Goal: Task Accomplishment & Management: Complete application form

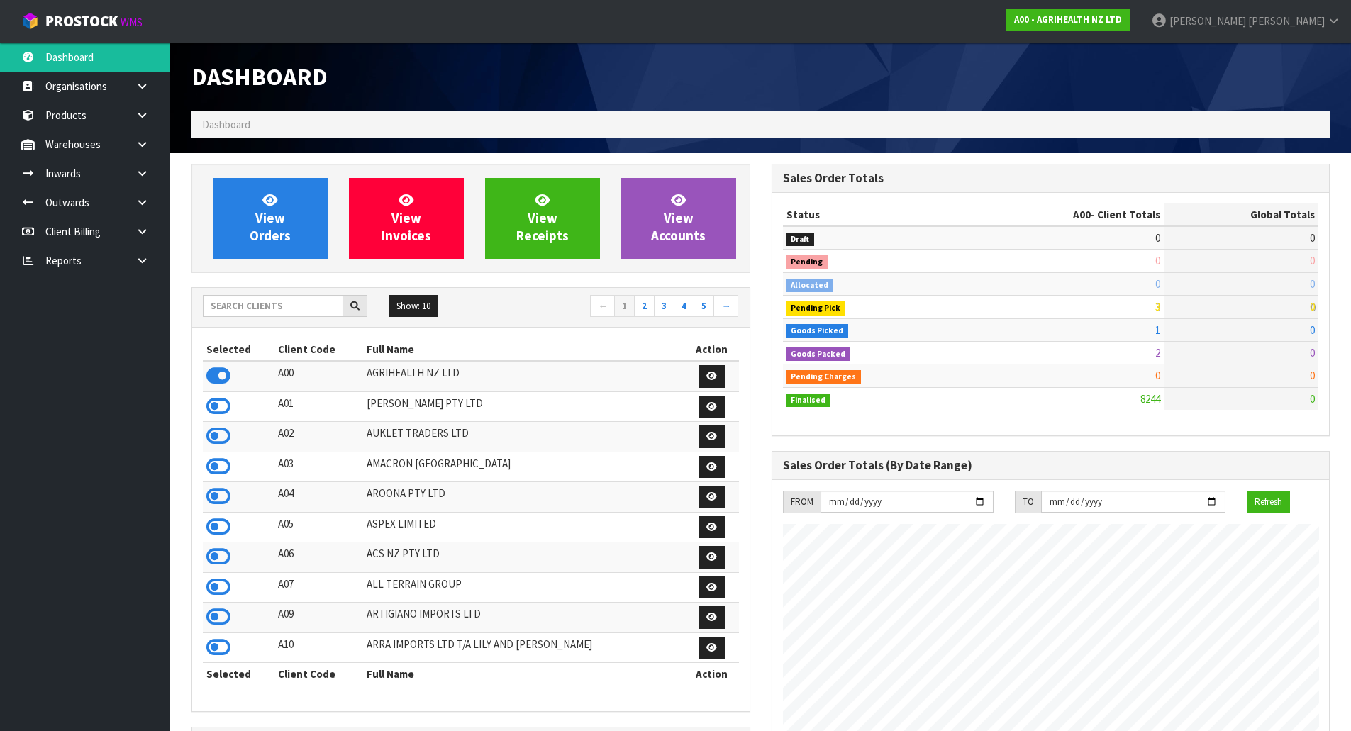
scroll to position [1074, 579]
click at [221, 319] on div "Show: 10 5 10 25 50 ← 1 2 3 4 5 →" at bounding box center [470, 307] width 557 height 25
click at [226, 302] on input "text" at bounding box center [273, 306] width 140 height 22
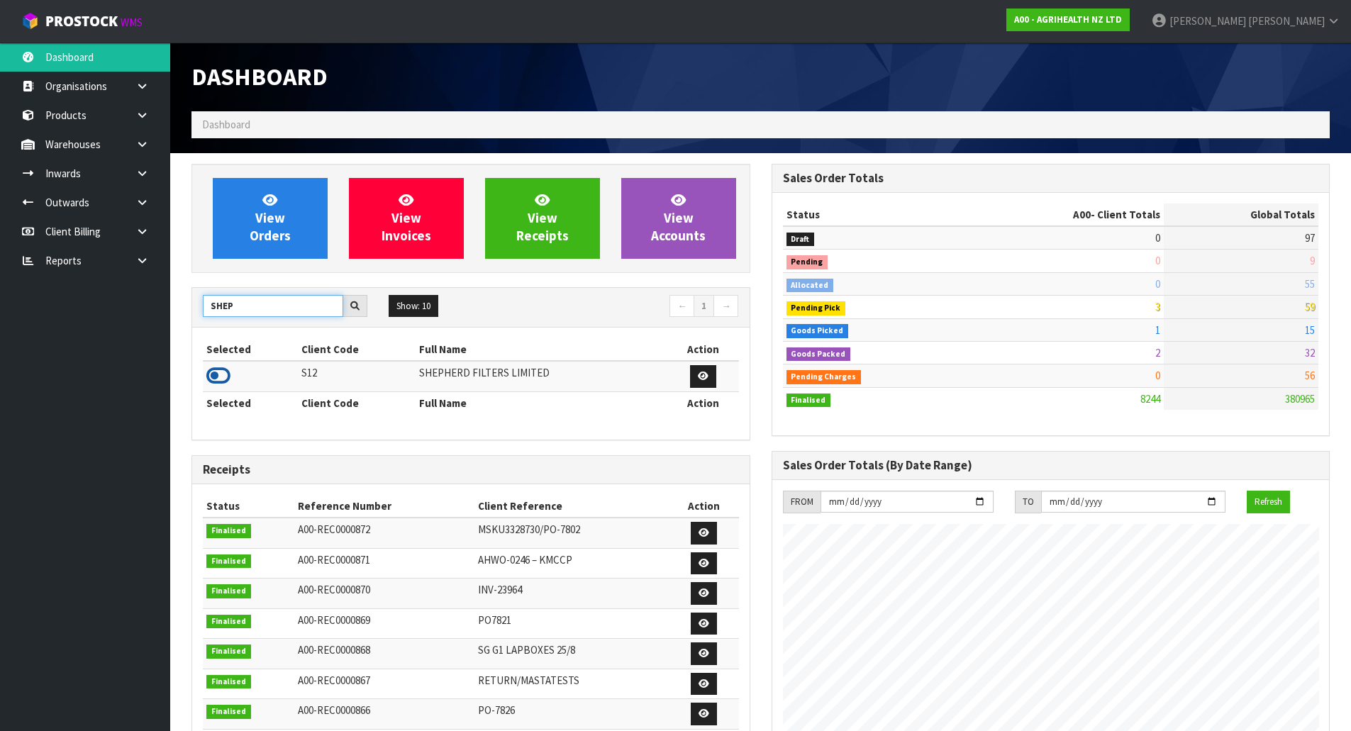
type input "SHEP"
click at [223, 374] on icon at bounding box center [218, 375] width 24 height 21
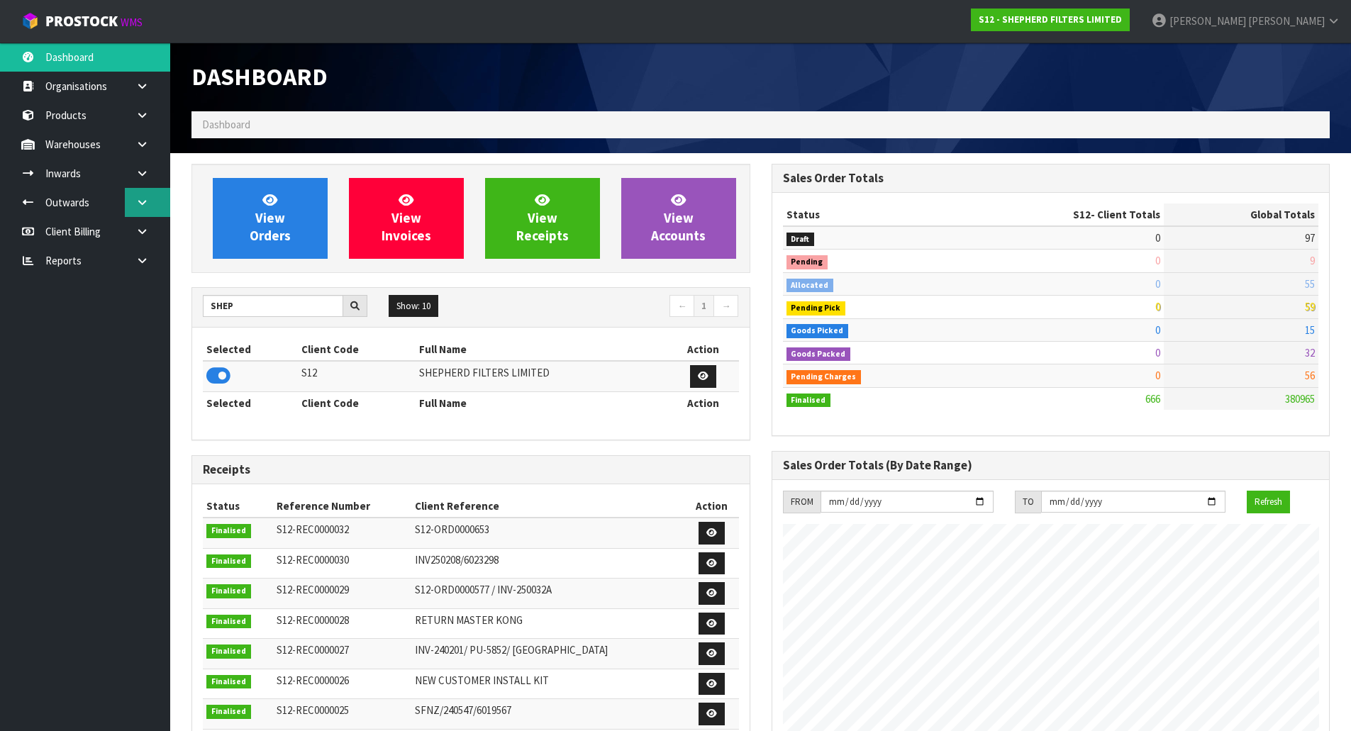
scroll to position [913, 579]
click at [83, 170] on link "Inwards" at bounding box center [85, 173] width 170 height 29
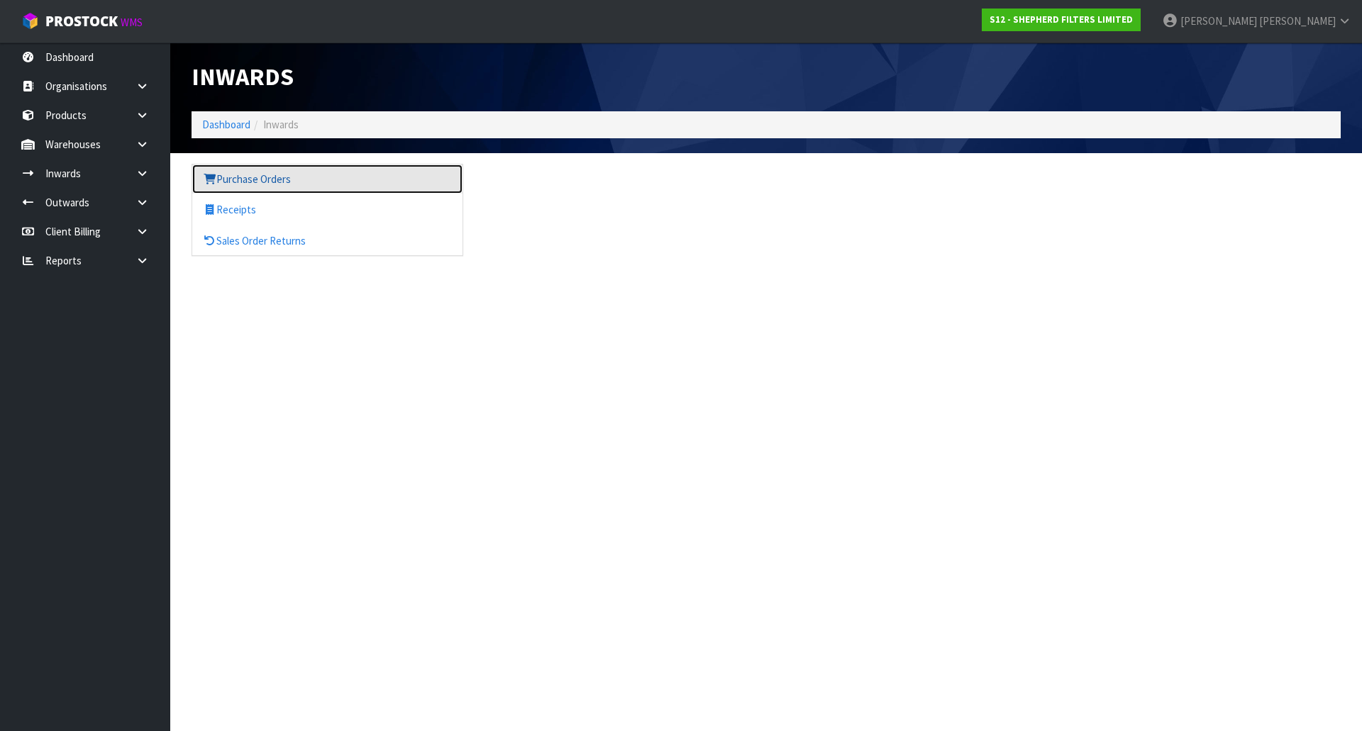
click at [226, 179] on link "Purchase Orders" at bounding box center [327, 179] width 270 height 29
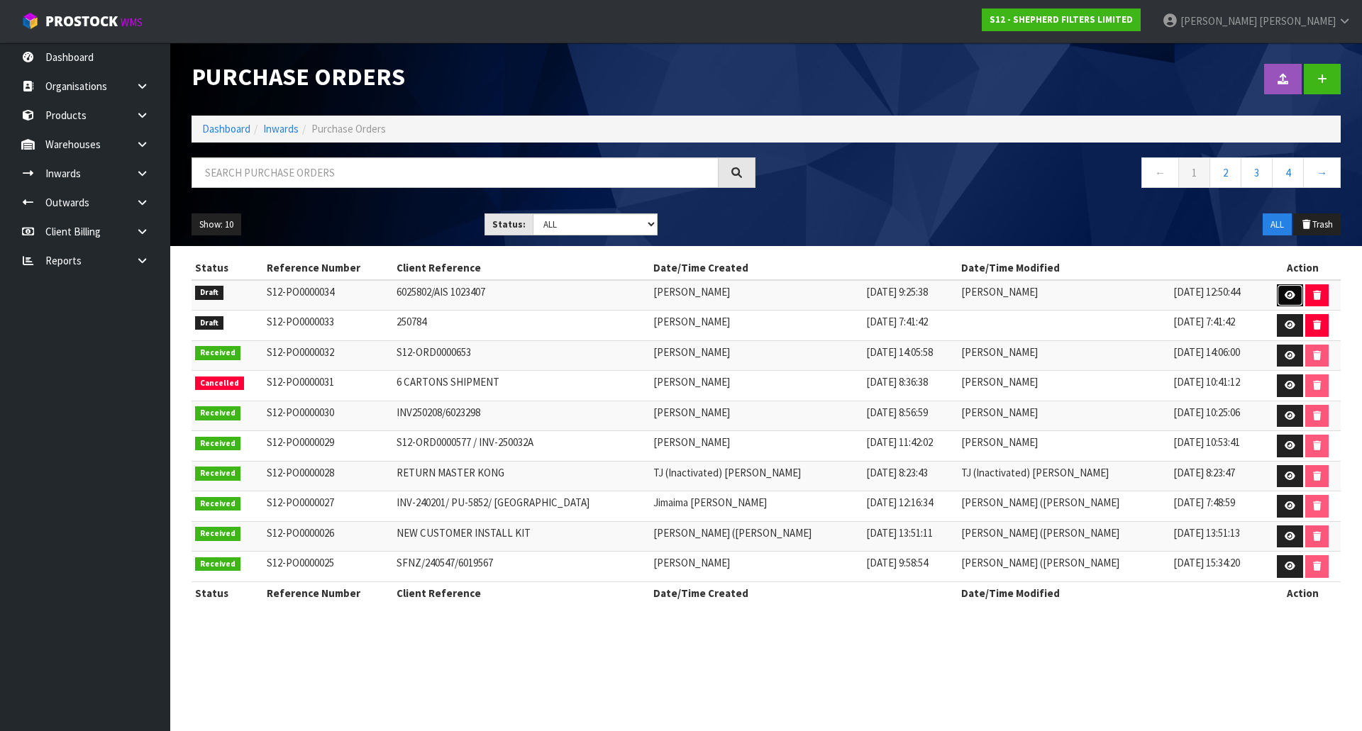
click at [1292, 300] on link at bounding box center [1289, 295] width 26 height 23
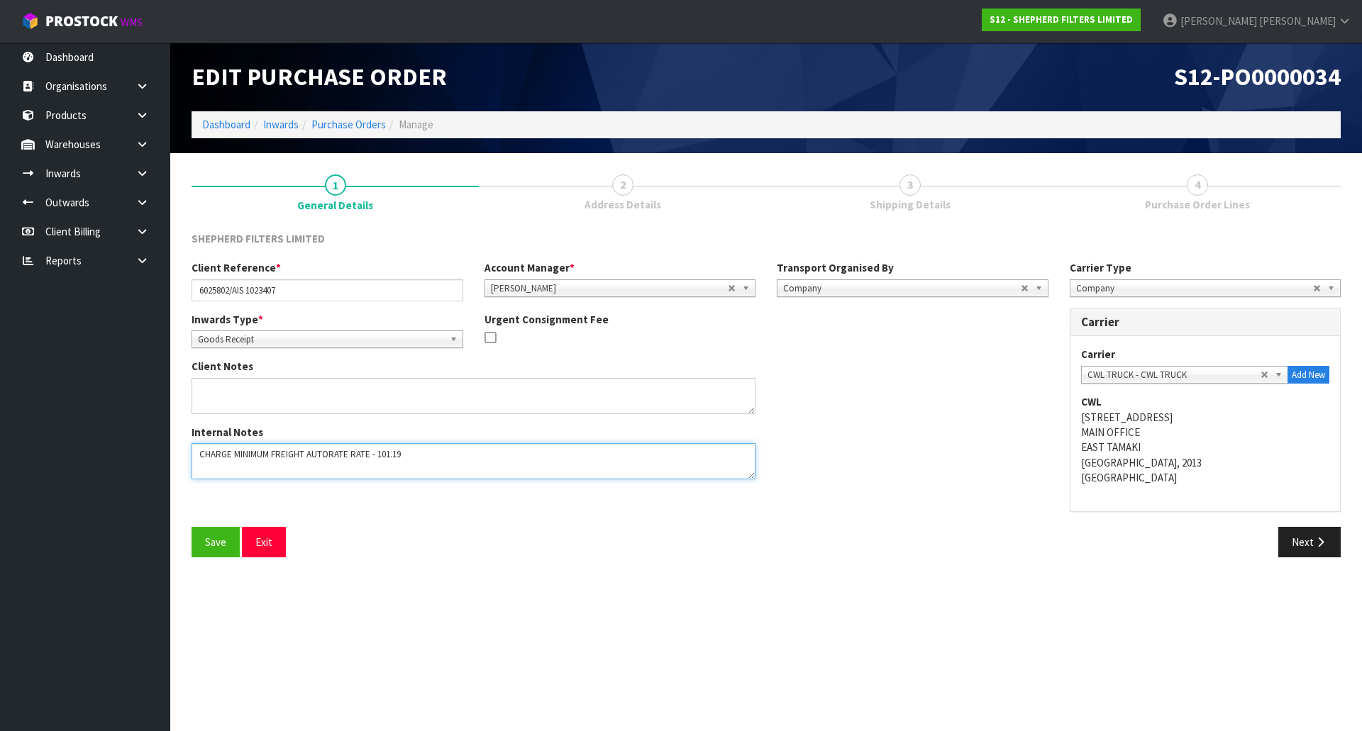
drag, startPoint x: 376, startPoint y: 457, endPoint x: 411, endPoint y: 457, distance: 35.5
click at [411, 457] on textarea at bounding box center [473, 461] width 564 height 36
drag, startPoint x: 376, startPoint y: 455, endPoint x: 423, endPoint y: 455, distance: 47.5
click at [423, 455] on textarea at bounding box center [473, 461] width 564 height 36
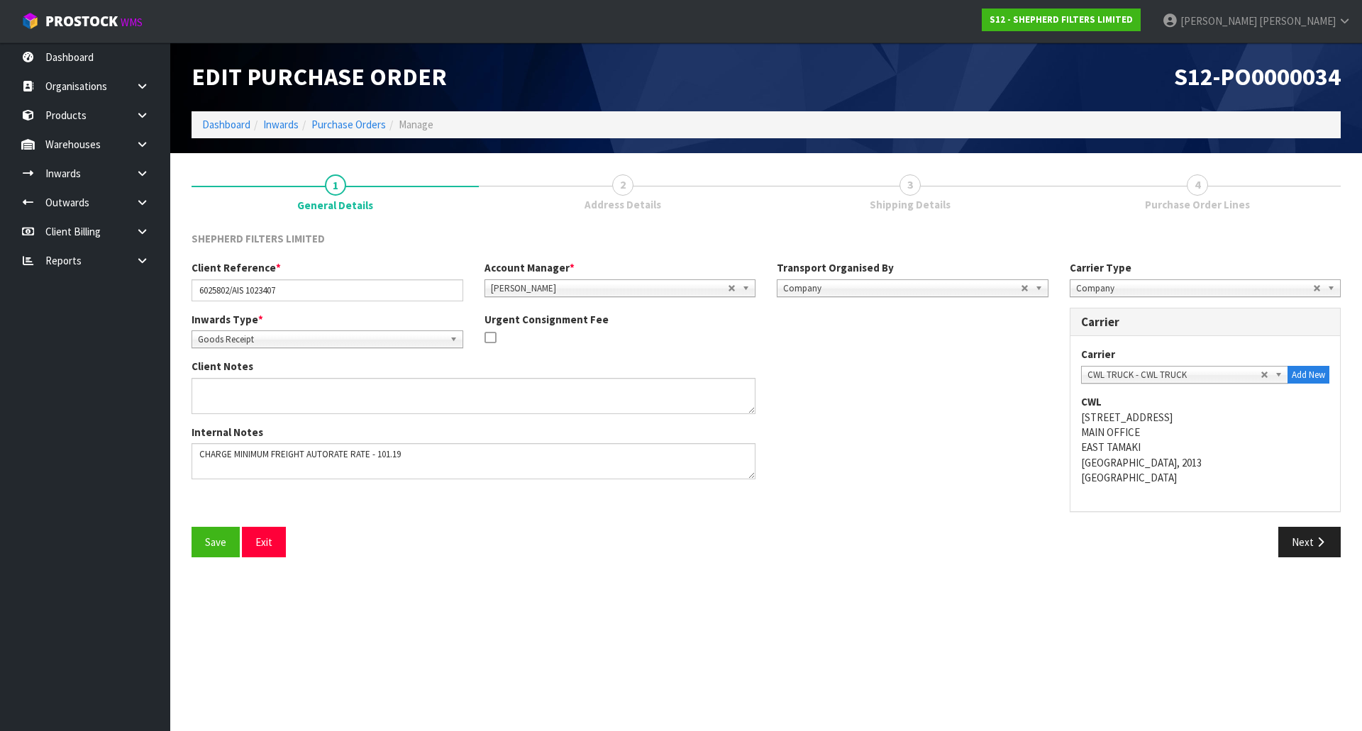
click at [1088, 516] on div "Carrier Type Company Bulk Courier Company Carrier Carrier ACFS TRANSPORT - ACFS…" at bounding box center [1205, 393] width 293 height 267
click at [1303, 536] on button "Next" at bounding box center [1309, 542] width 62 height 30
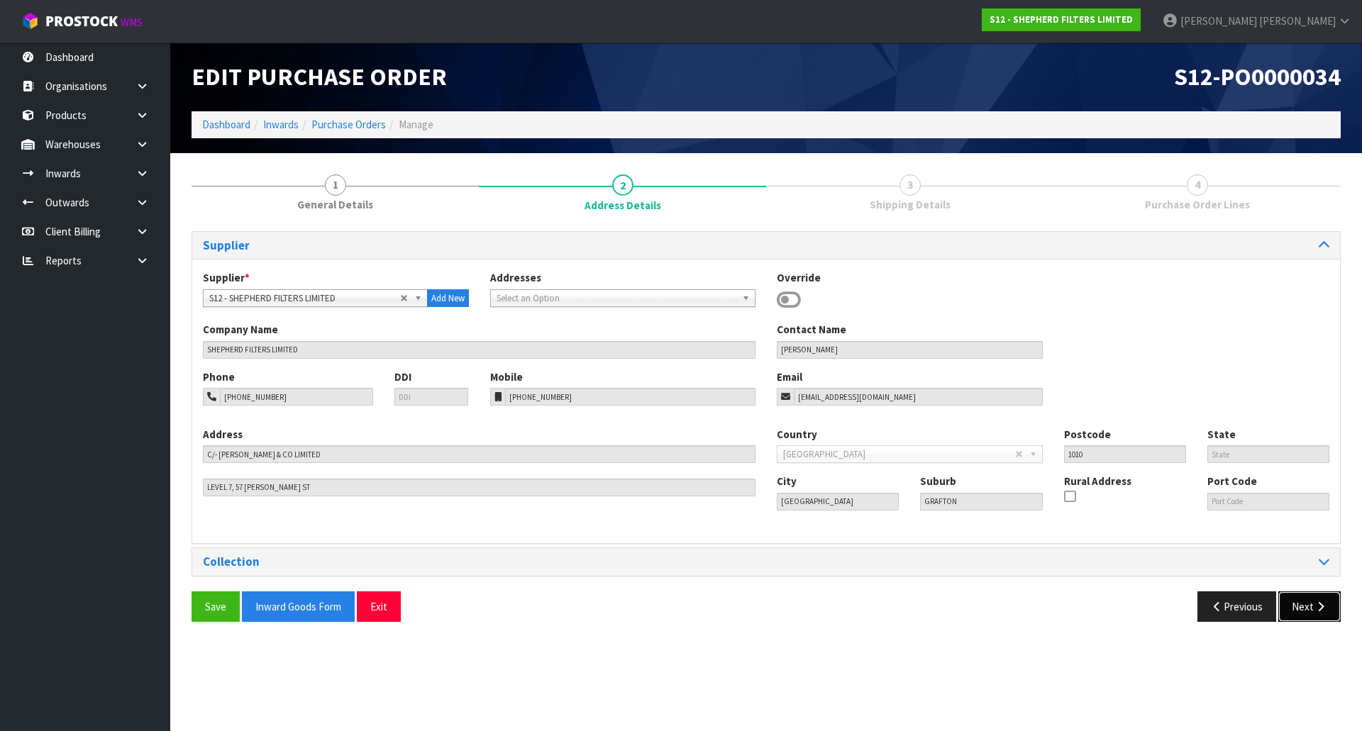
click at [1308, 603] on button "Next" at bounding box center [1309, 606] width 62 height 30
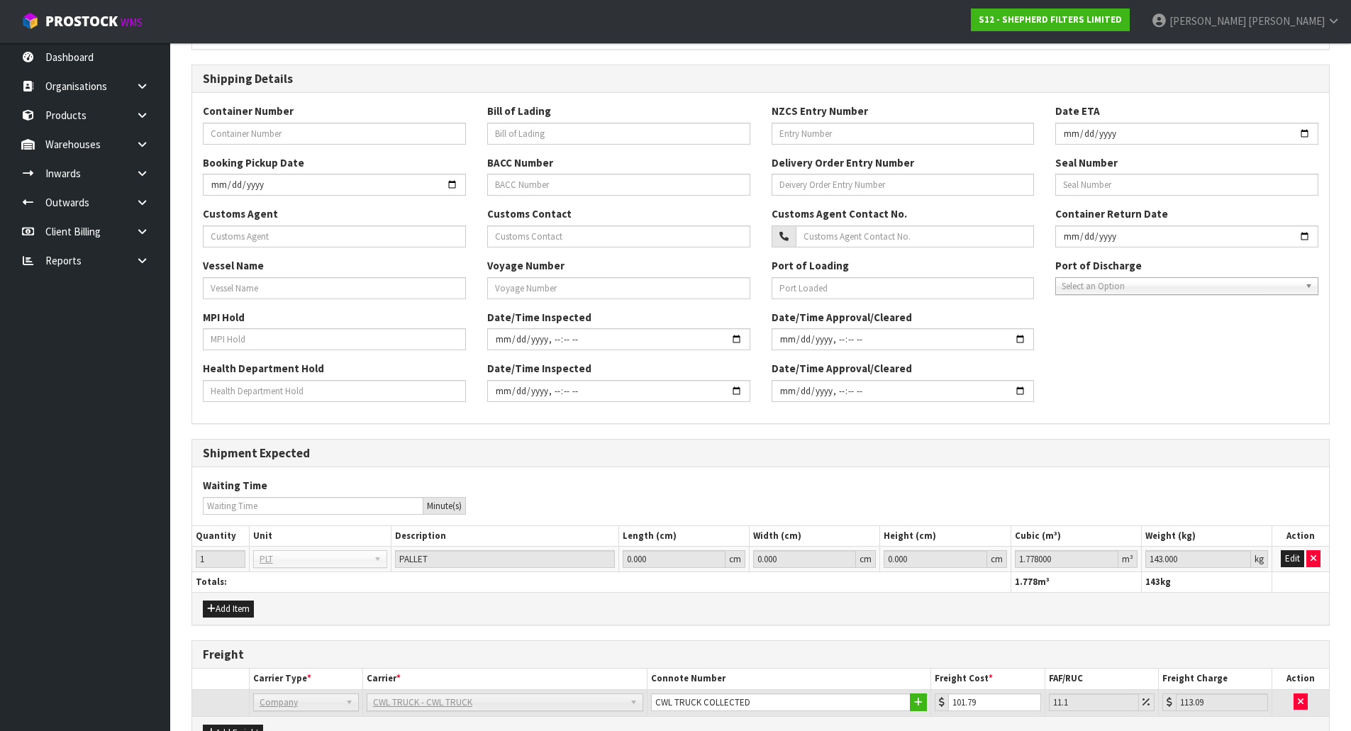
scroll to position [486, 0]
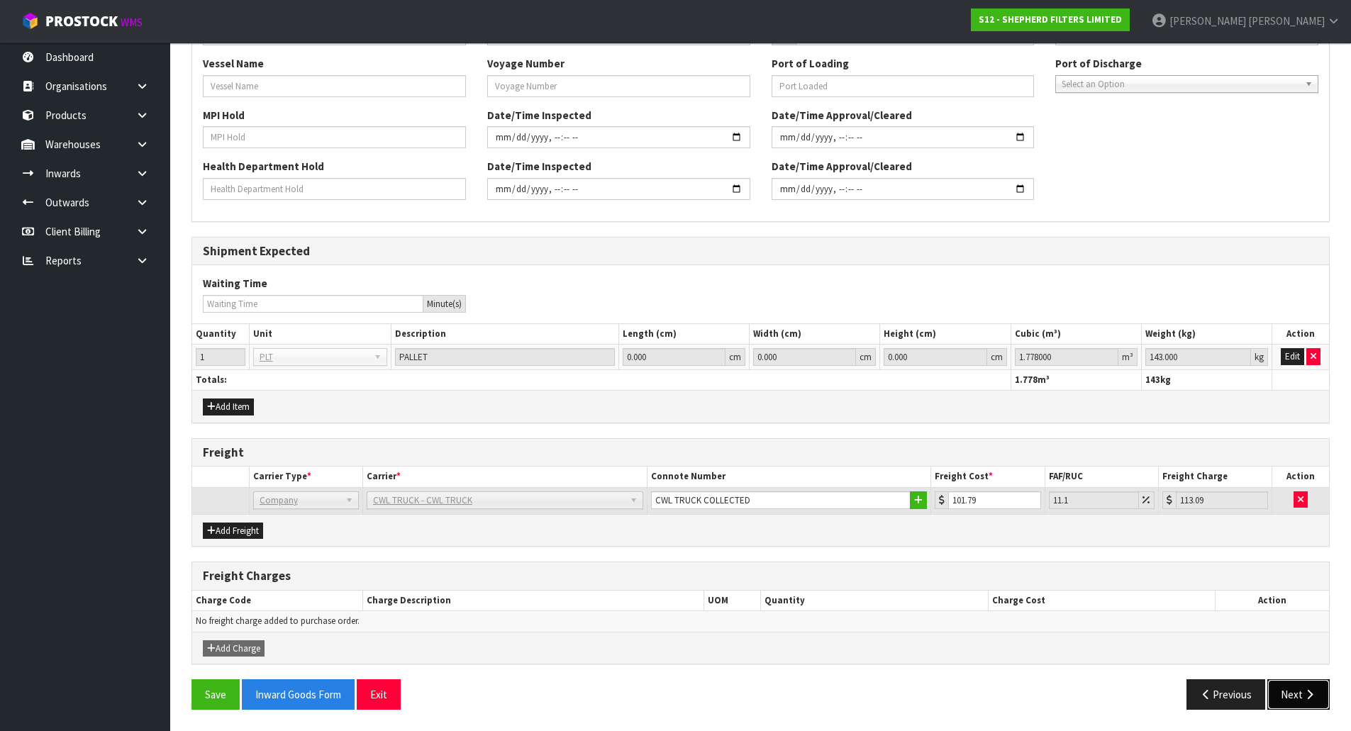
click at [1303, 707] on button "Next" at bounding box center [1298, 694] width 62 height 30
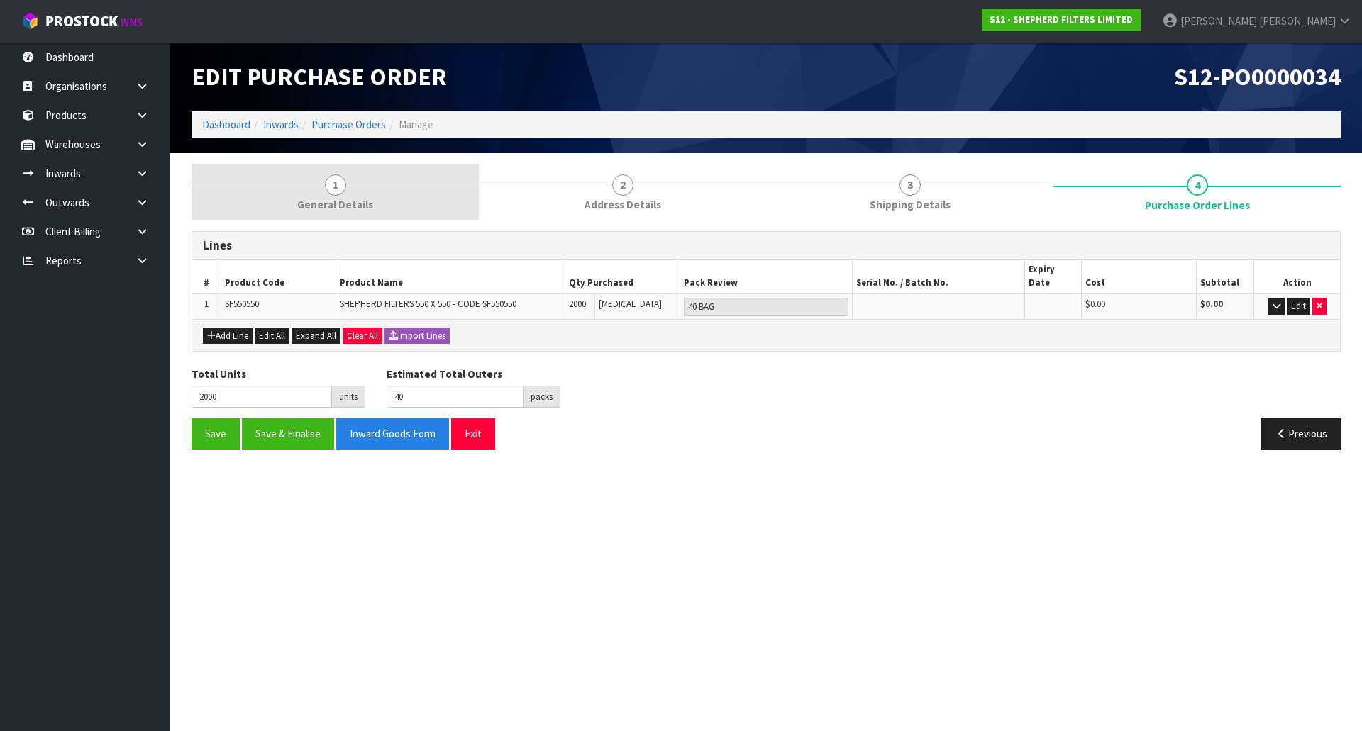
click at [314, 189] on link "1 General Details" at bounding box center [334, 192] width 287 height 56
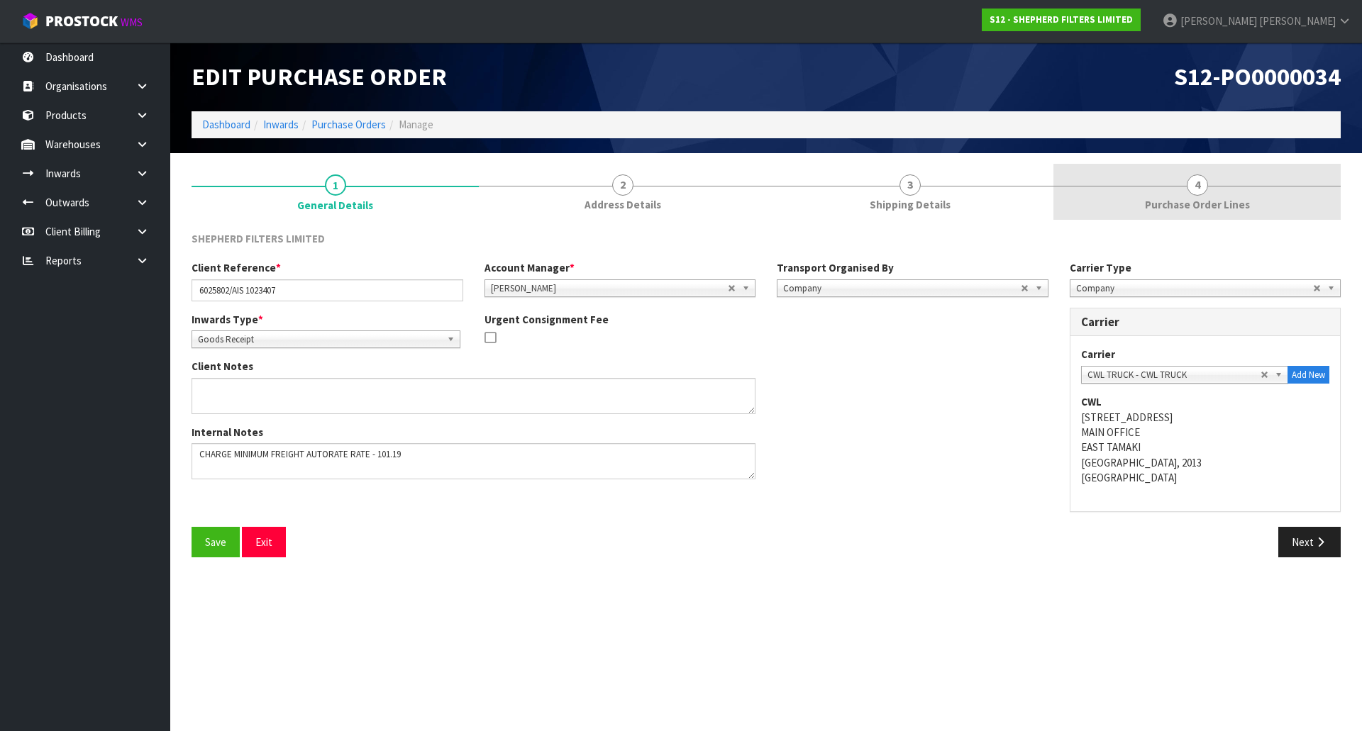
click at [1251, 197] on link "4 Purchase Order Lines" at bounding box center [1196, 192] width 287 height 56
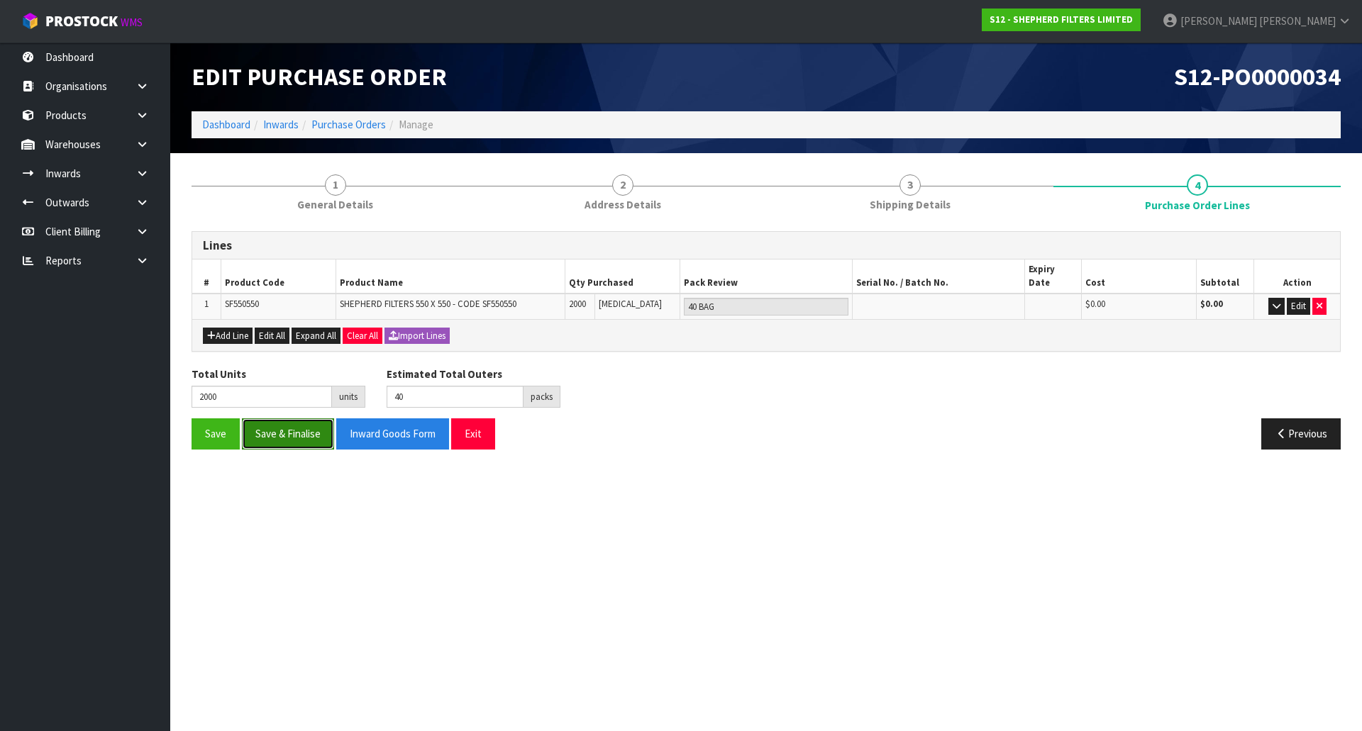
click at [282, 418] on button "Save & Finalise" at bounding box center [288, 433] width 92 height 30
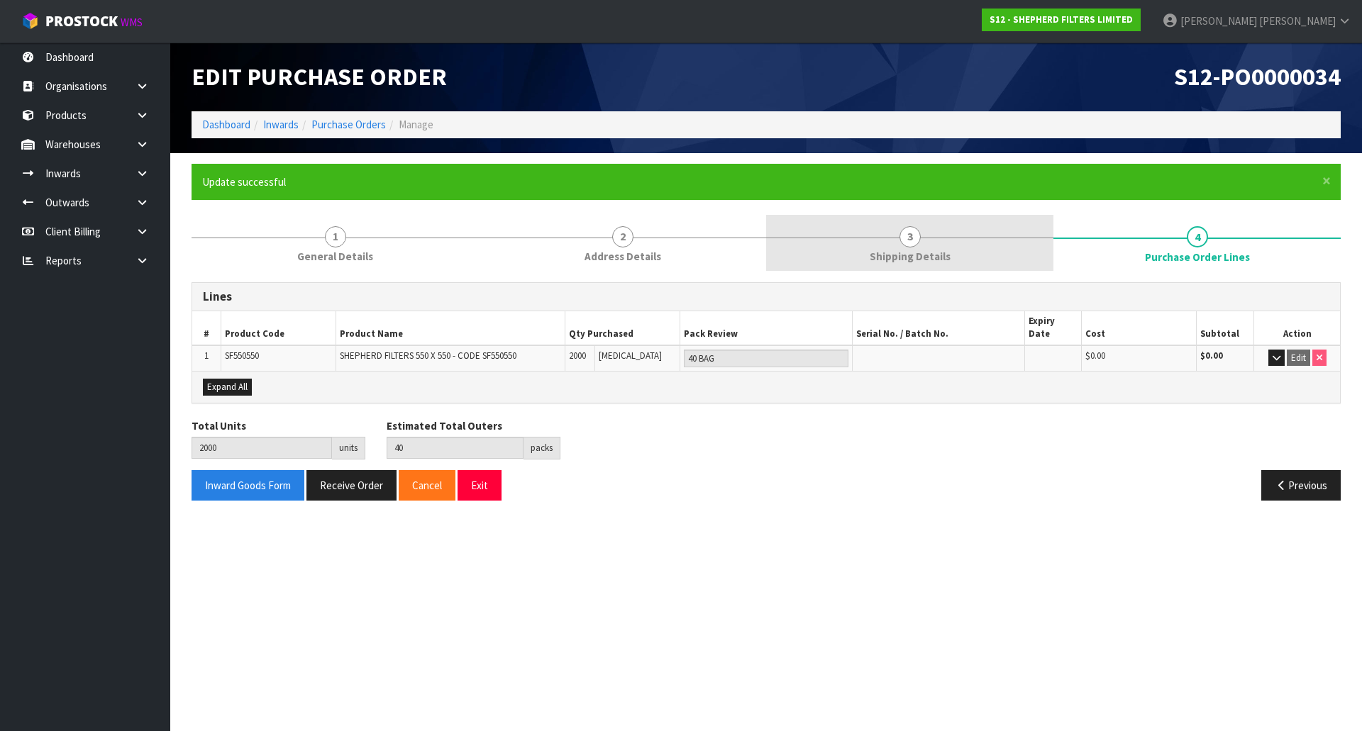
click at [880, 243] on link "3 Shipping Details" at bounding box center [909, 243] width 287 height 56
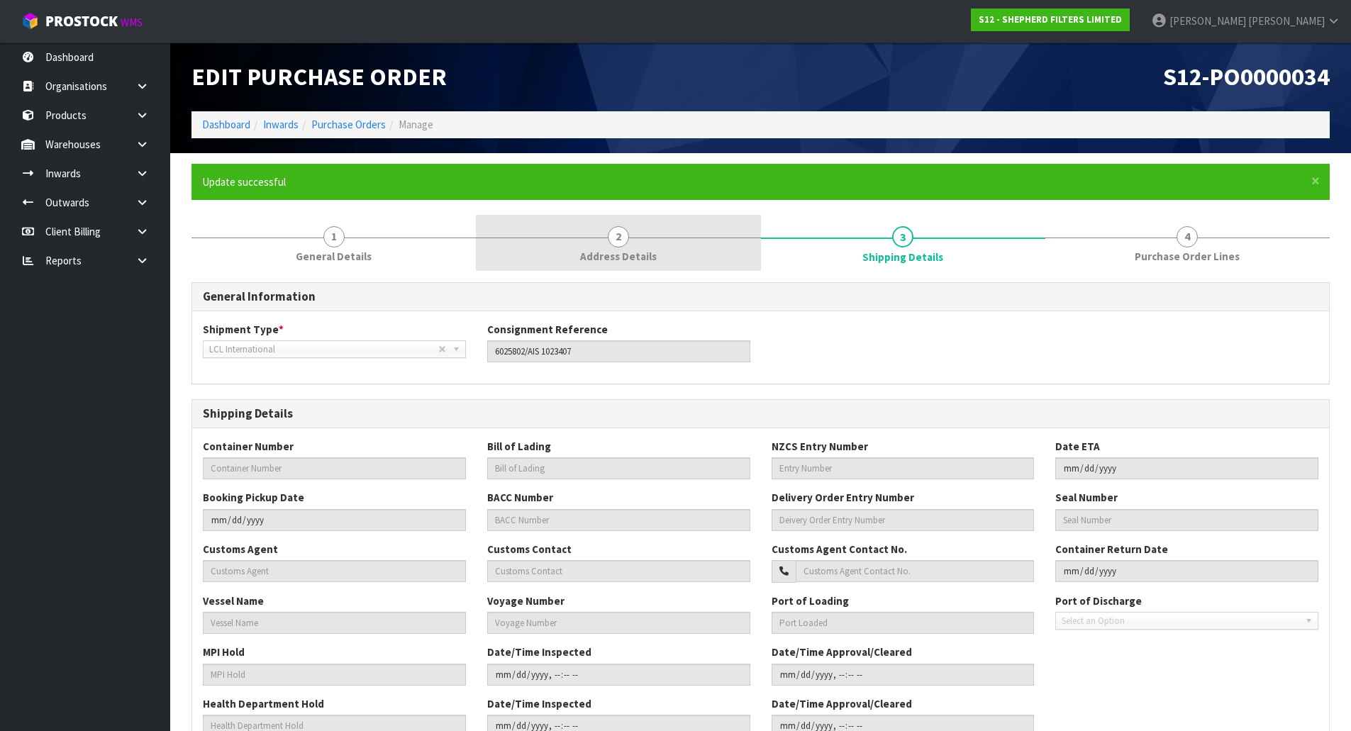
click at [562, 260] on link "2 Address Details" at bounding box center [618, 243] width 284 height 56
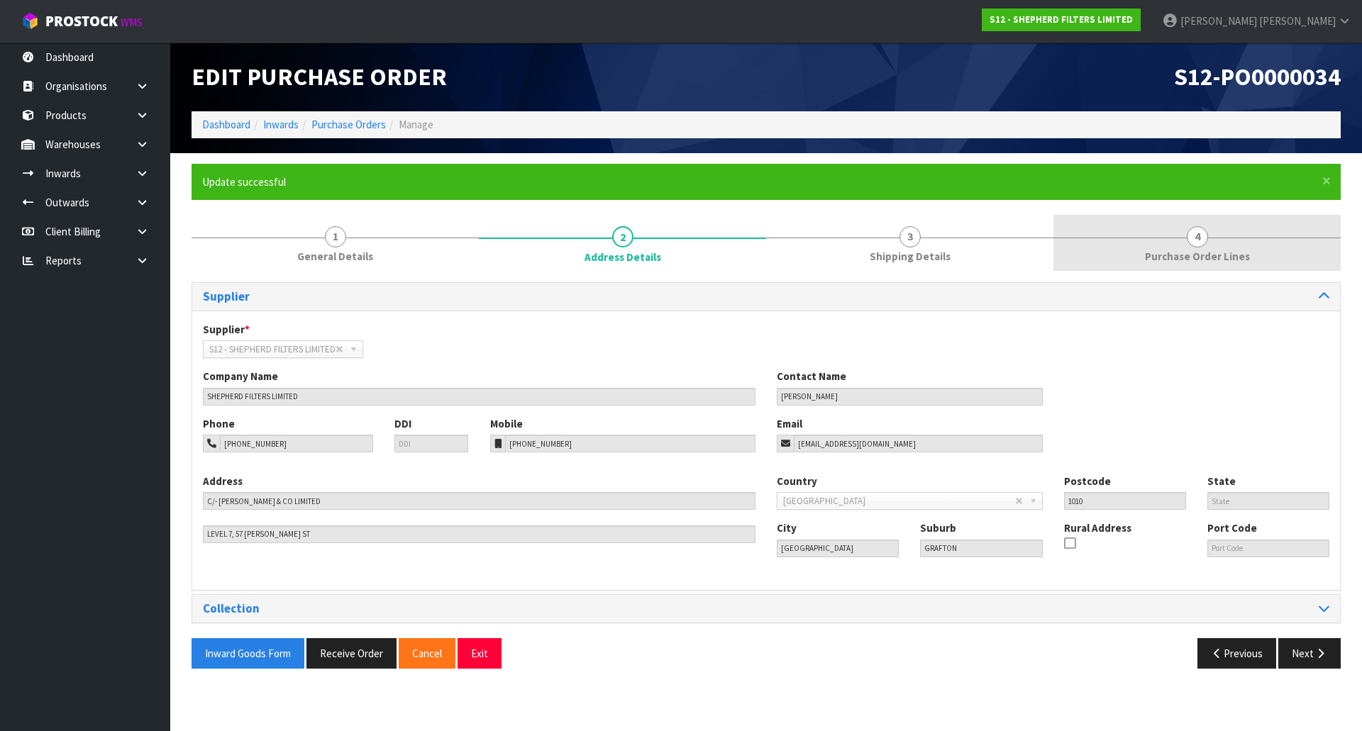
click at [1176, 230] on link "4 Purchase Order Lines" at bounding box center [1196, 243] width 287 height 56
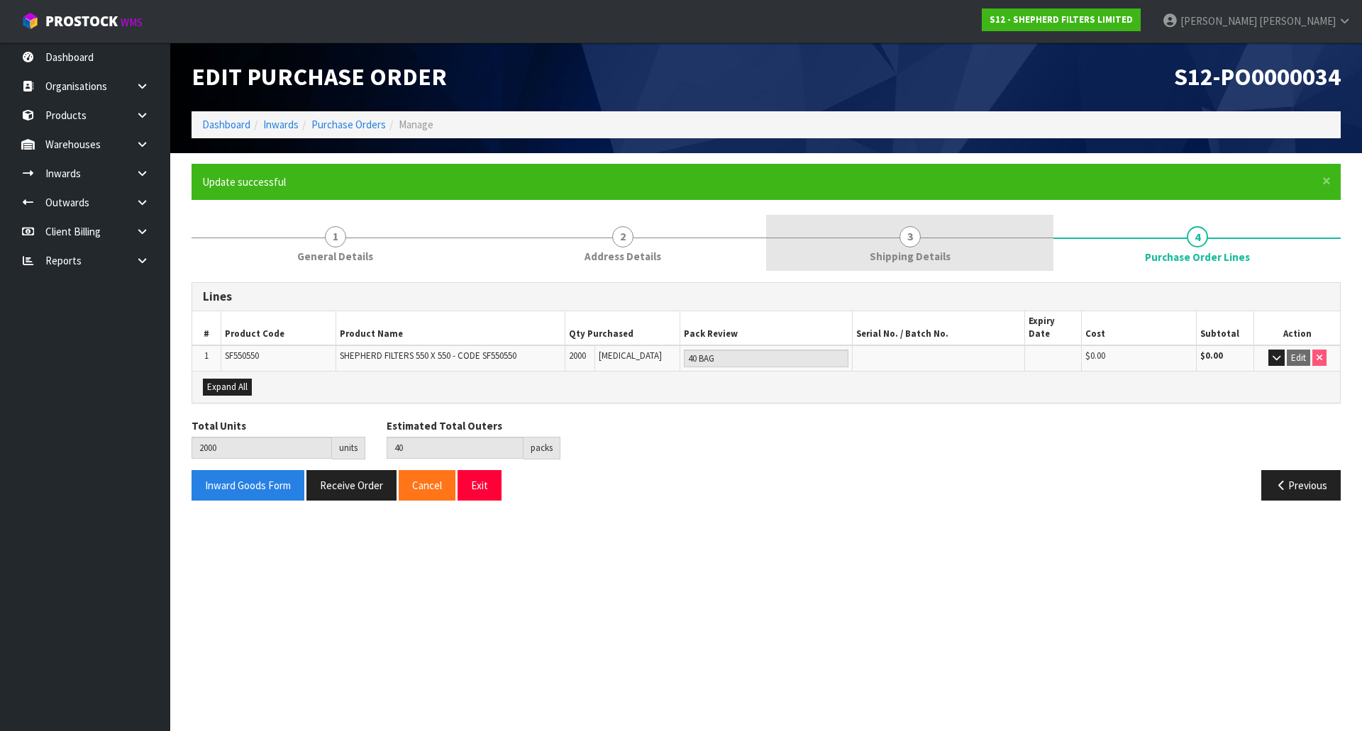
click at [945, 245] on link "3 Shipping Details" at bounding box center [909, 243] width 287 height 56
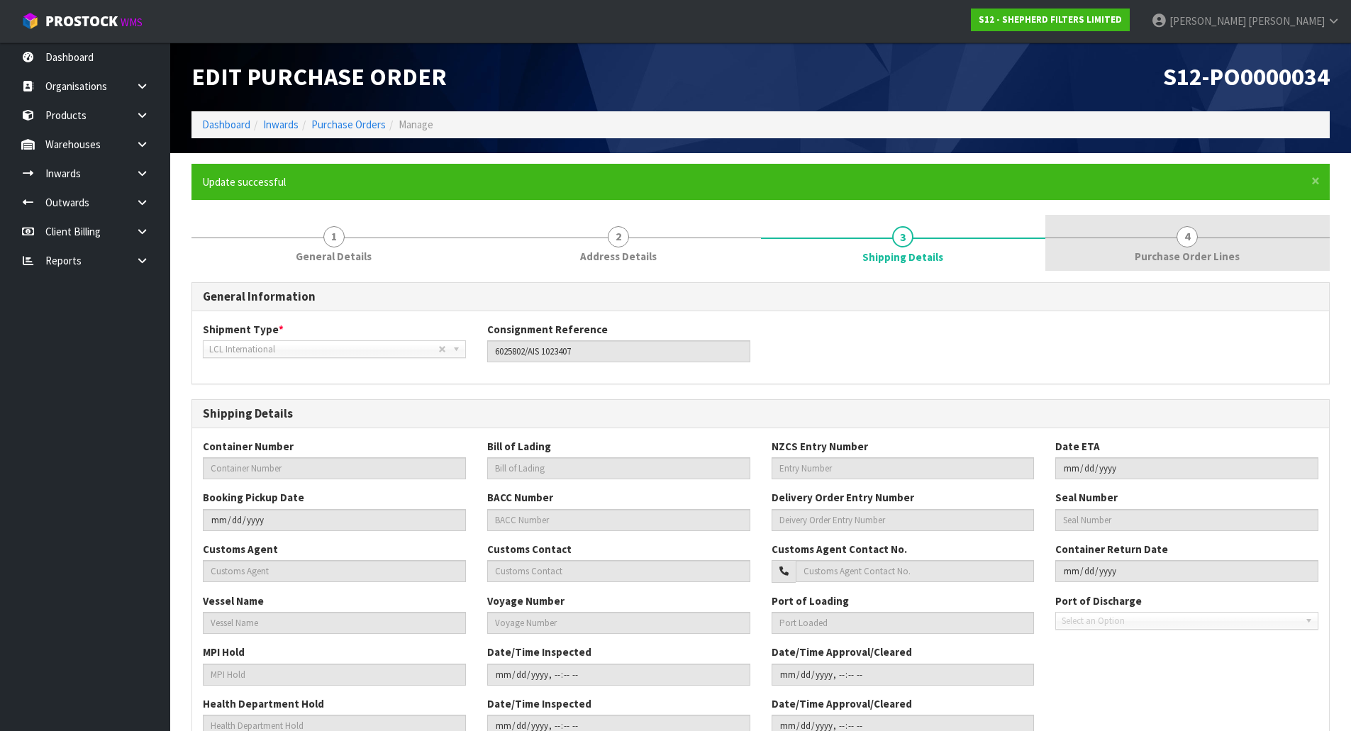
click at [1138, 238] on div at bounding box center [1187, 238] width 284 height 1
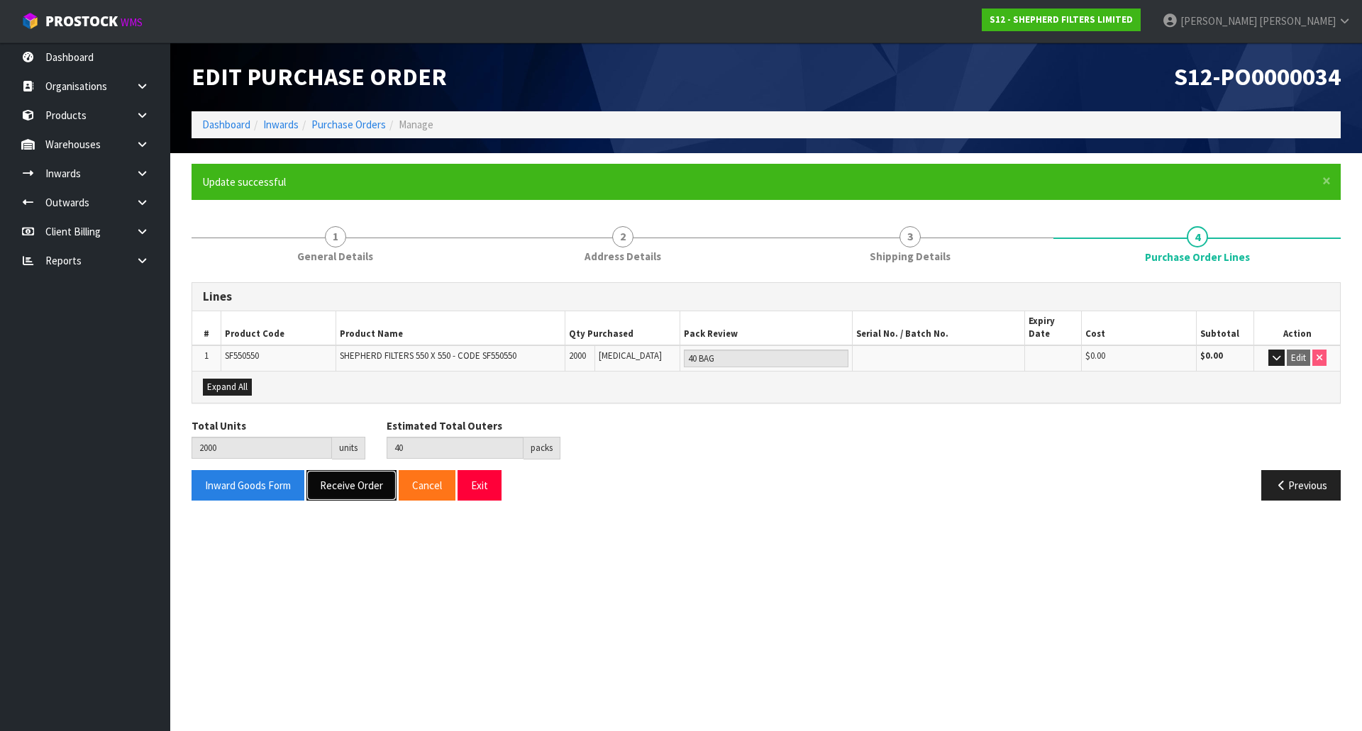
click at [332, 476] on button "Receive Order" at bounding box center [351, 485] width 90 height 30
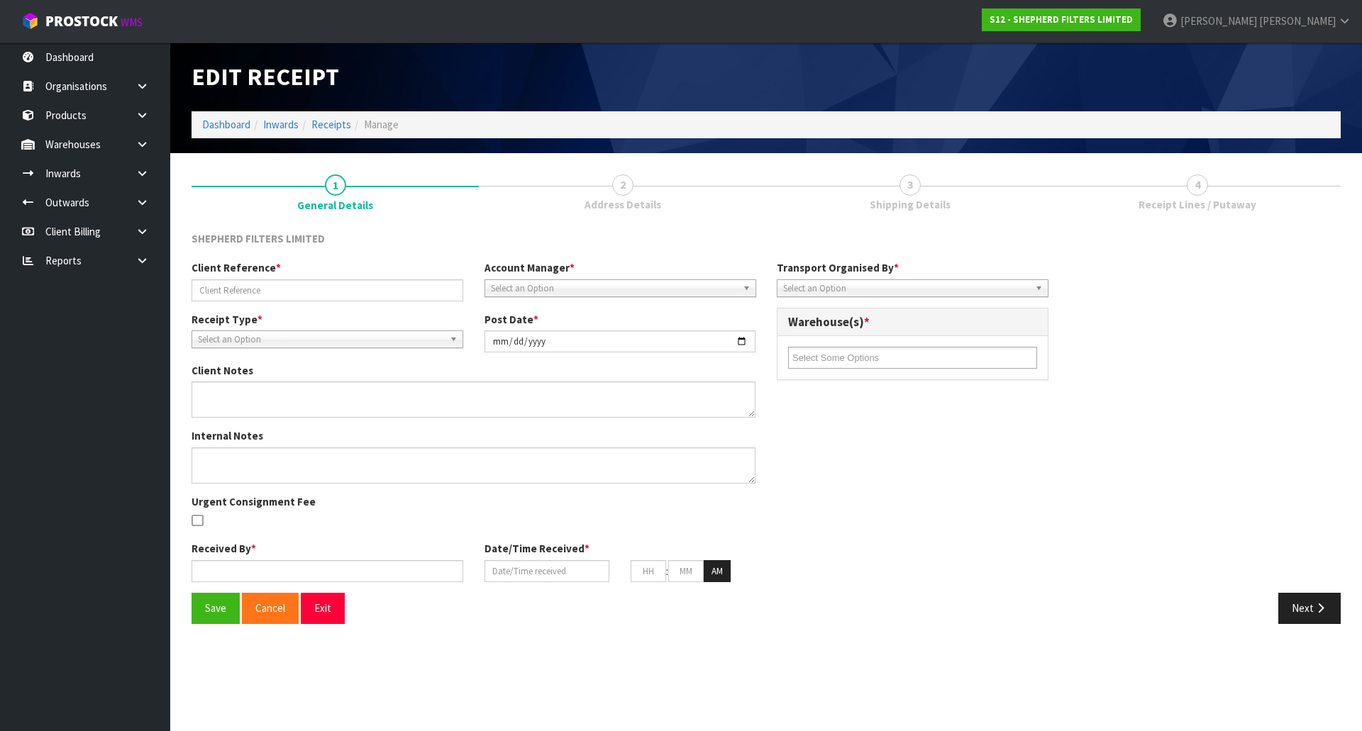
type input "6025802/AIS 1023407"
type input "[DATE]"
type textarea "CHARGE MINIMUM FREIGHT AUTORATE RATE - 101.19"
type input "[PERSON_NAME]"
type input "[DATE]"
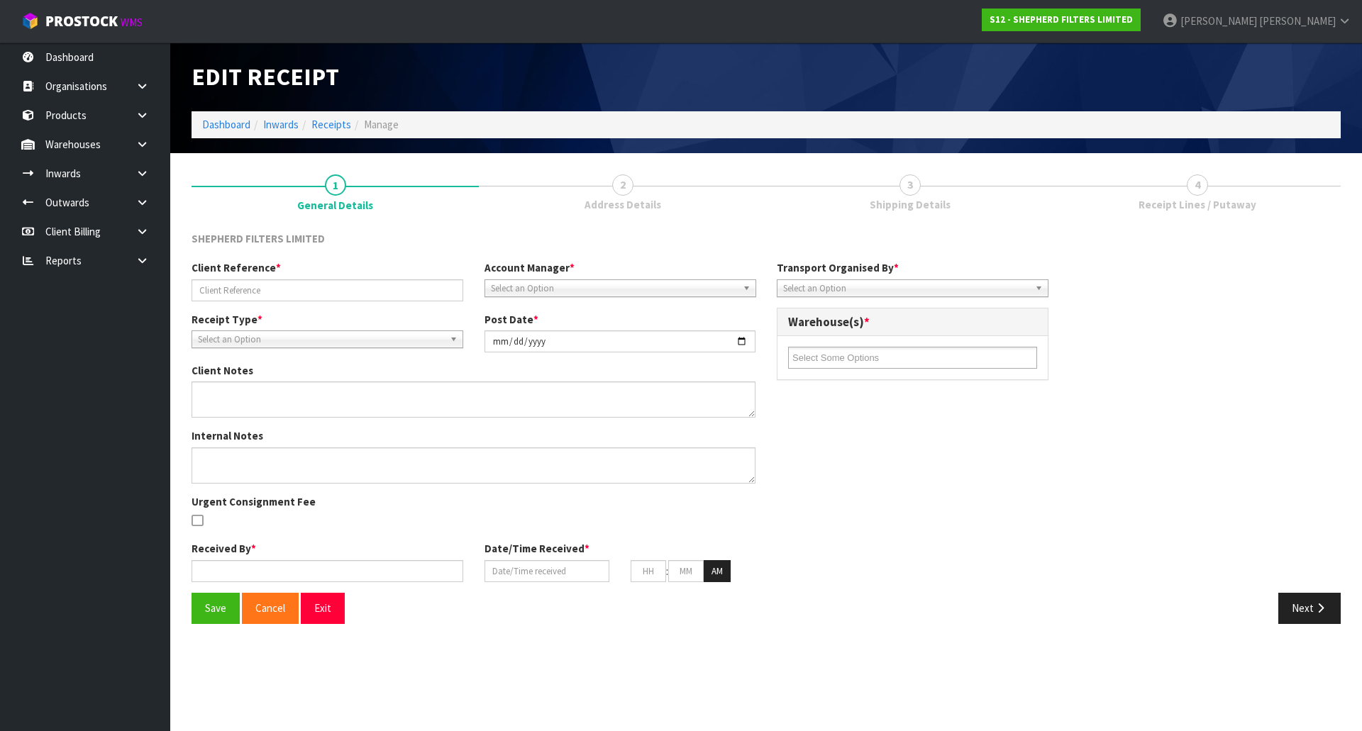
type input "01"
type input "40"
click at [955, 184] on link "3 Shipping Details" at bounding box center [909, 192] width 287 height 56
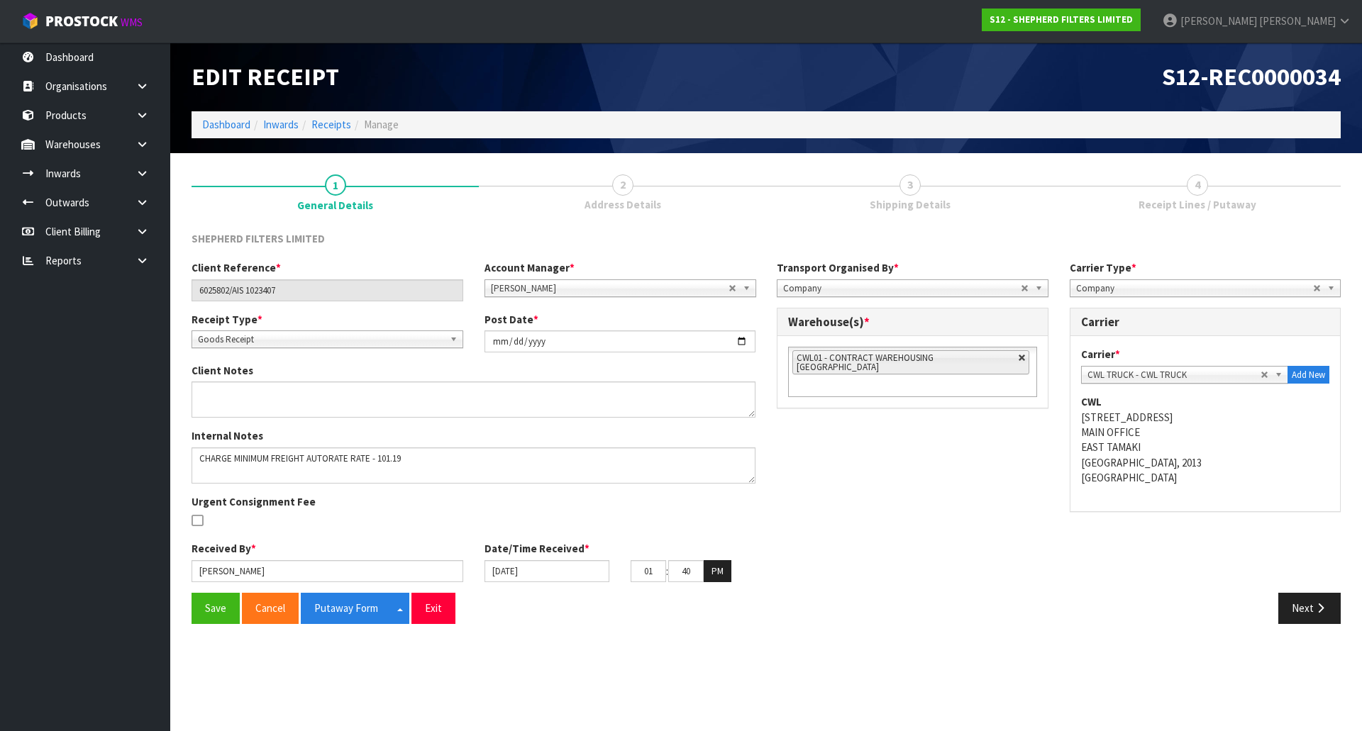
click at [1018, 360] on link at bounding box center [1022, 358] width 9 height 9
type input "Select Some Options"
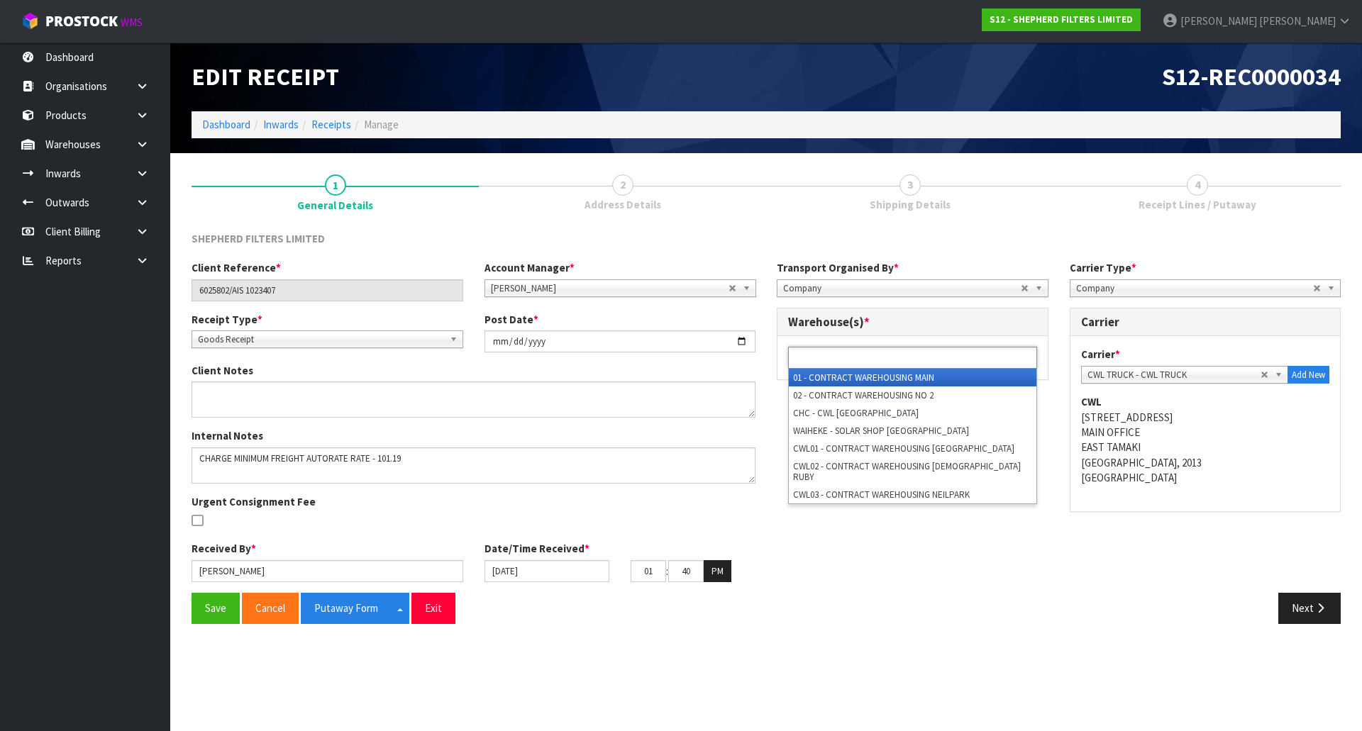
click at [971, 360] on ul at bounding box center [912, 358] width 249 height 22
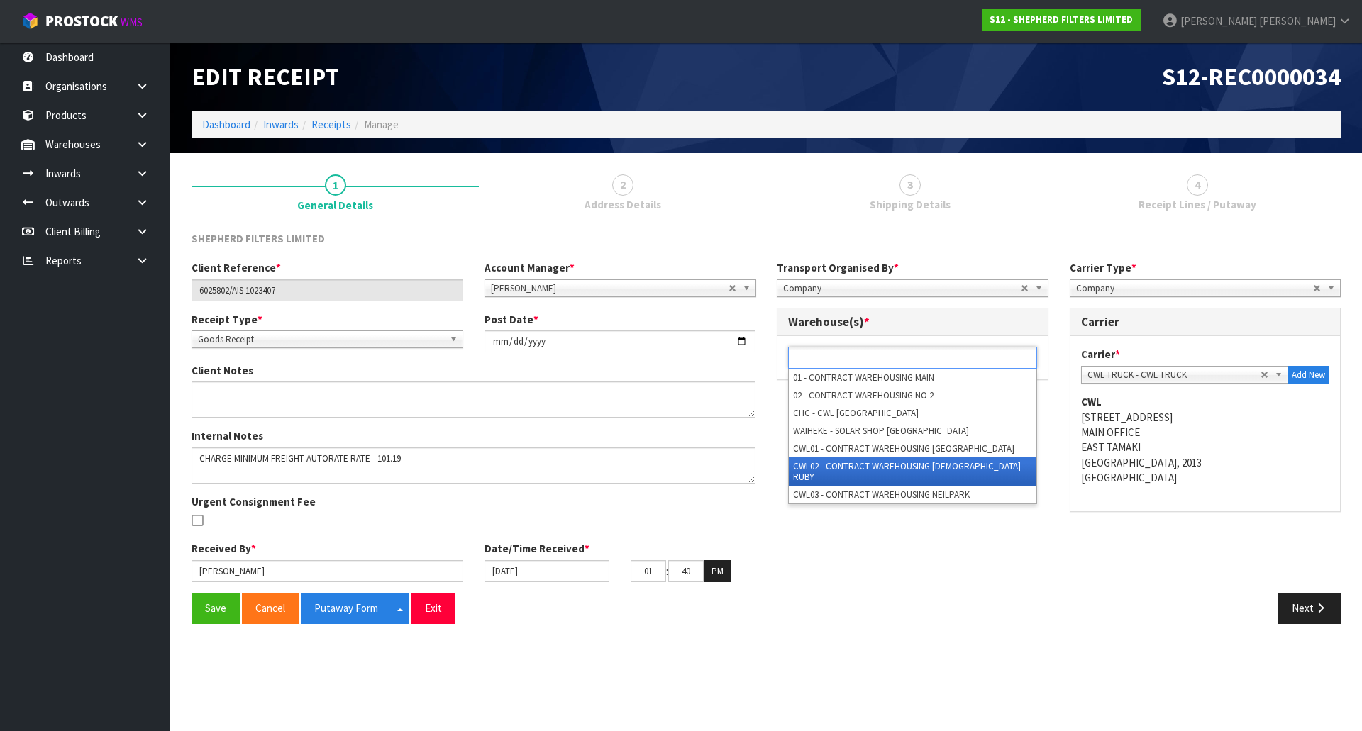
click at [891, 465] on li "CWL02 - CONTRACT WAREHOUSING [DEMOGRAPHIC_DATA] RUBY" at bounding box center [912, 471] width 247 height 28
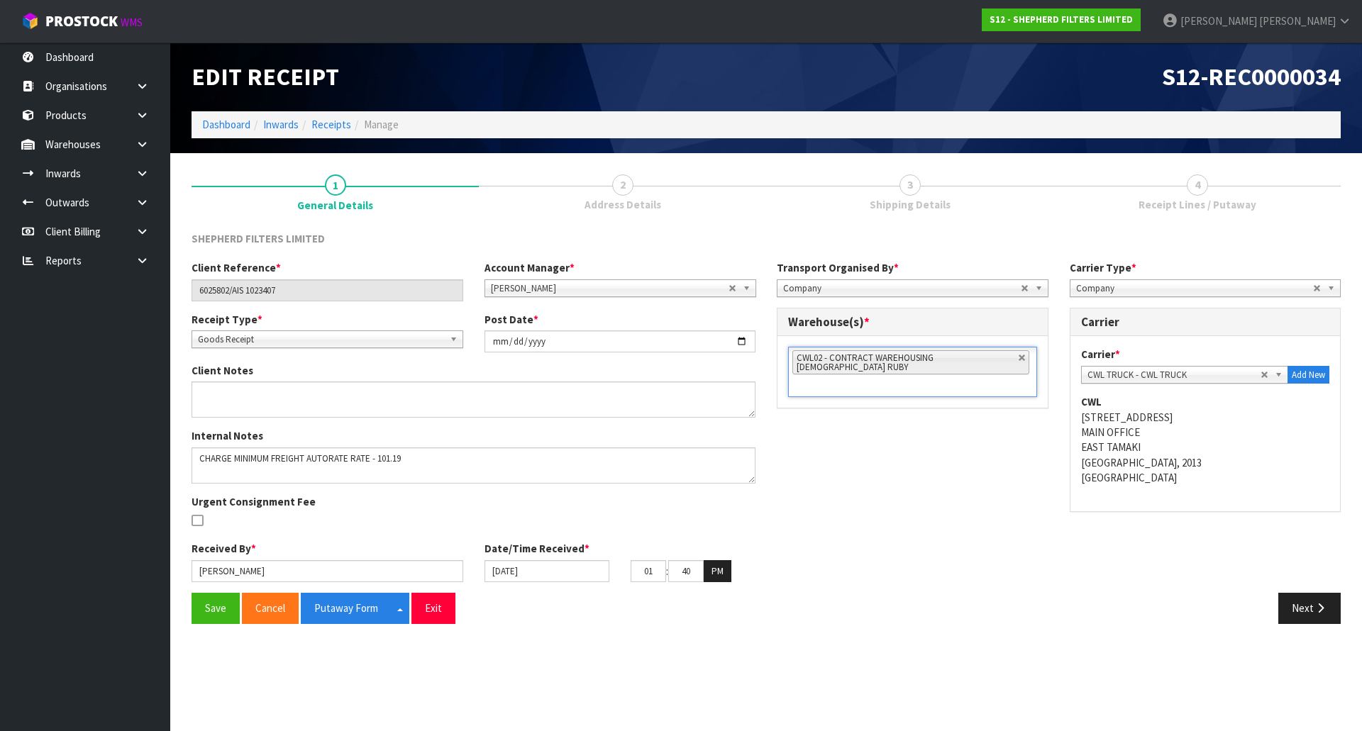
click at [862, 476] on div "Client Reference * 6025802/AIS 1023407 Account Manager * [PERSON_NAME] [PERSON_…" at bounding box center [766, 426] width 1170 height 333
click at [351, 603] on button "Putaway Form" at bounding box center [346, 608] width 91 height 30
drag, startPoint x: 835, startPoint y: 462, endPoint x: 830, endPoint y: 478, distance: 16.4
click at [835, 463] on div "Client Reference * 6025802/AIS 1023407 Account Manager * [PERSON_NAME] [PERSON_…" at bounding box center [766, 426] width 1170 height 333
click at [827, 455] on div "Client Reference * 6025802/AIS 1023407 Account Manager * [PERSON_NAME] [PERSON_…" at bounding box center [766, 426] width 1170 height 333
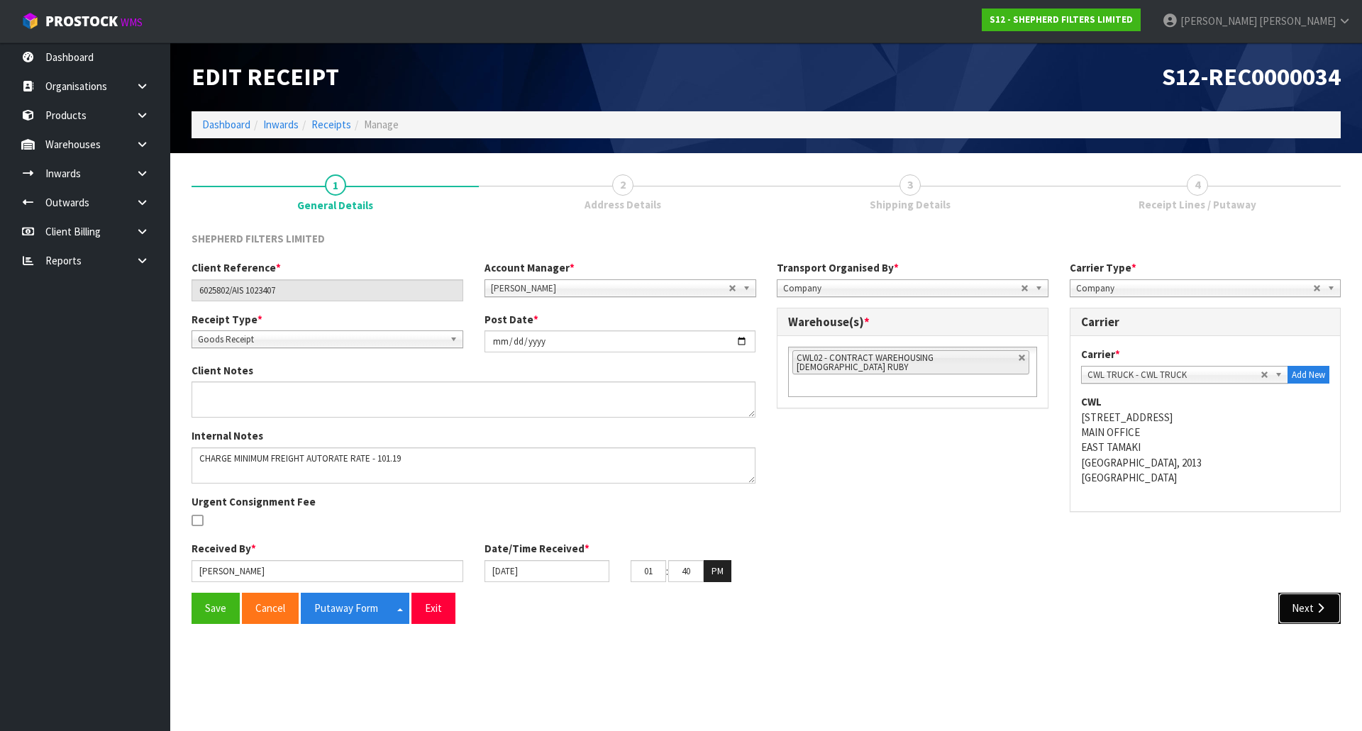
click at [1294, 613] on button "Next" at bounding box center [1309, 608] width 62 height 30
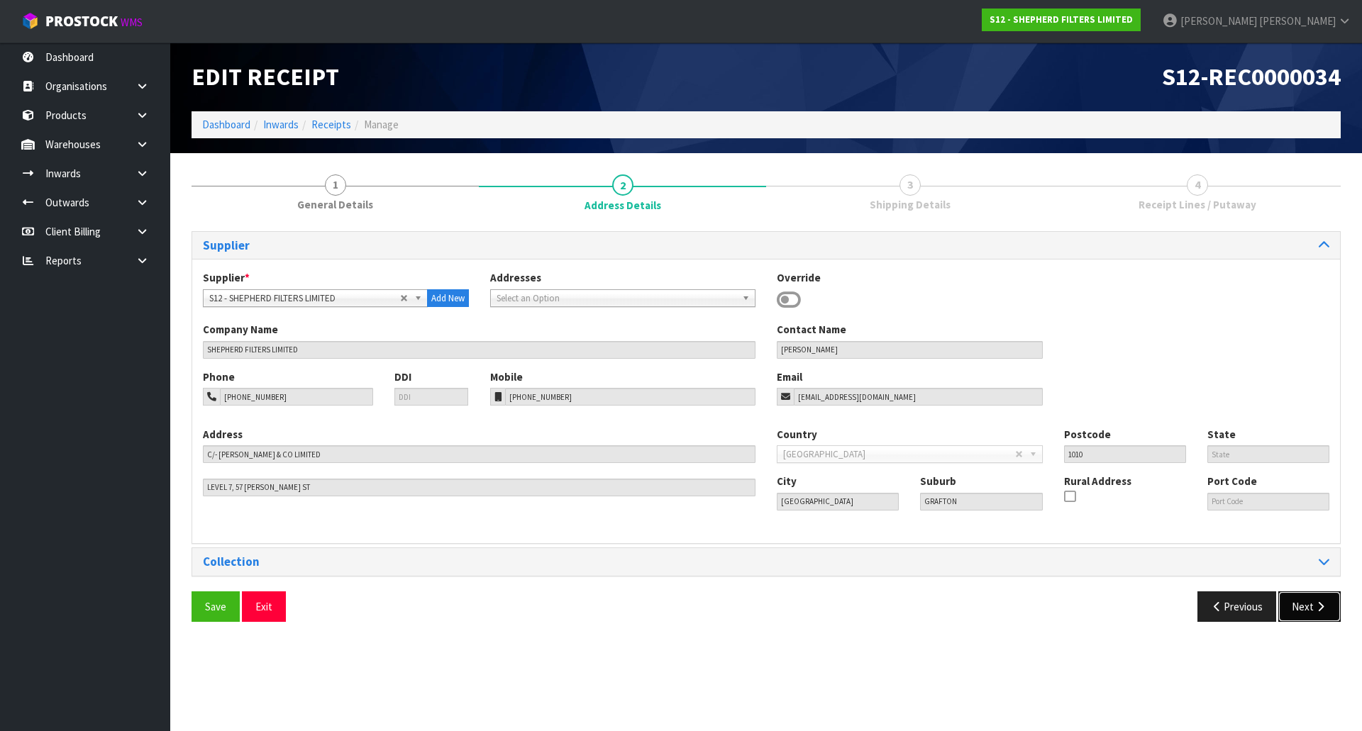
click at [1303, 608] on button "Next" at bounding box center [1309, 606] width 62 height 30
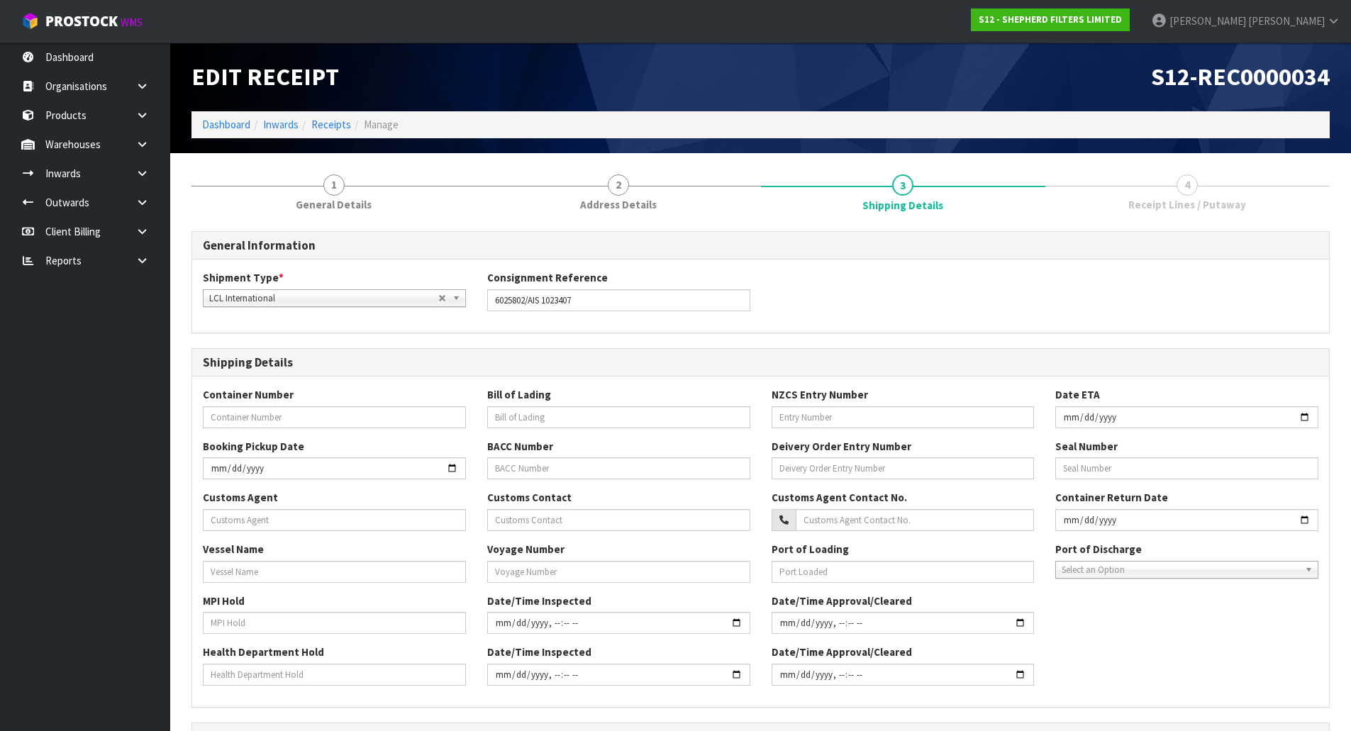
scroll to position [284, 0]
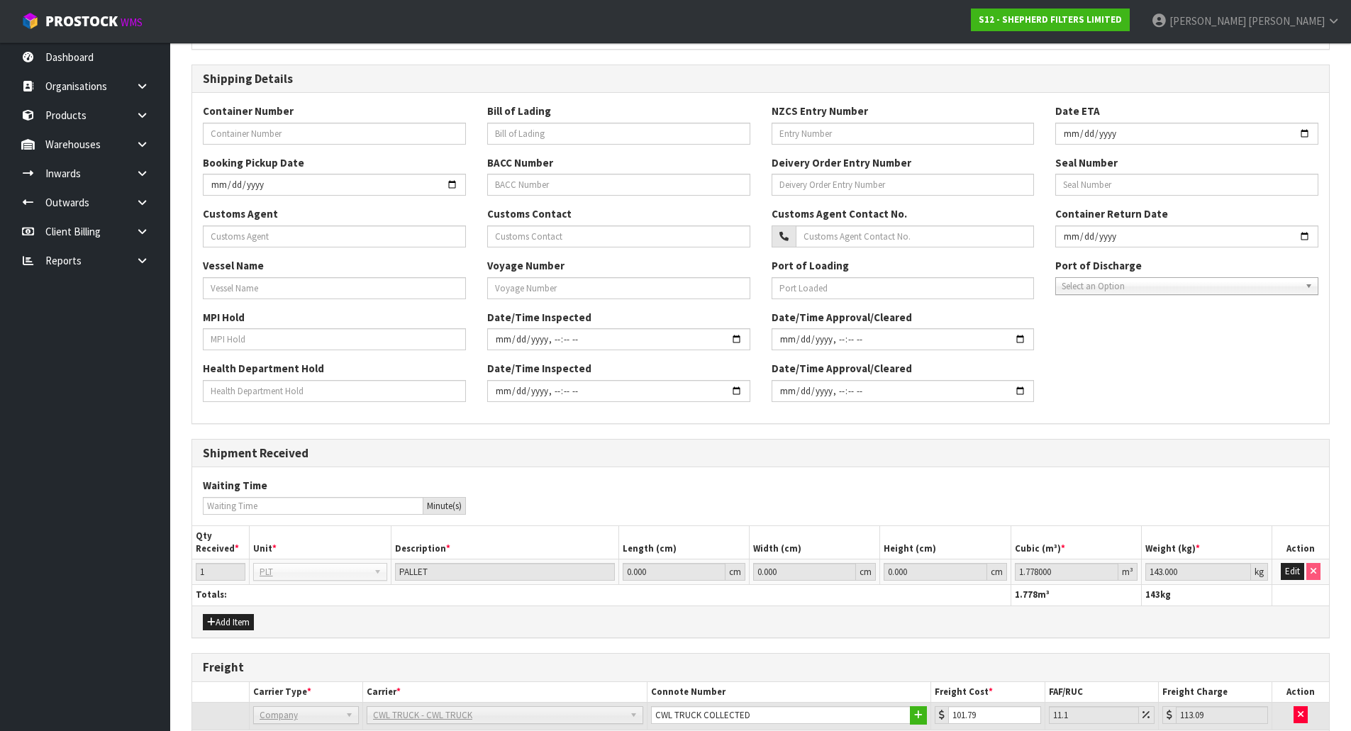
click at [759, 501] on div "Waiting Time Minute(s)" at bounding box center [760, 496] width 1137 height 36
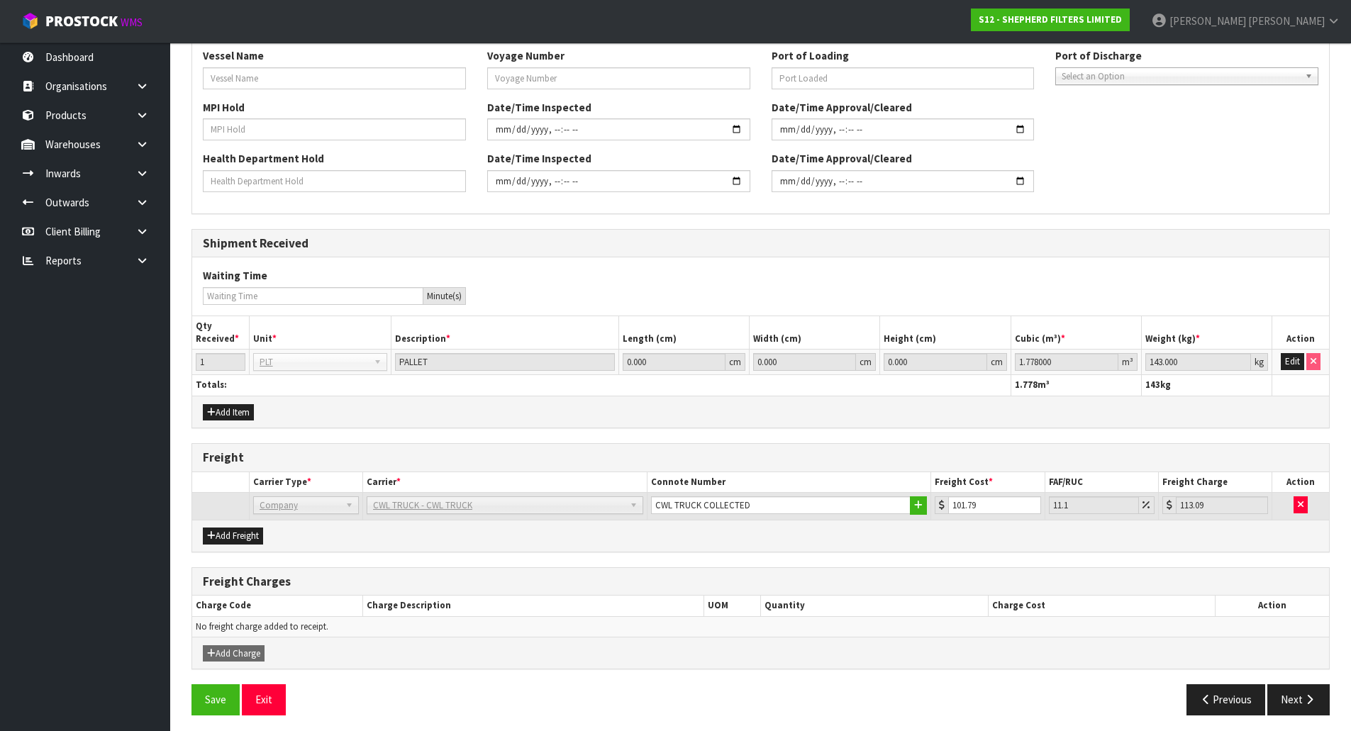
scroll to position [499, 0]
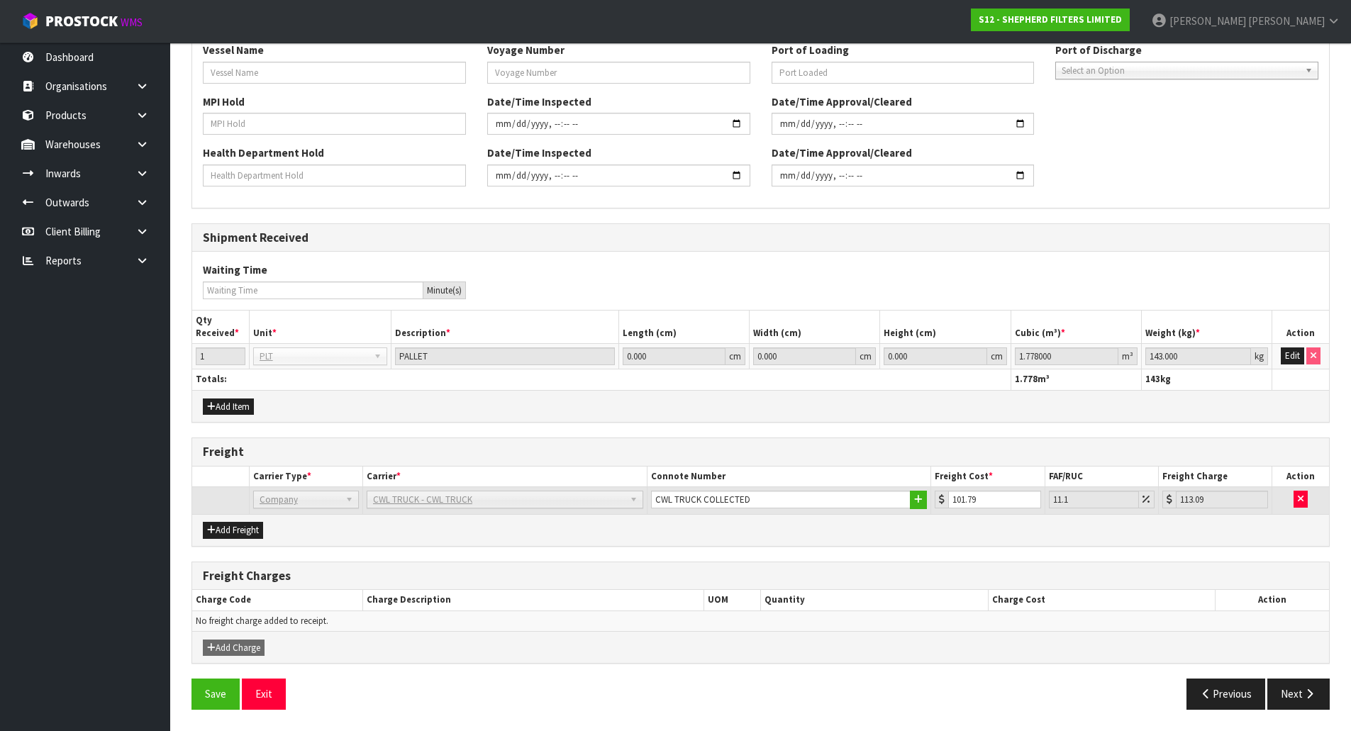
click at [778, 551] on div "General Information Shipment Type * LCL National LCL International FCL-20ft FCL…" at bounding box center [760, 226] width 1138 height 989
click at [1313, 693] on icon "button" at bounding box center [1309, 694] width 13 height 11
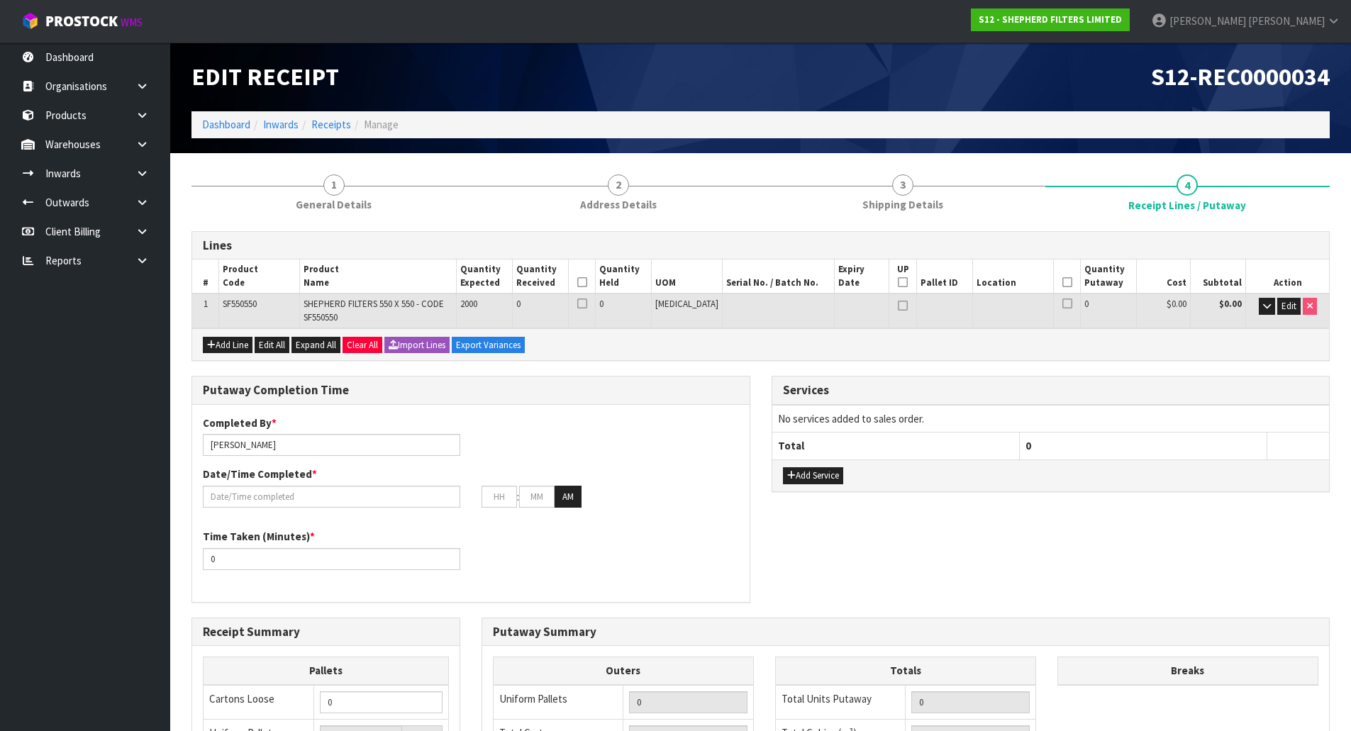
click at [763, 527] on div "Putaway Completion Time Completed By * [PERSON_NAME] Date/Time Completed * : : …" at bounding box center [760, 496] width 1159 height 241
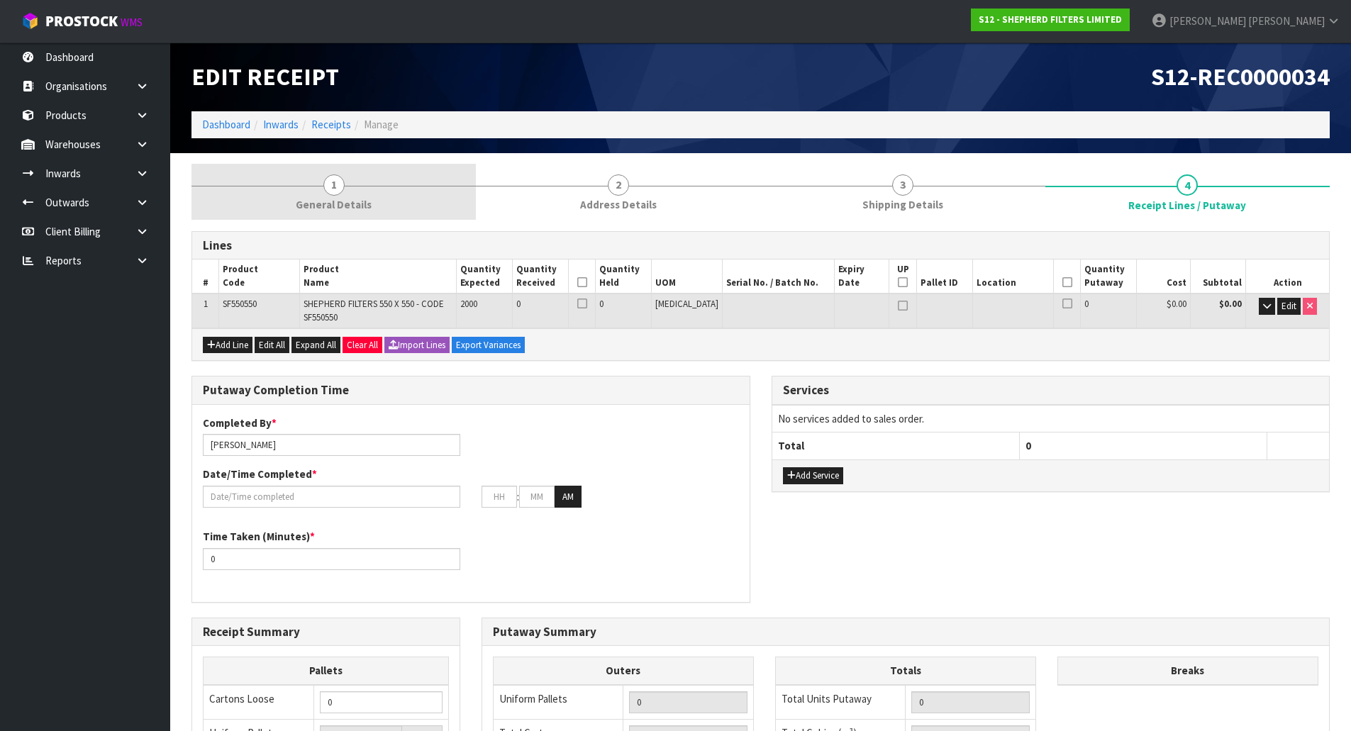
click at [384, 193] on link "1 General Details" at bounding box center [333, 192] width 284 height 56
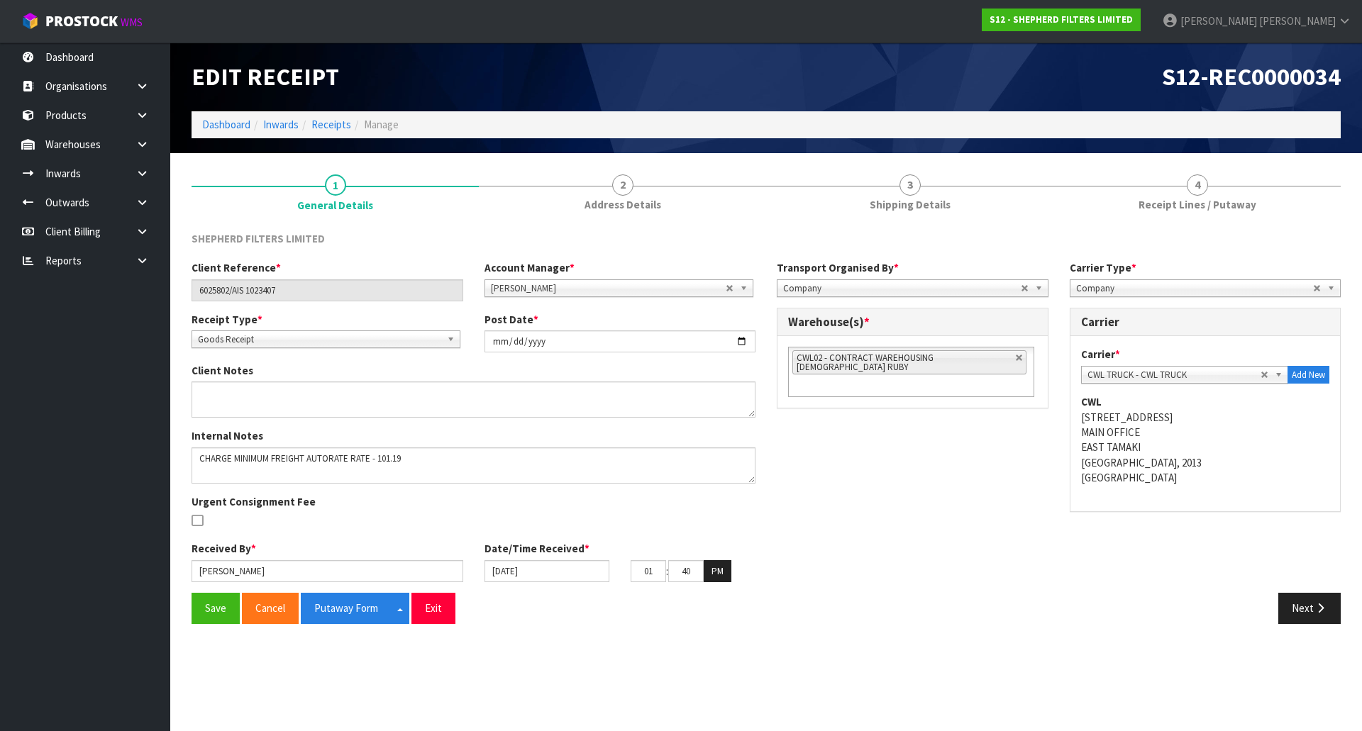
click at [869, 530] on div "Client Reference * 6025802/AIS 1023407 Account Manager * [PERSON_NAME] [PERSON_…" at bounding box center [766, 426] width 1170 height 333
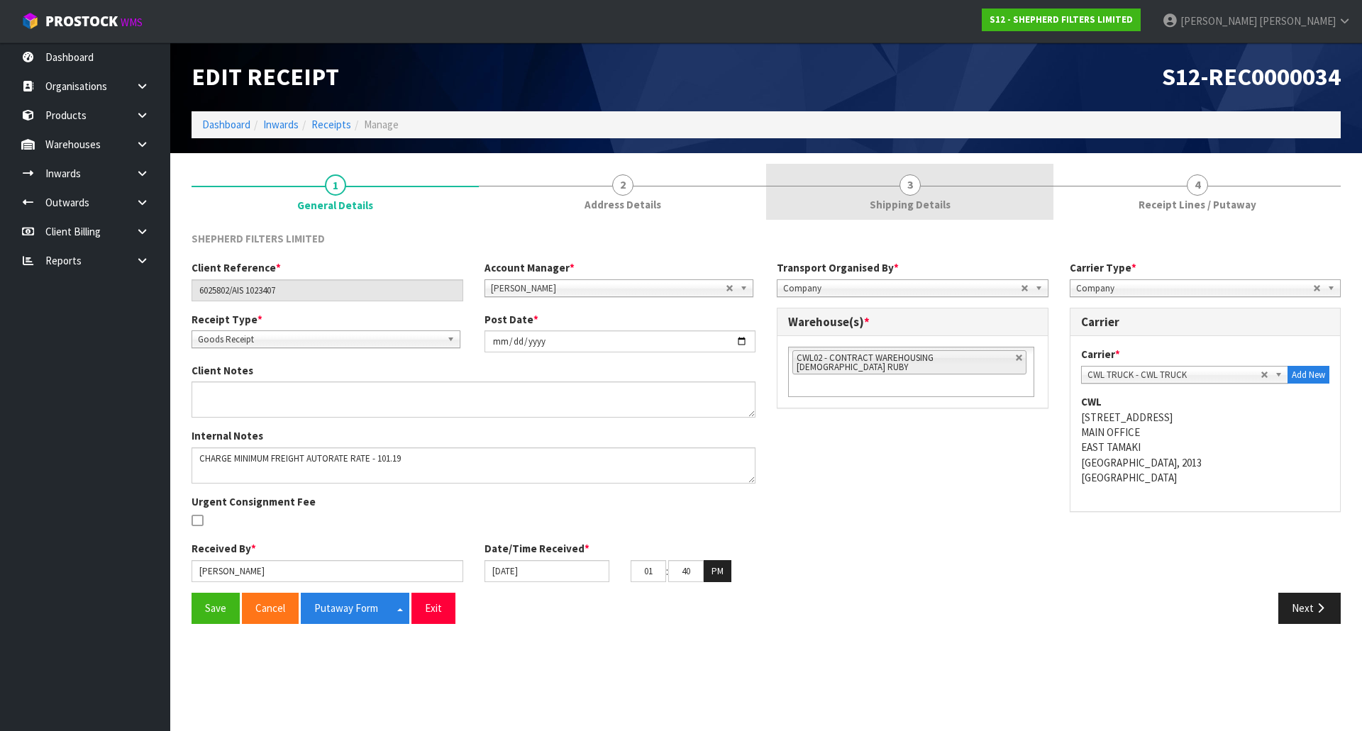
click at [896, 200] on span "Shipping Details" at bounding box center [909, 204] width 81 height 15
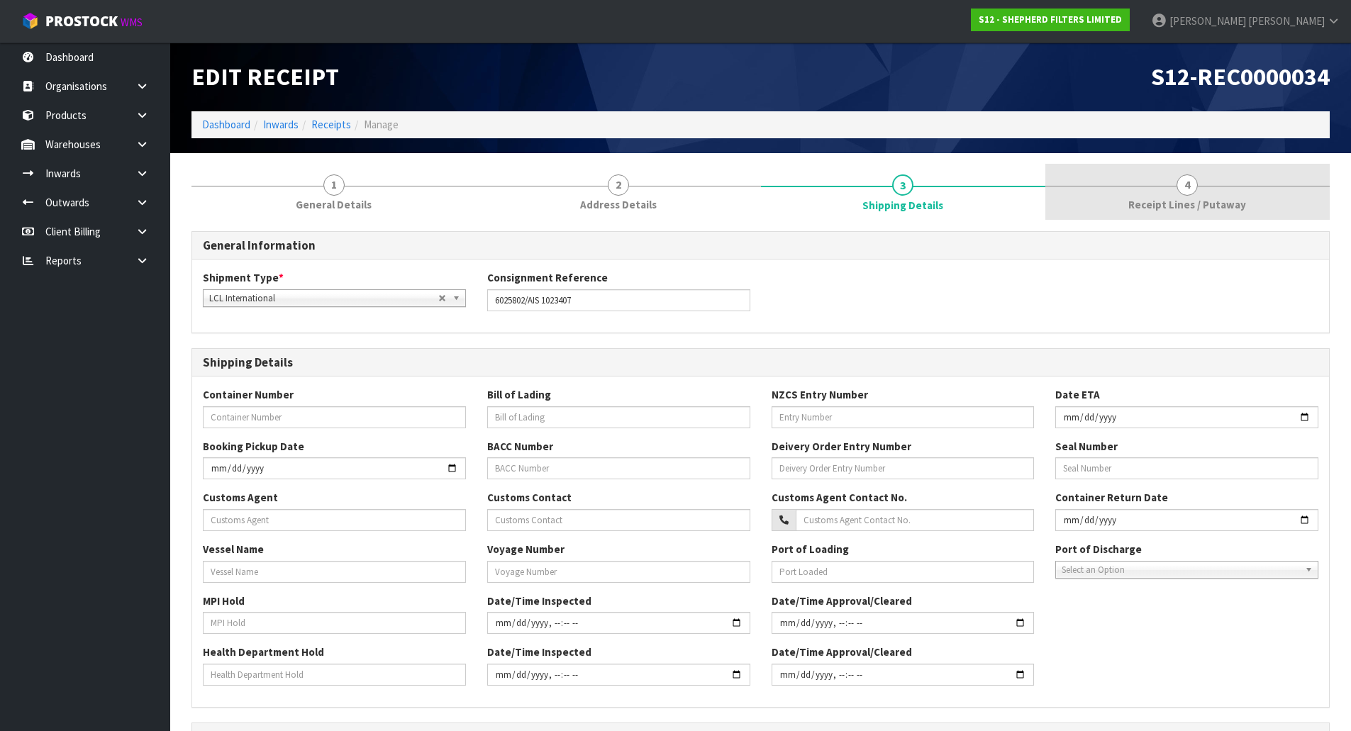
click at [1159, 187] on link "4 Receipt Lines / Putaway" at bounding box center [1187, 192] width 284 height 56
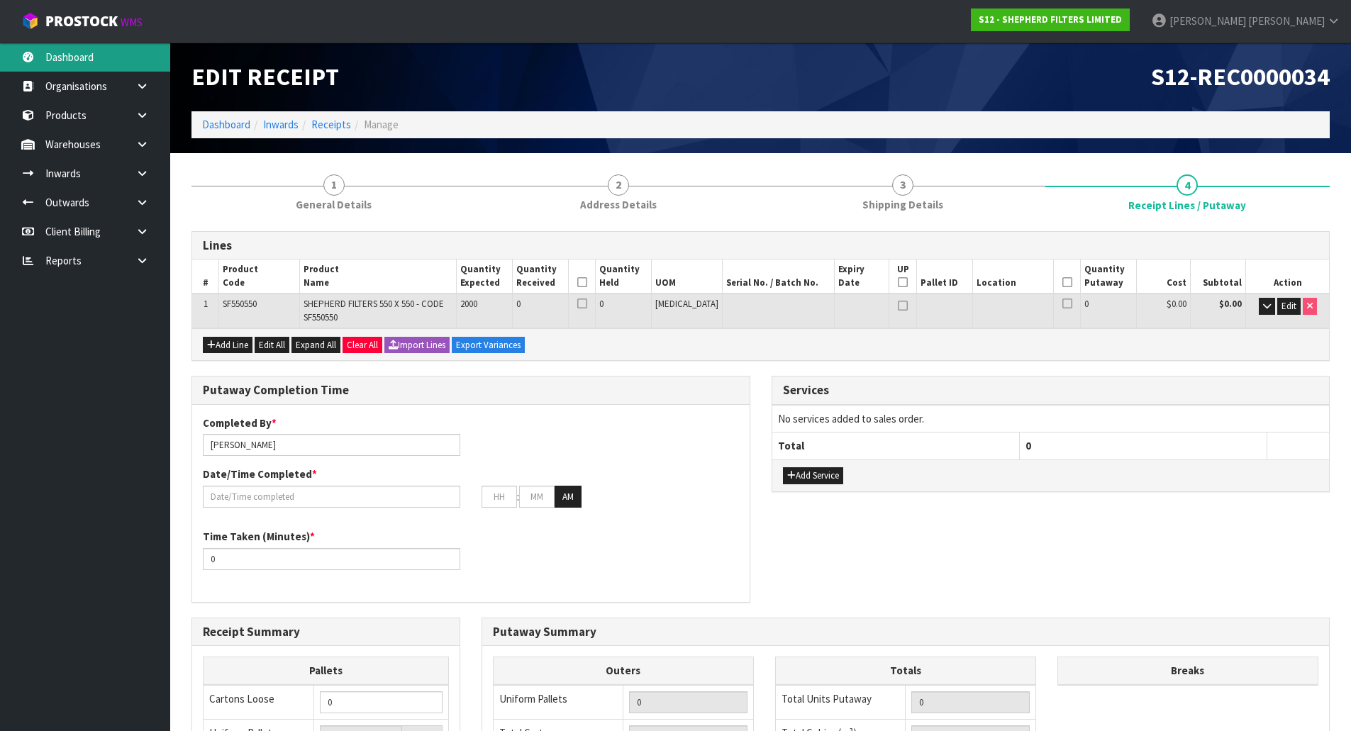
click at [105, 53] on link "Dashboard" at bounding box center [85, 57] width 170 height 29
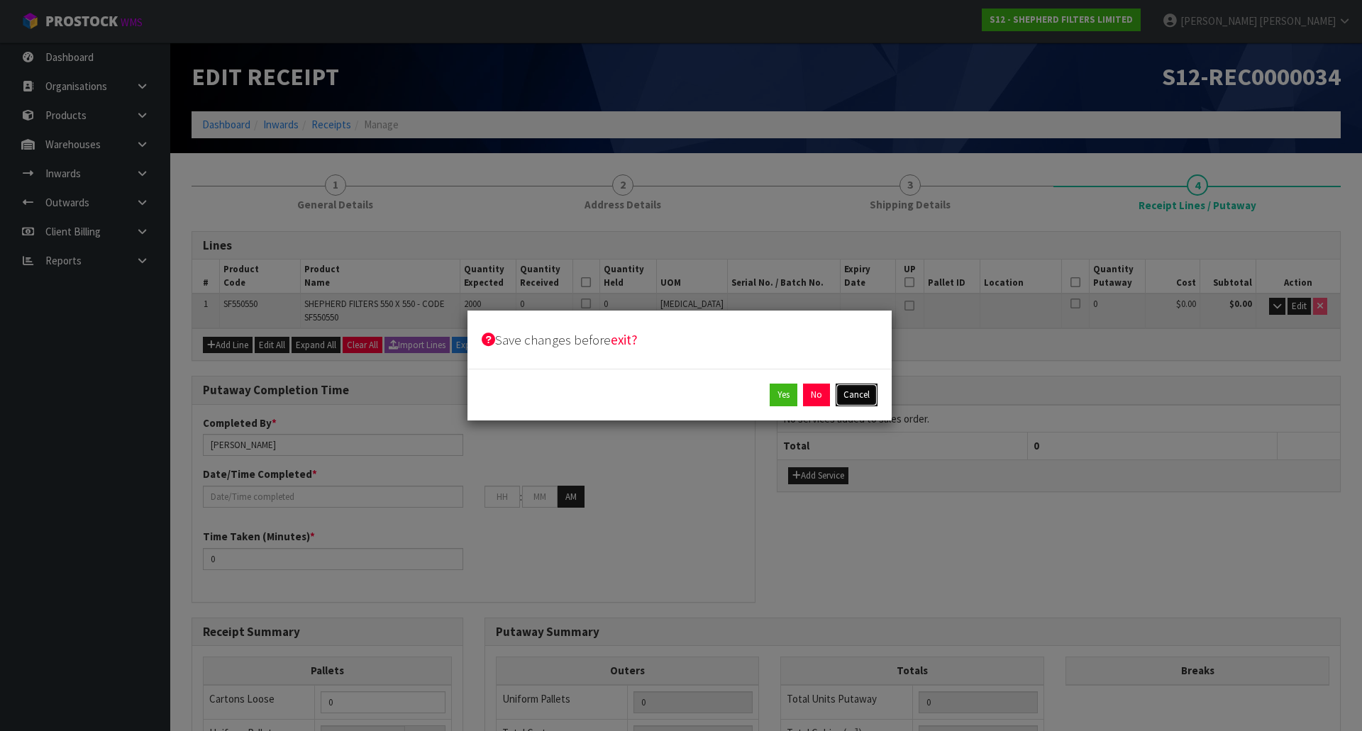
click at [864, 391] on button "Cancel" at bounding box center [856, 395] width 42 height 23
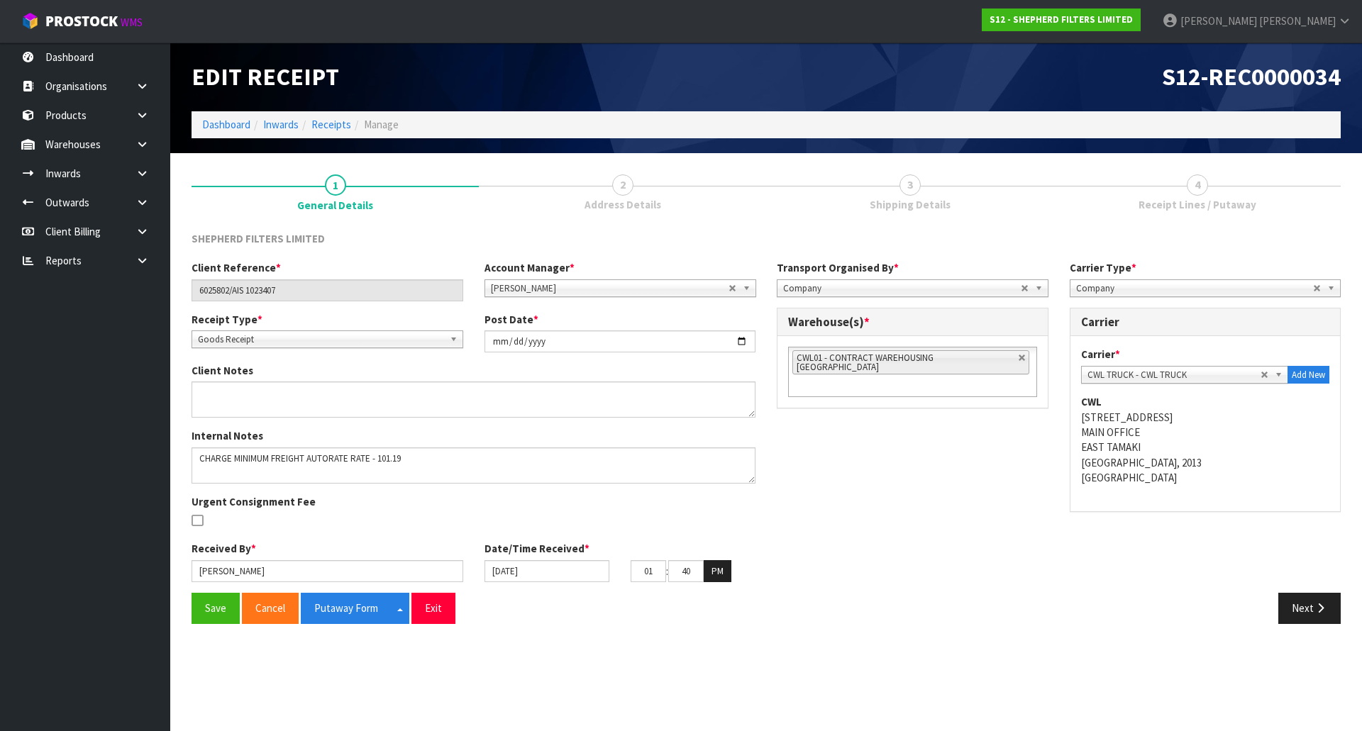
click at [1216, 196] on link "4 Receipt Lines / Putaway" at bounding box center [1196, 192] width 287 height 56
click at [1294, 599] on button "Next" at bounding box center [1309, 608] width 62 height 30
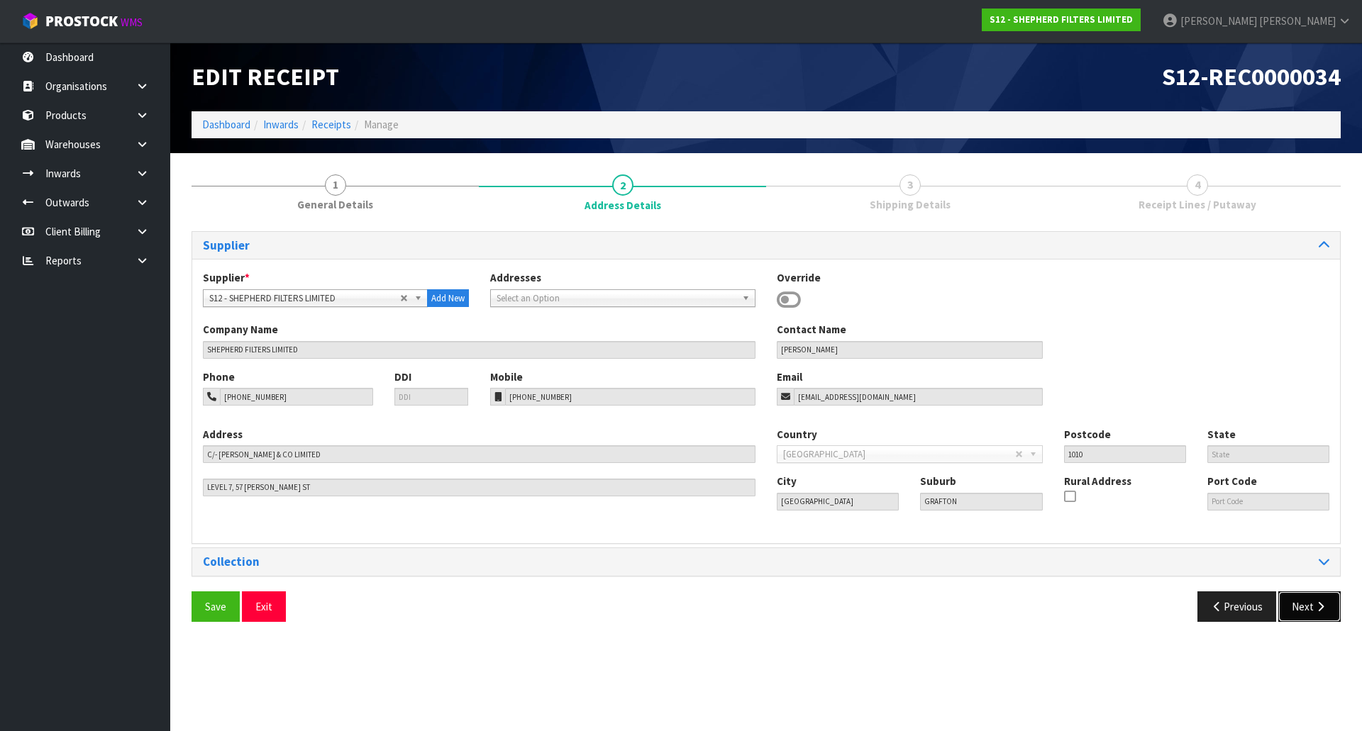
click at [1296, 619] on button "Next" at bounding box center [1309, 606] width 62 height 30
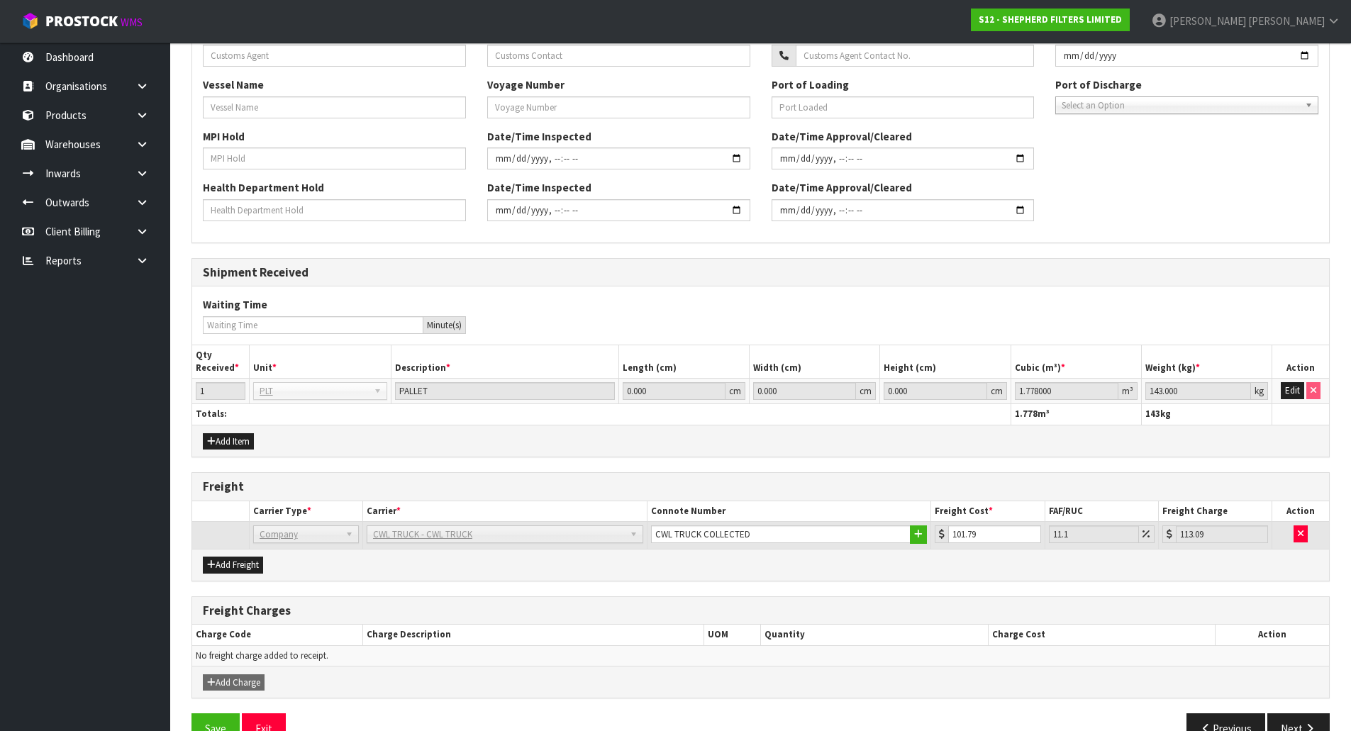
scroll to position [499, 0]
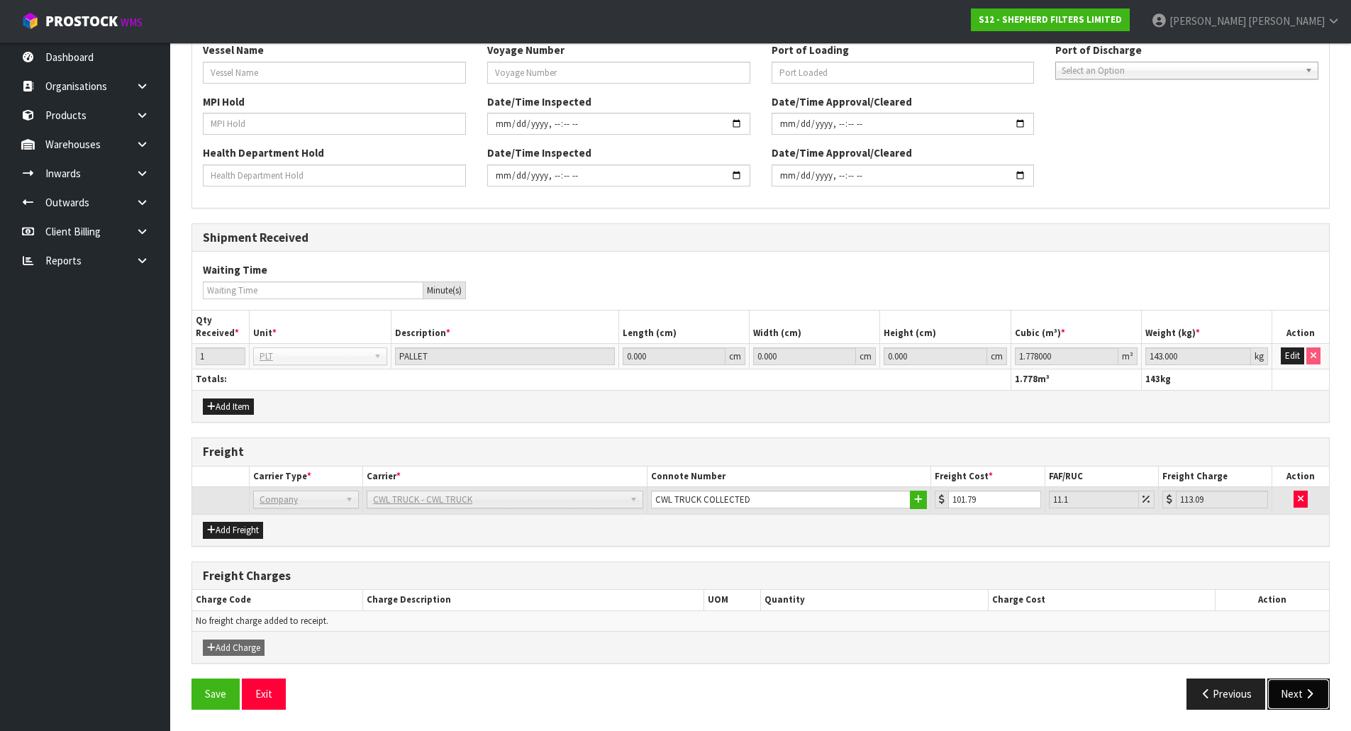
click at [1291, 701] on button "Next" at bounding box center [1298, 694] width 62 height 30
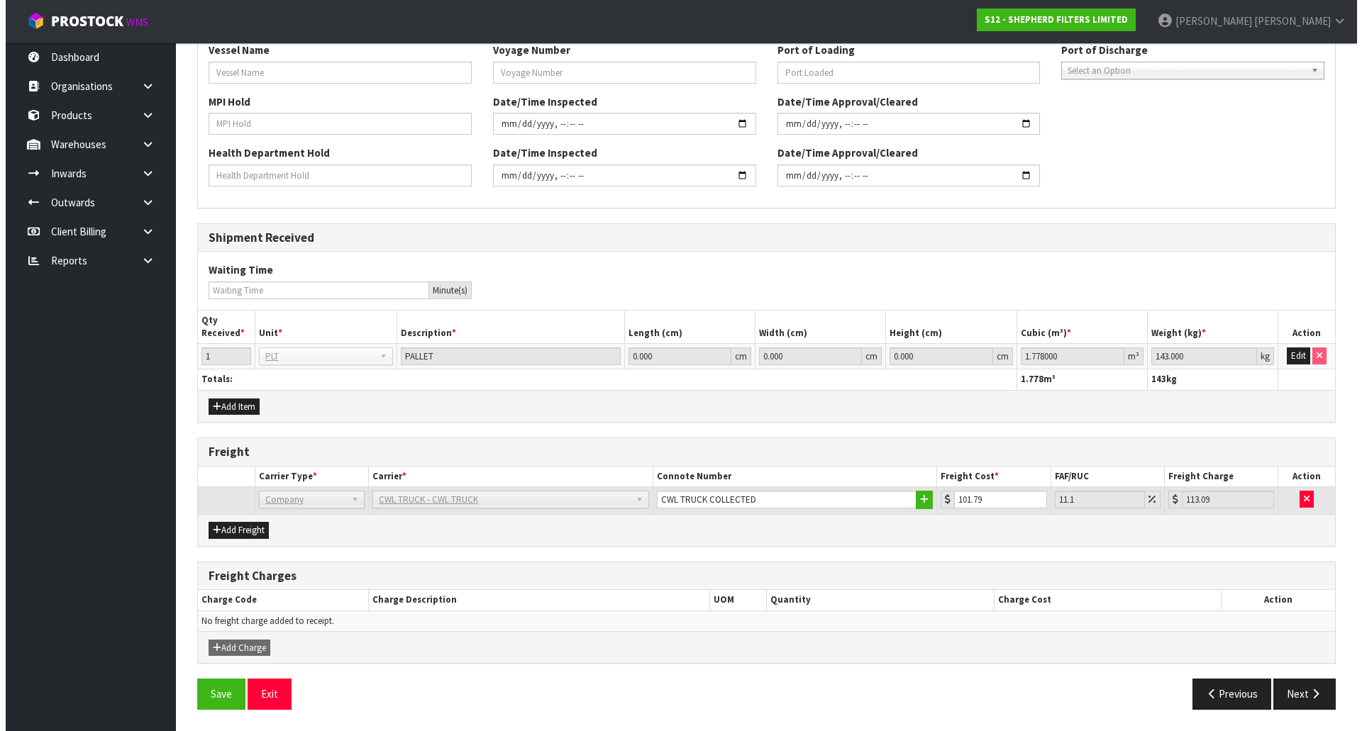
scroll to position [0, 0]
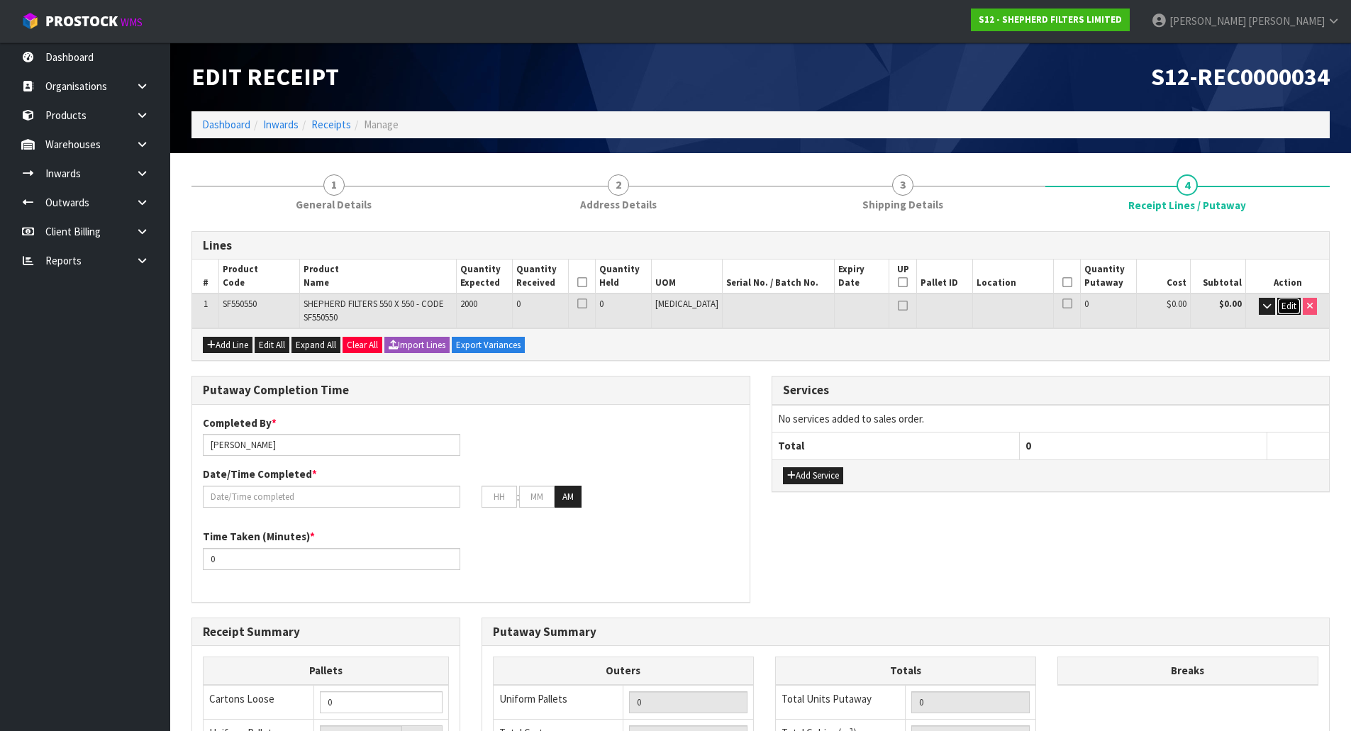
click at [1281, 304] on span "Edit" at bounding box center [1288, 306] width 15 height 12
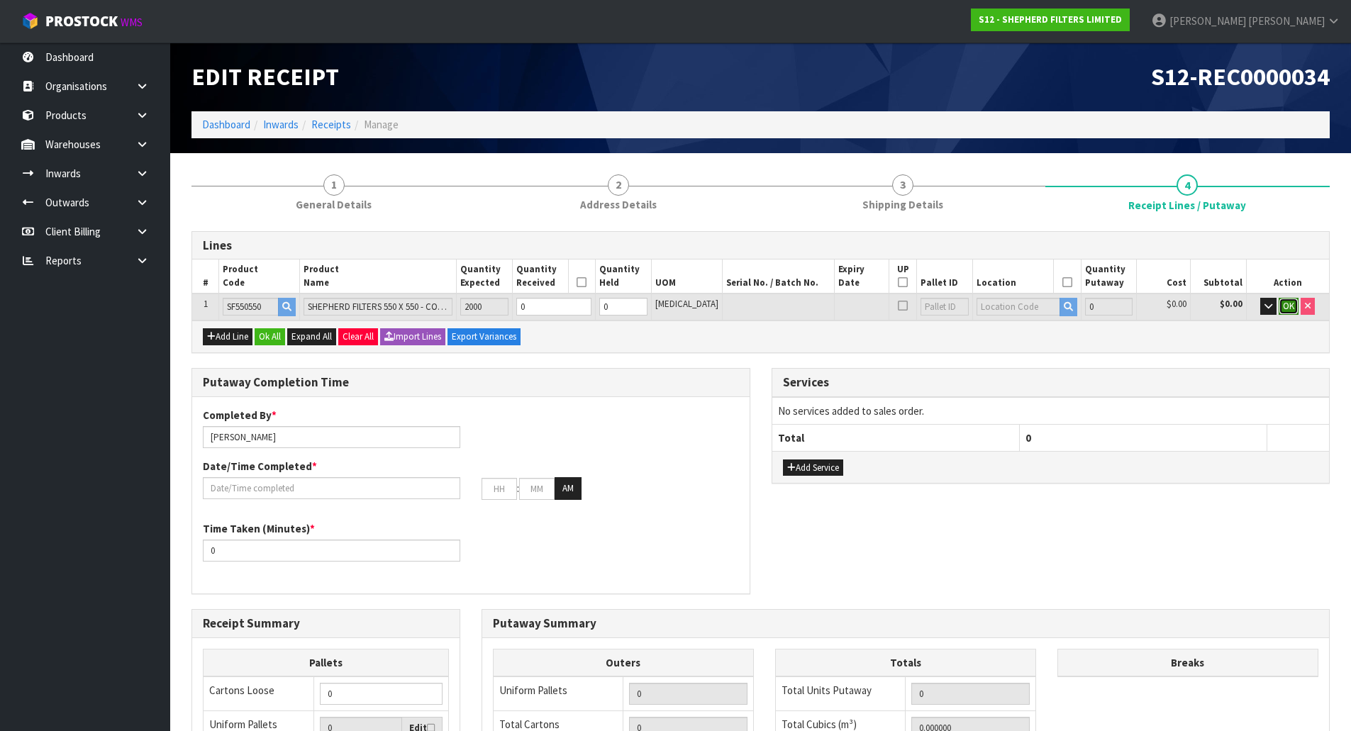
click at [1283, 311] on span "OK" at bounding box center [1288, 306] width 11 height 12
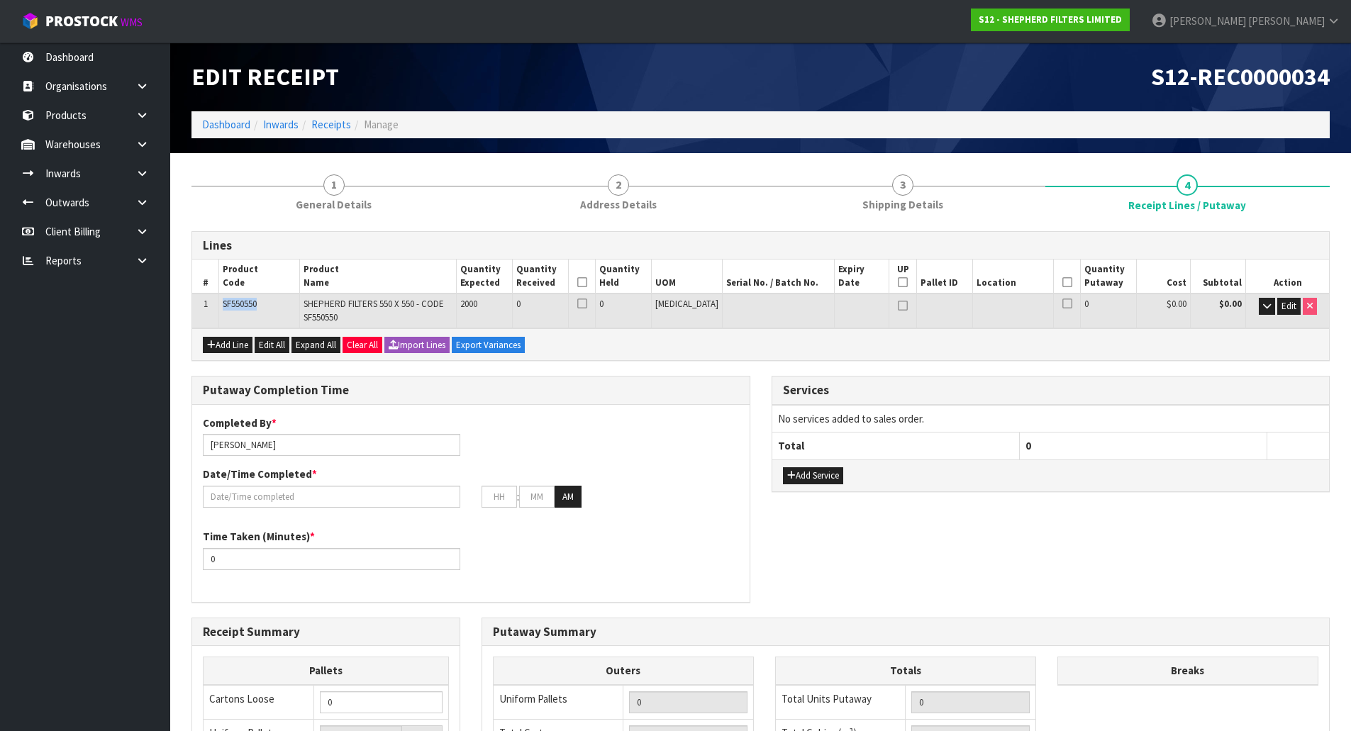
drag, startPoint x: 267, startPoint y: 303, endPoint x: 218, endPoint y: 306, distance: 49.8
click at [218, 306] on tr "1 SF550550 SHEPHERD FILTERS 550 X 550 - CODE SF550550 2000 0 0 PCE 0 $0.00 $0.0…" at bounding box center [760, 311] width 1137 height 34
copy tr "SF550550"
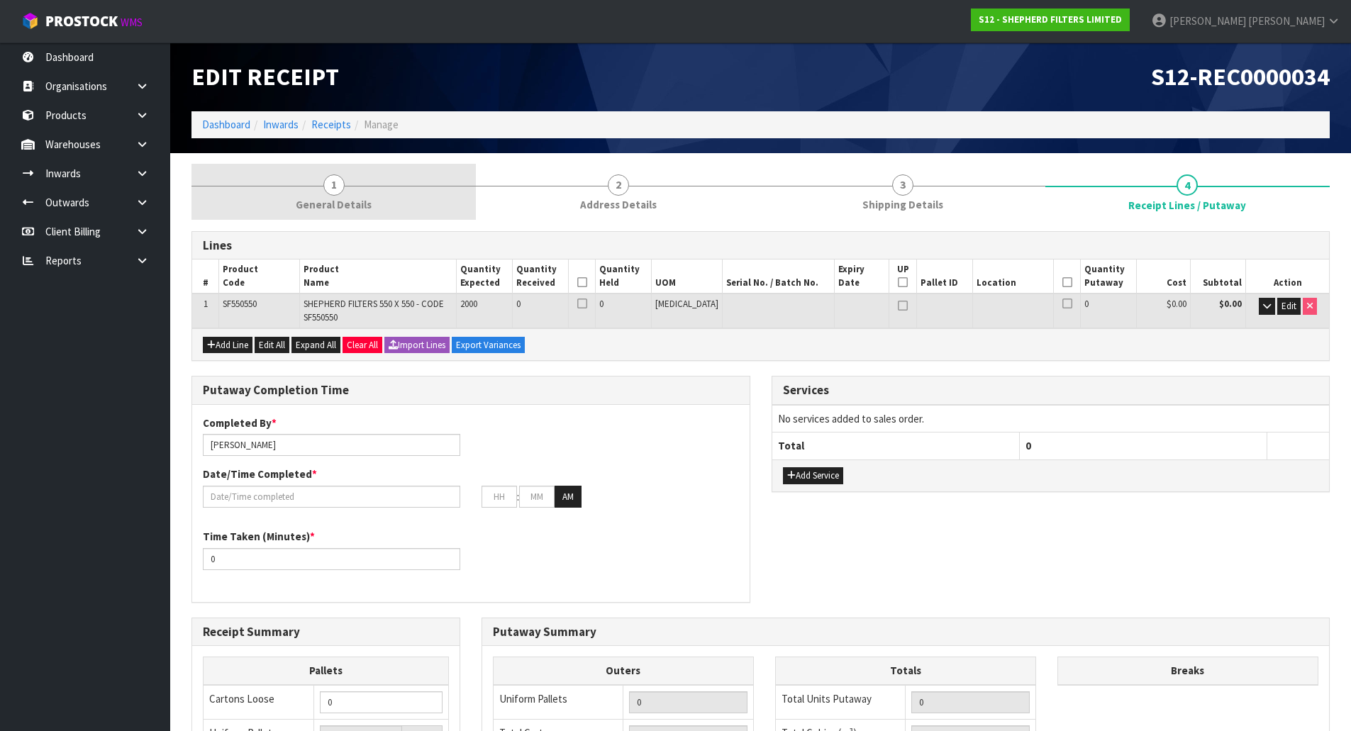
click at [405, 170] on link "1 General Details" at bounding box center [333, 192] width 284 height 56
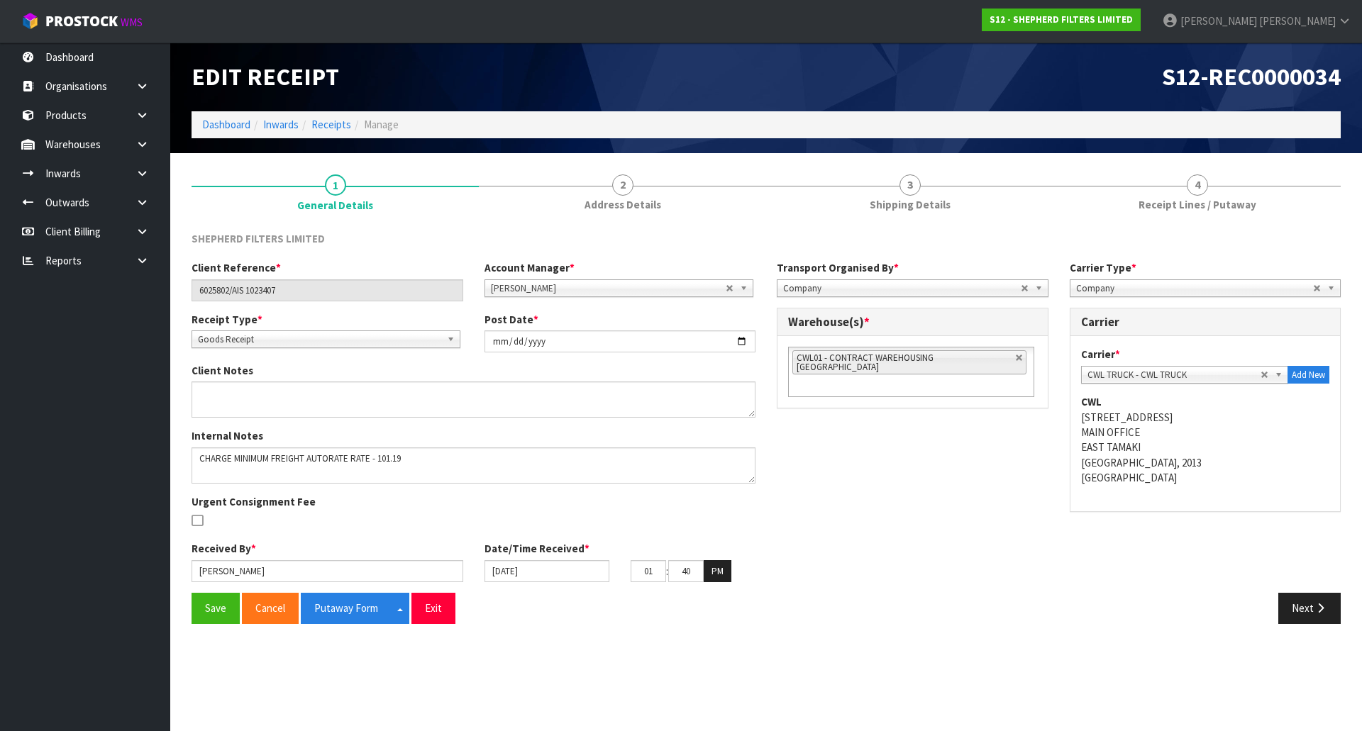
drag, startPoint x: 1156, startPoint y: 174, endPoint x: 1141, endPoint y: 236, distance: 63.5
click at [1156, 174] on link "4 Receipt Lines / Putaway" at bounding box center [1196, 192] width 287 height 56
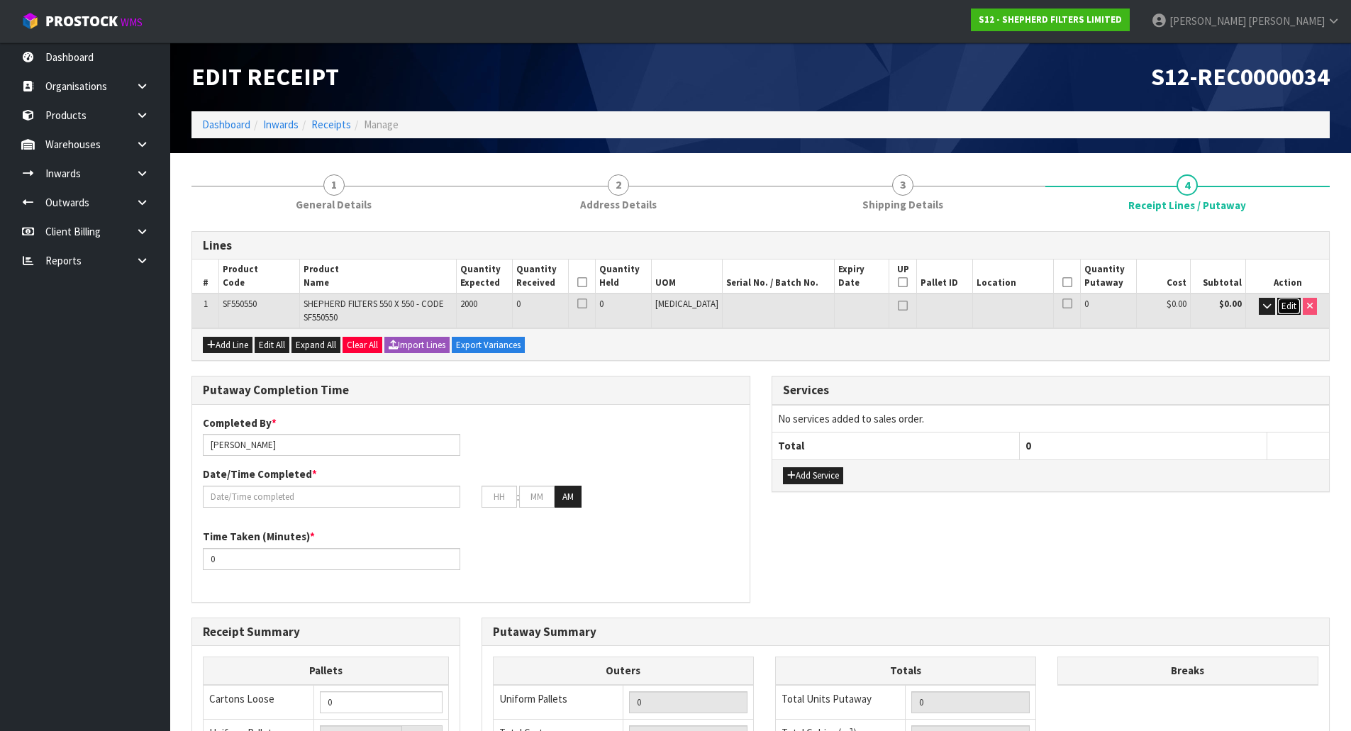
click at [1284, 301] on span "Edit" at bounding box center [1288, 306] width 15 height 12
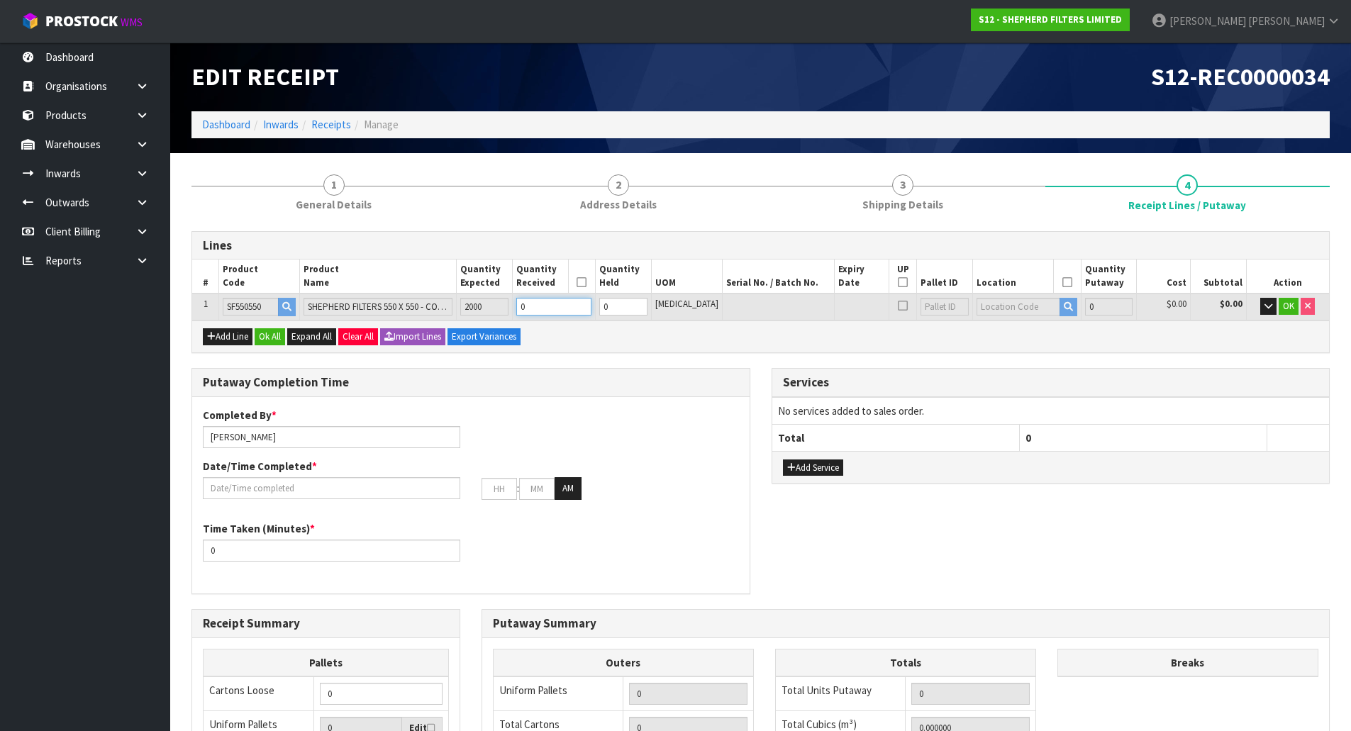
click at [411, 313] on tr "1 SF550550 SHEPHERD FILTERS 550 X 550 - CODE SF550550 2000 0 0 PCE 0 $0.00 $0.0…" at bounding box center [760, 307] width 1137 height 26
type input "0.001166"
type input "0.12"
type input "2"
type input "0.01166"
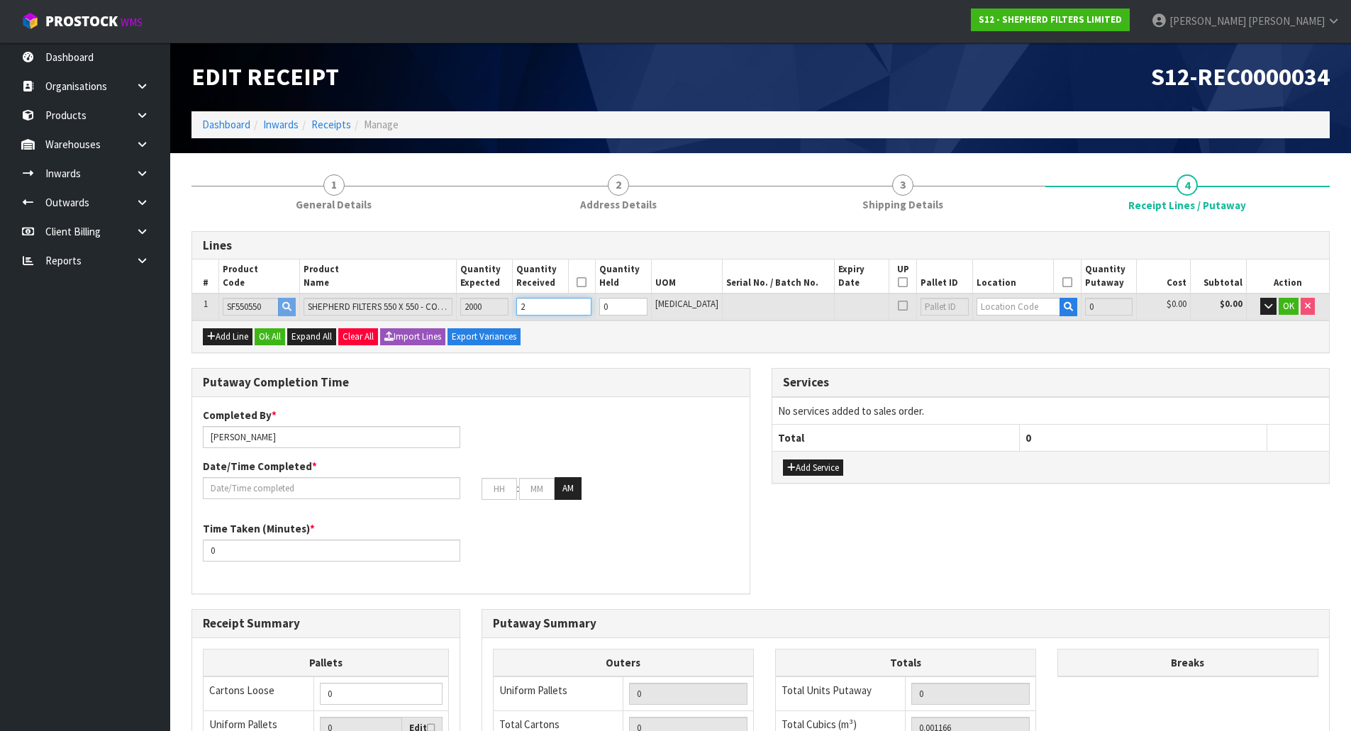
type input "1.2"
type input "20"
type input "Bag x 4"
type input "4"
type input "0.19836"
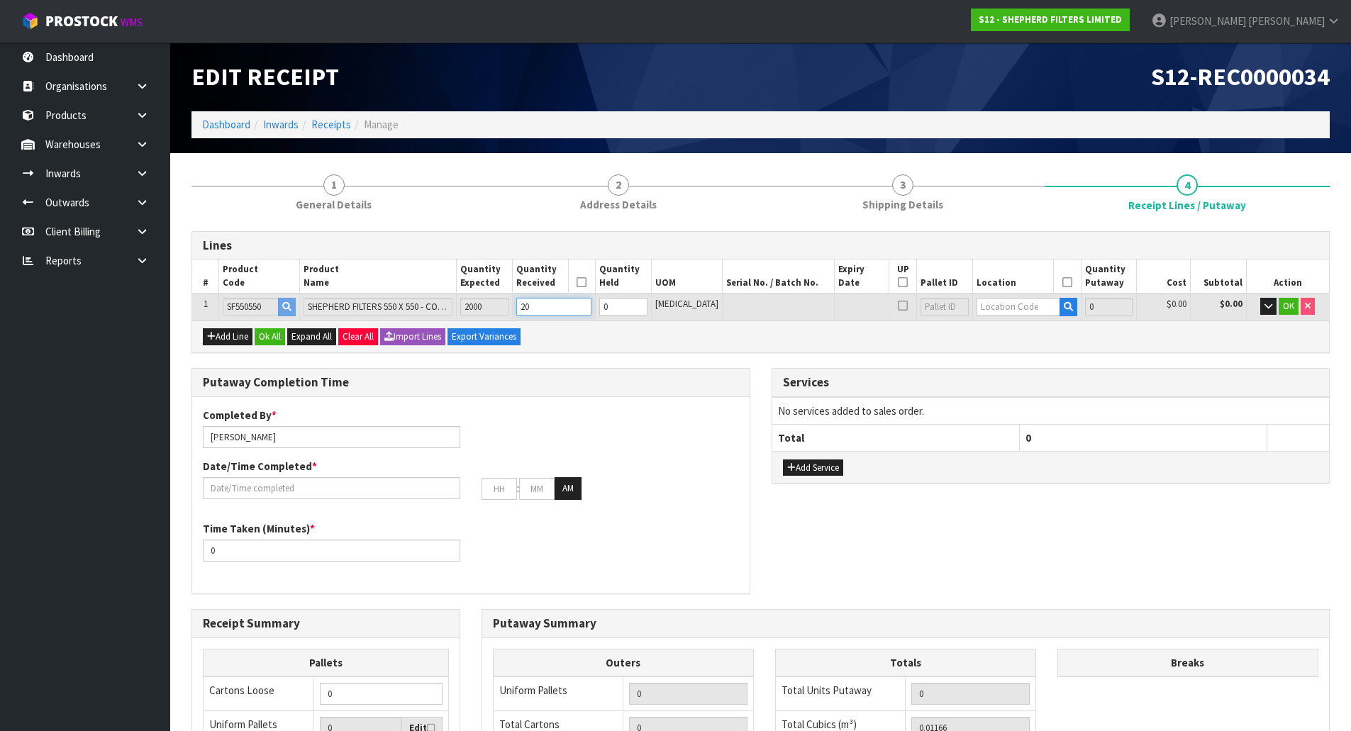
type input "12"
type input "200"
type input "Bag x 40"
type input "40"
type input "1.9836"
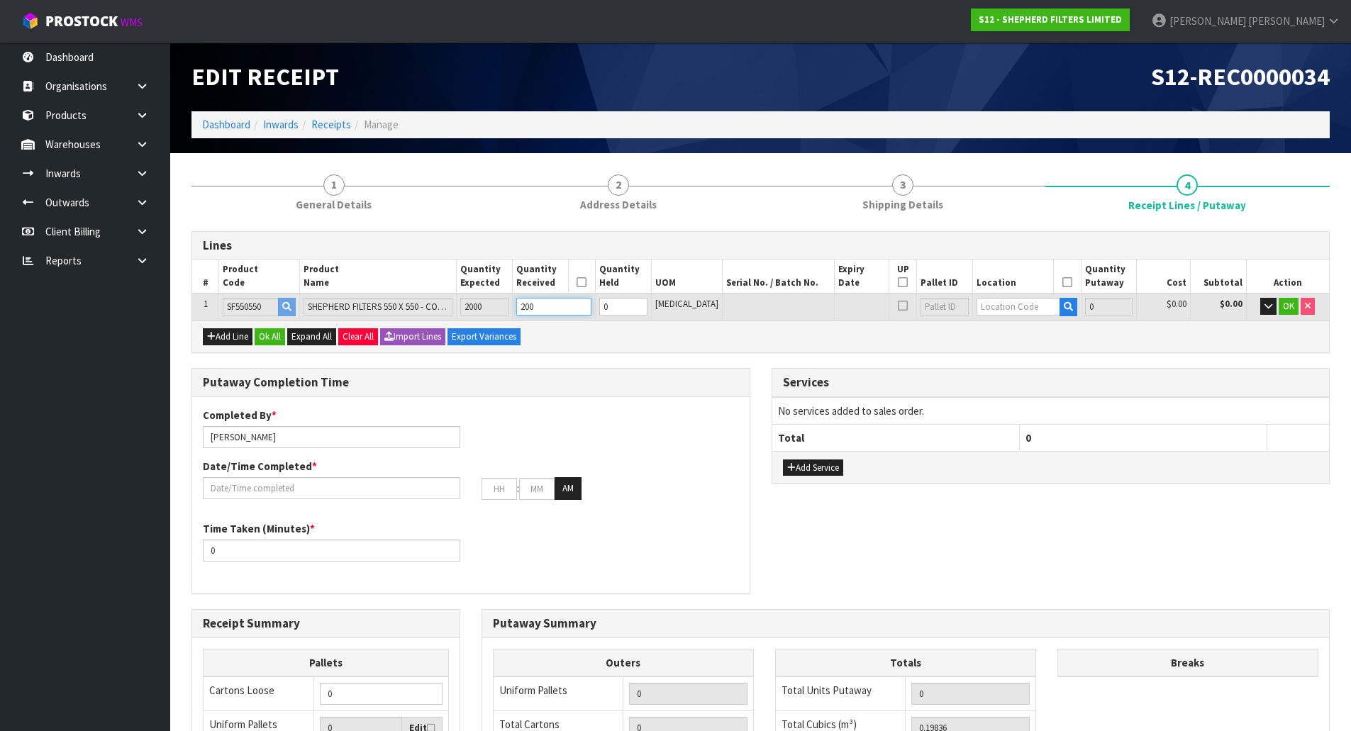
type input "120"
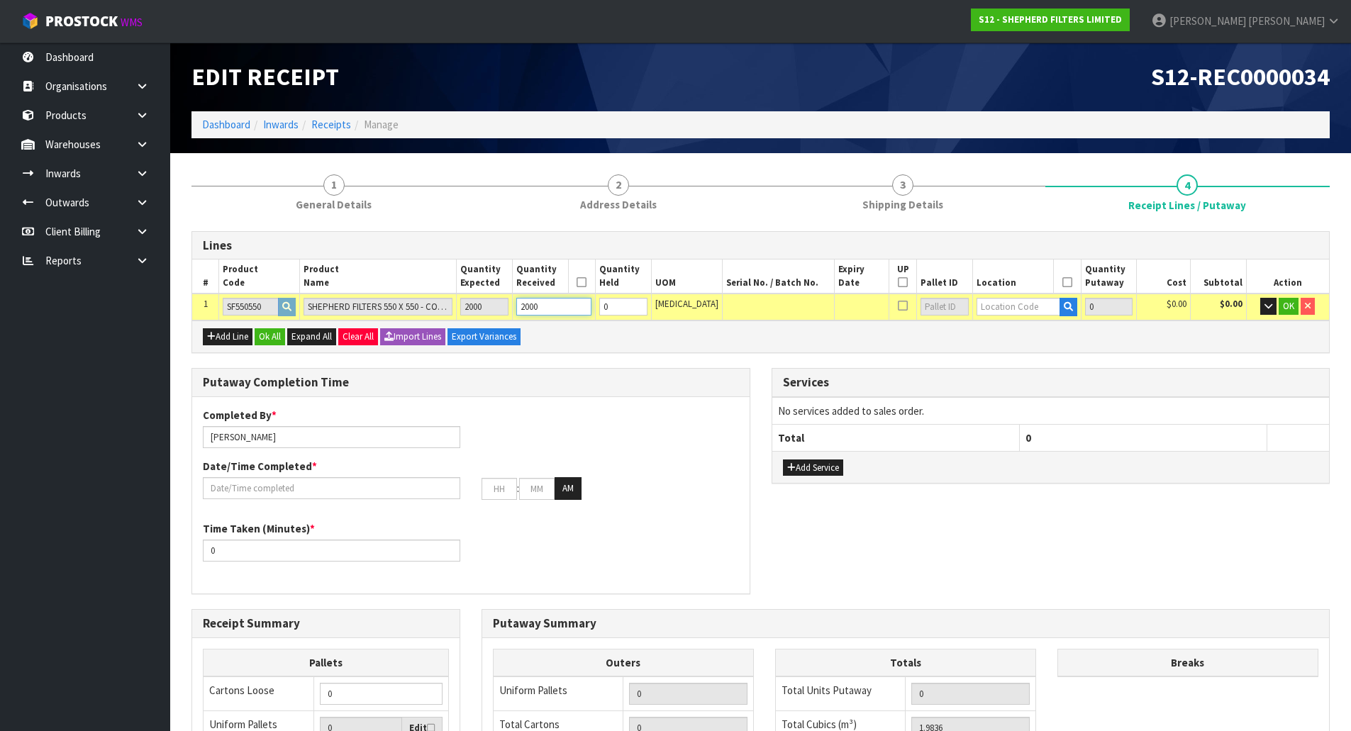
type input "2000"
click at [1014, 305] on input "text" at bounding box center [1019, 307] width 84 height 18
type input "03-04-7-B"
click at [996, 340] on div "Add Line Ok All Expand All Clear All Import Lines Export Variances" at bounding box center [760, 337] width 1137 height 32
click at [1285, 299] on button "OK" at bounding box center [1289, 306] width 20 height 17
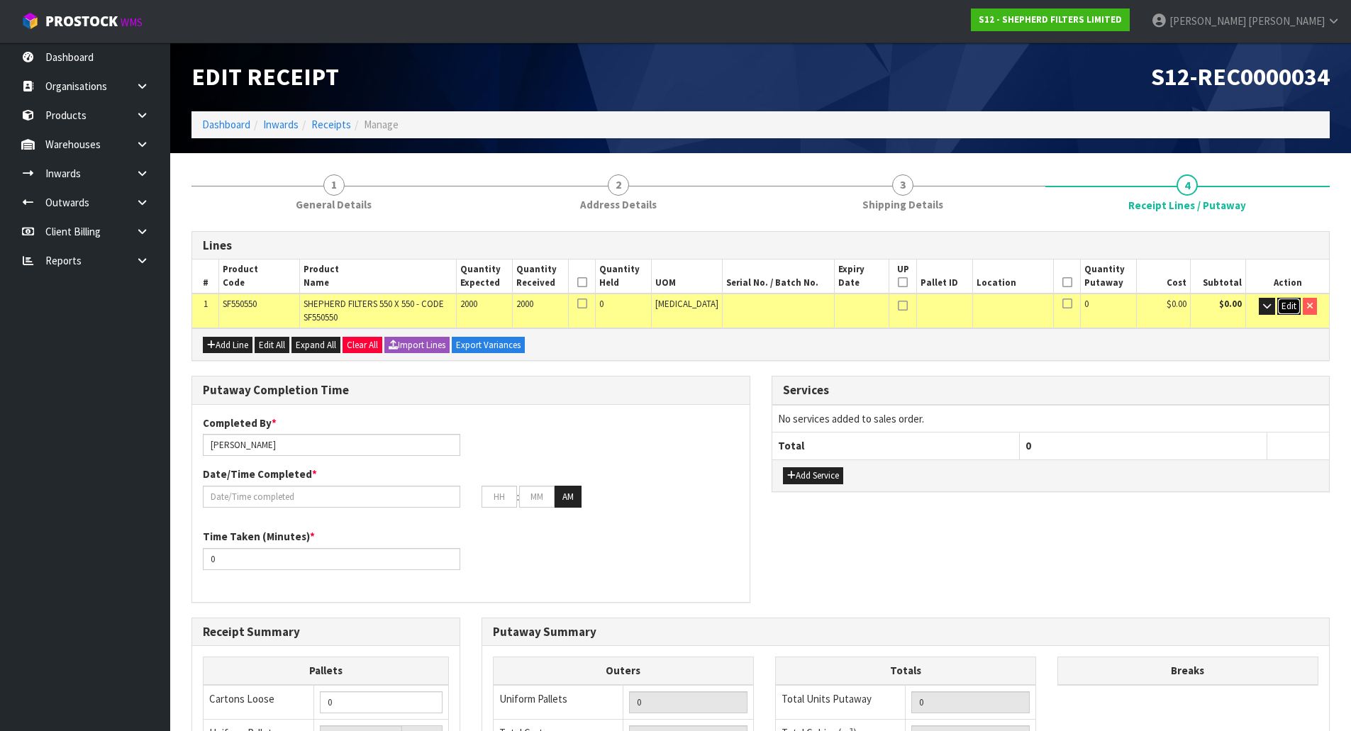
click at [1281, 303] on span "Edit" at bounding box center [1288, 306] width 15 height 12
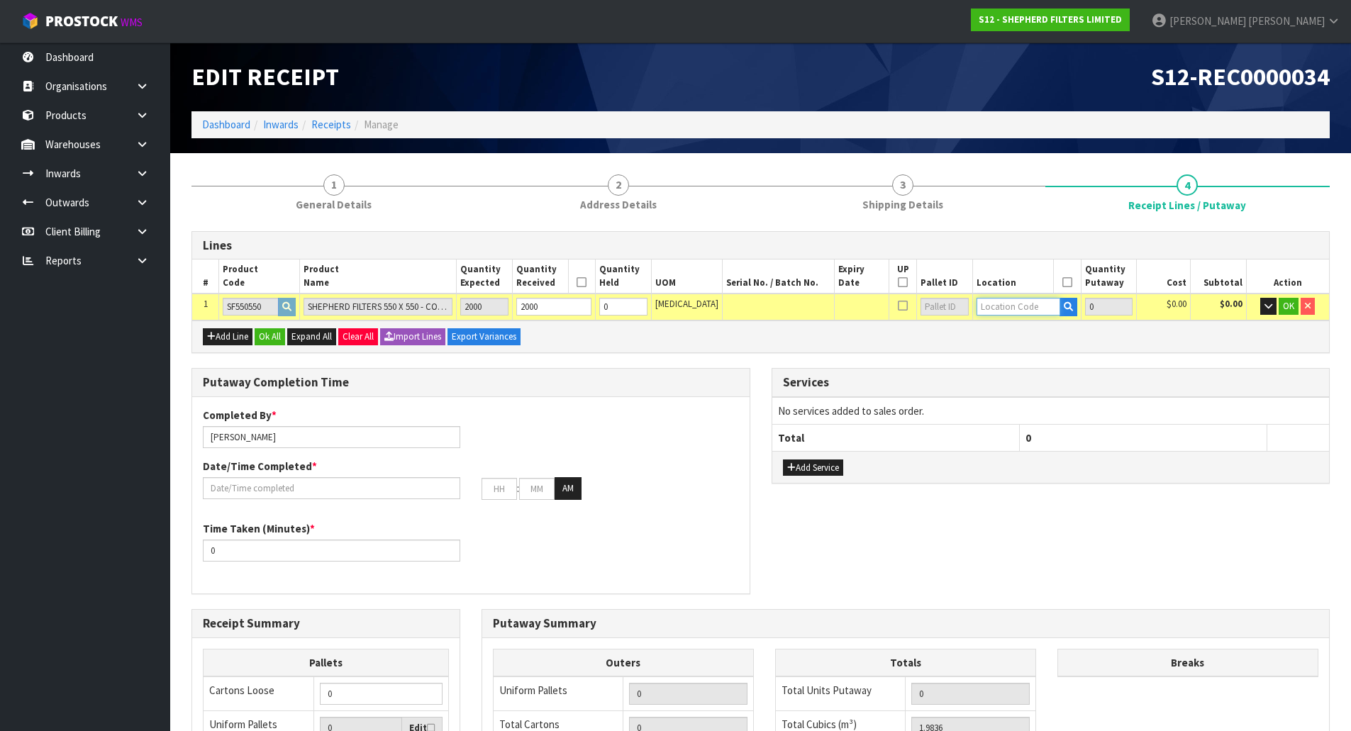
click at [977, 313] on input "text" at bounding box center [1019, 307] width 84 height 18
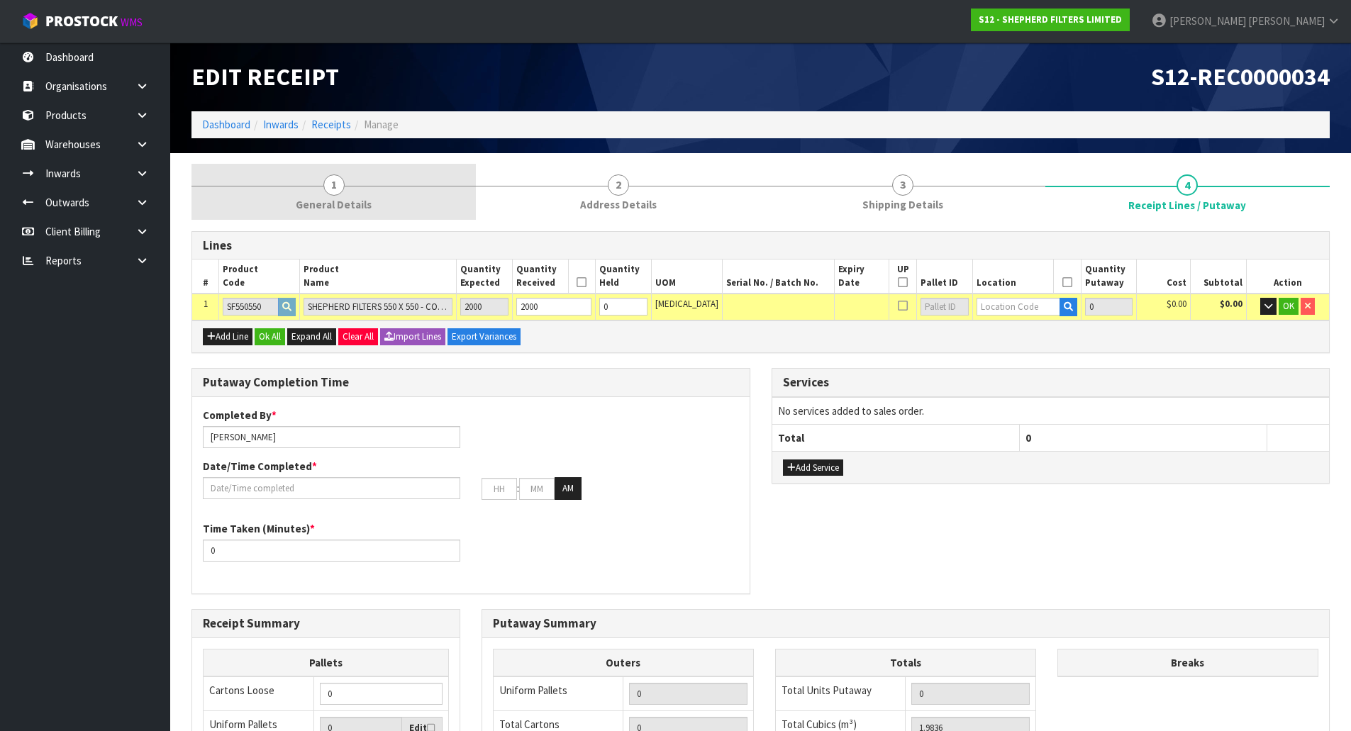
click at [424, 196] on link "1 General Details" at bounding box center [333, 192] width 284 height 56
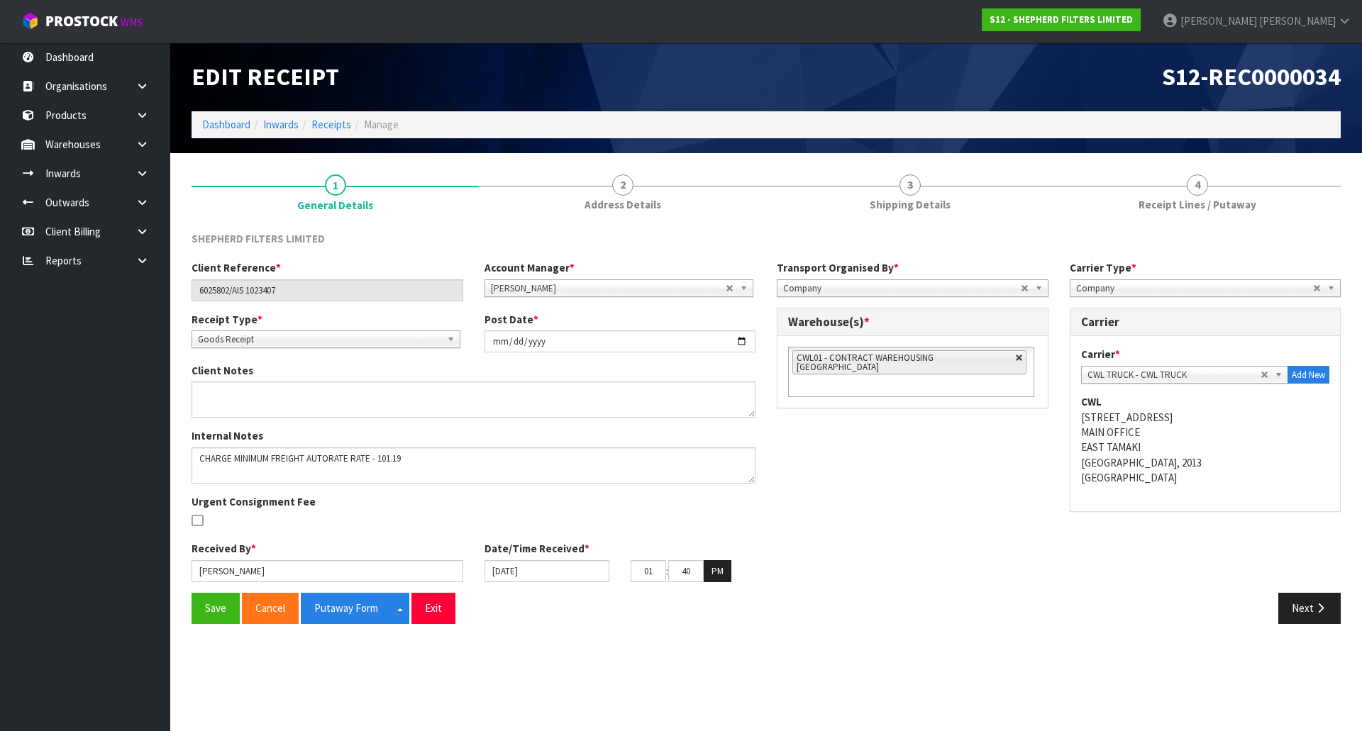
click at [1015, 357] on link at bounding box center [1019, 358] width 9 height 9
type input "Select Some Options"
click at [994, 357] on ul at bounding box center [911, 358] width 246 height 22
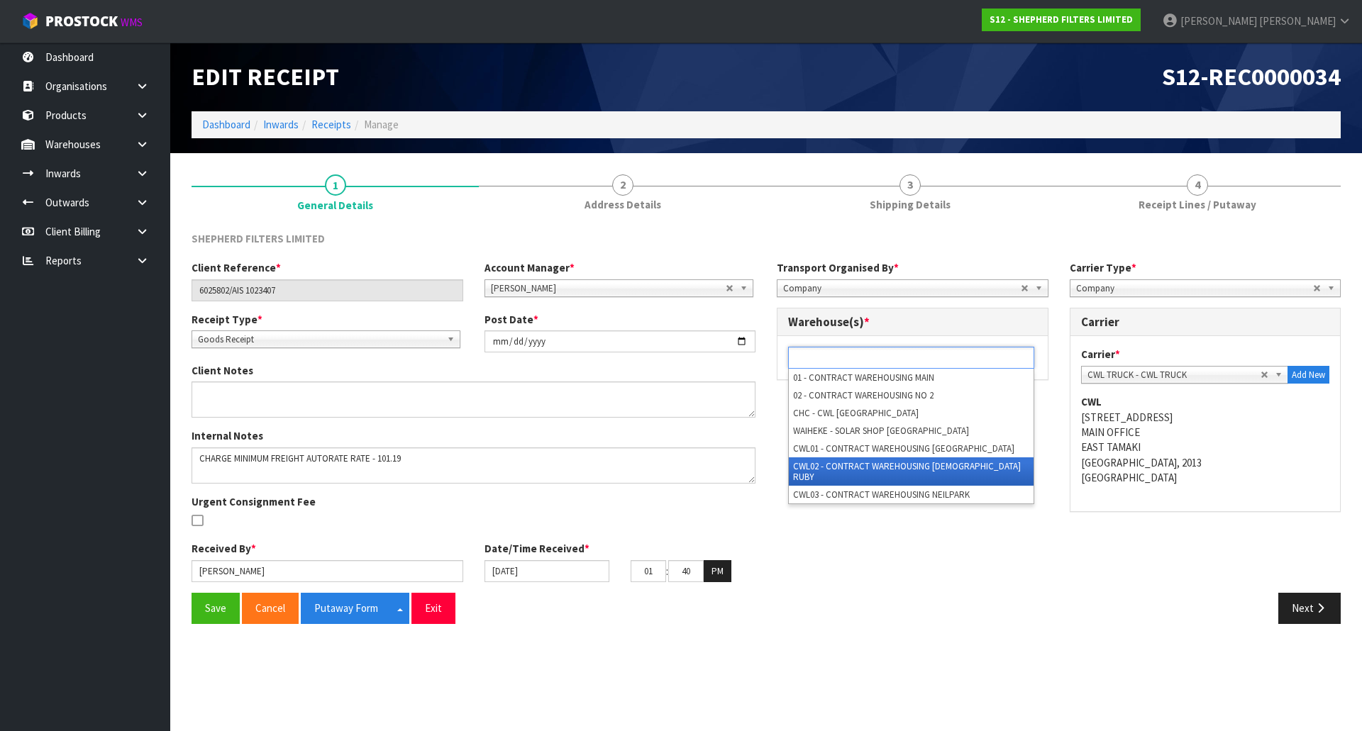
click at [879, 460] on li "CWL02 - CONTRACT WAREHOUSING [DEMOGRAPHIC_DATA] RUBY" at bounding box center [911, 471] width 245 height 28
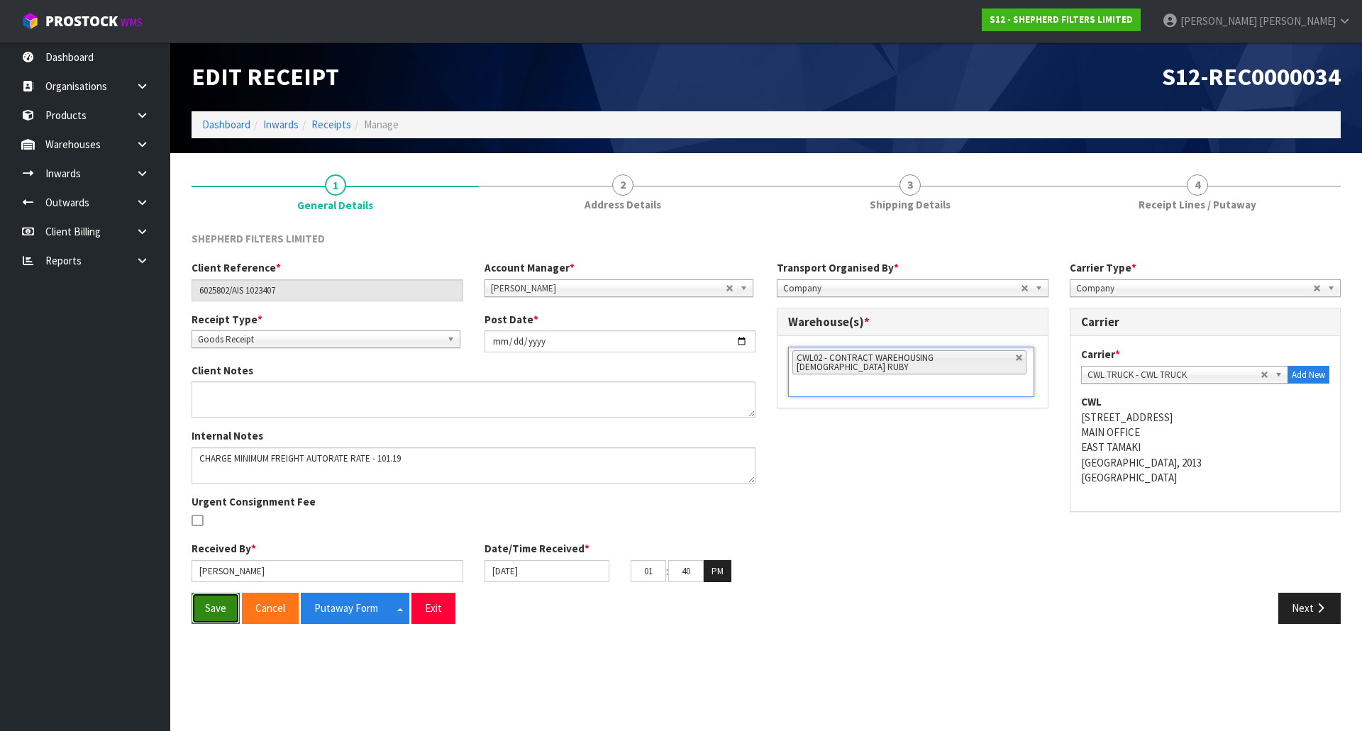
click at [211, 611] on button "Save" at bounding box center [215, 608] width 48 height 30
click at [1315, 605] on icon "button" at bounding box center [1319, 608] width 13 height 11
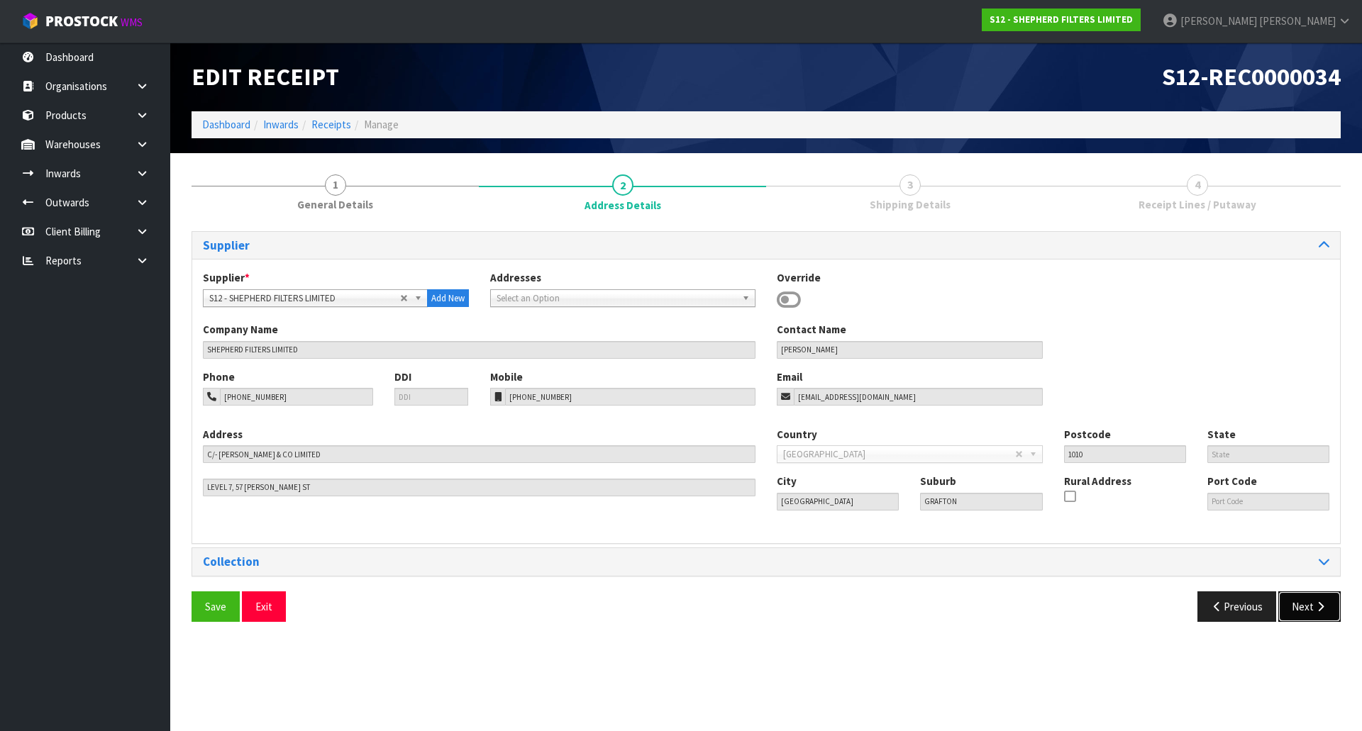
click at [1313, 606] on button "Next" at bounding box center [1309, 606] width 62 height 30
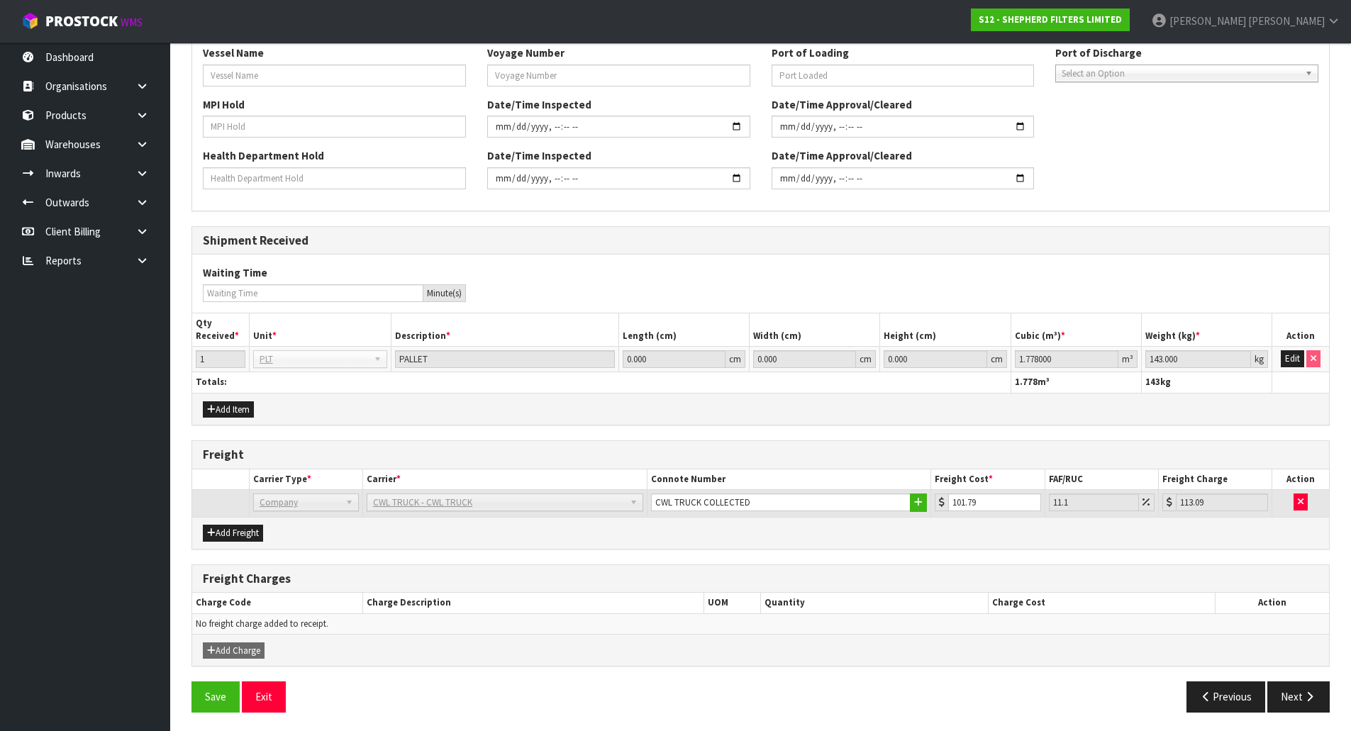
scroll to position [499, 0]
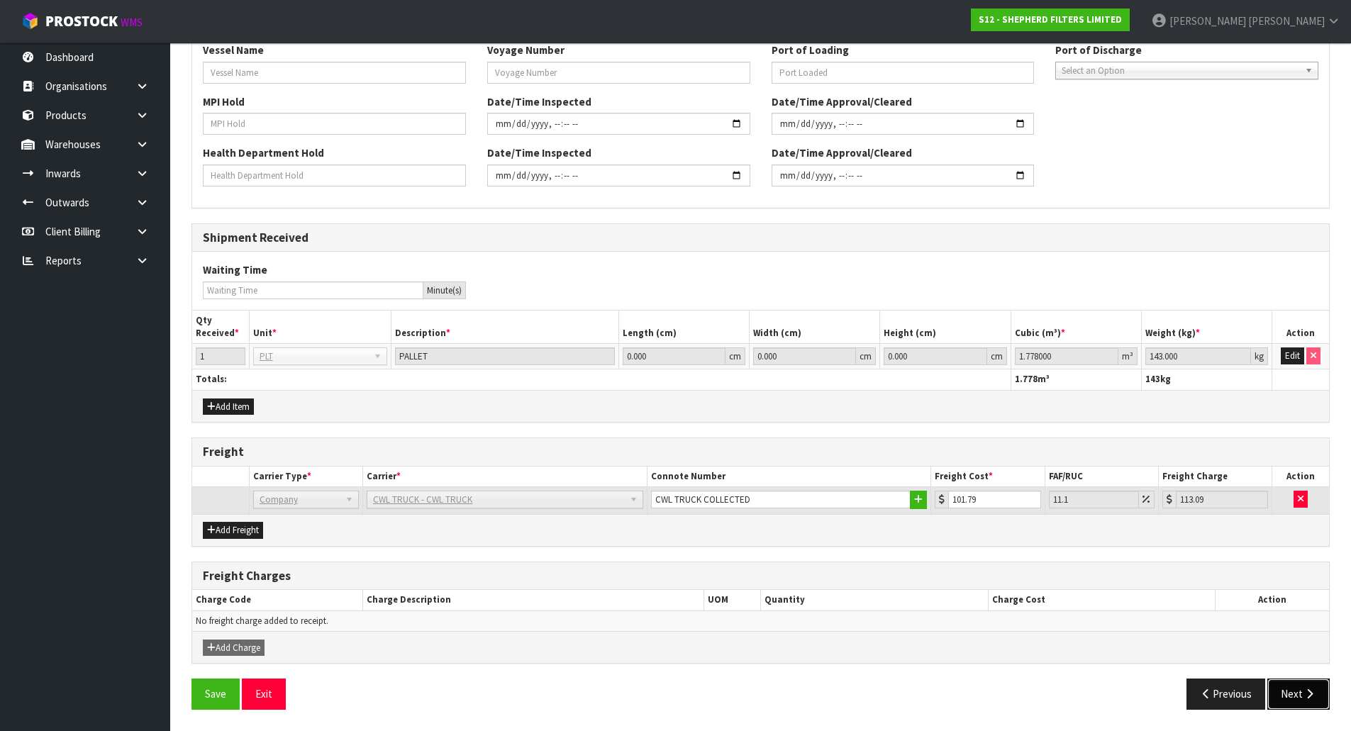
click at [1293, 703] on button "Next" at bounding box center [1298, 694] width 62 height 30
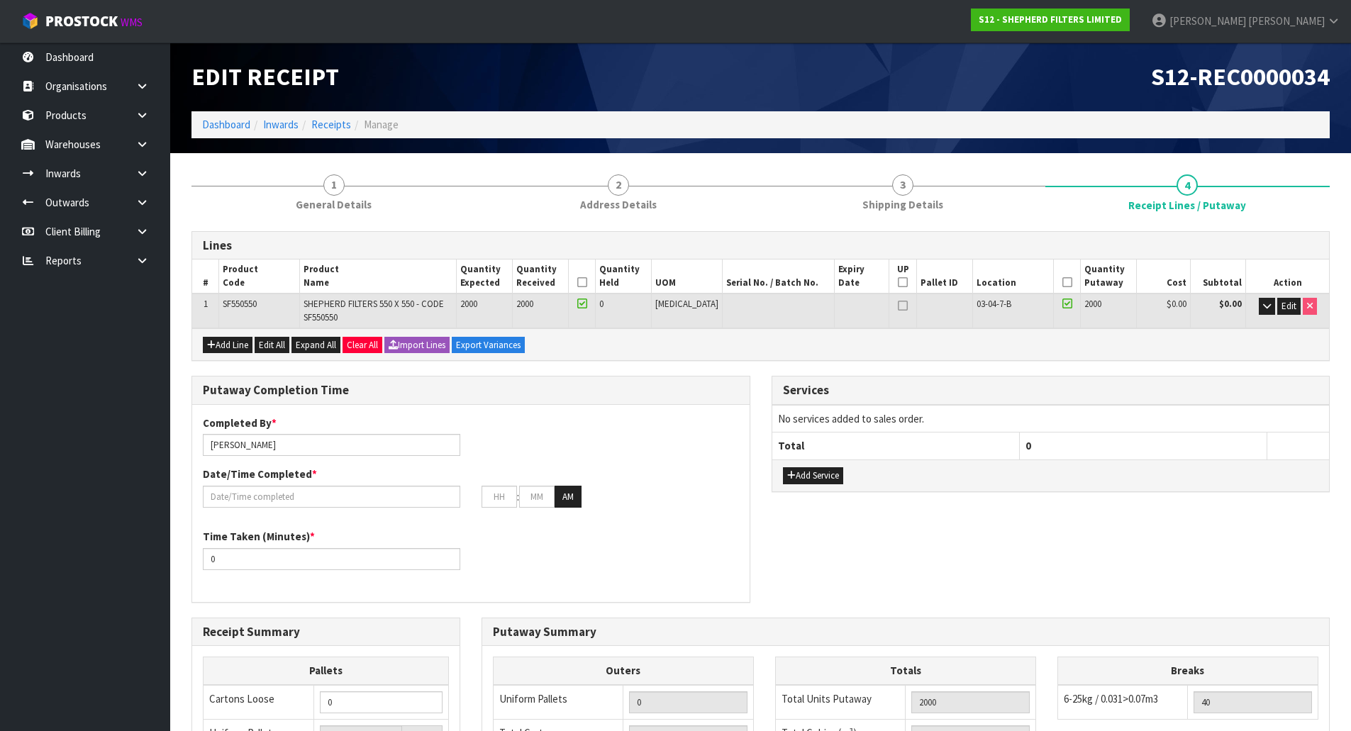
click at [845, 603] on div "Putaway Completion Time Completed By * [PERSON_NAME] Date/Time Completed * : : …" at bounding box center [760, 496] width 1159 height 241
click at [898, 282] on icon at bounding box center [903, 282] width 10 height 1
type input "1"
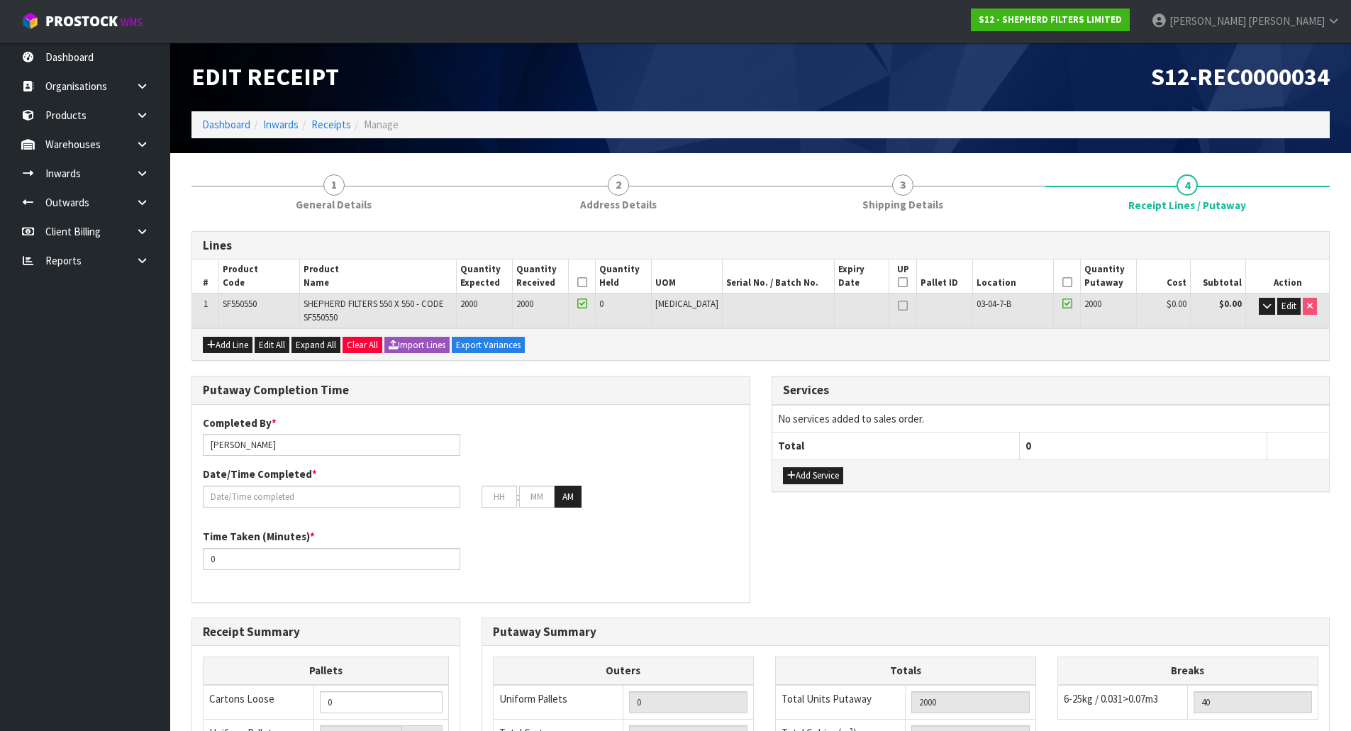
type input "Bag x 0"
type input "1"
click at [587, 282] on icon at bounding box center [582, 282] width 10 height 1
click at [1062, 282] on icon at bounding box center [1067, 282] width 10 height 1
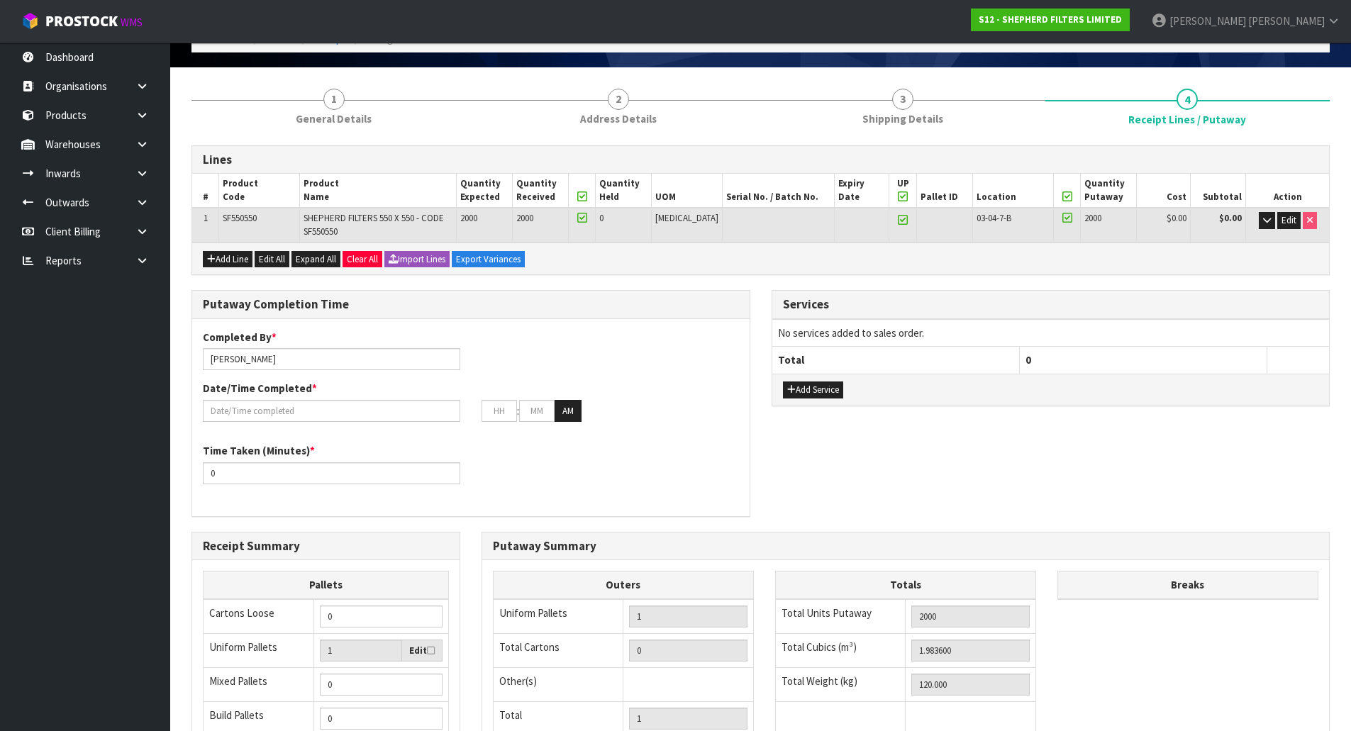
scroll to position [72, 0]
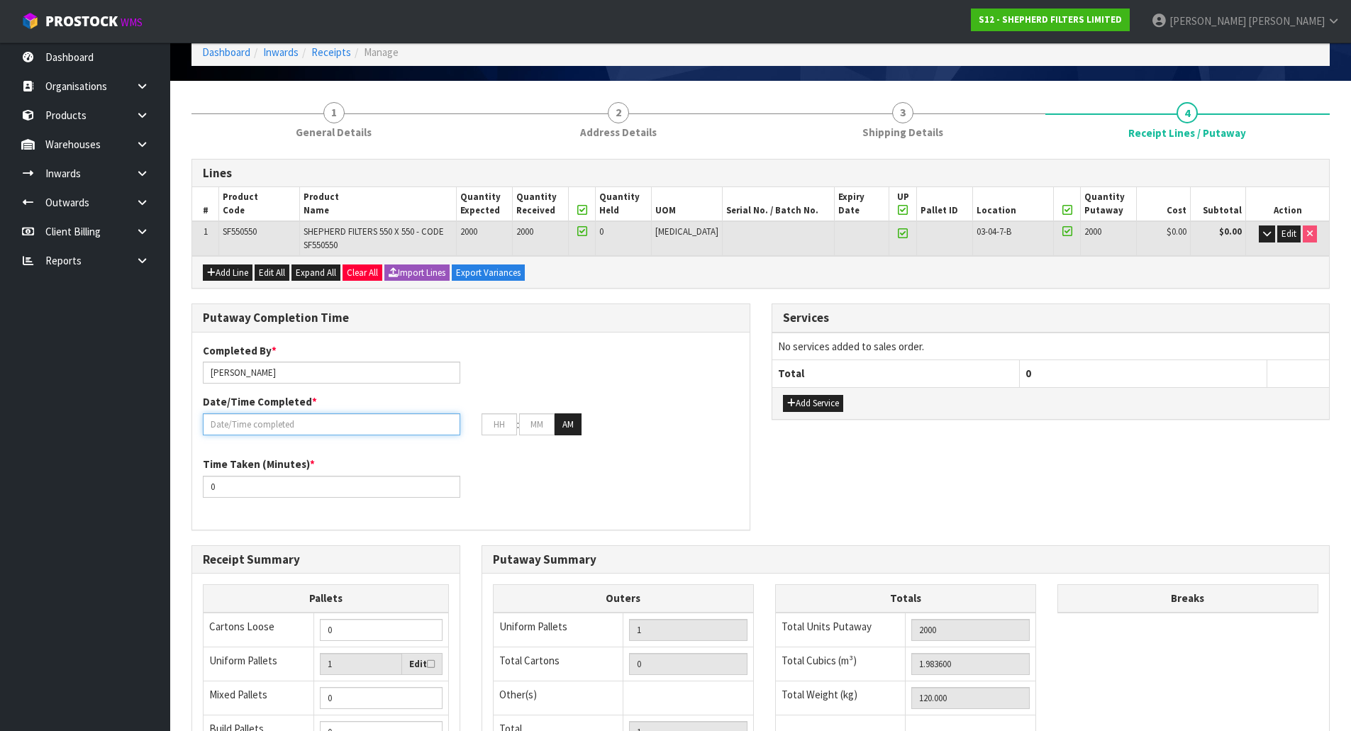
click at [350, 423] on input "text" at bounding box center [331, 424] width 257 height 22
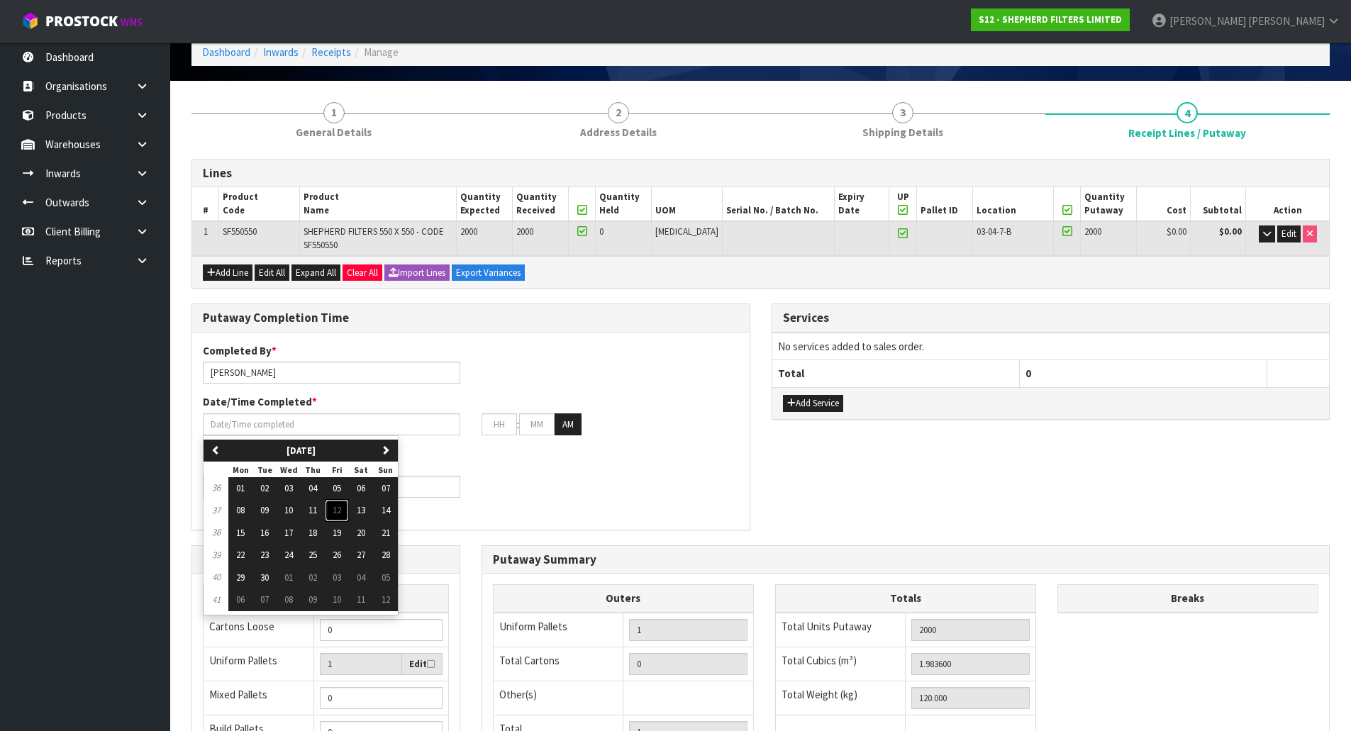
click at [337, 508] on span "12" at bounding box center [337, 510] width 9 height 12
type input "[DATE]"
type input "12"
type input "00"
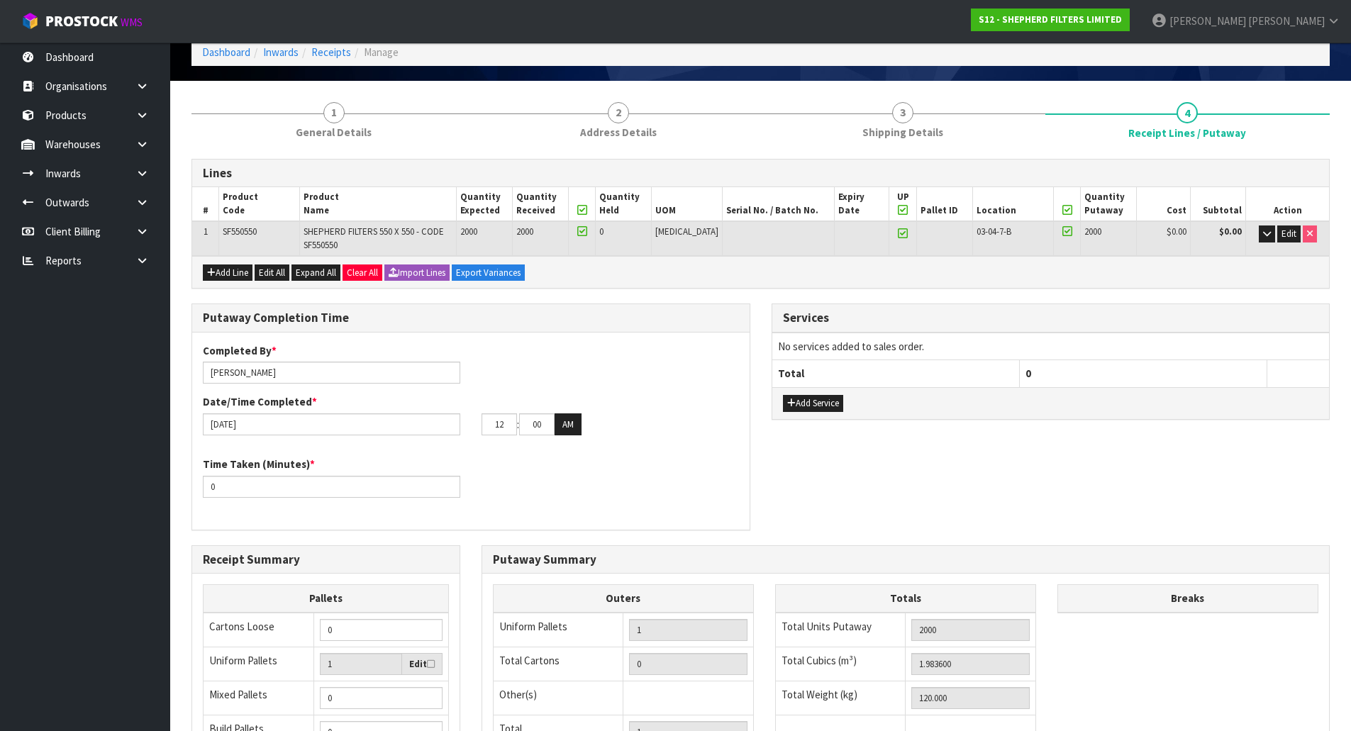
click at [570, 384] on div "Completed By * Michael Drugan Date/Time Completed * 12/09/2025 12 : 00 : 00 AM" at bounding box center [470, 394] width 557 height 103
drag, startPoint x: 507, startPoint y: 427, endPoint x: 423, endPoint y: 425, distance: 83.7
click at [423, 425] on div "12/09/2025 12 : 00 : 00 AM" at bounding box center [470, 424] width 557 height 23
type input "02"
drag, startPoint x: 543, startPoint y: 422, endPoint x: 455, endPoint y: 423, distance: 87.9
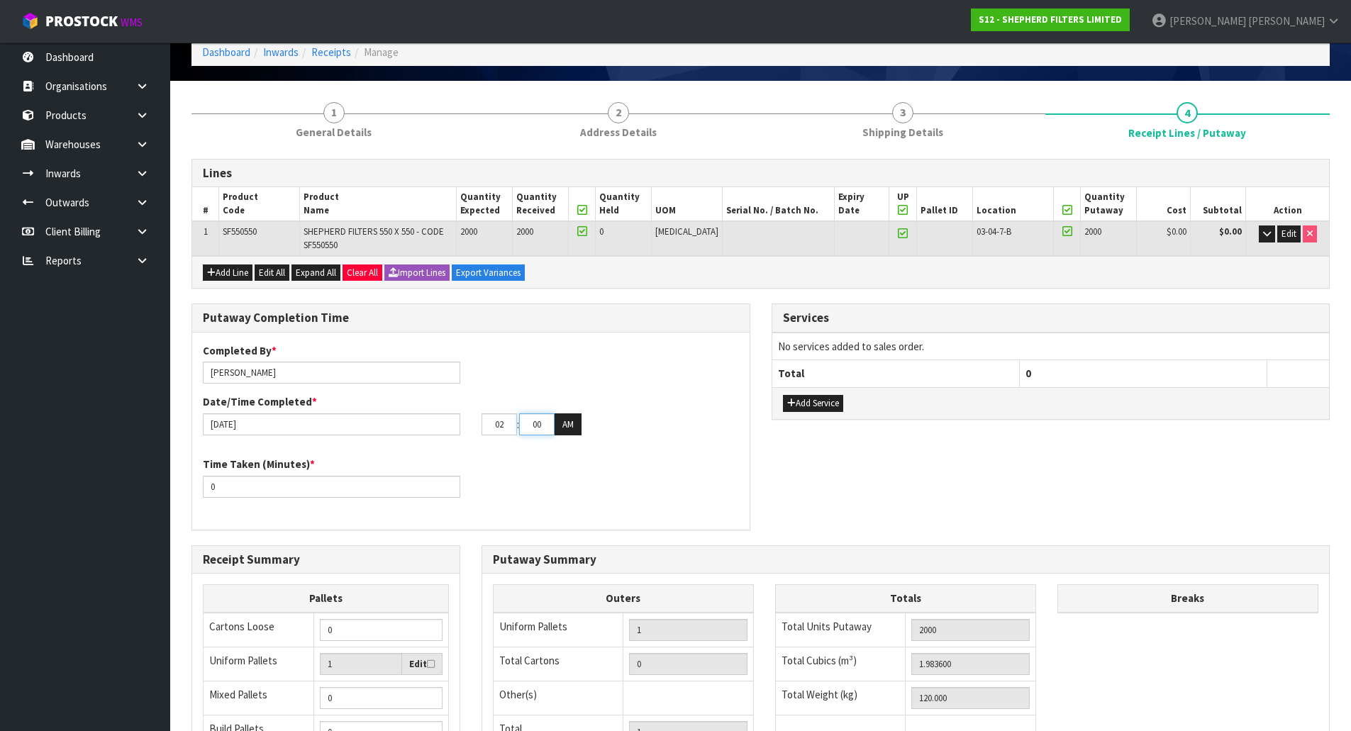
click at [455, 423] on div "12/09/2025 02 : 00 : 00 AM" at bounding box center [470, 424] width 557 height 23
type input "12"
click at [597, 379] on div "Completed By * Michael Drugan Date/Time Completed * 12/09/2025 02 : 12 : 00 AM" at bounding box center [470, 394] width 557 height 103
click at [564, 435] on button "AM" at bounding box center [568, 424] width 27 height 23
click at [655, 382] on div "Completed By * Michael Drugan Date/Time Completed * 12/09/2025 02 : 12 : 00 PM" at bounding box center [470, 394] width 557 height 103
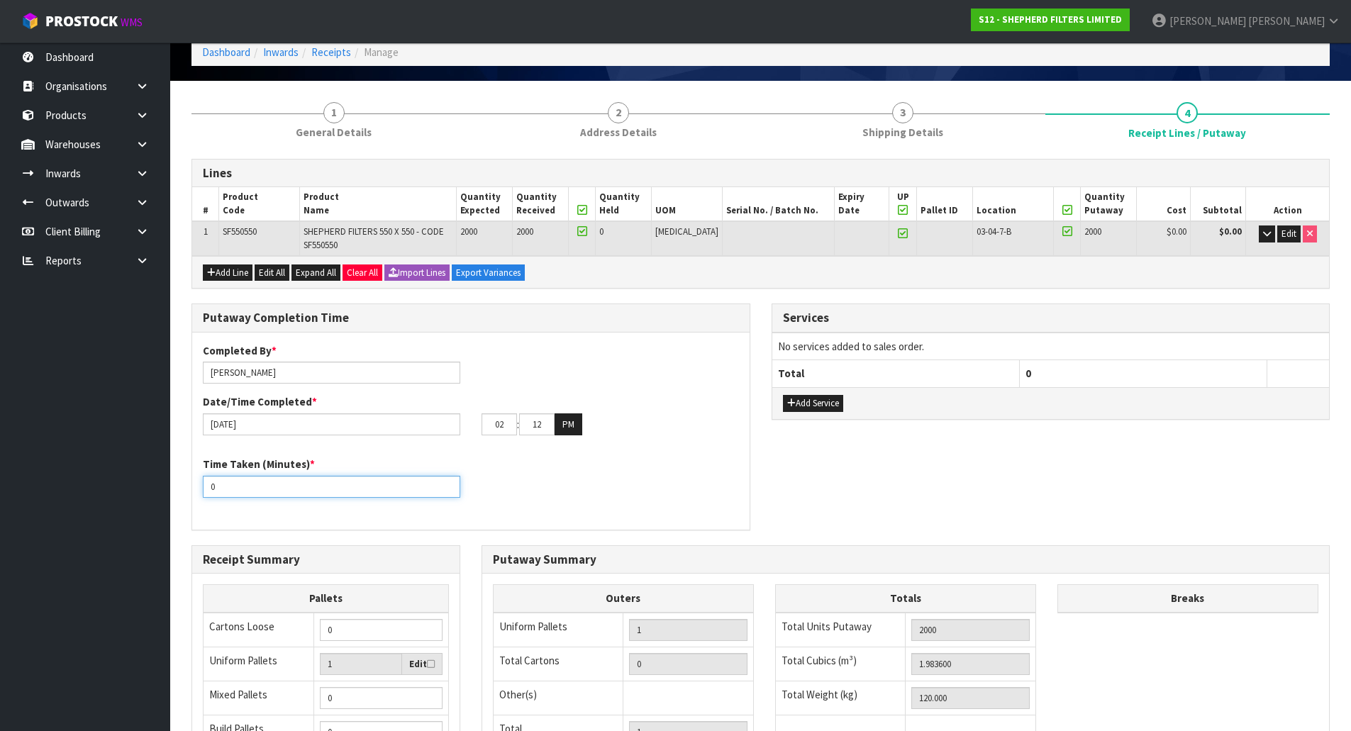
drag, startPoint x: 240, startPoint y: 489, endPoint x: -60, endPoint y: 489, distance: 300.7
click at [0, 489] on html "Toggle navigation ProStock WMS S12 - SHEPHERD FILTERS LIMITED Michael Drugan Lo…" at bounding box center [675, 293] width 1351 height 731
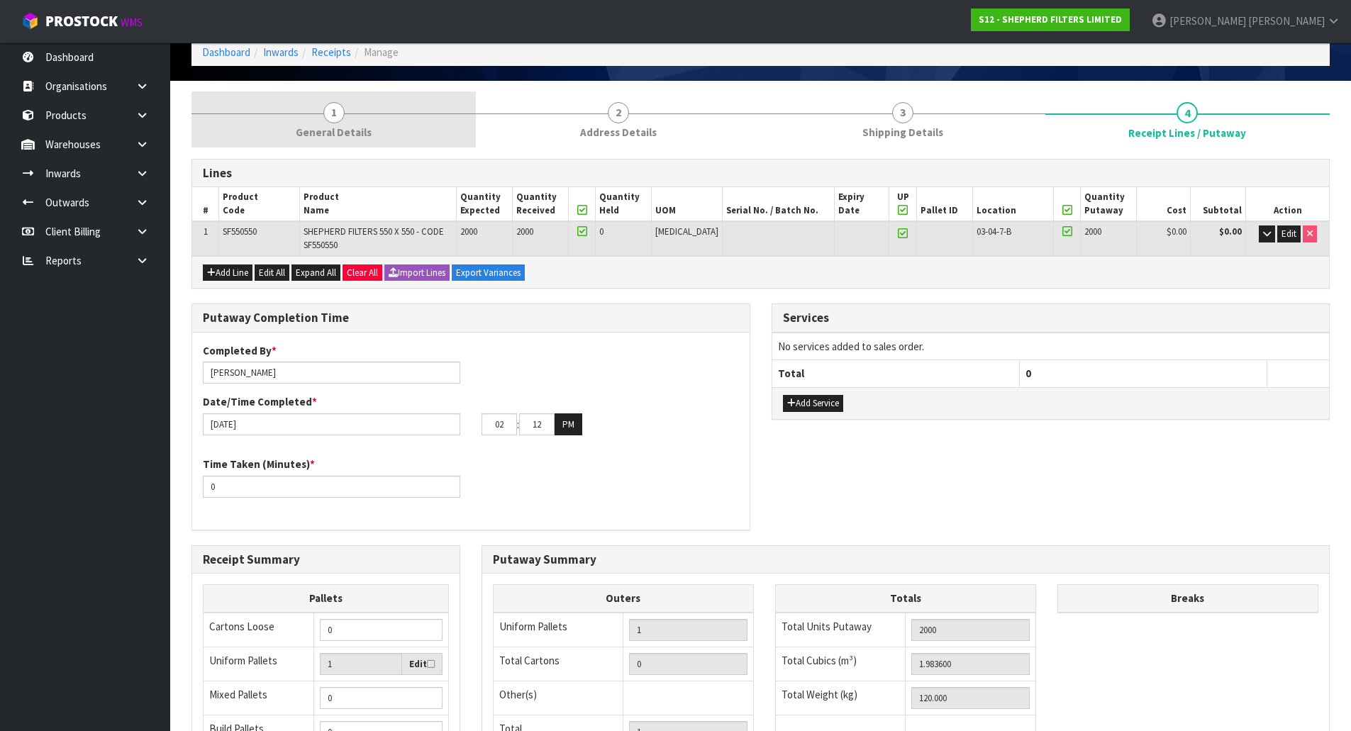
click at [335, 101] on link "1 General Details" at bounding box center [333, 119] width 284 height 56
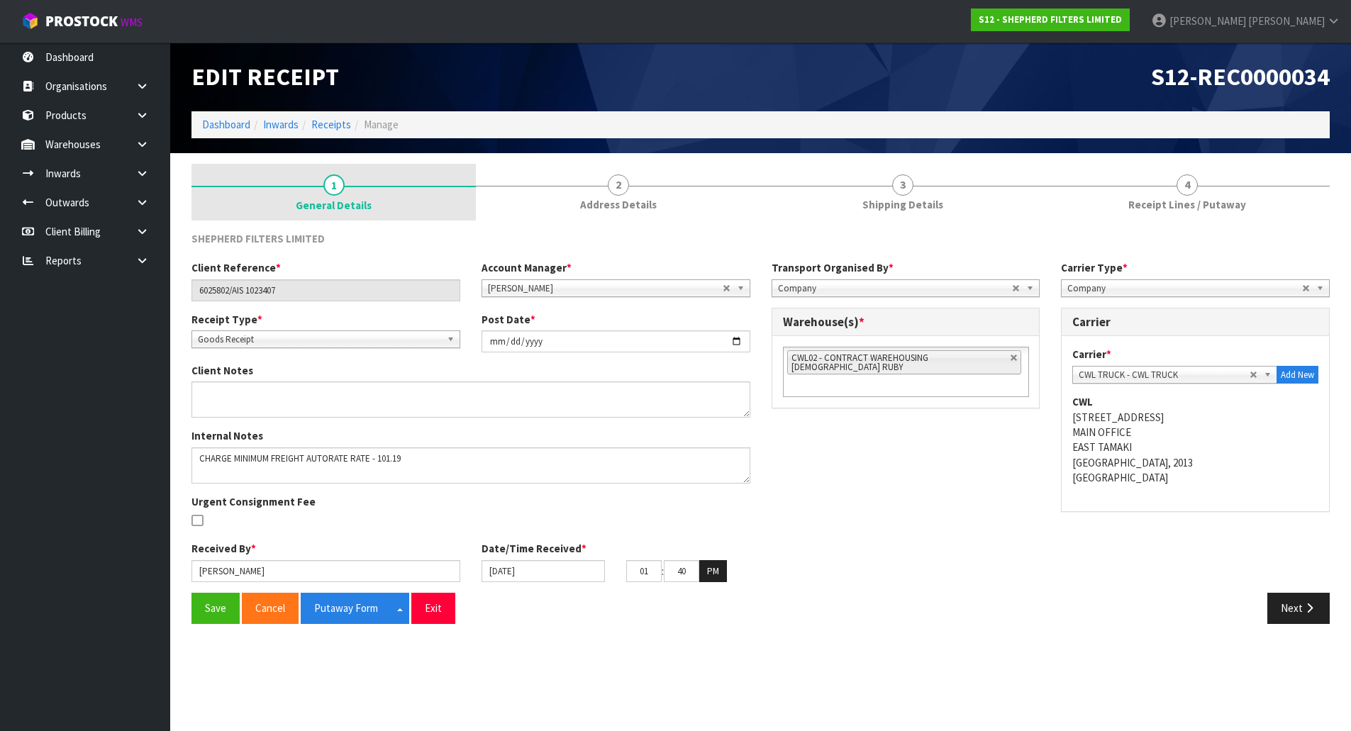
scroll to position [0, 0]
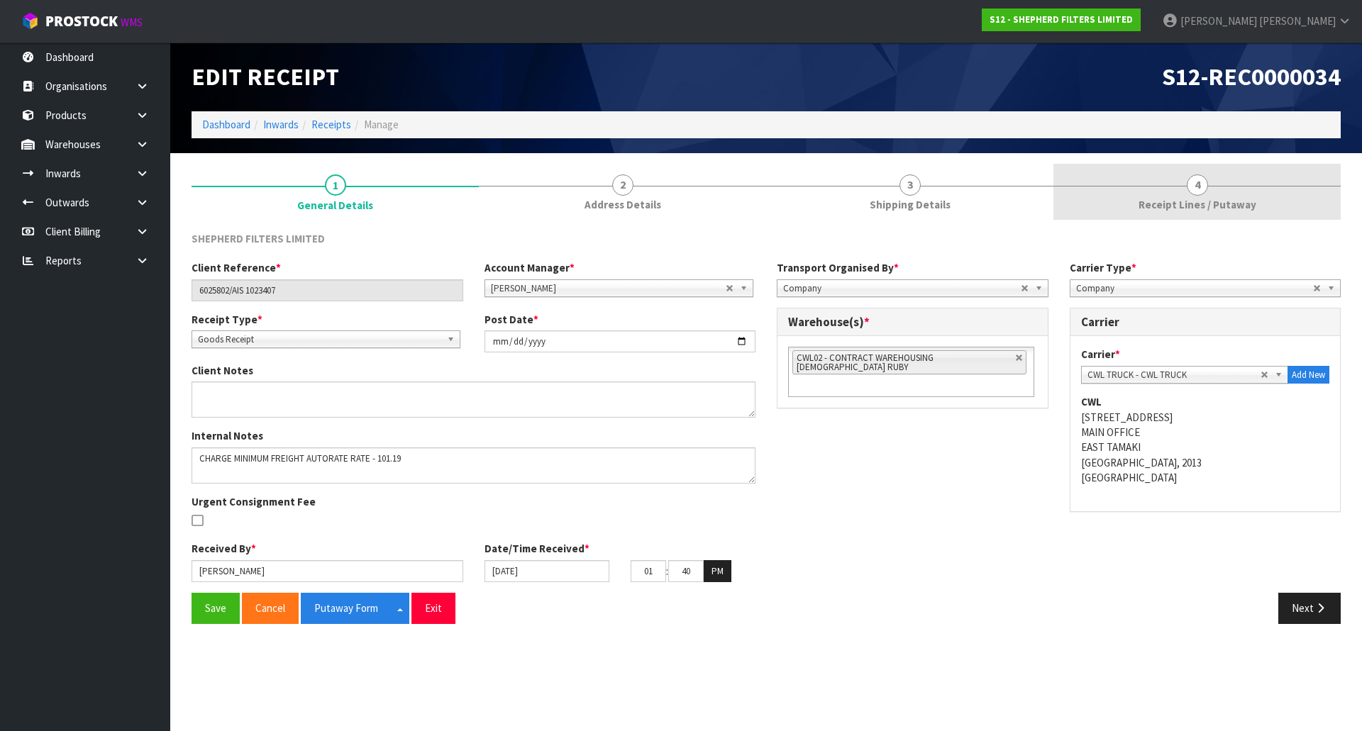
click at [1137, 209] on link "4 Receipt Lines / Putaway" at bounding box center [1196, 192] width 287 height 56
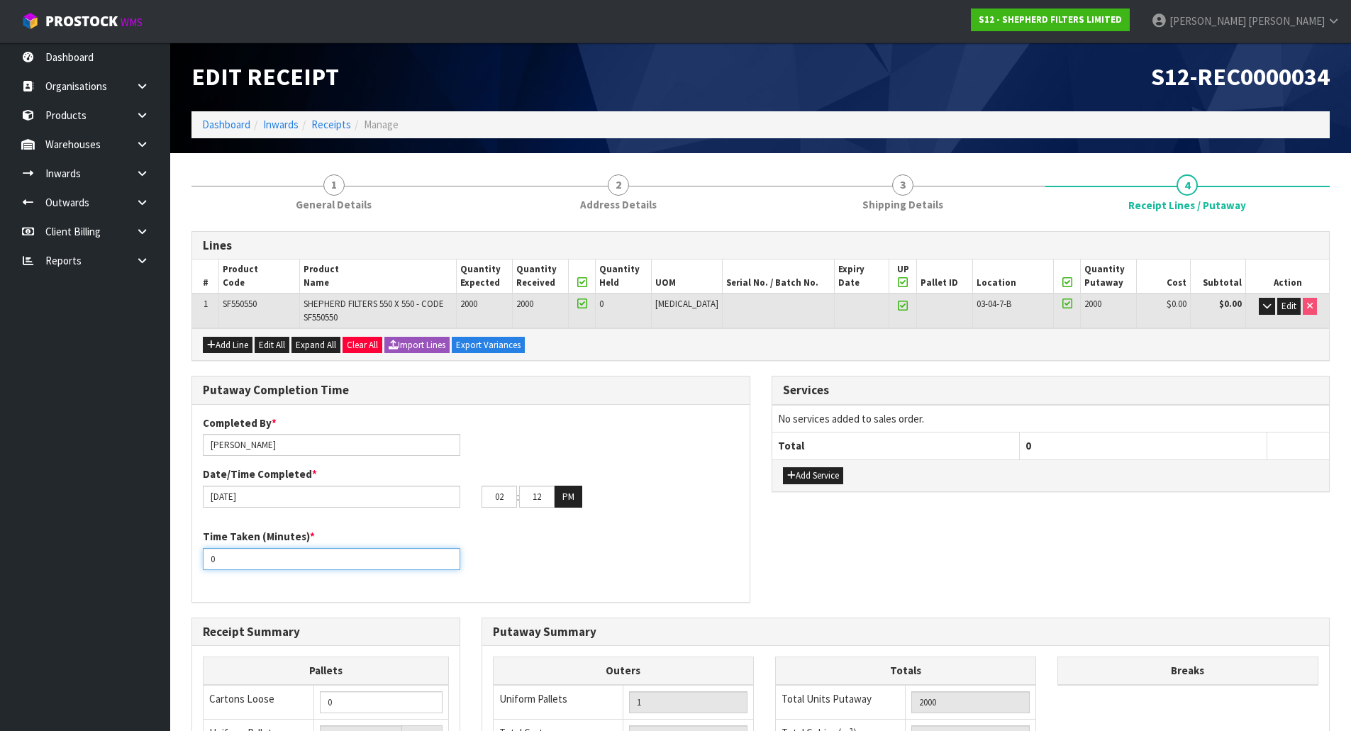
drag, startPoint x: 296, startPoint y: 562, endPoint x: 80, endPoint y: 554, distance: 215.8
click at [81, 555] on body "Toggle navigation ProStock WMS S12 - SHEPHERD FILTERS LIMITED Michael Drugan Lo…" at bounding box center [675, 365] width 1351 height 731
type input "30"
click at [510, 547] on div "Time Taken (Minutes) * 30" at bounding box center [470, 554] width 557 height 51
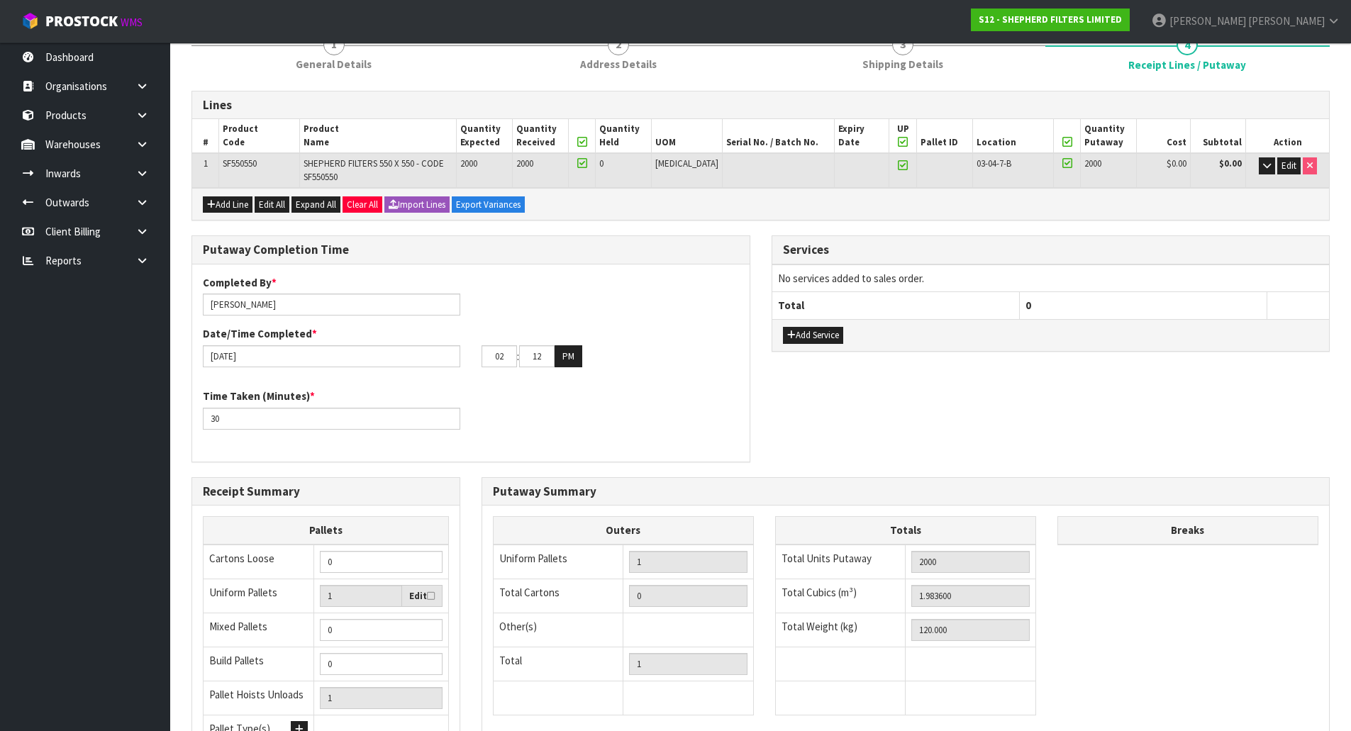
scroll to position [285, 0]
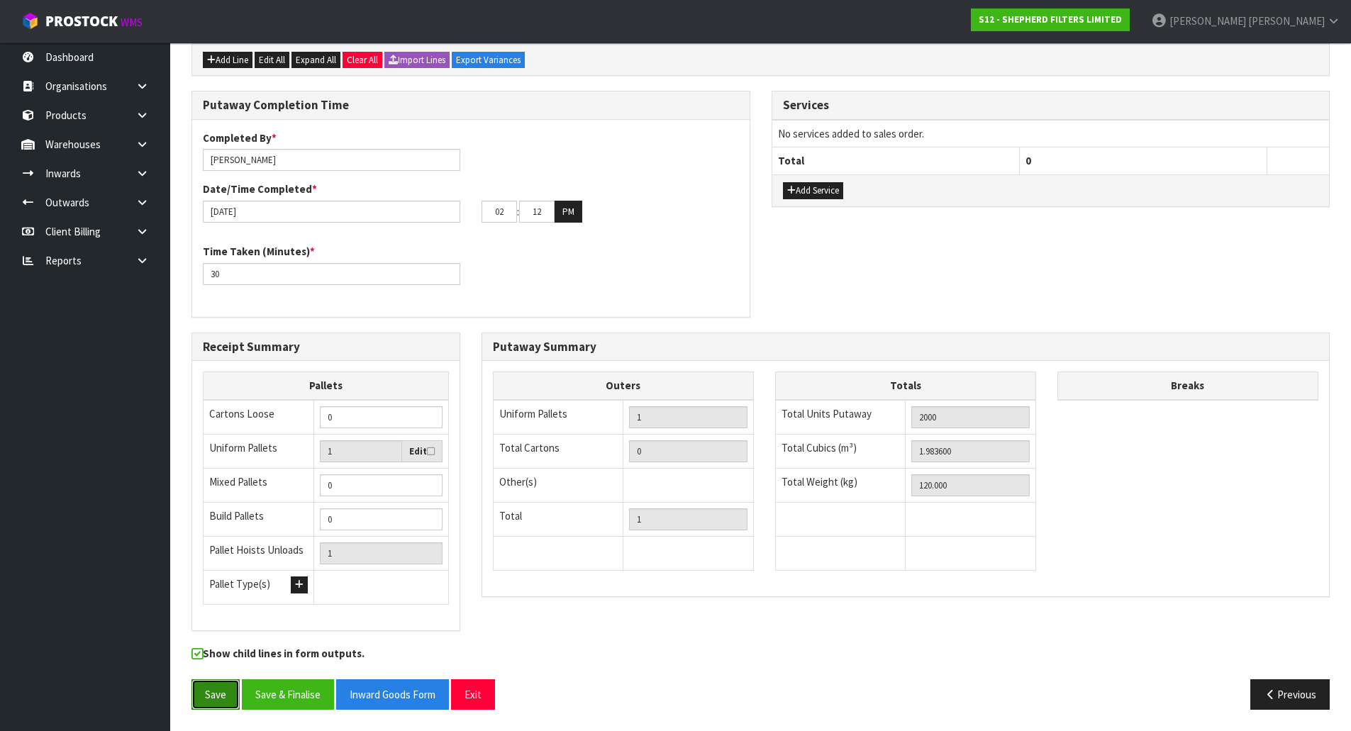
click at [211, 689] on button "Save" at bounding box center [215, 694] width 48 height 30
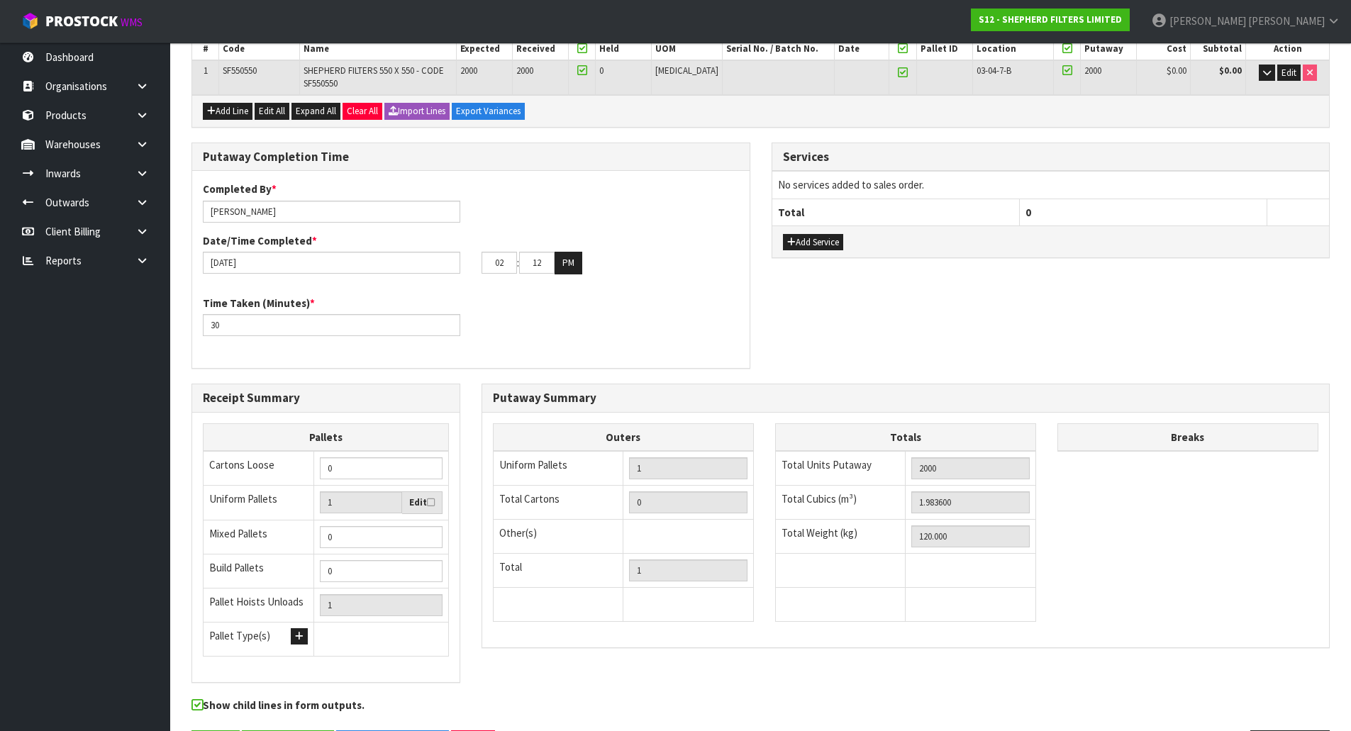
scroll to position [0, 0]
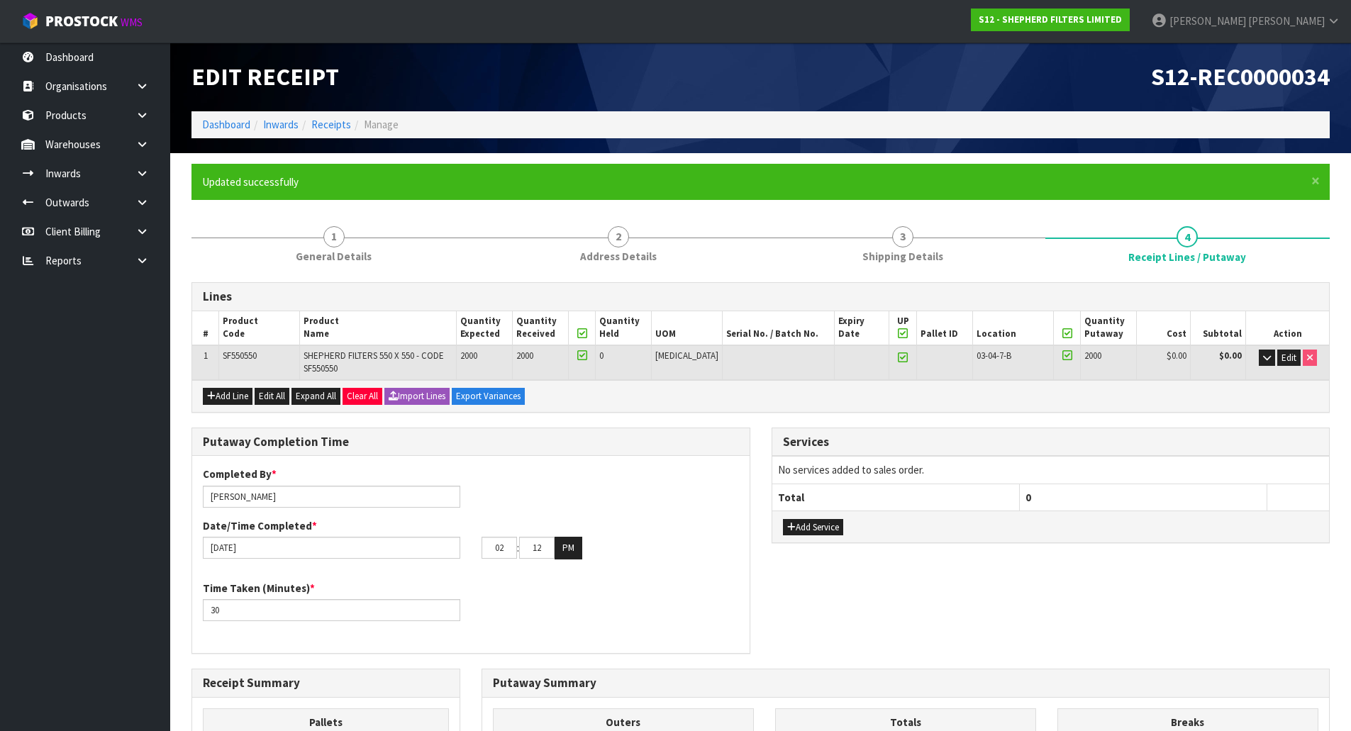
click at [486, 486] on div "Completed By * Michael Drugan Date/Time Completed * 12/09/2025 02 : 12 : 00 PM" at bounding box center [470, 518] width 557 height 103
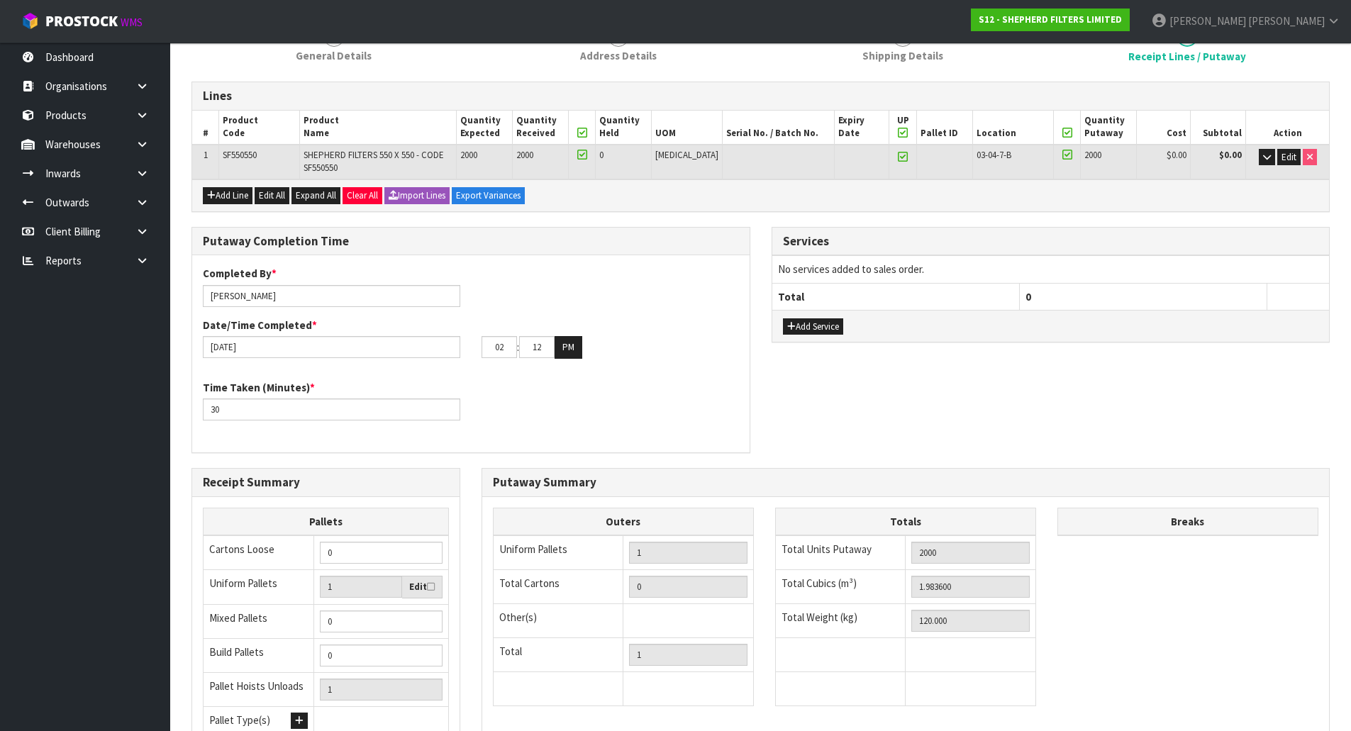
scroll to position [195, 0]
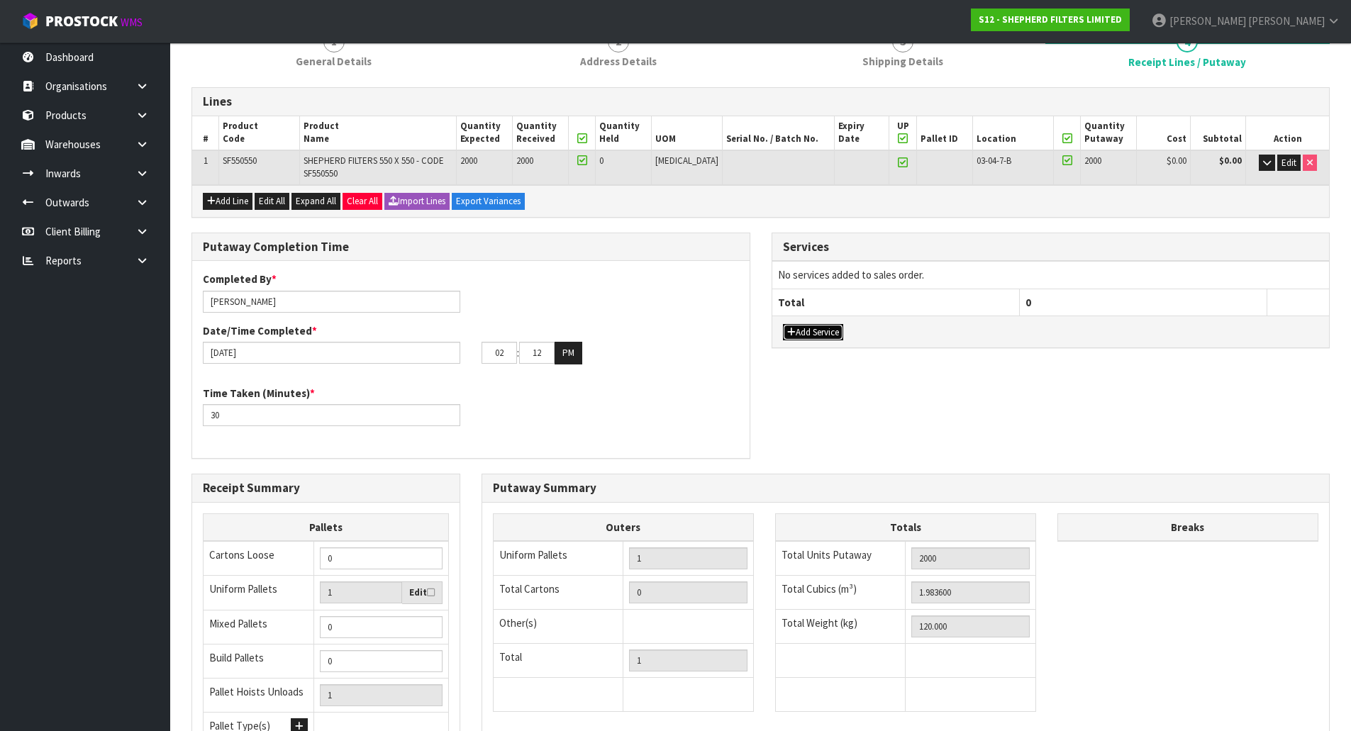
click at [830, 328] on button "Add Service" at bounding box center [813, 332] width 60 height 17
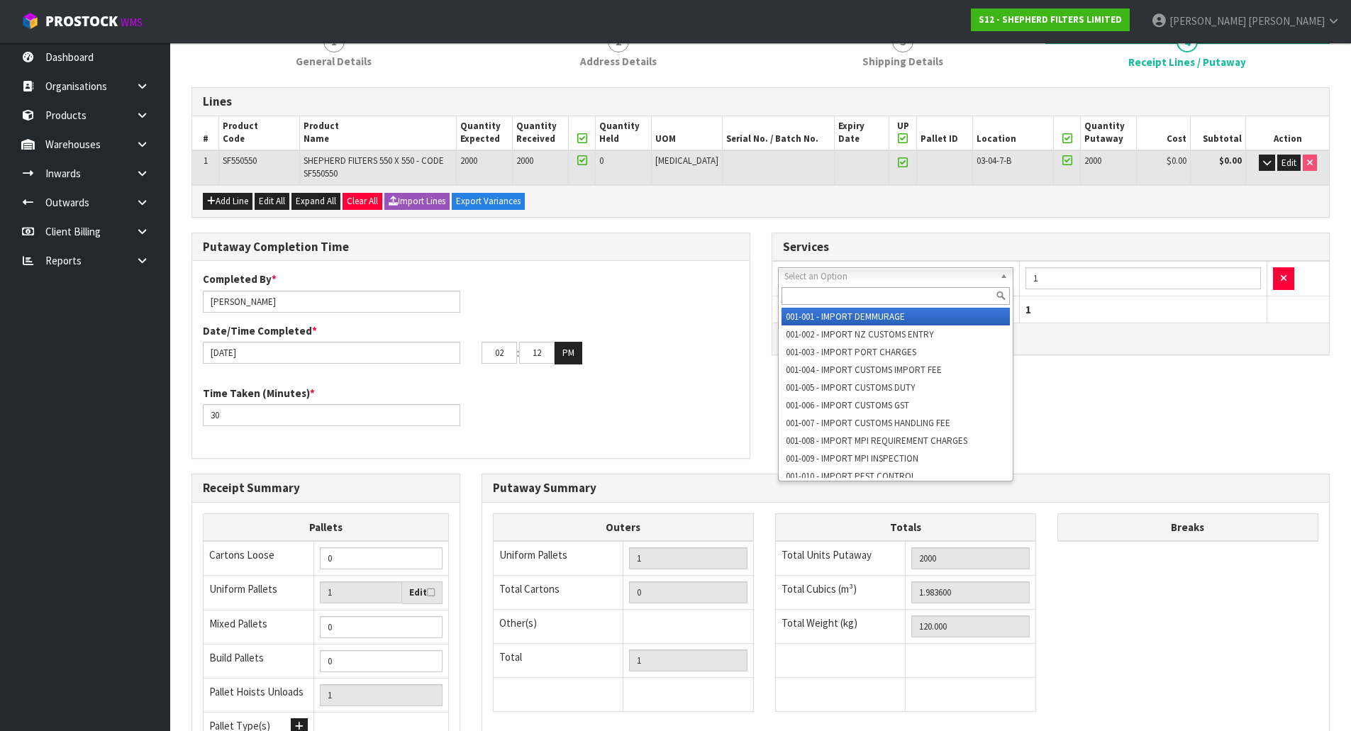
click at [835, 300] on input "text" at bounding box center [895, 296] width 229 height 18
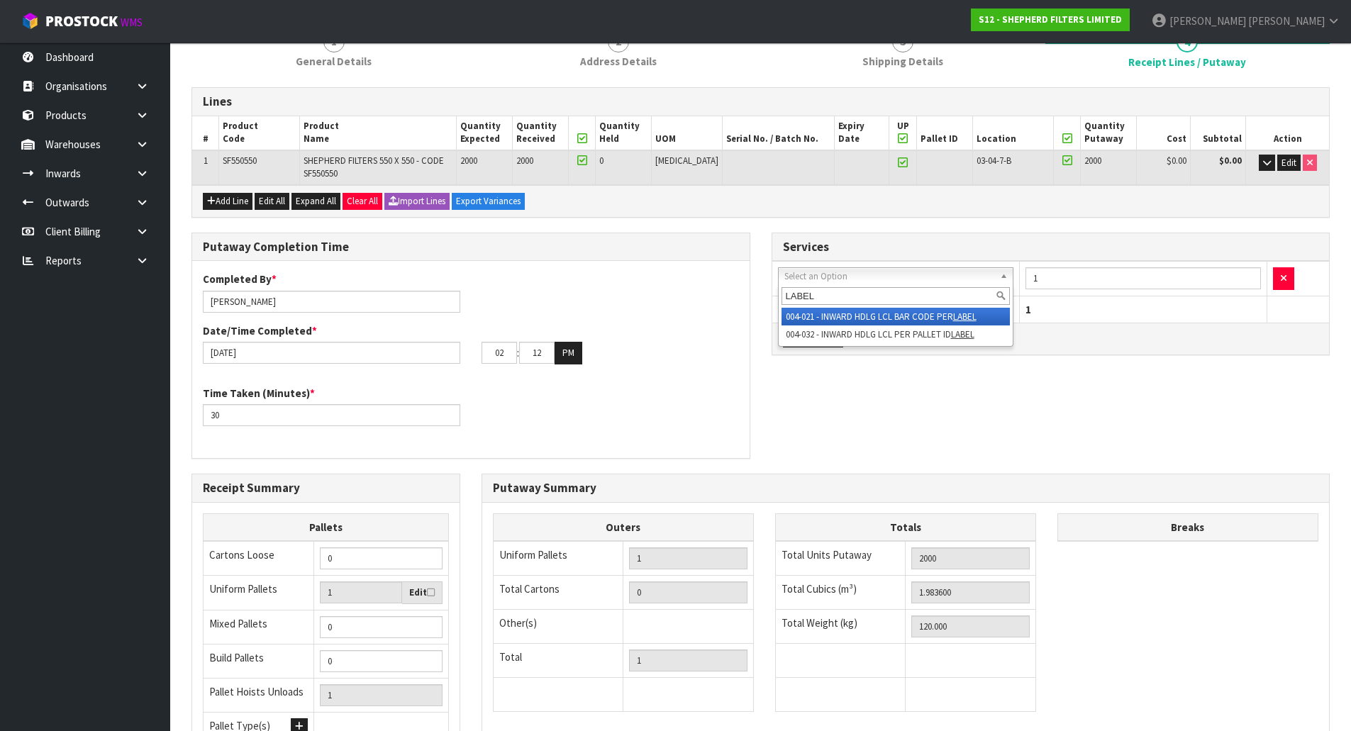
type input "LABEL"
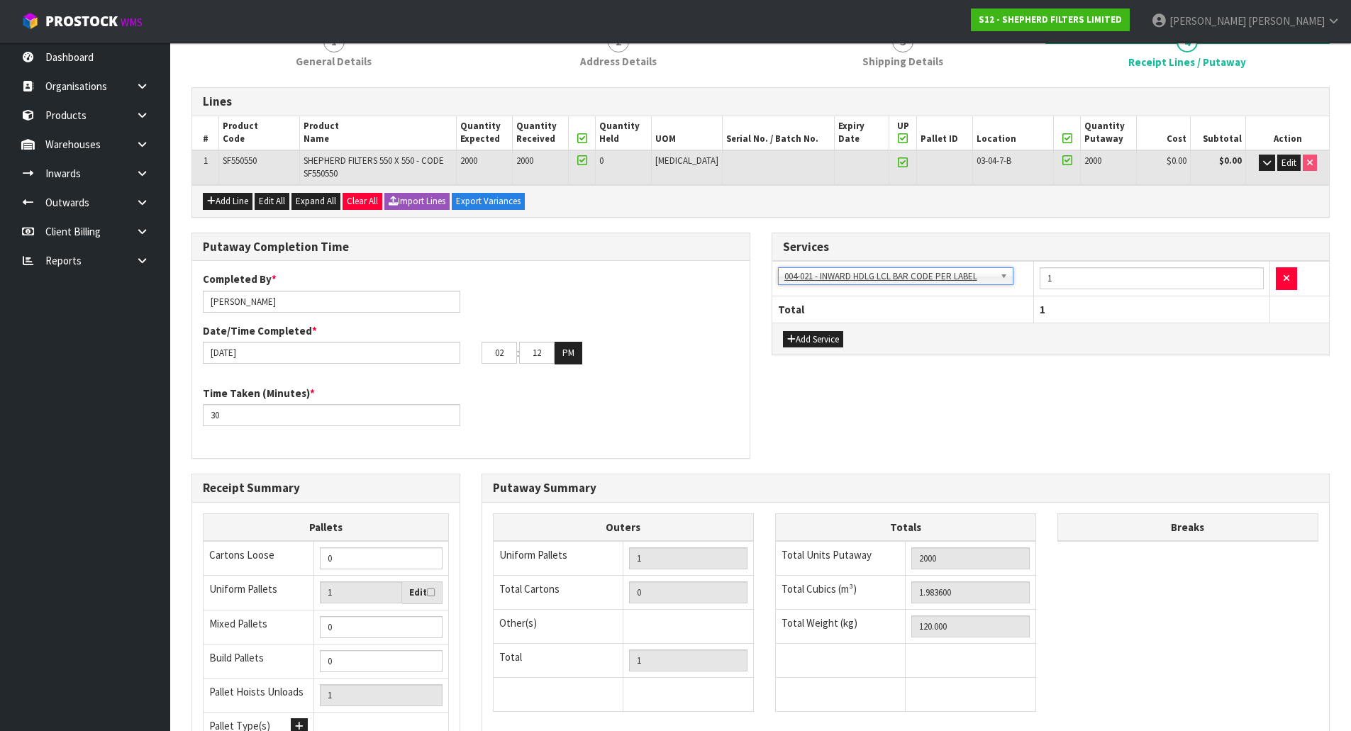
click at [1074, 358] on div "Services 001-001 - IMPORT DEMMURAGE 001-002 - IMPORT NZ CUSTOMS ENTRY 001-003 -…" at bounding box center [1051, 302] width 580 height 138
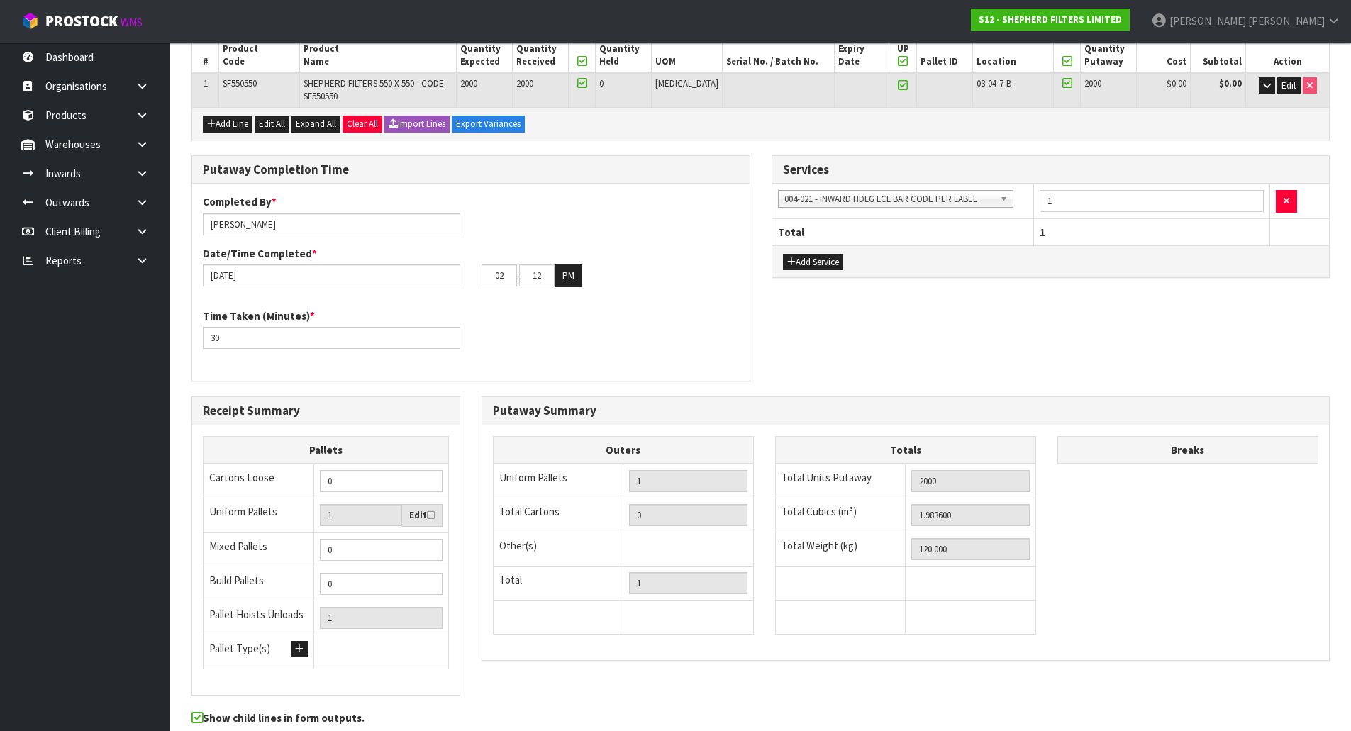
scroll to position [337, 0]
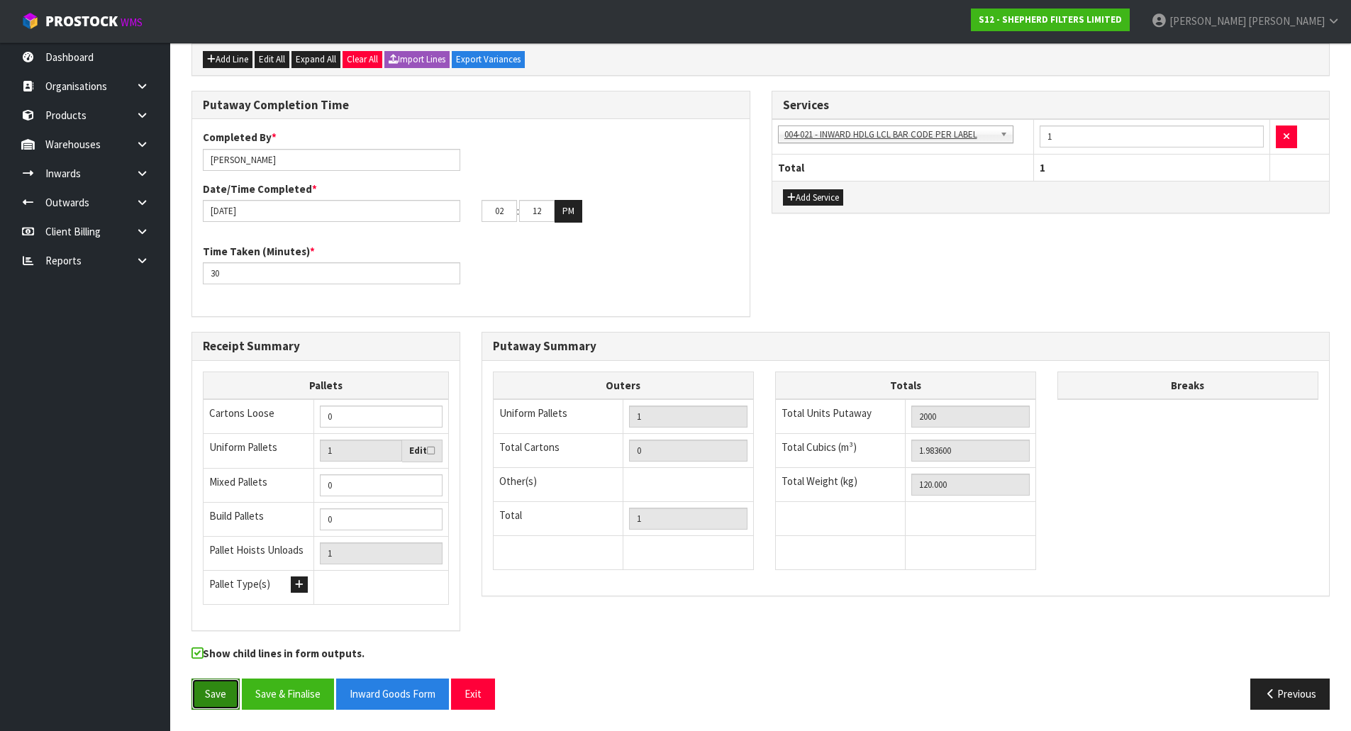
click at [201, 697] on button "Save" at bounding box center [215, 694] width 48 height 30
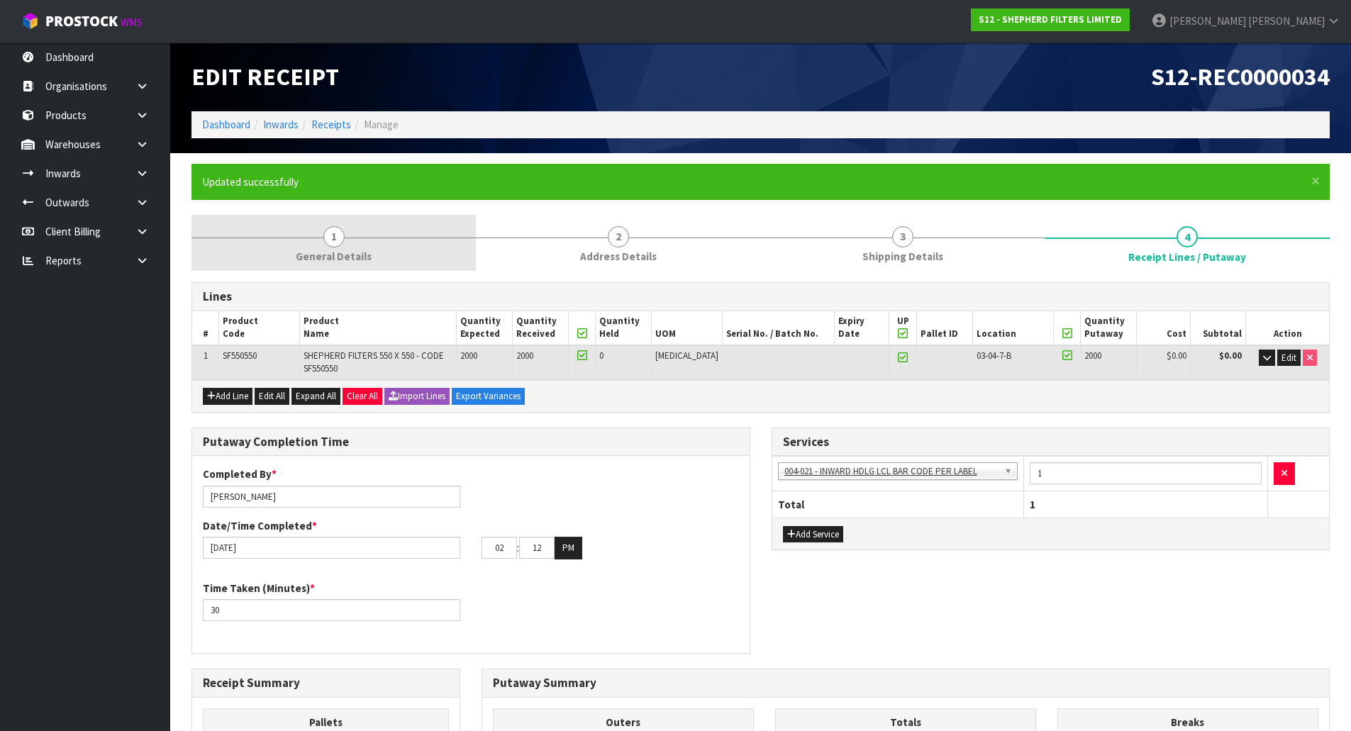
click at [313, 255] on span "General Details" at bounding box center [334, 256] width 76 height 15
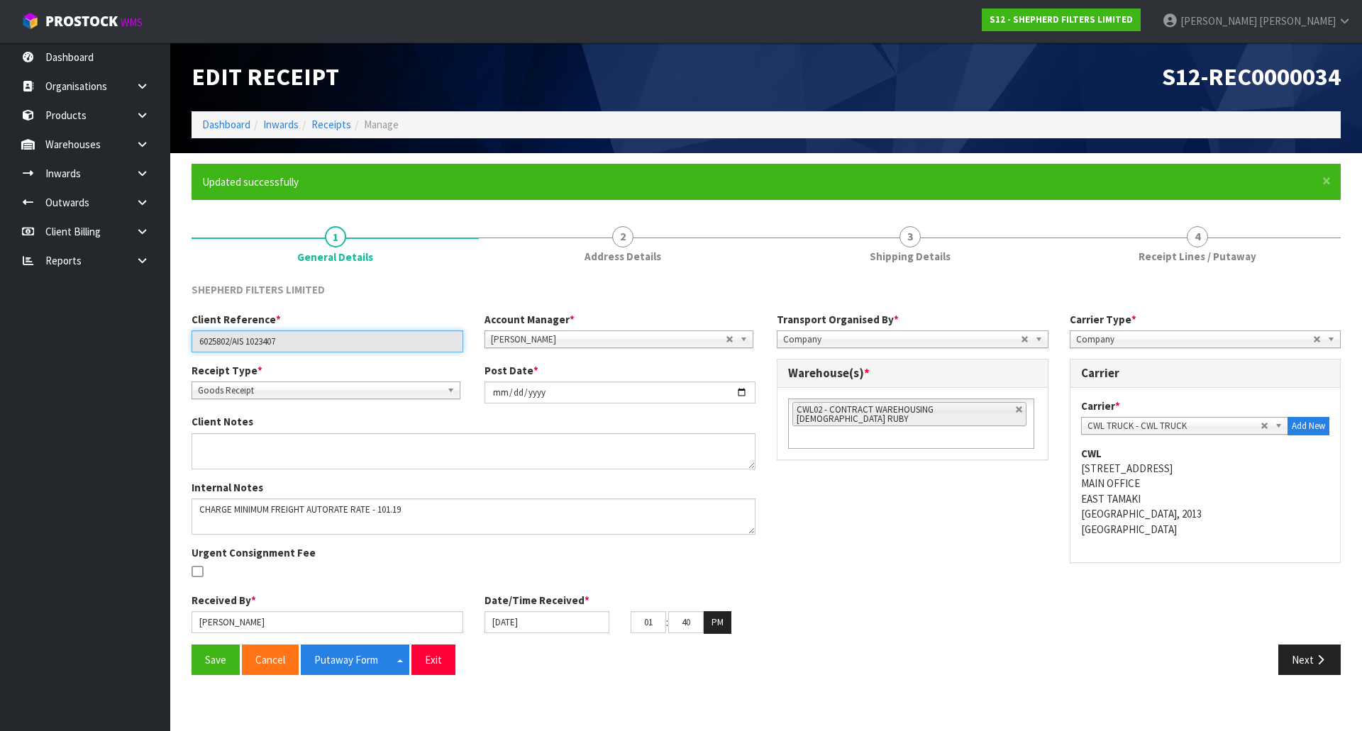
click at [317, 345] on input "6025802/AIS 1023407" at bounding box center [327, 341] width 272 height 22
drag, startPoint x: 318, startPoint y: 343, endPoint x: 168, endPoint y: 340, distance: 150.4
click at [168, 340] on body "Toggle navigation ProStock WMS S12 - SHEPHERD FILTERS LIMITED Michael Drugan Lo…" at bounding box center [681, 365] width 1362 height 731
click at [531, 630] on input "[DATE]" at bounding box center [546, 622] width 125 height 22
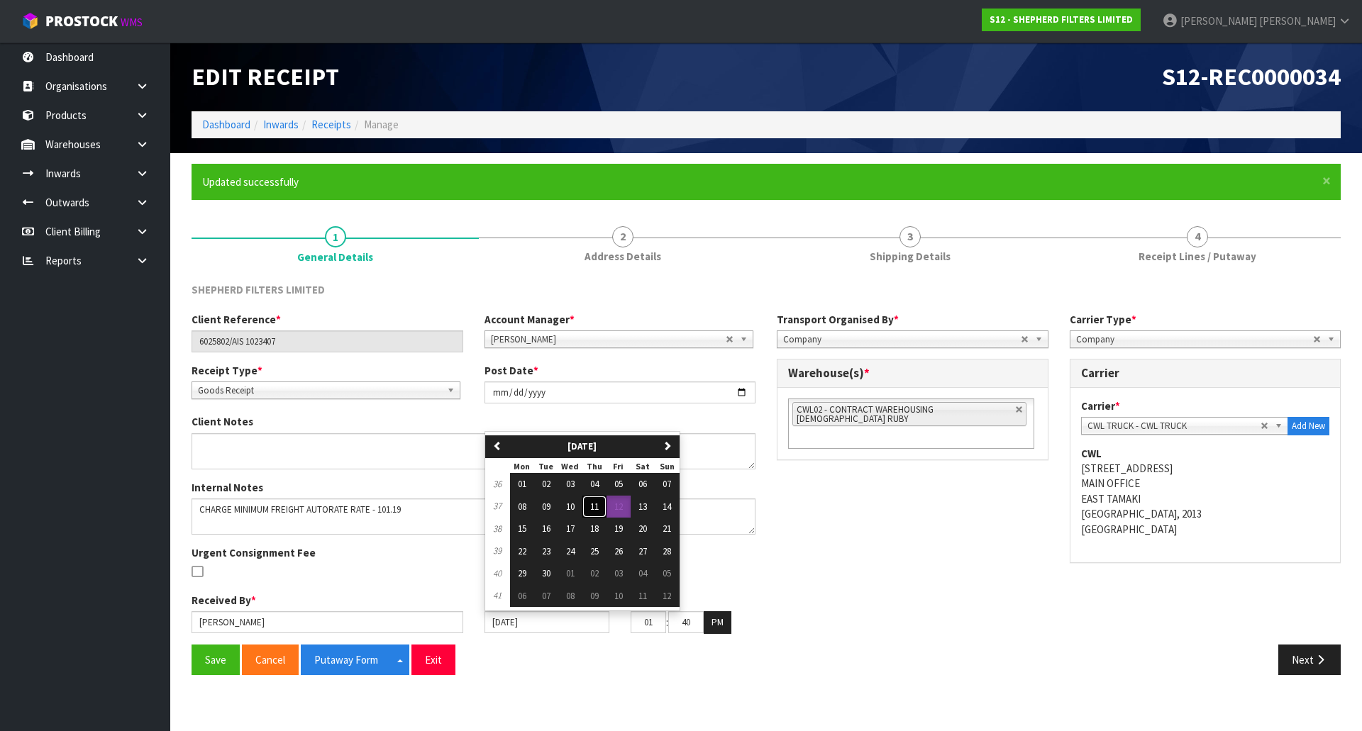
click at [594, 508] on span "11" at bounding box center [594, 507] width 9 height 12
type input "11/09/2025"
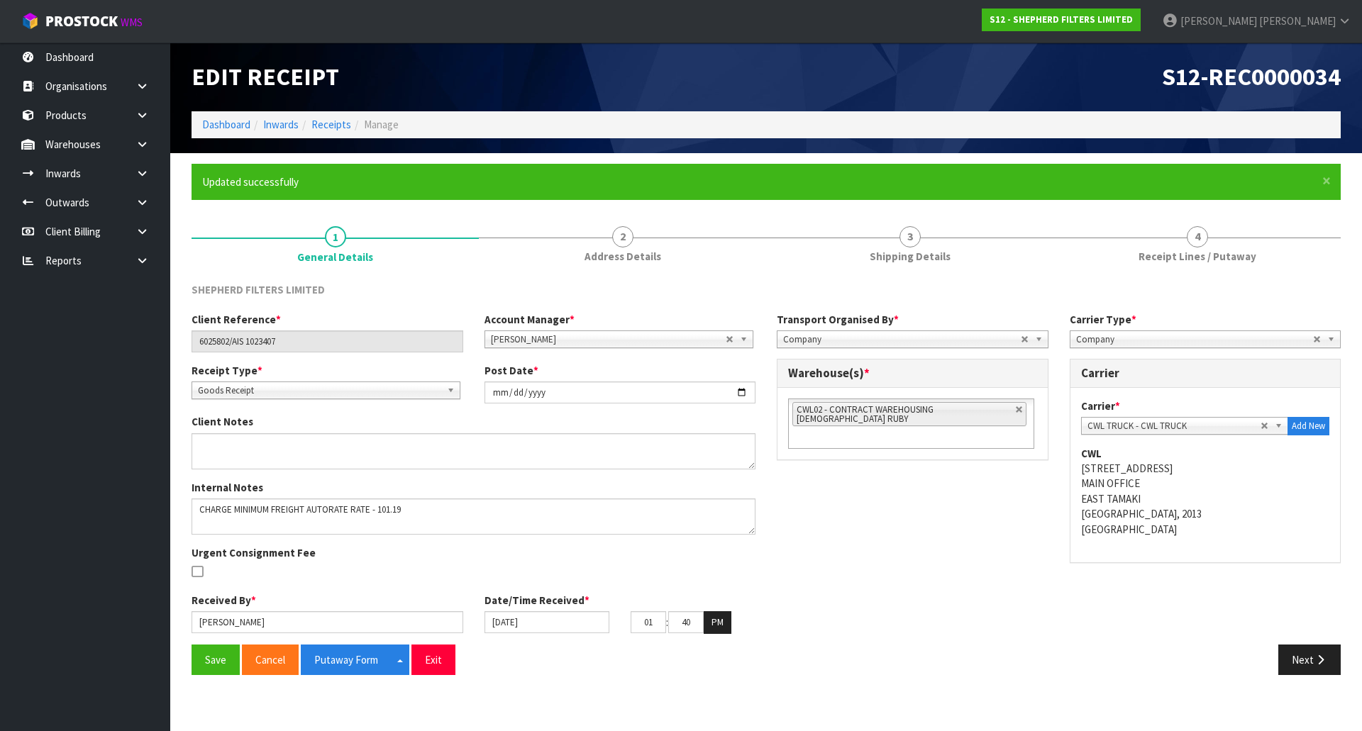
click at [811, 577] on div "Client Reference * 6025802/AIS 1023407 Account Manager * [PERSON_NAME] [PERSON_…" at bounding box center [766, 478] width 1170 height 333
click at [202, 659] on button "Save" at bounding box center [215, 660] width 48 height 30
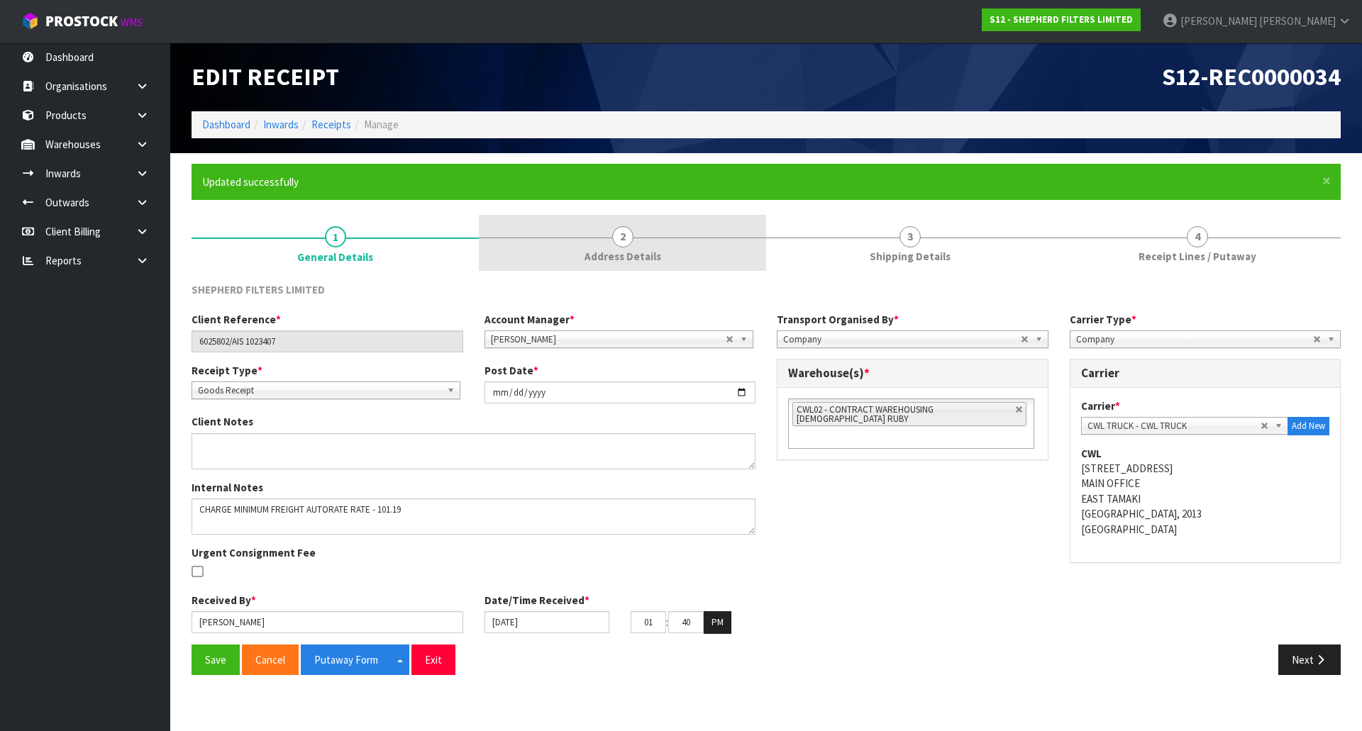
click at [584, 235] on link "2 Address Details" at bounding box center [622, 243] width 287 height 56
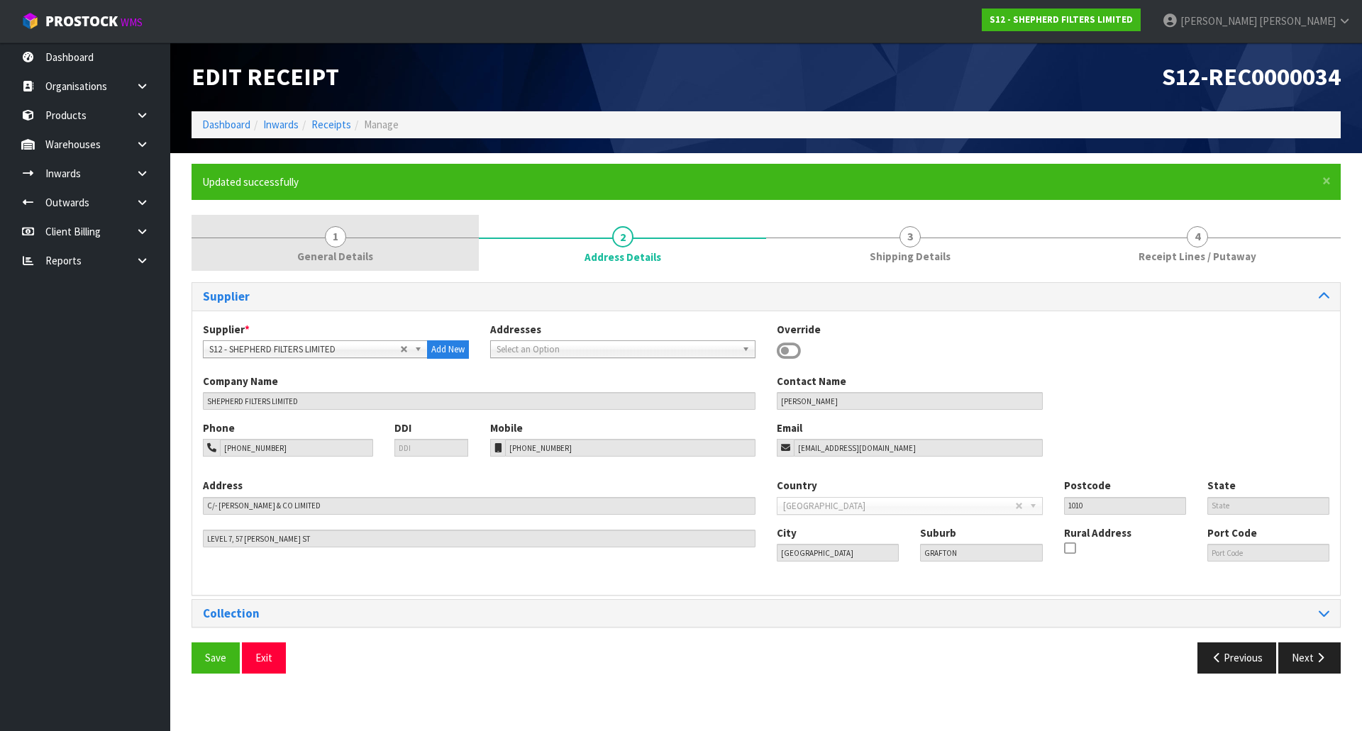
click at [306, 247] on link "1 General Details" at bounding box center [334, 243] width 287 height 56
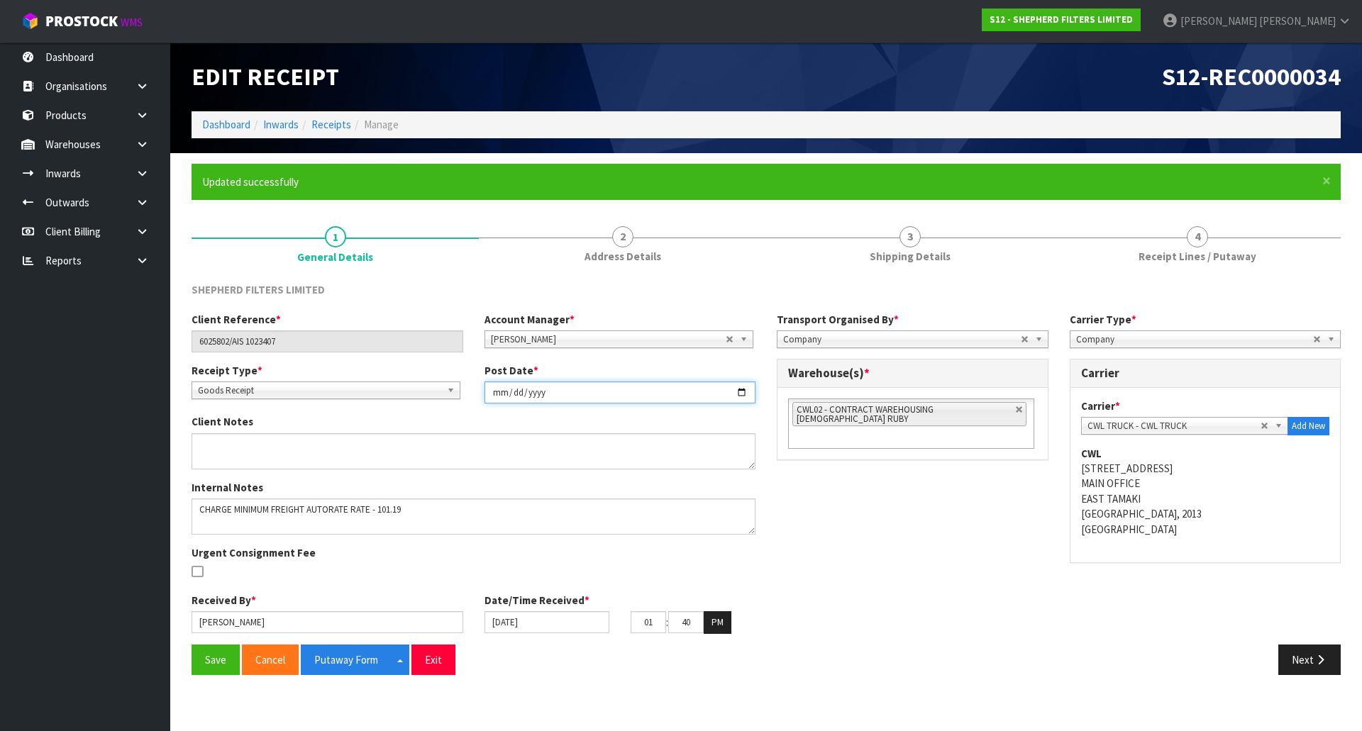
click at [602, 388] on input "[DATE]" at bounding box center [620, 393] width 272 height 22
click at [735, 386] on input "[DATE]" at bounding box center [620, 393] width 272 height 22
click at [745, 392] on input "[DATE]" at bounding box center [620, 393] width 272 height 22
type input "2025-09-11"
click at [205, 664] on button "Save" at bounding box center [215, 660] width 48 height 30
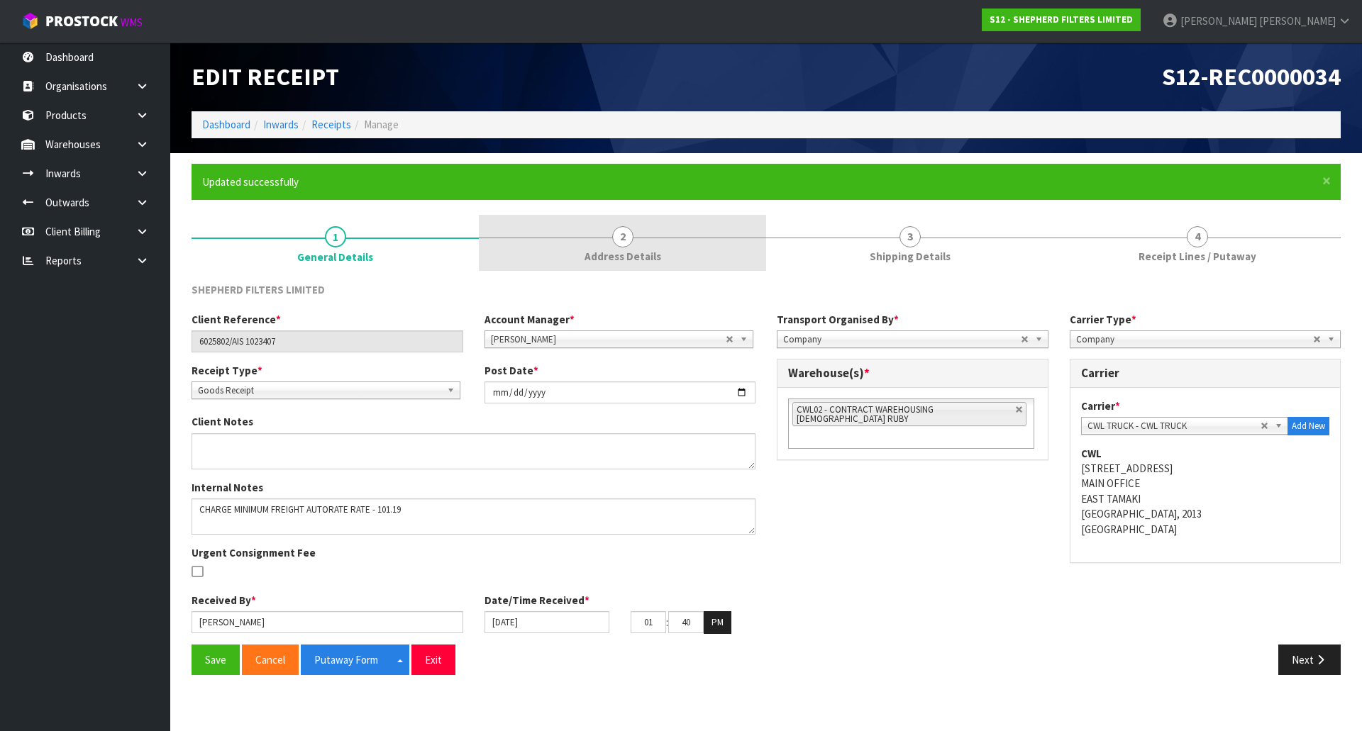
click at [616, 252] on span "Address Details" at bounding box center [622, 256] width 77 height 15
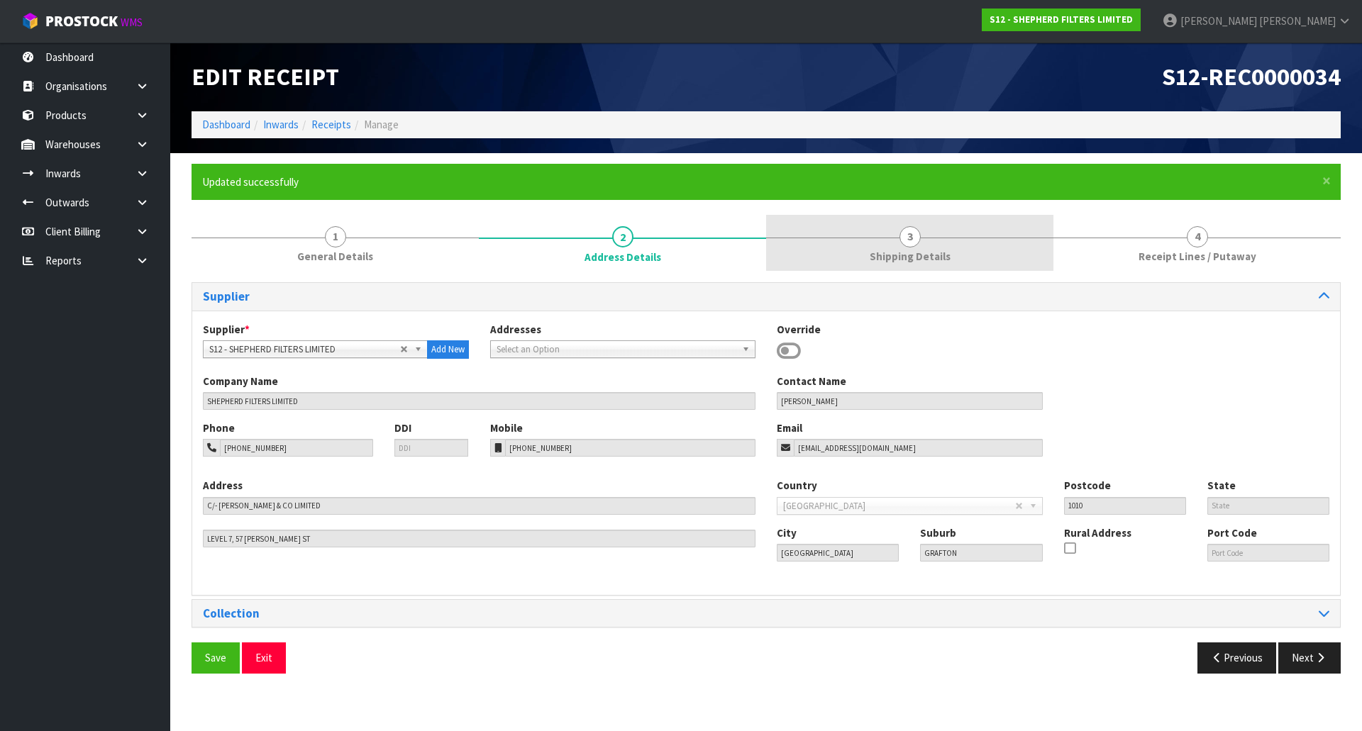
click at [860, 238] on div at bounding box center [909, 238] width 287 height 1
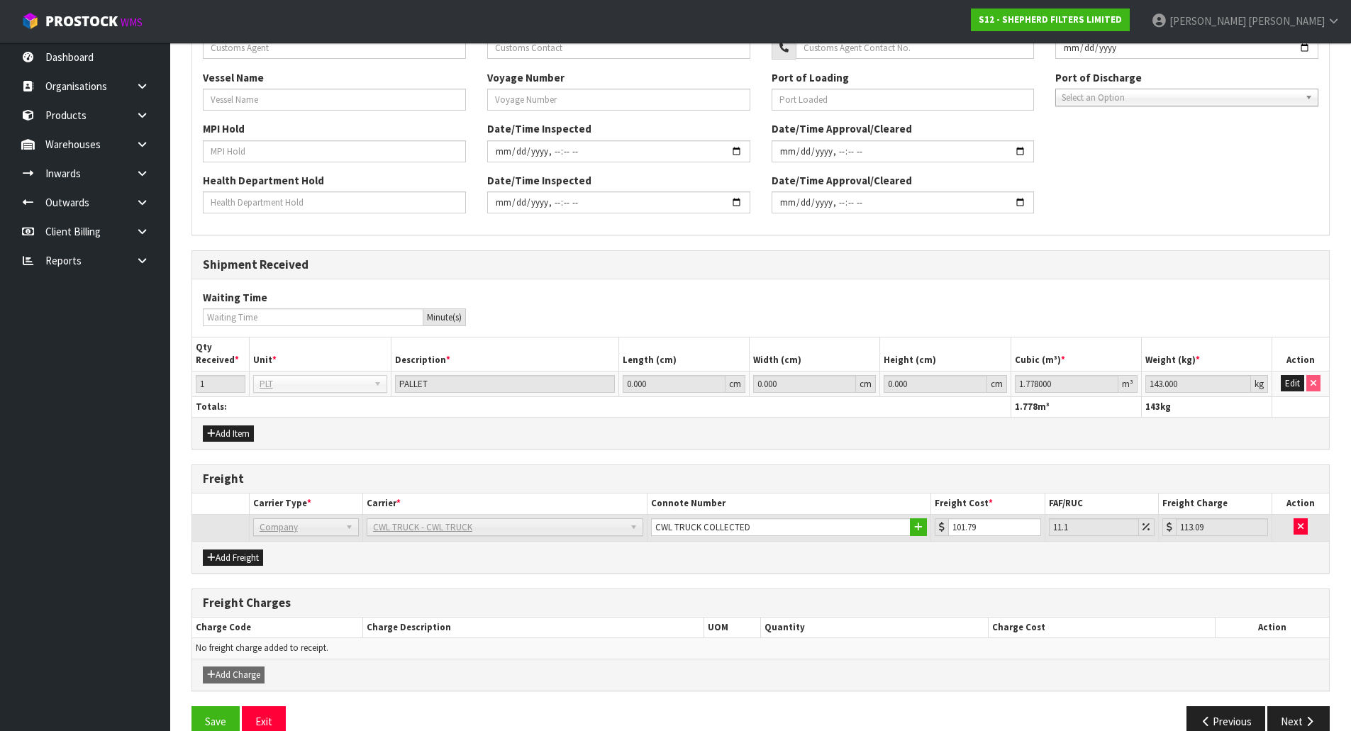
scroll to position [550, 0]
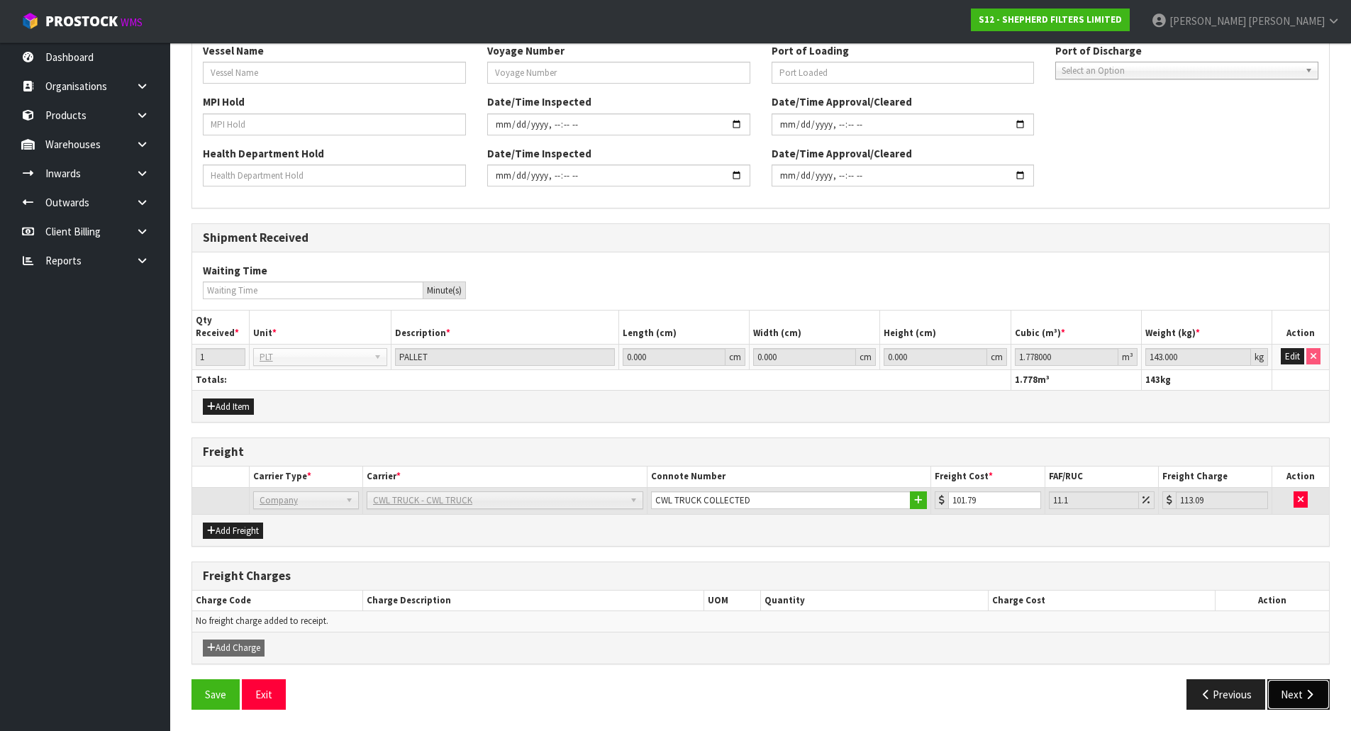
click at [1313, 686] on button "Next" at bounding box center [1298, 694] width 62 height 30
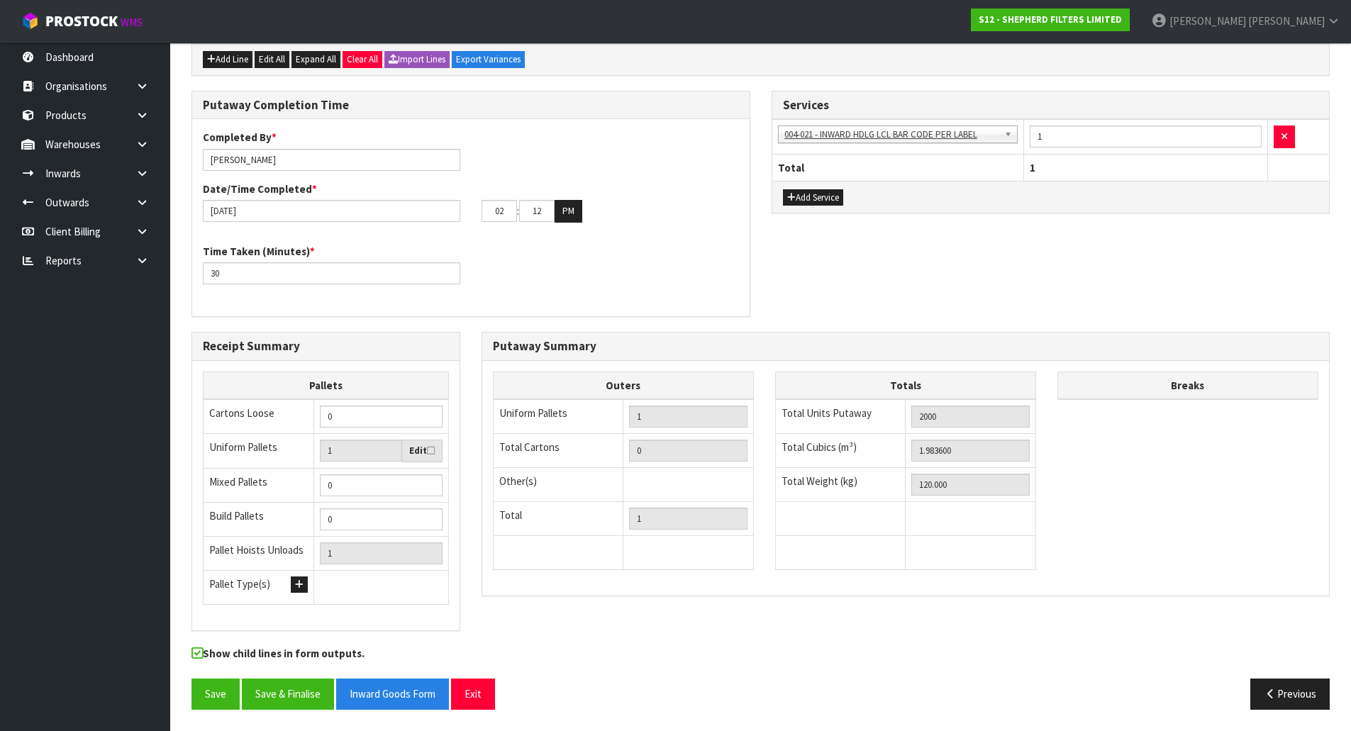
scroll to position [0, 0]
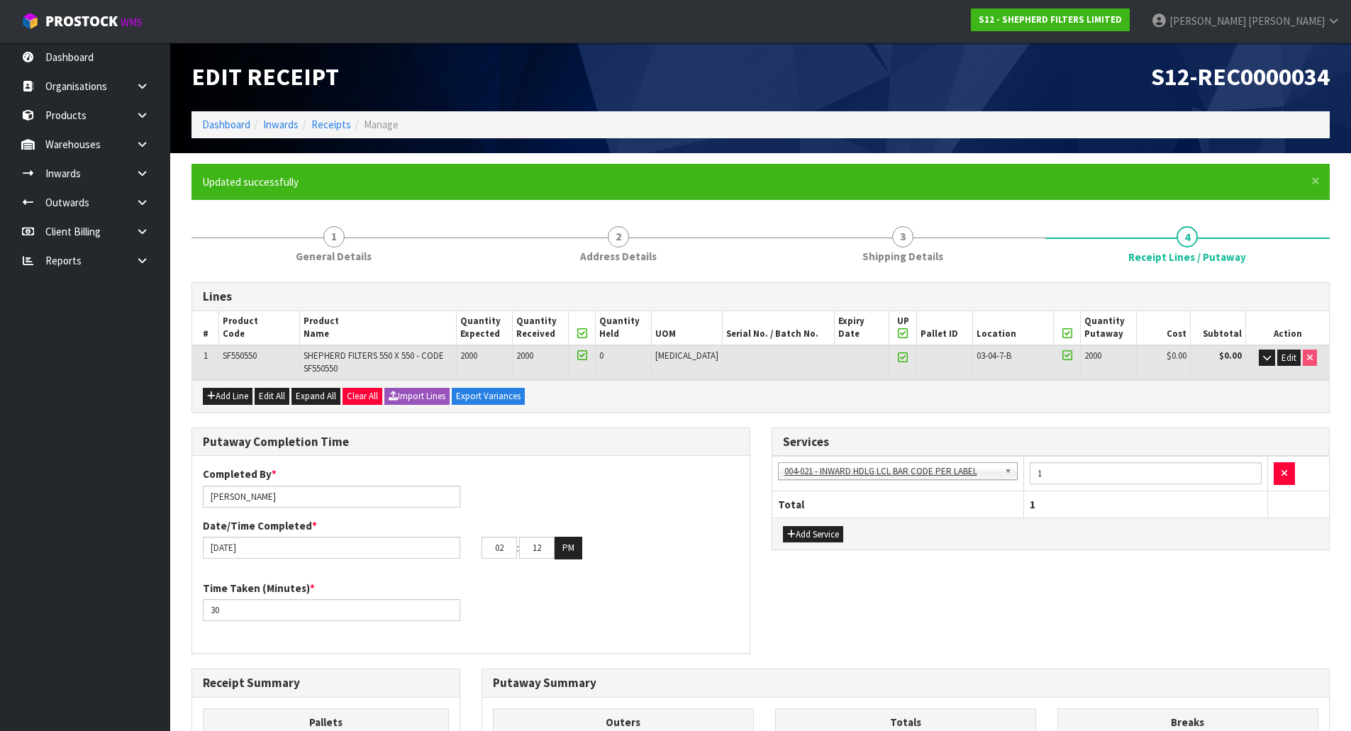
click at [757, 441] on div "Putaway Completion Time Completed By * Michael Drugan Date/Time Completed * 12/…" at bounding box center [471, 548] width 580 height 241
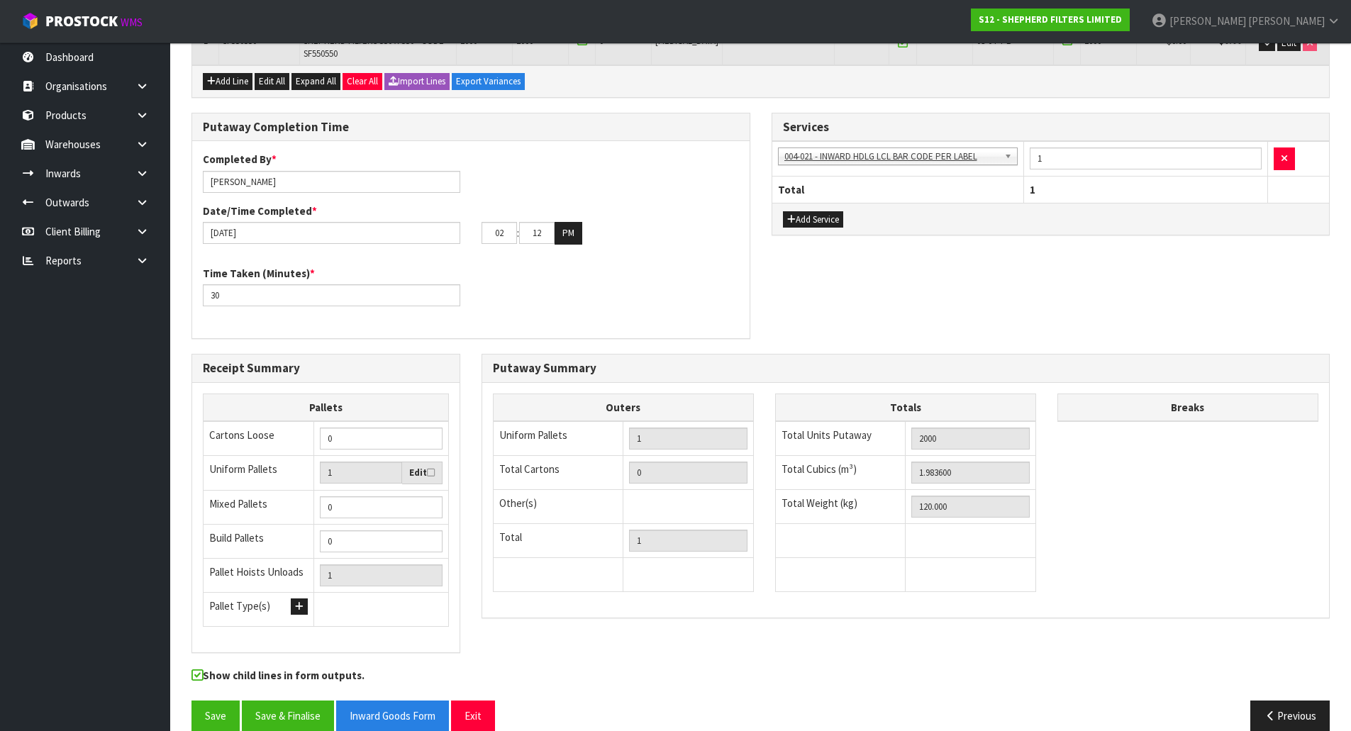
scroll to position [337, 0]
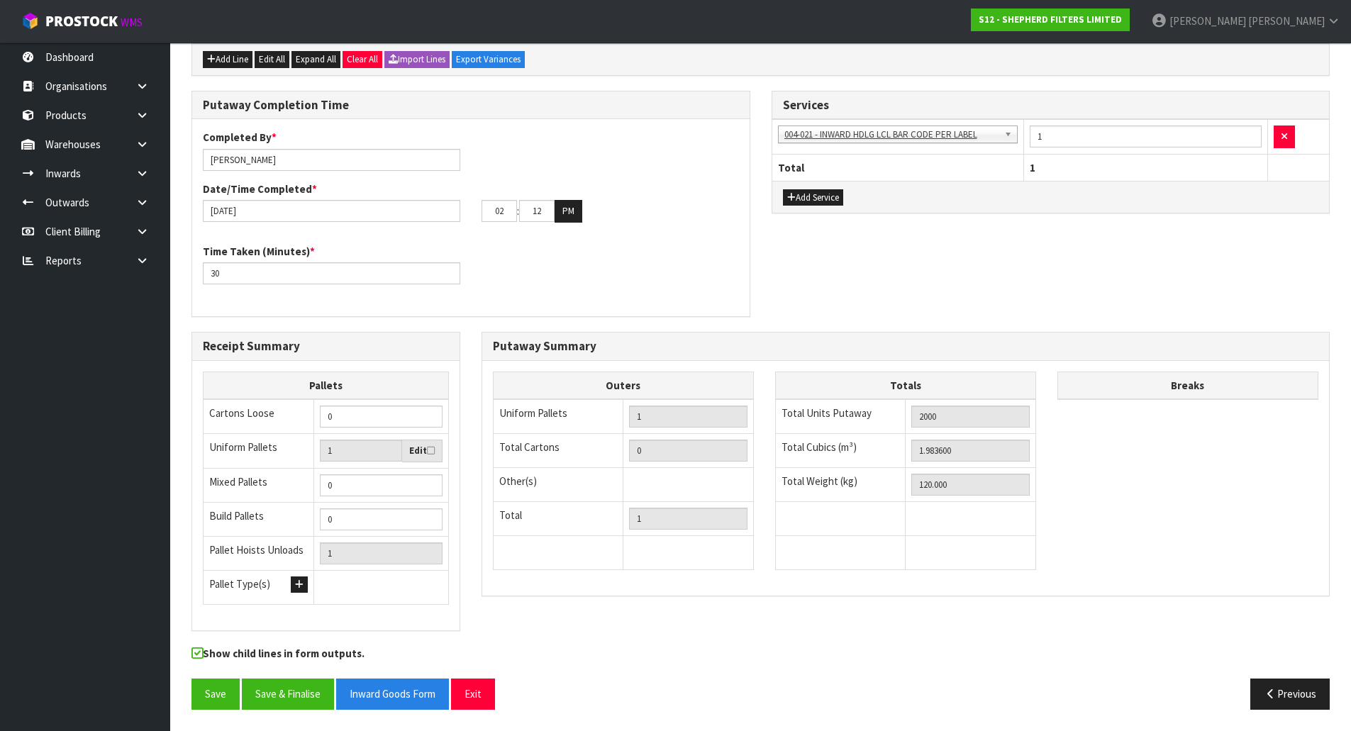
click at [475, 423] on div "Putaway Summary Outers Uniform Pallets 1 Total Cartons 0 Other(s) Bag x 0 Bar x…" at bounding box center [905, 471] width 869 height 279
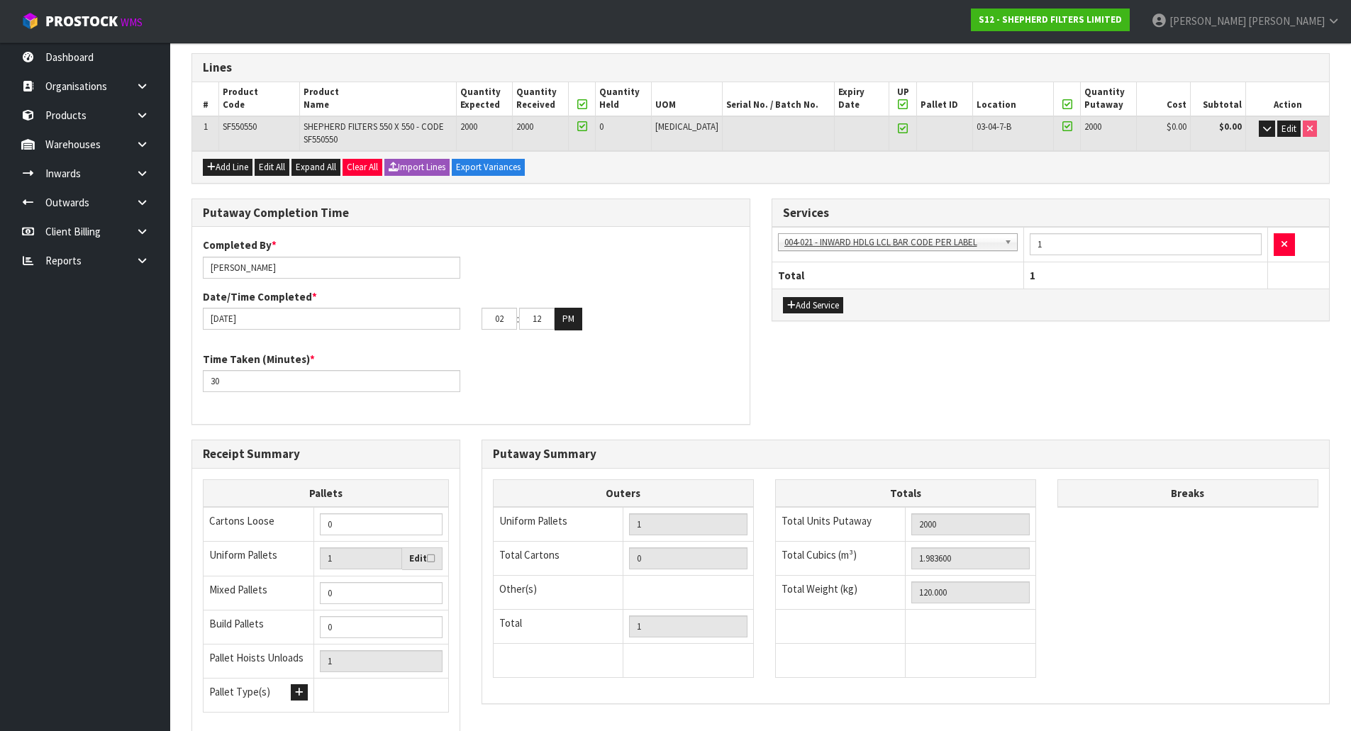
scroll to position [195, 0]
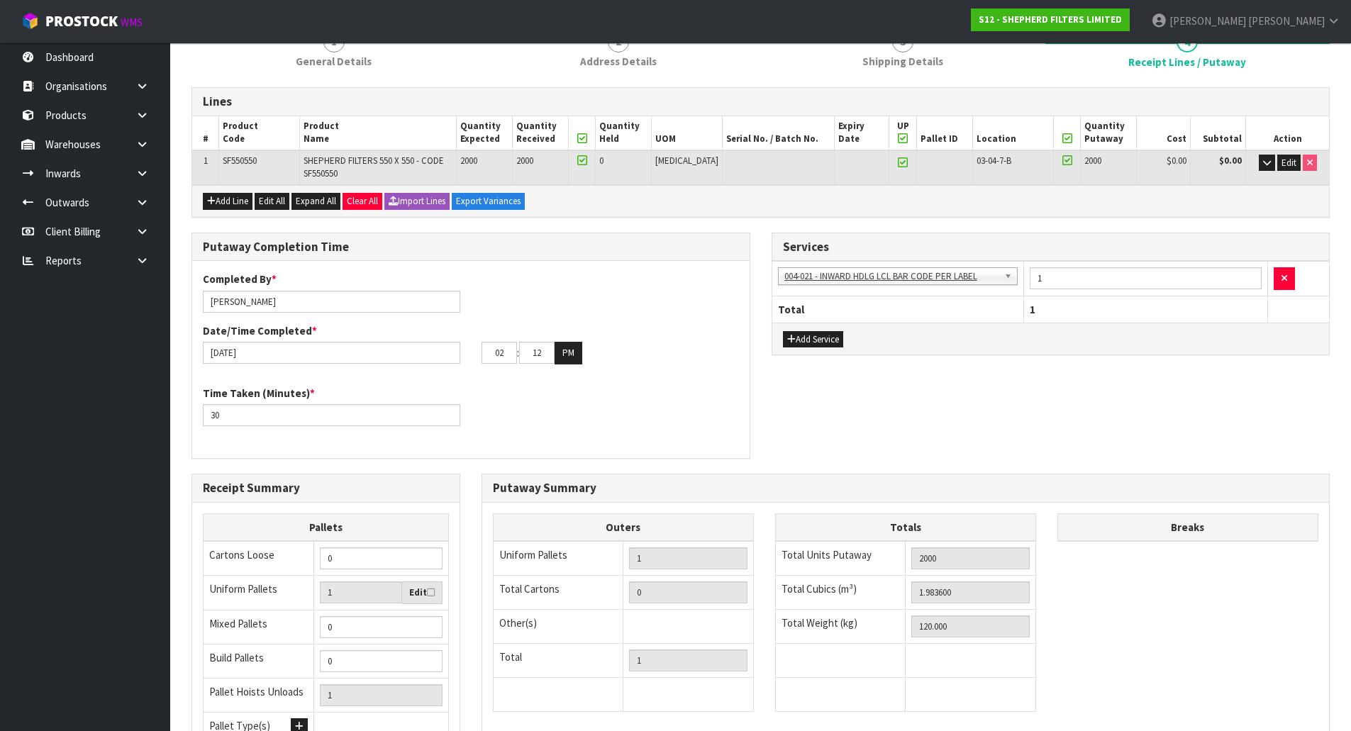
click at [749, 327] on div "Date/Time Completed * 12/09/2025 02 : 12 : 00 PM" at bounding box center [470, 343] width 557 height 41
click at [767, 356] on div "Services 001-001 - IMPORT DEMMURAGE 001-002 - IMPORT NZ CUSTOMS ENTRY 001-003 -…" at bounding box center [1051, 302] width 580 height 138
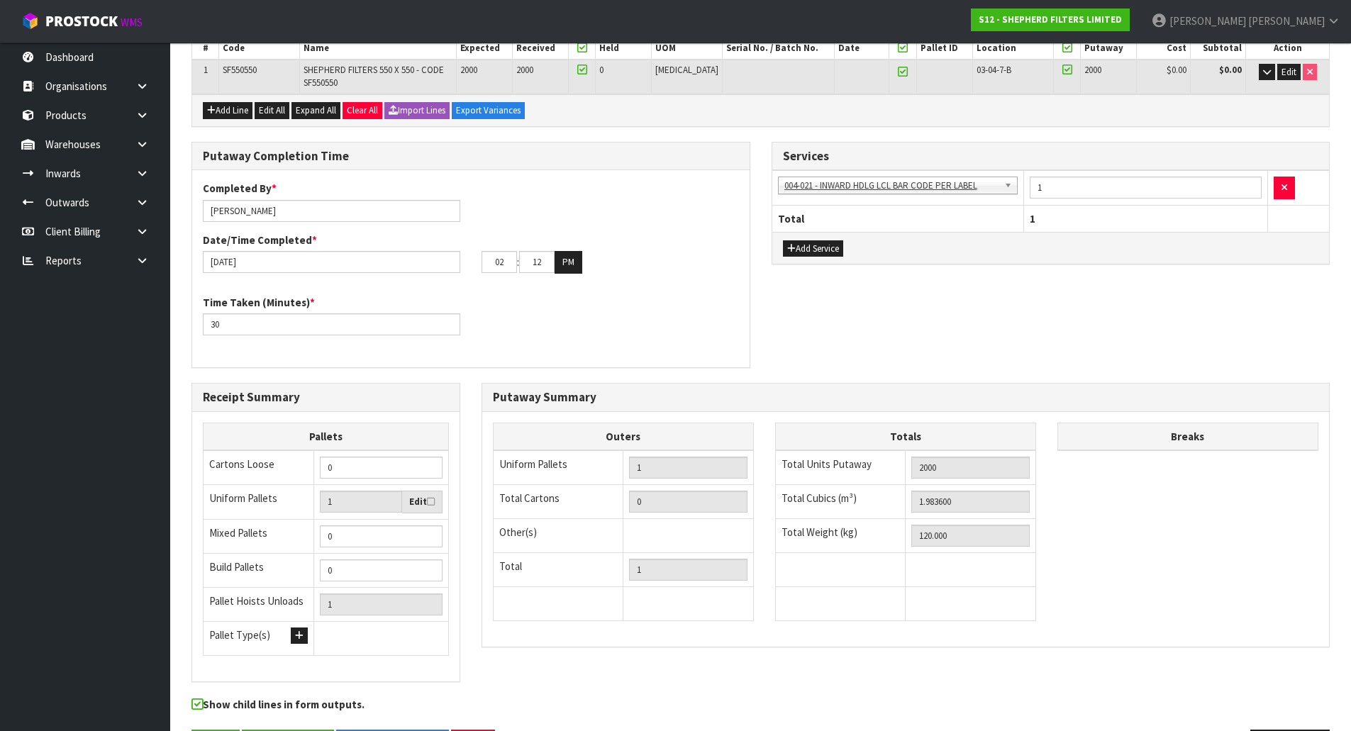
scroll to position [337, 0]
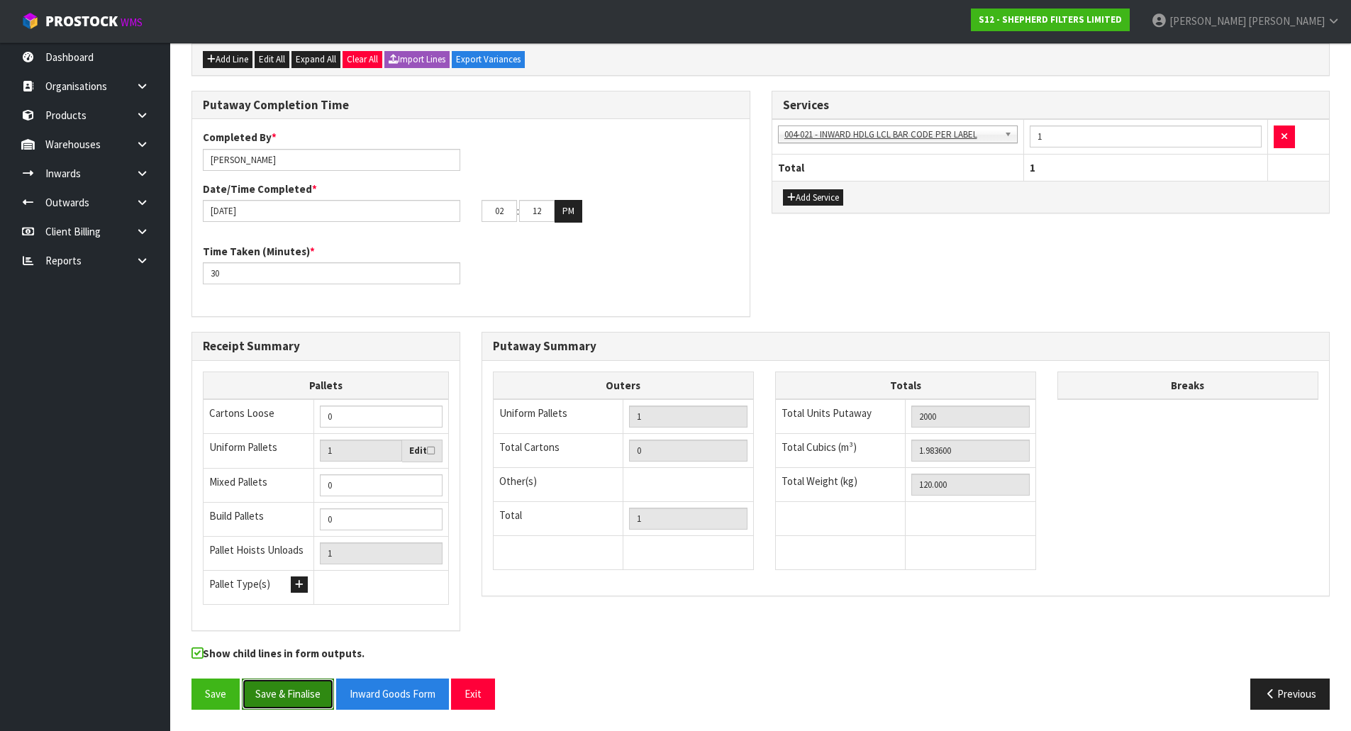
click at [267, 694] on button "Save & Finalise" at bounding box center [288, 694] width 92 height 30
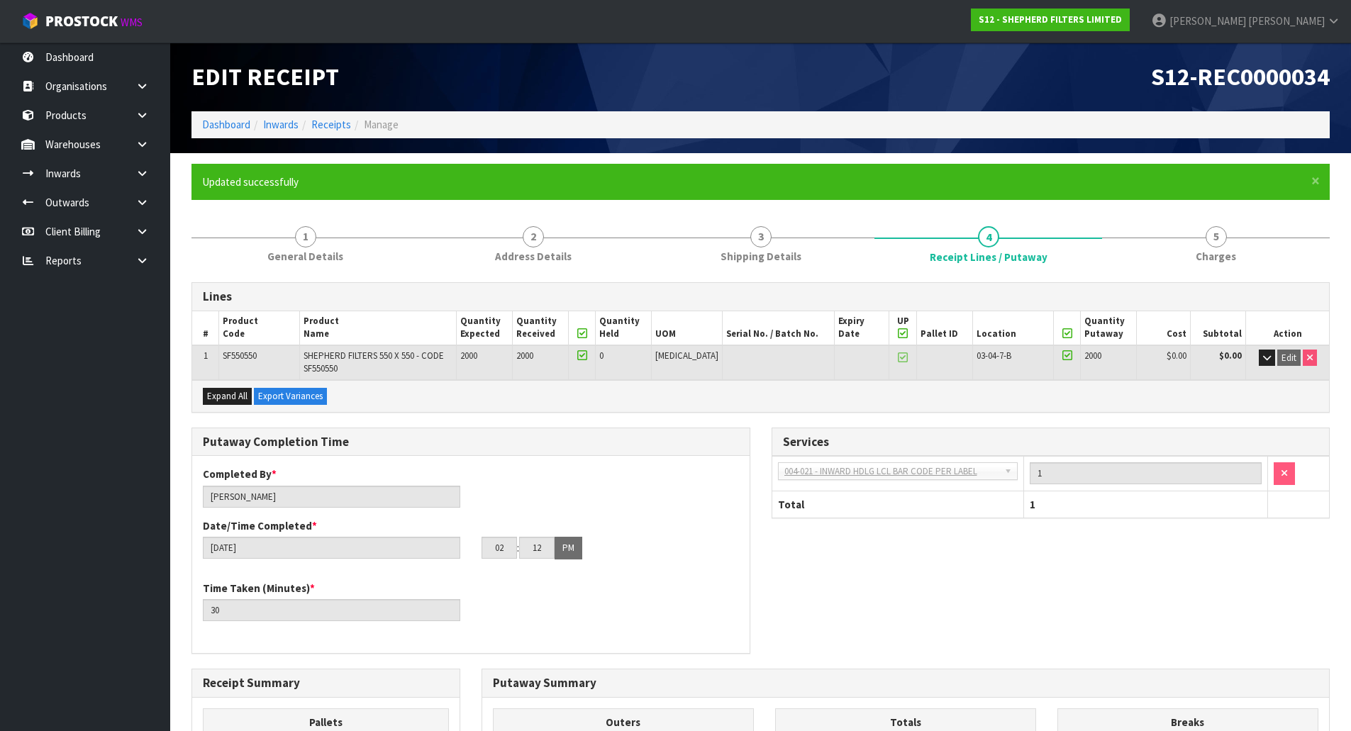
click at [575, 465] on div "Completed By * Michael Drugan Date/Time Completed * 12/09/2025 02 : 12 : 00 PM …" at bounding box center [470, 554] width 557 height 197
click at [755, 605] on div "Putaway Completion Time Completed By * Michael Drugan Date/Time Completed * 12/…" at bounding box center [471, 548] width 580 height 241
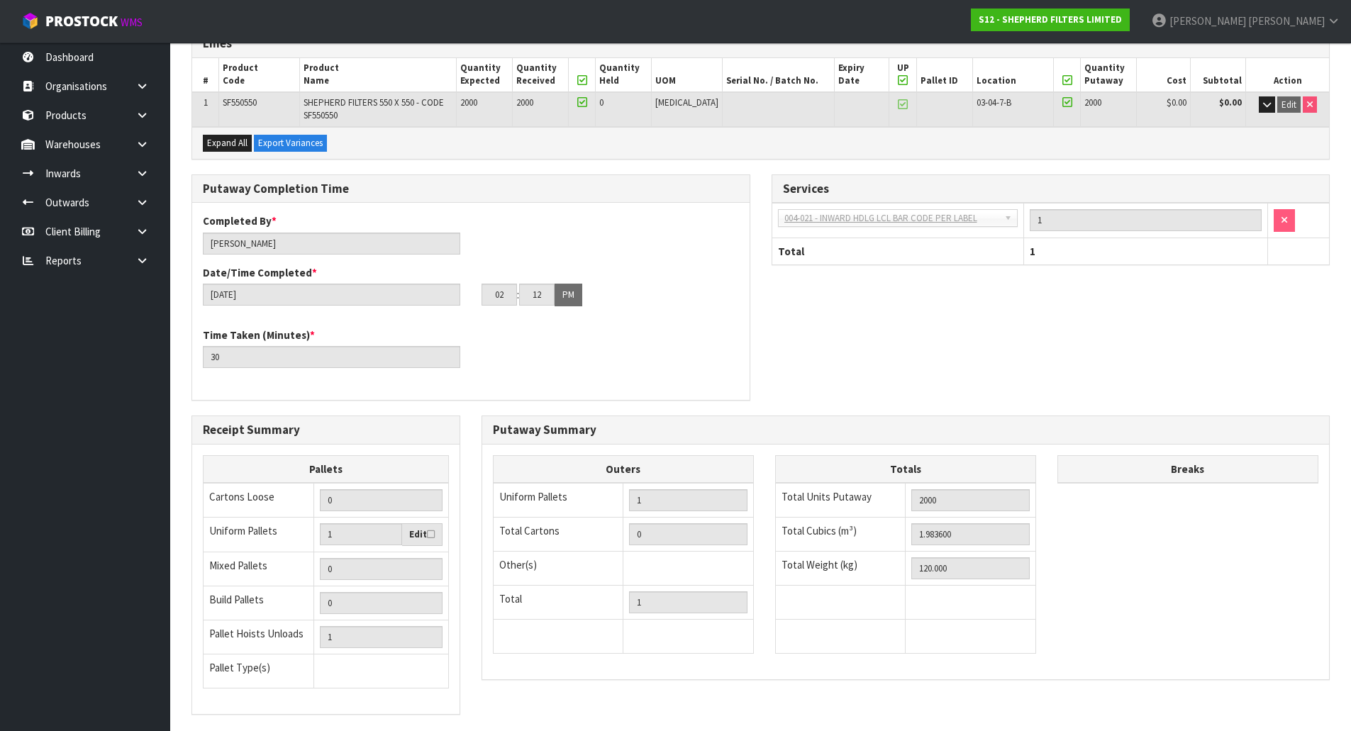
scroll to position [337, 0]
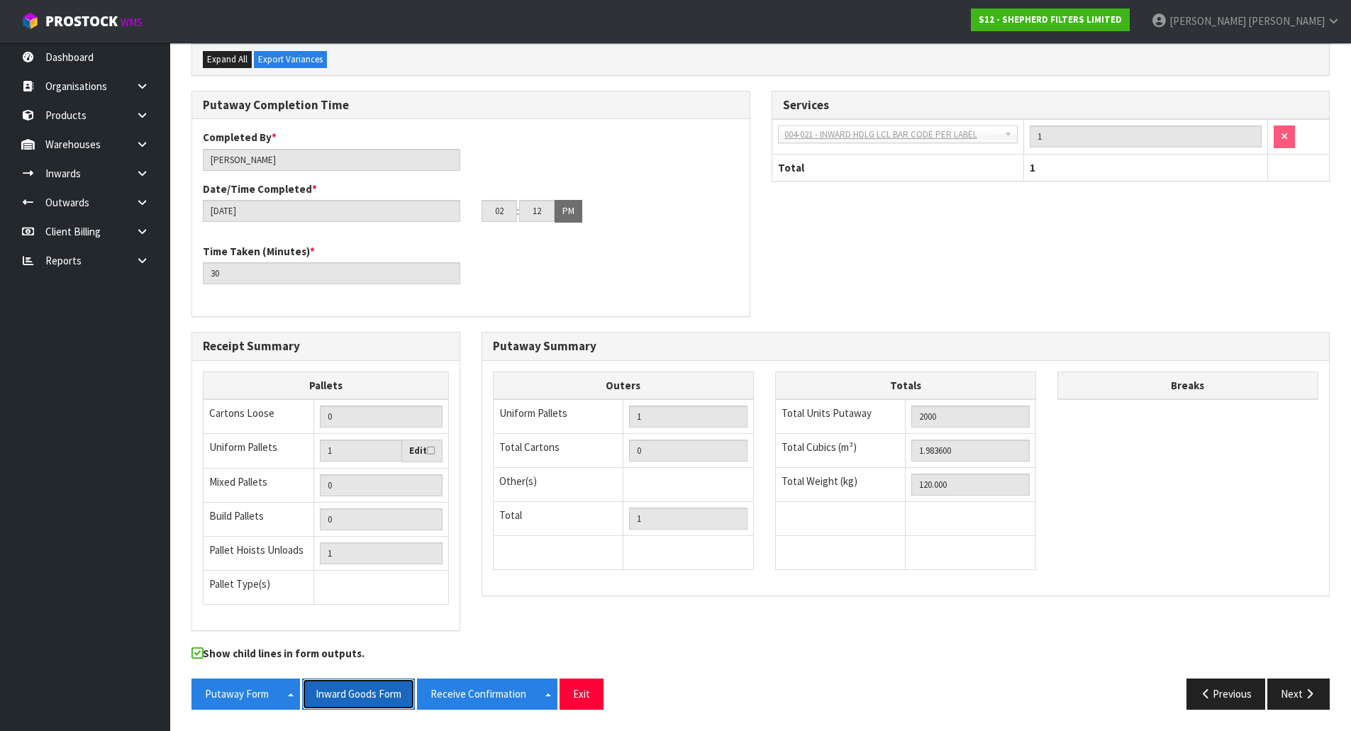
click at [379, 692] on button "Inward Goods Form" at bounding box center [358, 694] width 113 height 30
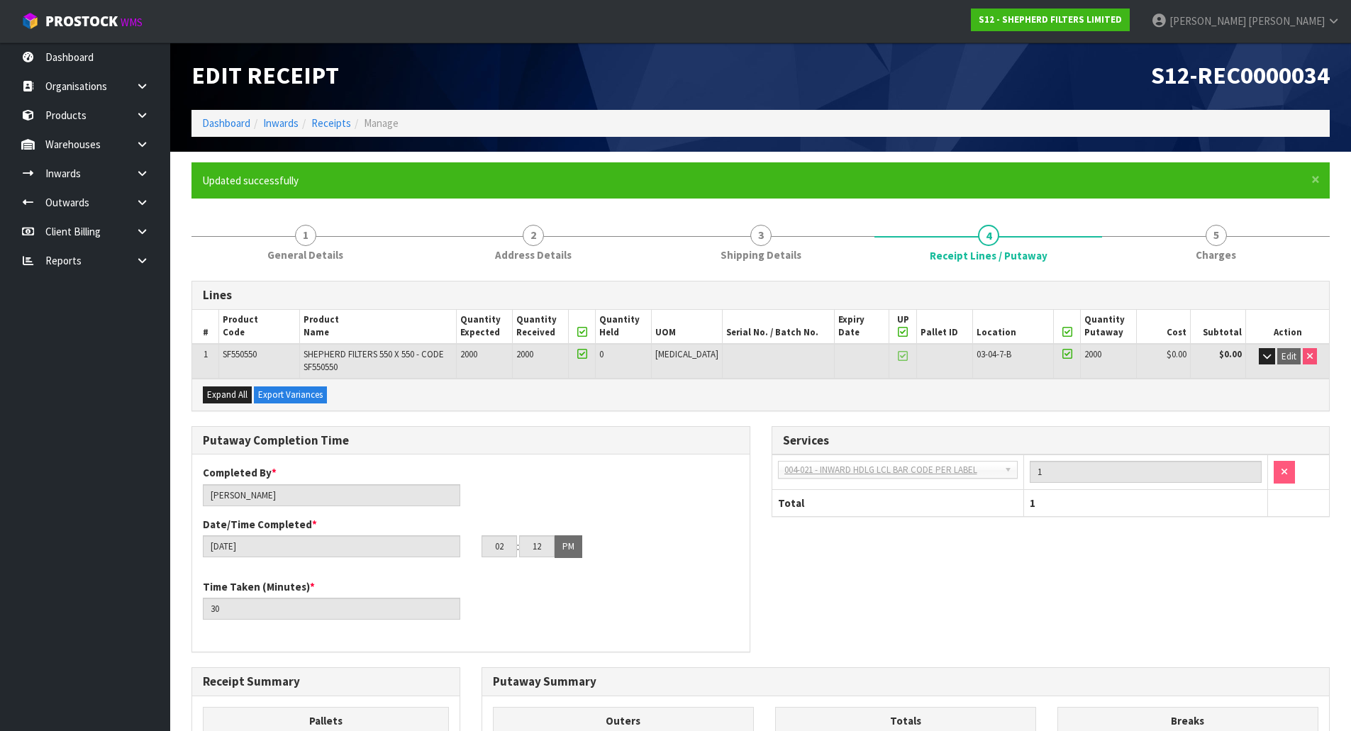
scroll to position [0, 0]
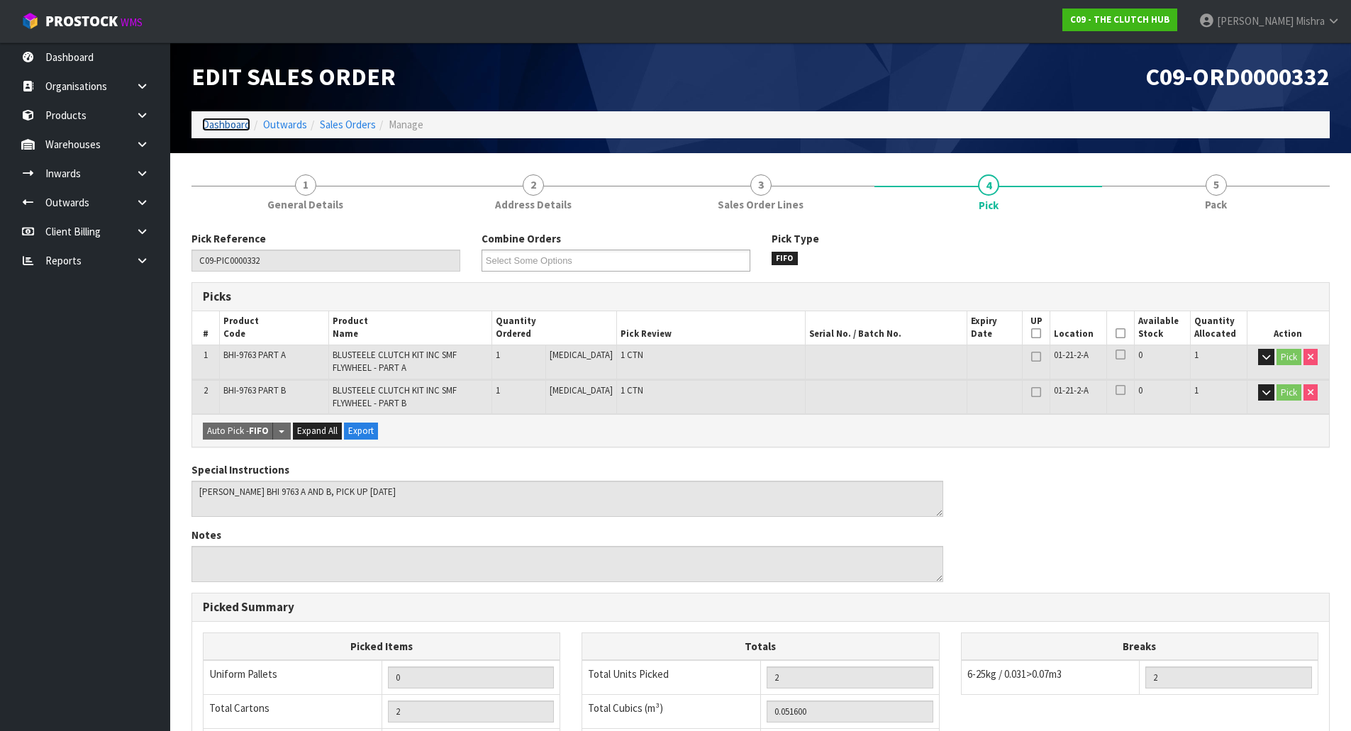
click at [236, 123] on link "Dashboard" at bounding box center [226, 124] width 48 height 13
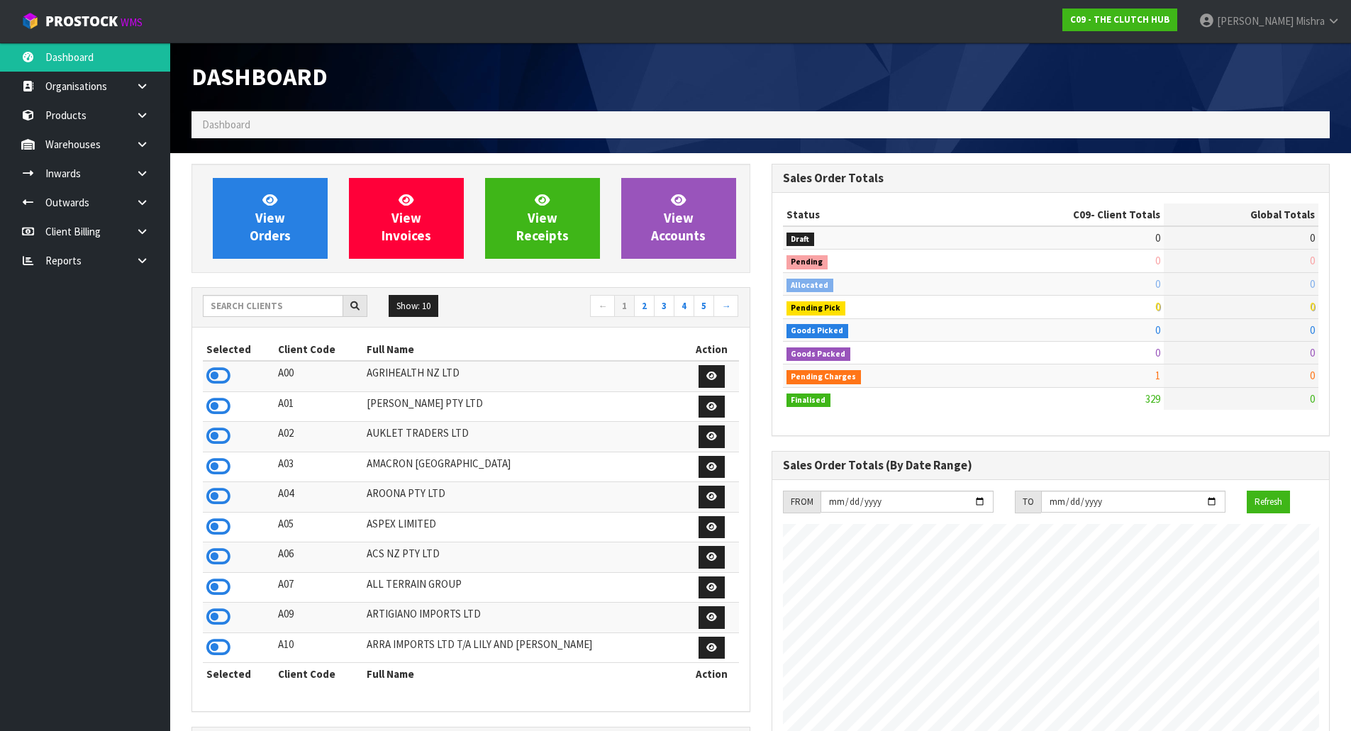
scroll to position [1074, 579]
click at [245, 304] on input "text" at bounding box center [273, 306] width 140 height 22
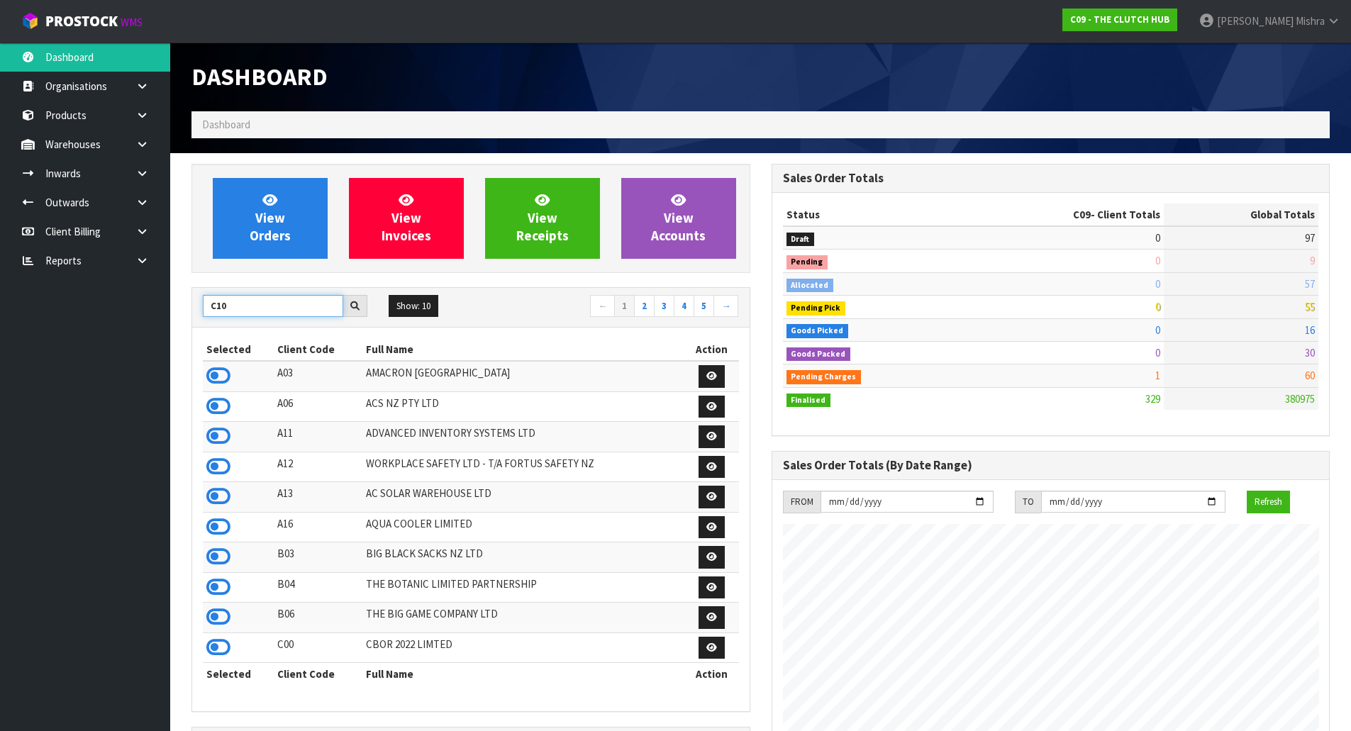
type input "C10"
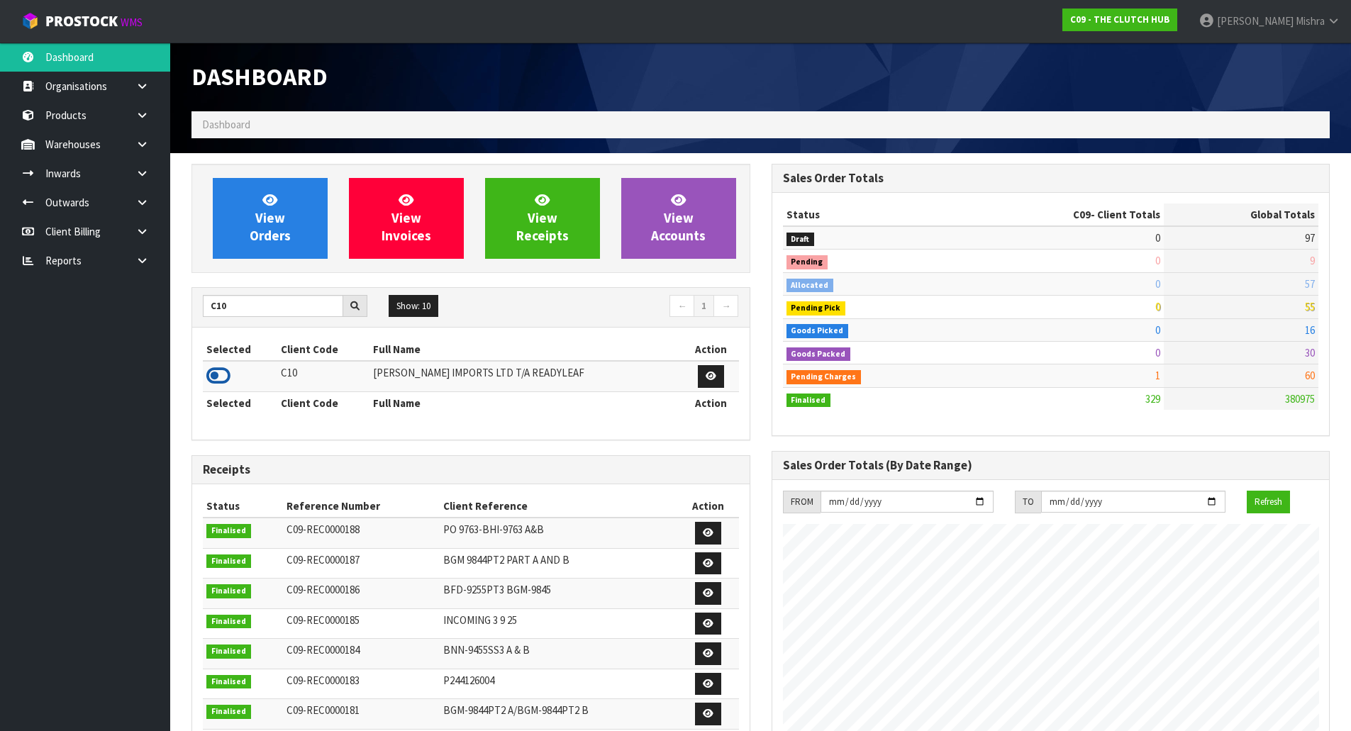
click at [215, 369] on icon at bounding box center [218, 375] width 24 height 21
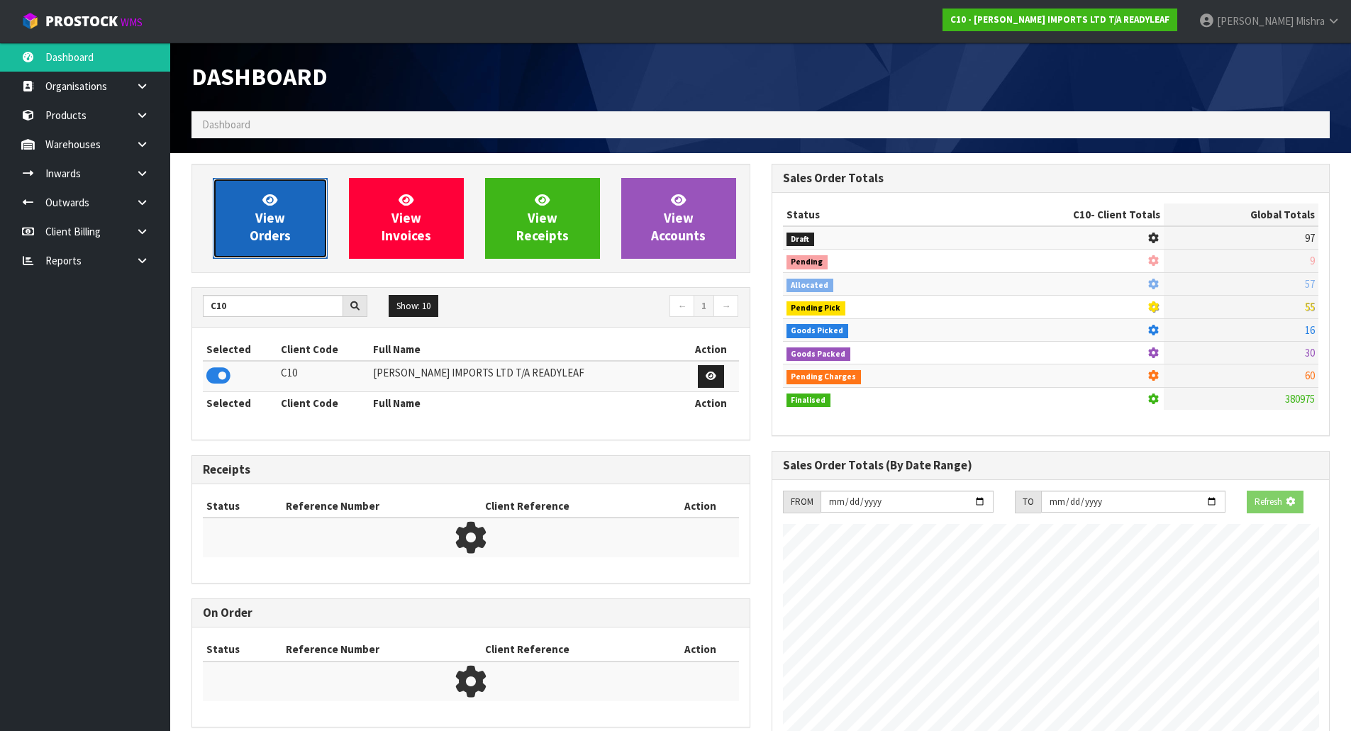
click at [273, 229] on span "View Orders" at bounding box center [270, 217] width 41 height 53
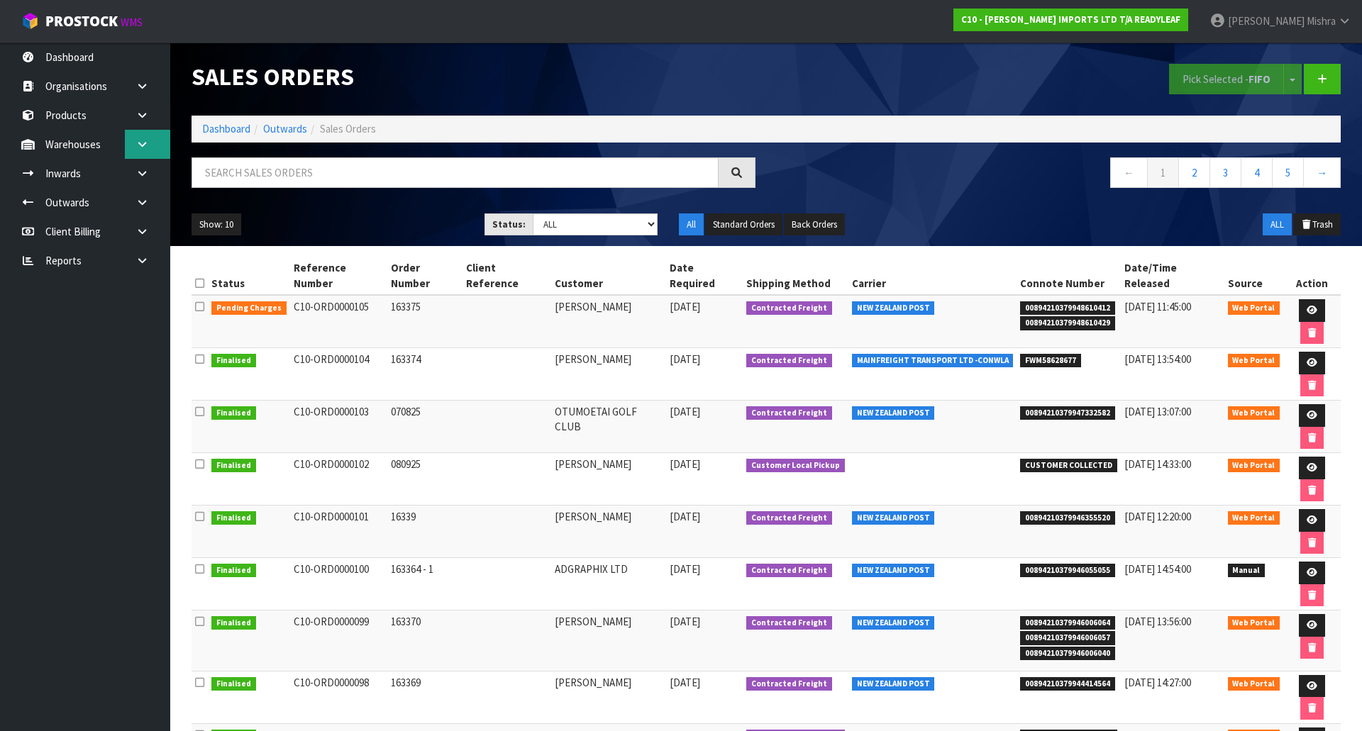
click at [148, 148] on icon at bounding box center [141, 144] width 13 height 11
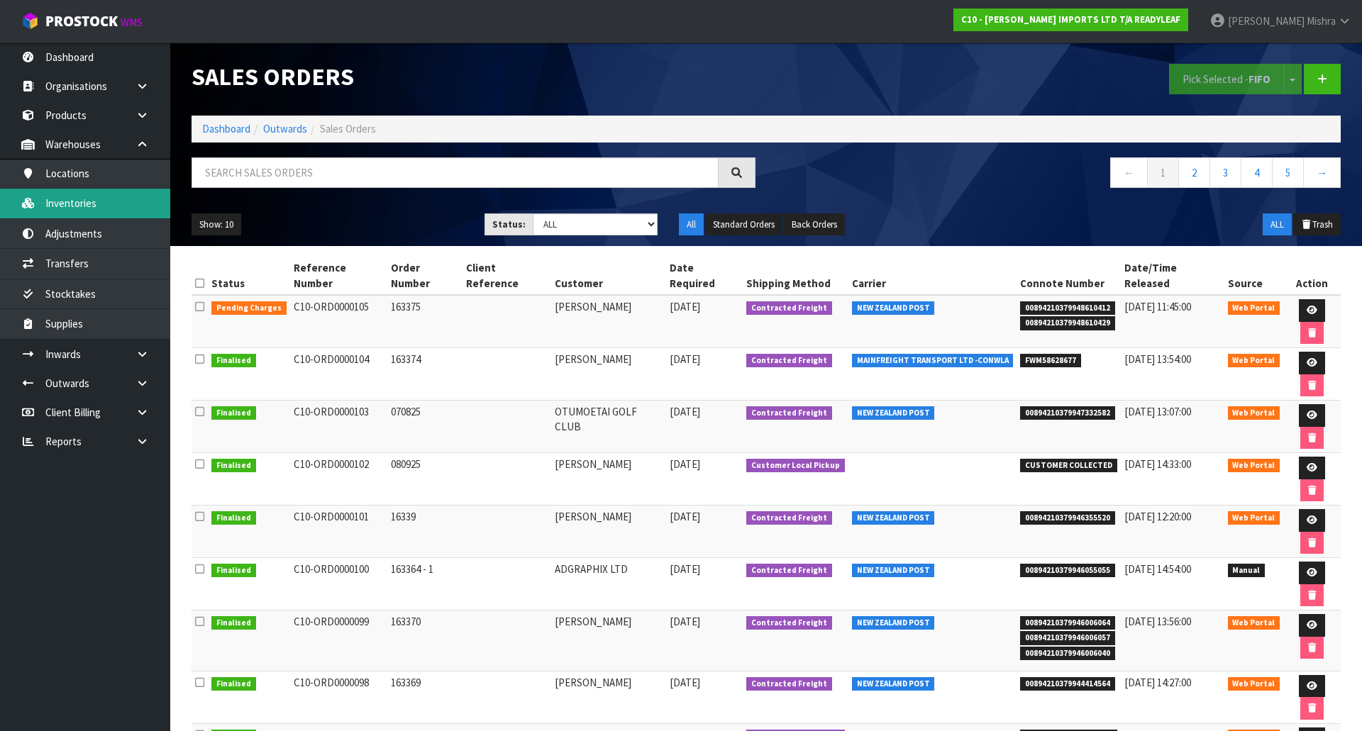
click at [101, 201] on link "Inventories" at bounding box center [85, 203] width 170 height 29
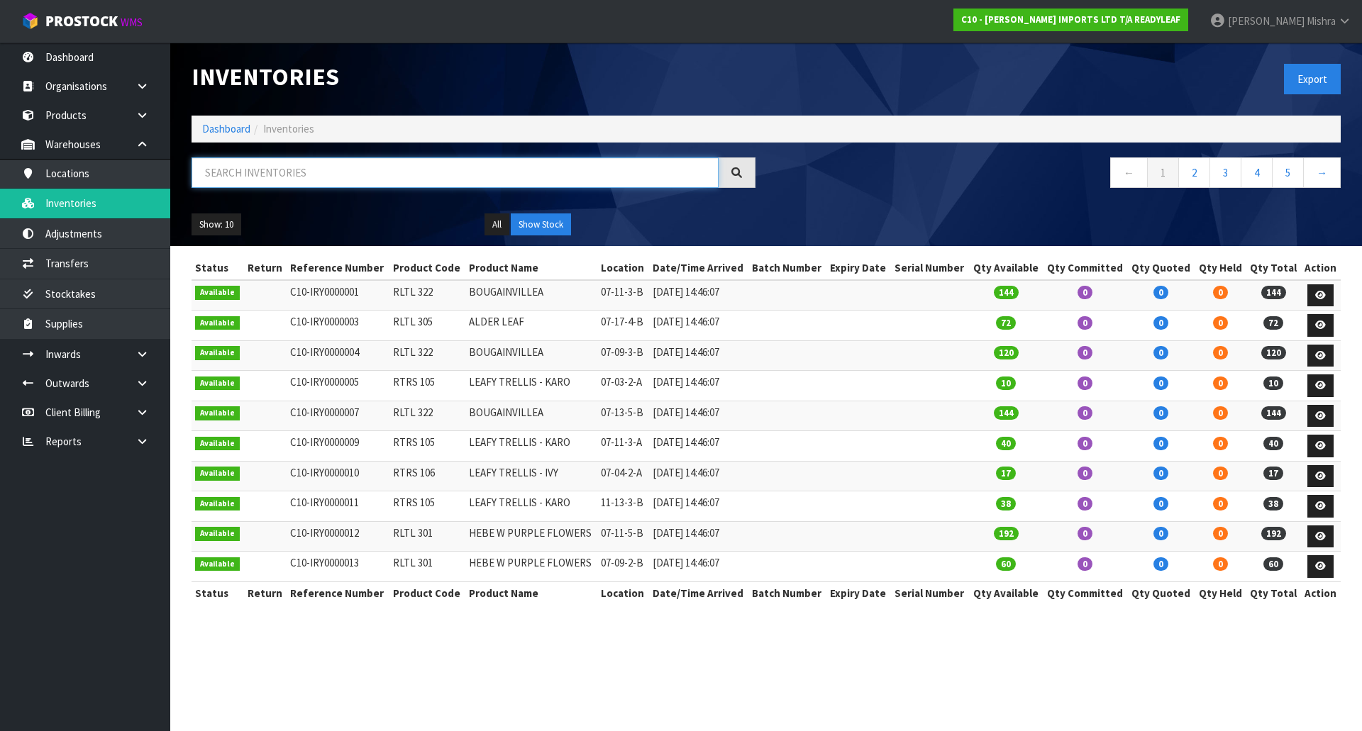
click at [250, 169] on input "text" at bounding box center [454, 172] width 527 height 30
paste input "RLGW"
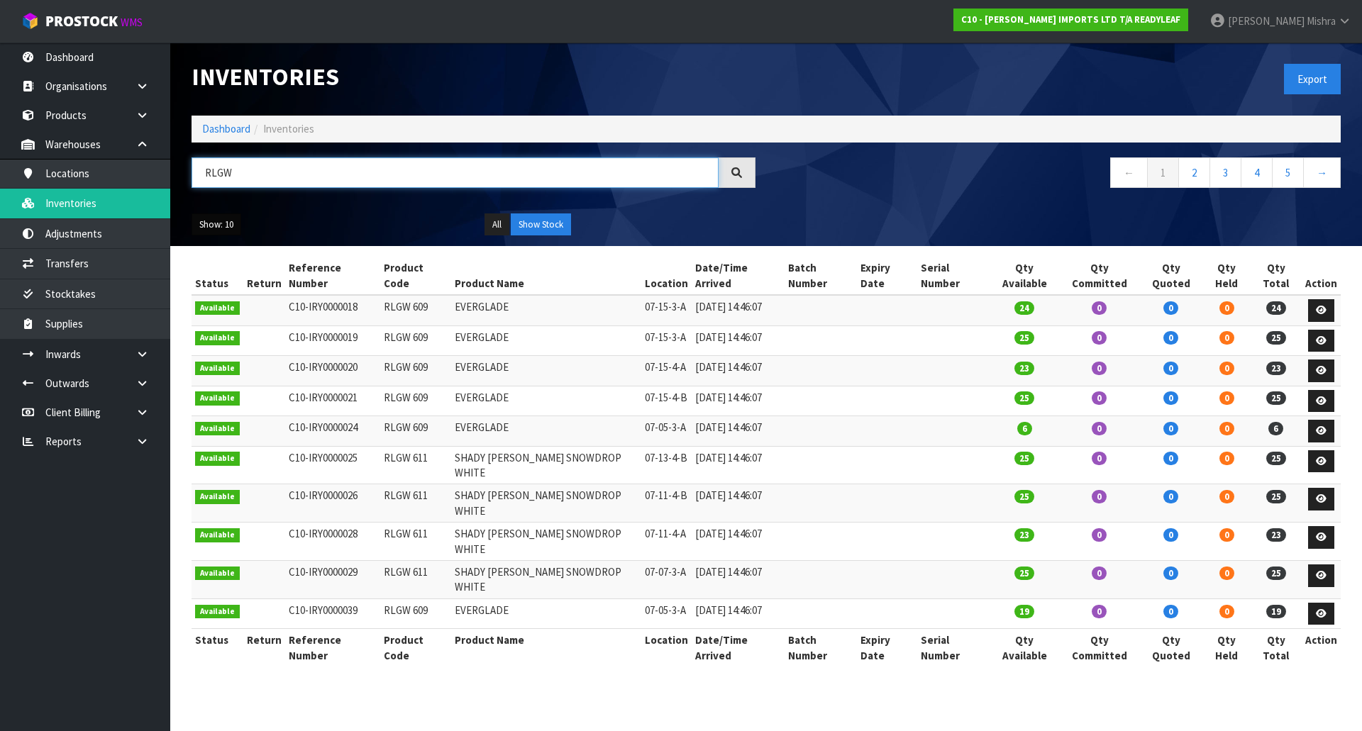
type input "RLGW"
click at [220, 229] on button "Show: 10" at bounding box center [216, 224] width 50 height 23
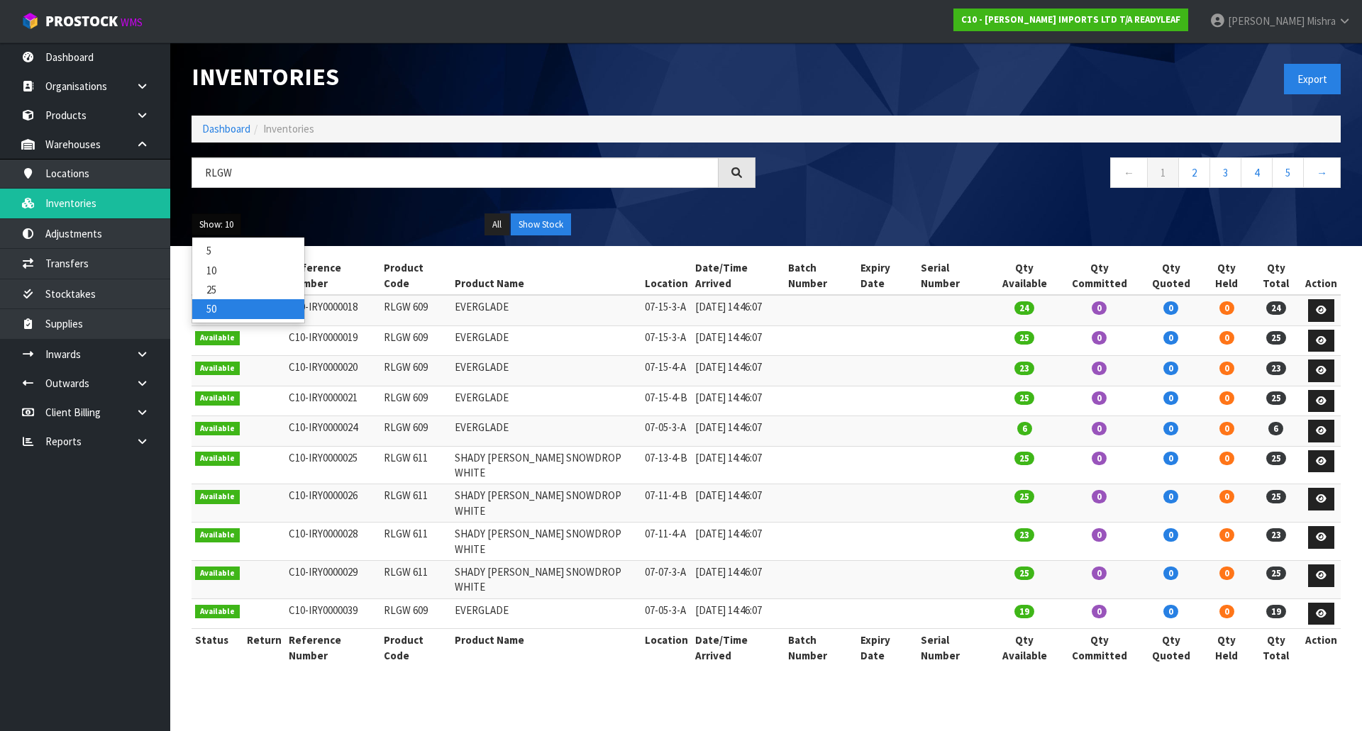
click at [216, 304] on link "50" at bounding box center [248, 308] width 112 height 19
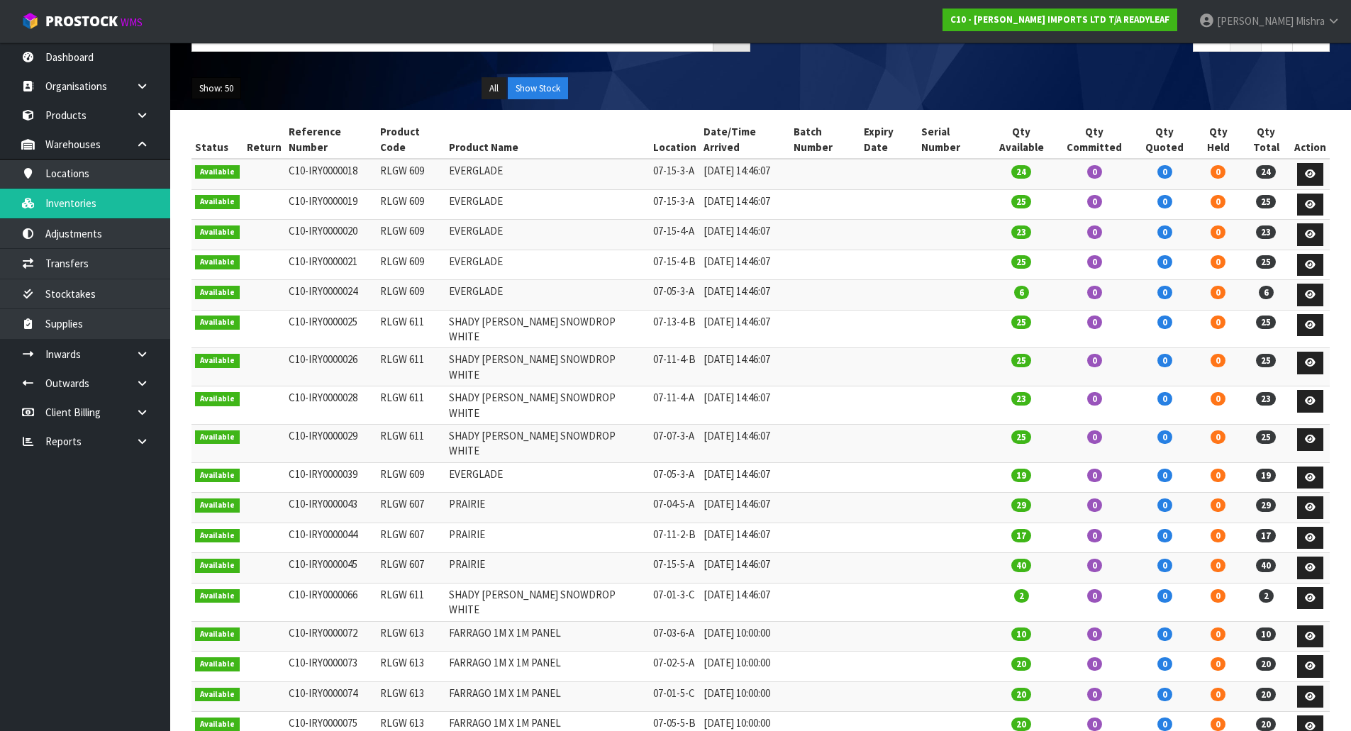
scroll to position [111, 0]
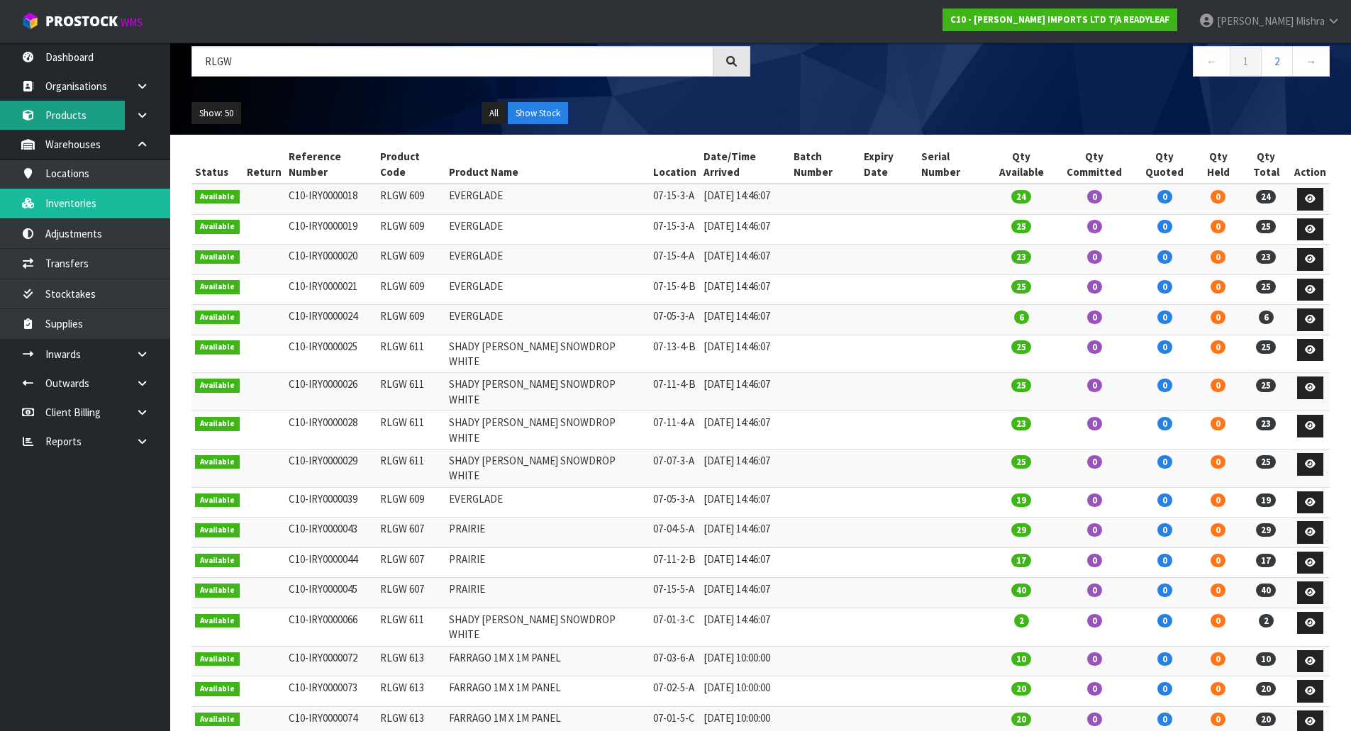
click at [72, 110] on link "Products" at bounding box center [85, 115] width 170 height 29
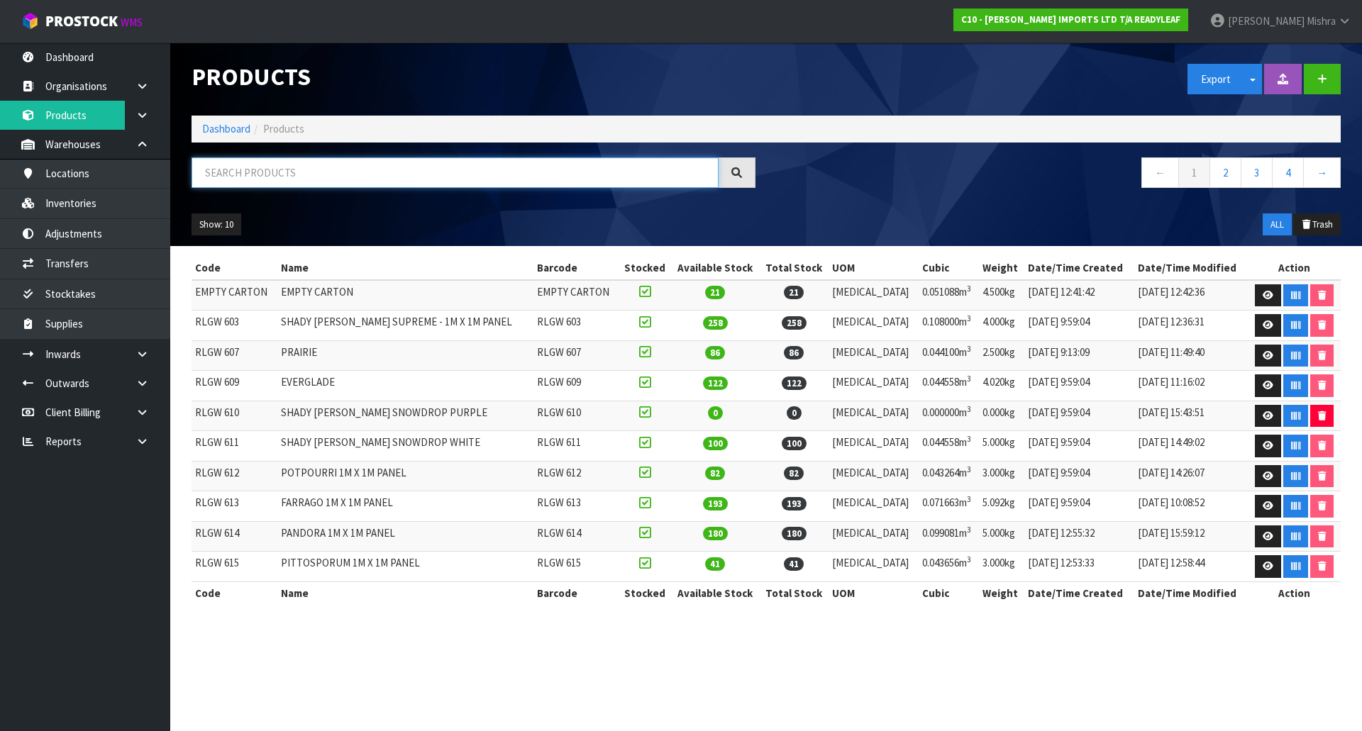
click at [283, 173] on input "text" at bounding box center [454, 172] width 527 height 30
paste input "Pittosporum"
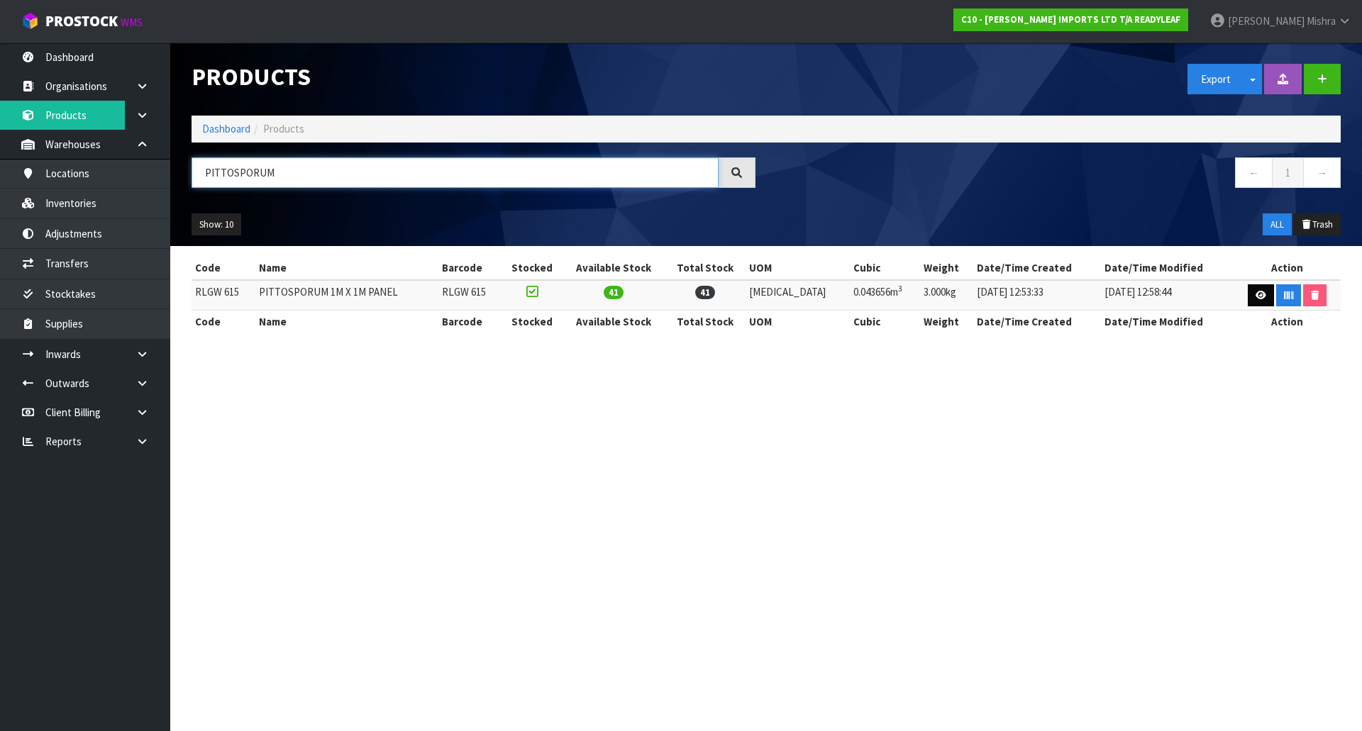
type input "PITTOSPORUM"
click at [1261, 294] on link at bounding box center [1260, 295] width 26 height 23
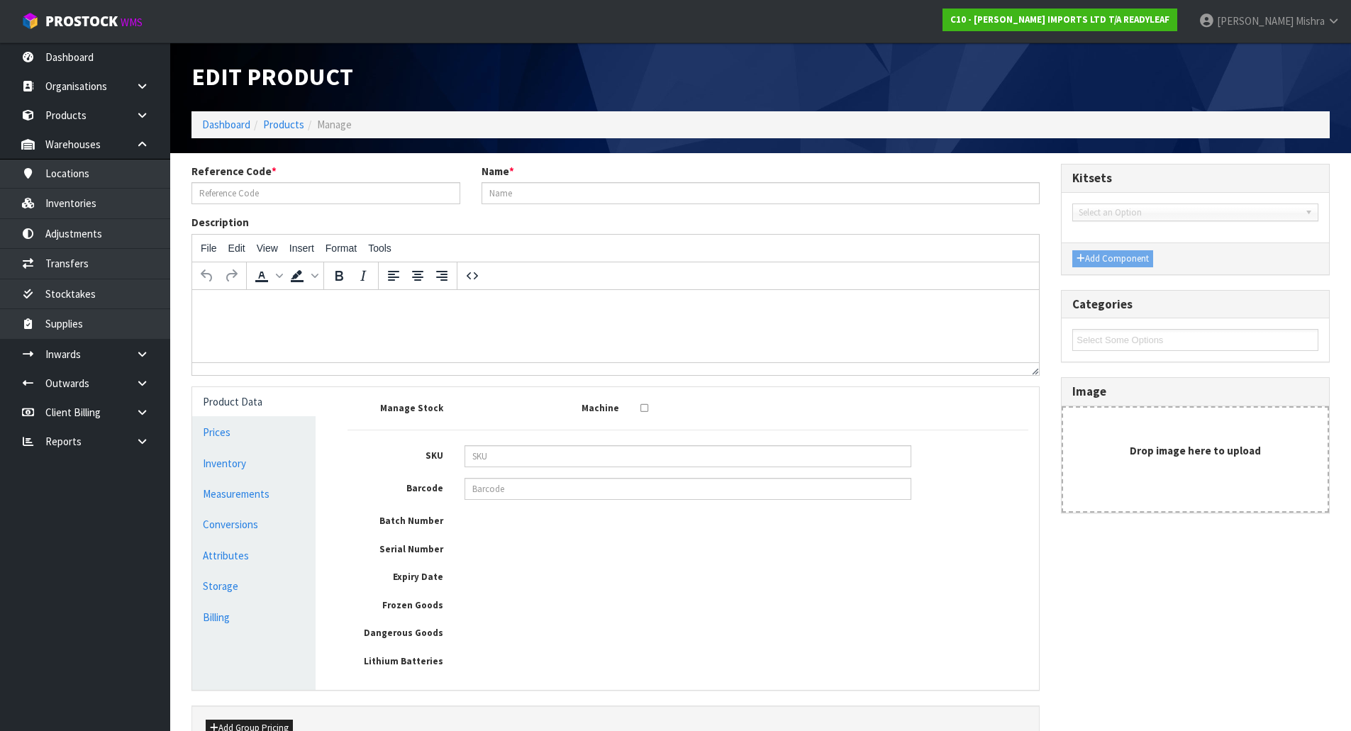
type input "RLGW 615"
type input "PITTOSPORUM 1M X 1M PANEL"
type input "107"
type input "102"
type input "4"
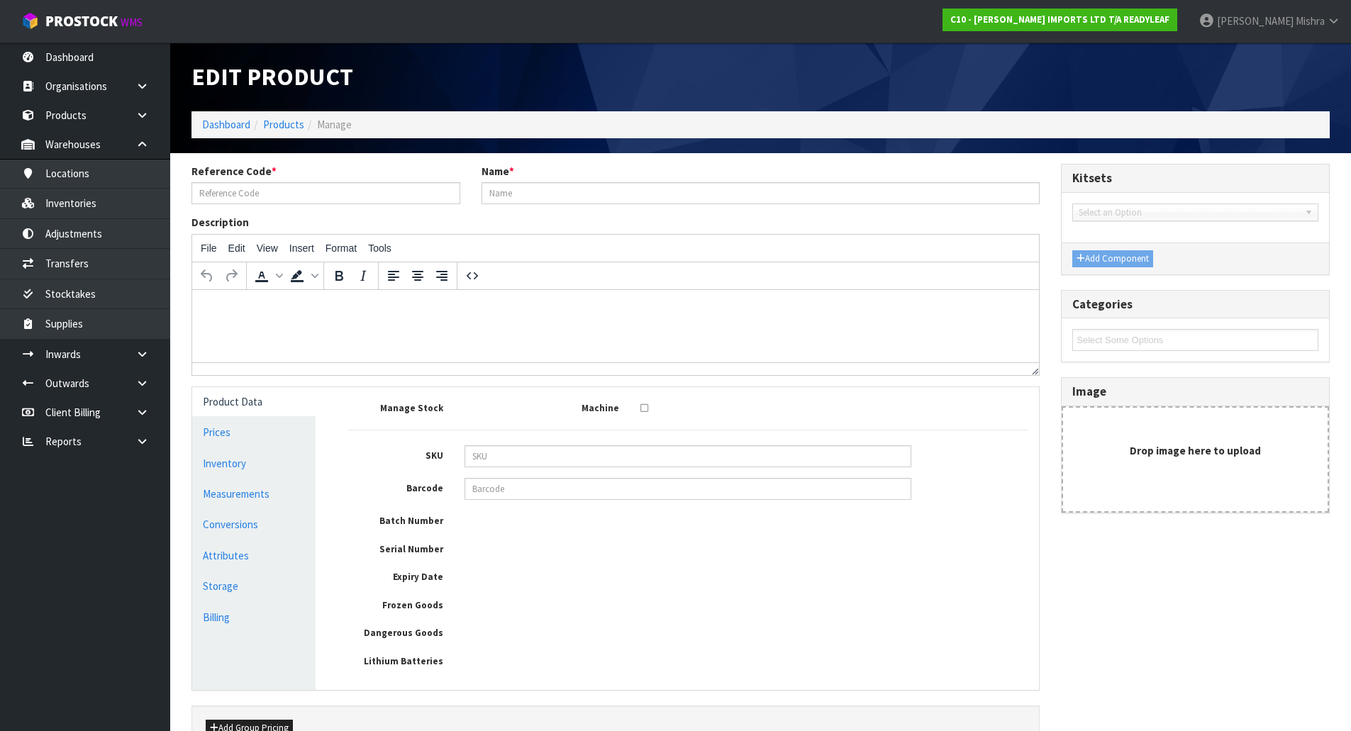
type input "0.043656"
type input "3"
click at [225, 494] on link "Measurements" at bounding box center [253, 493] width 123 height 29
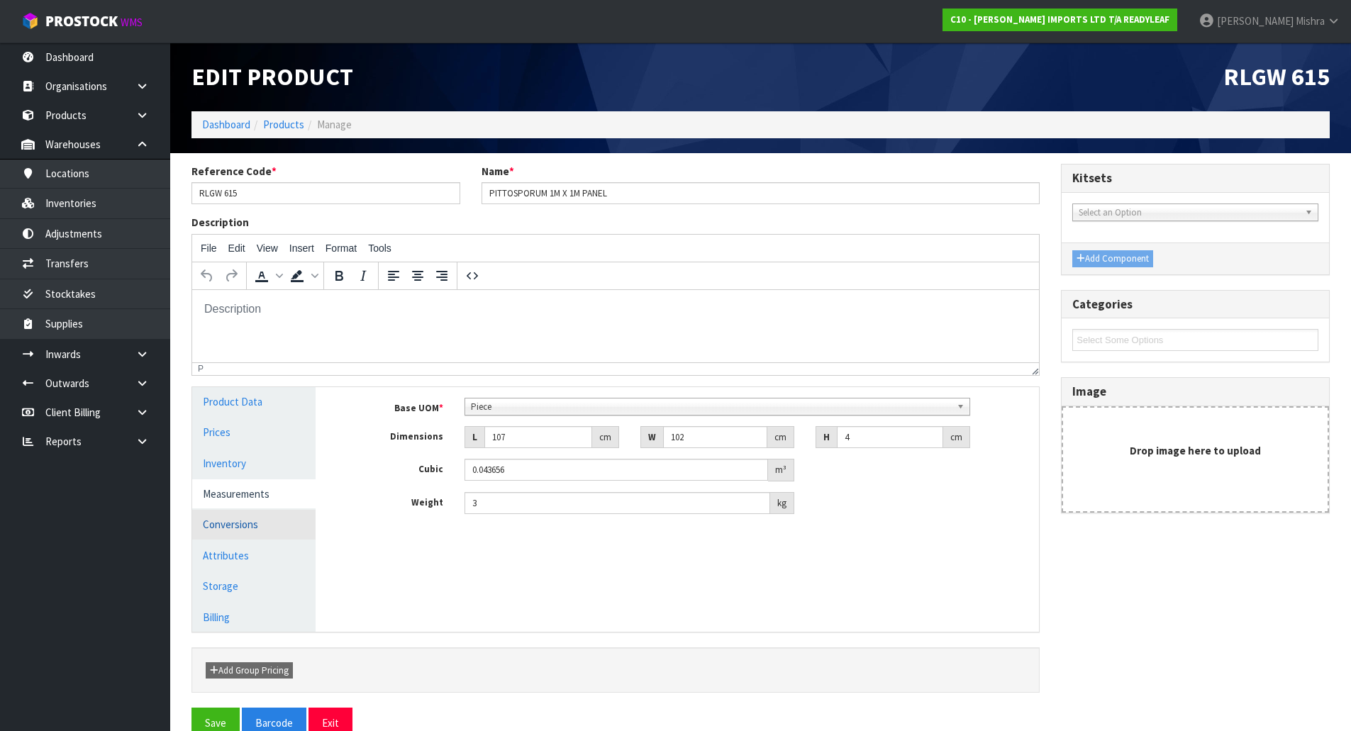
click at [248, 530] on link "Conversions" at bounding box center [253, 524] width 123 height 29
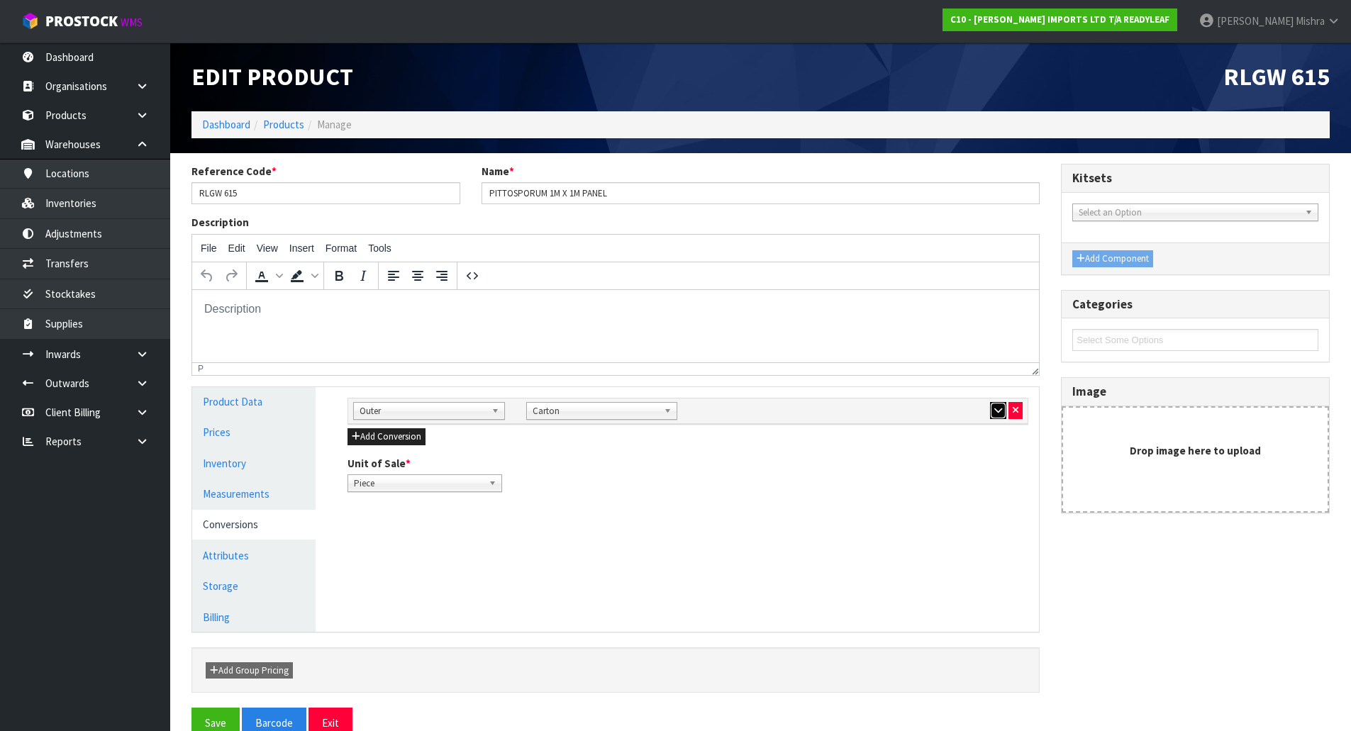
click at [1003, 411] on button "button" at bounding box center [998, 410] width 16 height 17
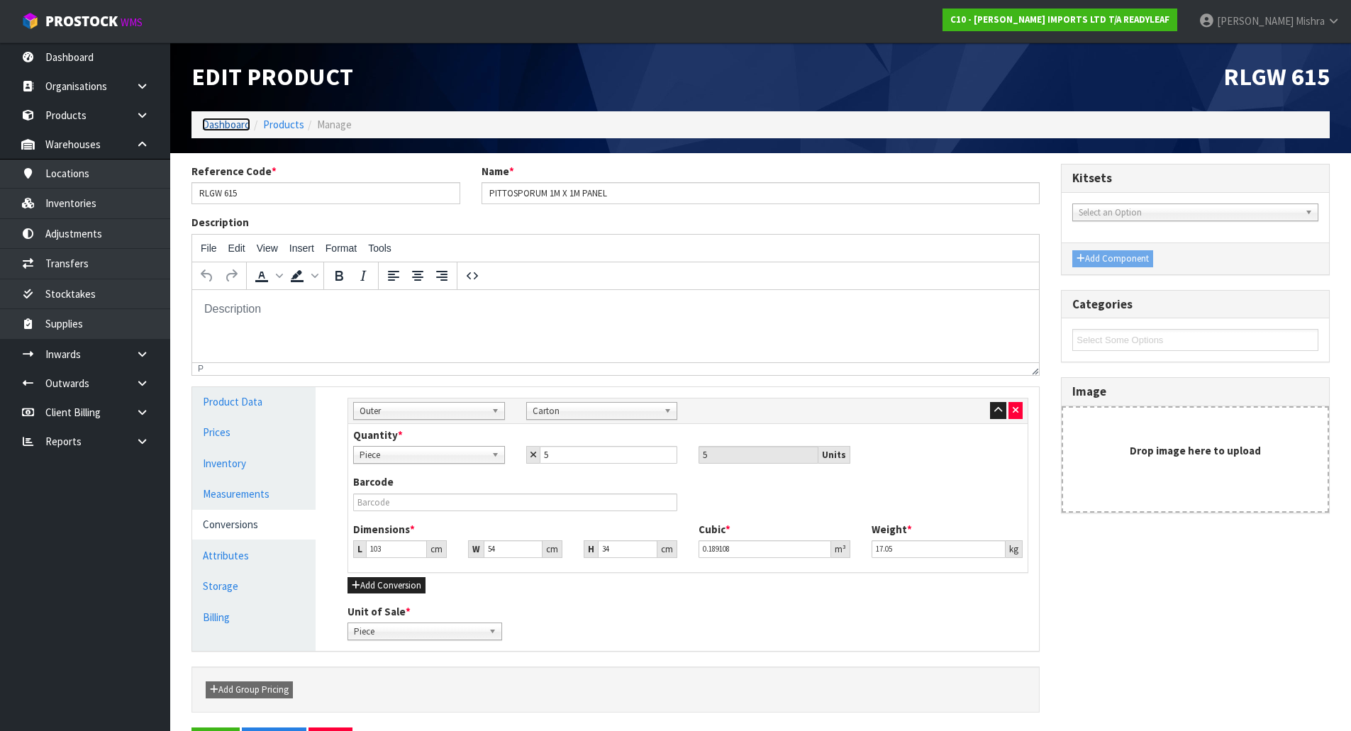
click at [217, 128] on link "Dashboard" at bounding box center [226, 124] width 48 height 13
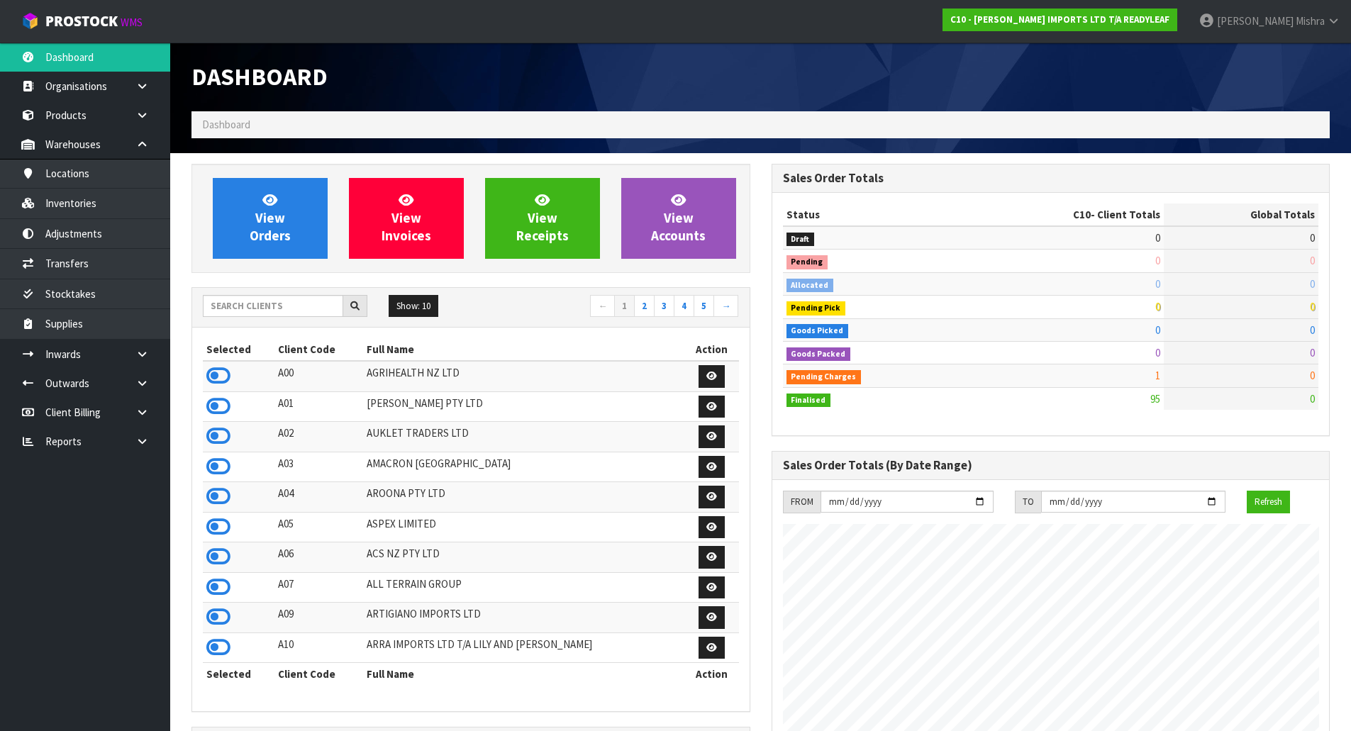
scroll to position [913, 579]
click at [267, 219] on span "View Orders" at bounding box center [270, 217] width 41 height 53
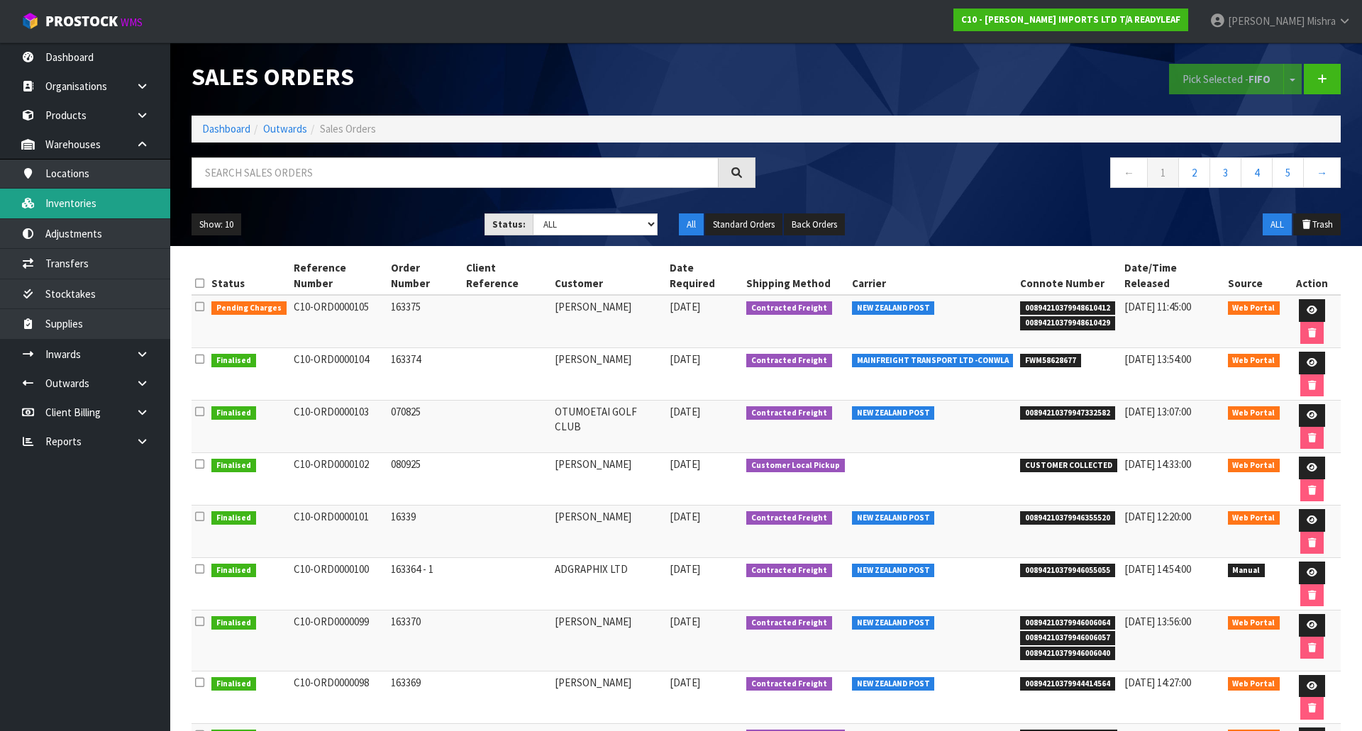
click at [83, 206] on link "Inventories" at bounding box center [85, 203] width 170 height 29
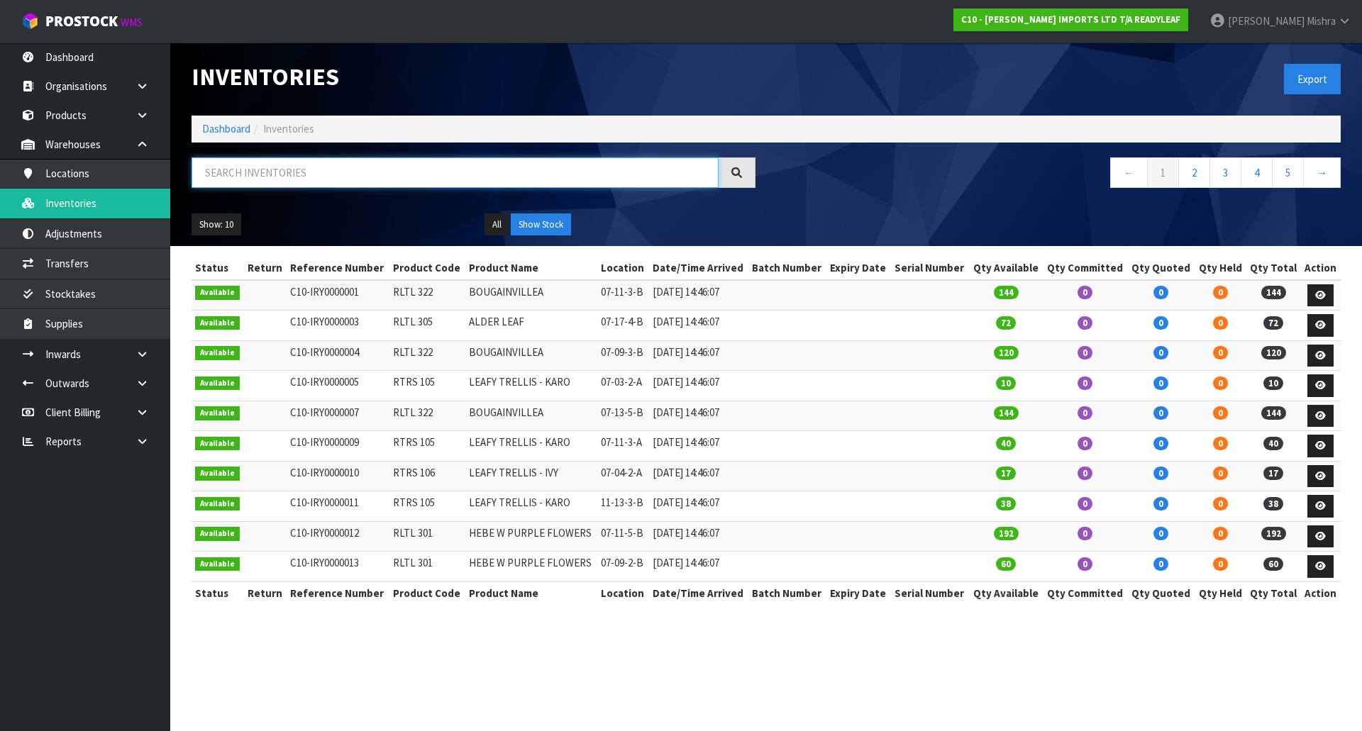
drag, startPoint x: 242, startPoint y: 171, endPoint x: 287, endPoint y: 166, distance: 45.0
click at [287, 166] on input "text" at bounding box center [454, 172] width 527 height 30
click at [306, 172] on input "text" at bounding box center [454, 172] width 527 height 30
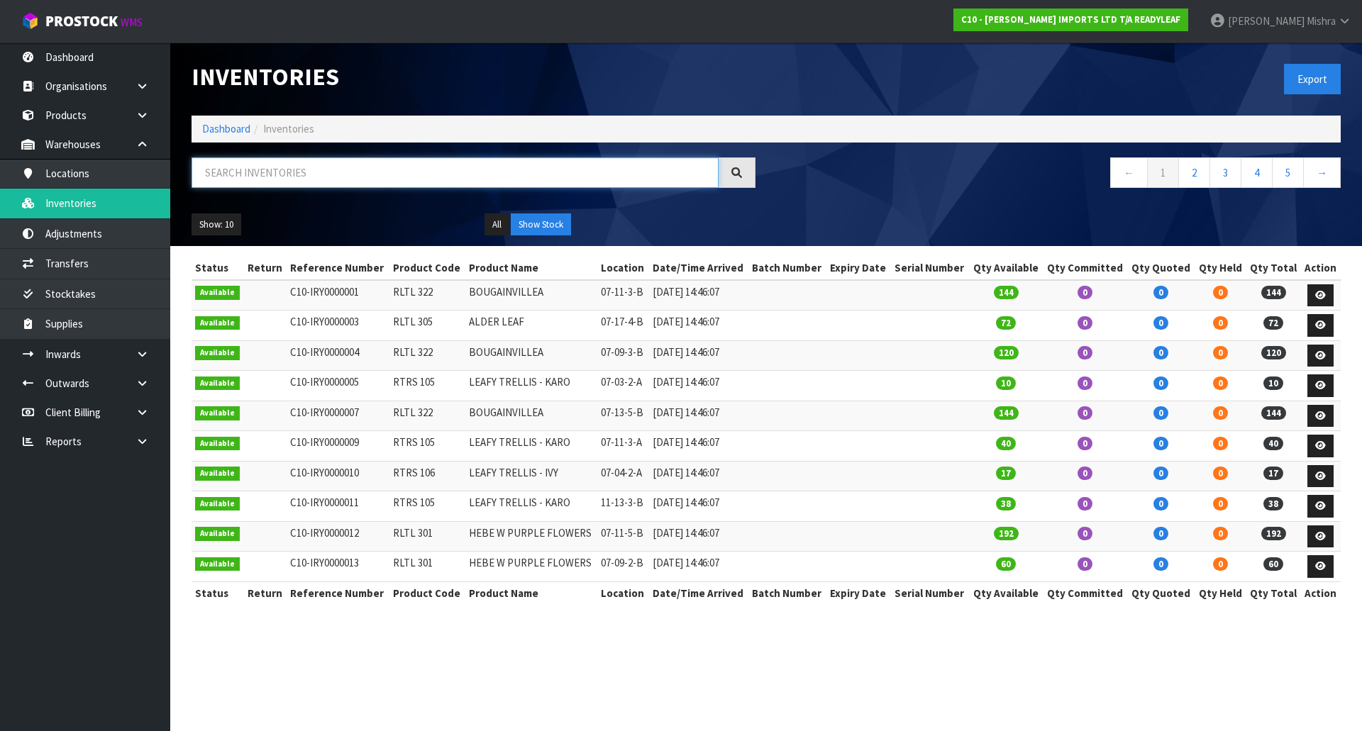
click at [287, 168] on input "text" at bounding box center [454, 172] width 527 height 30
paste input "Pittosporum"
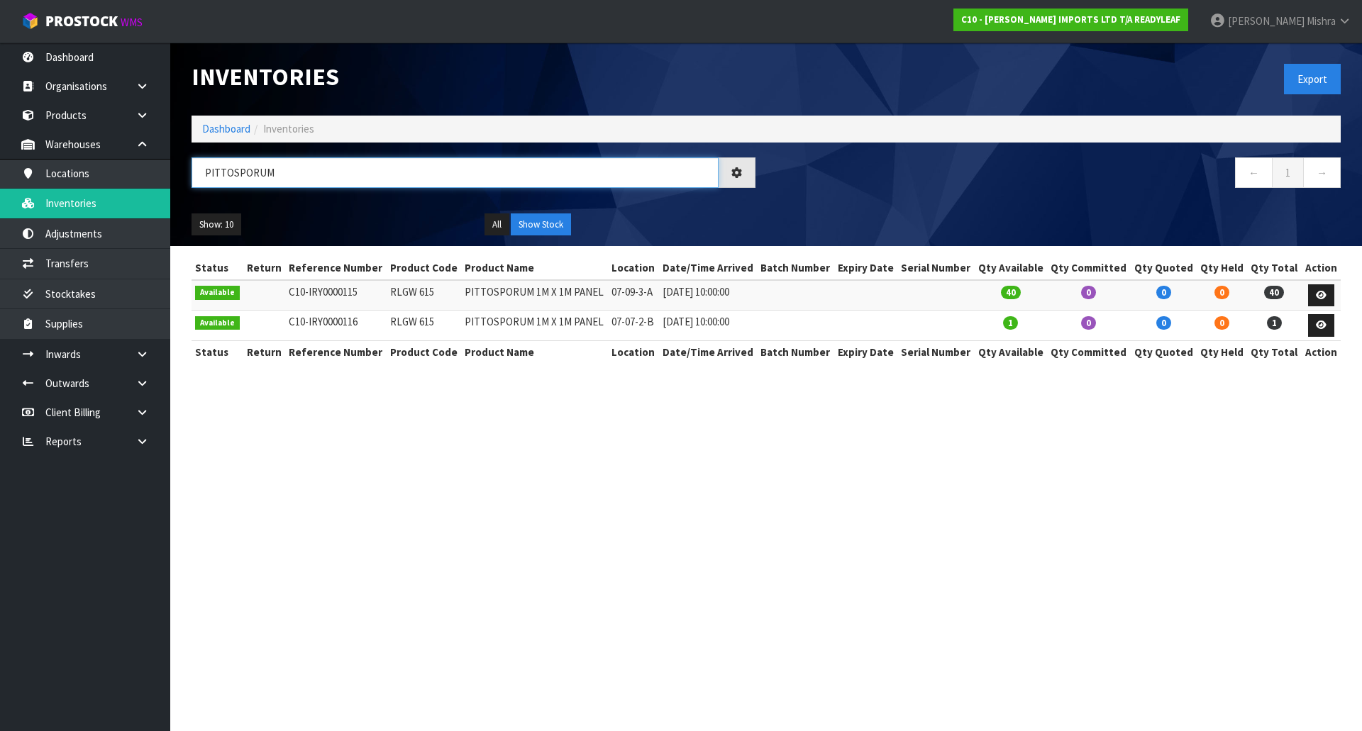
type input "PITTOSPORUM"
click at [240, 131] on link "Dashboard" at bounding box center [226, 128] width 48 height 13
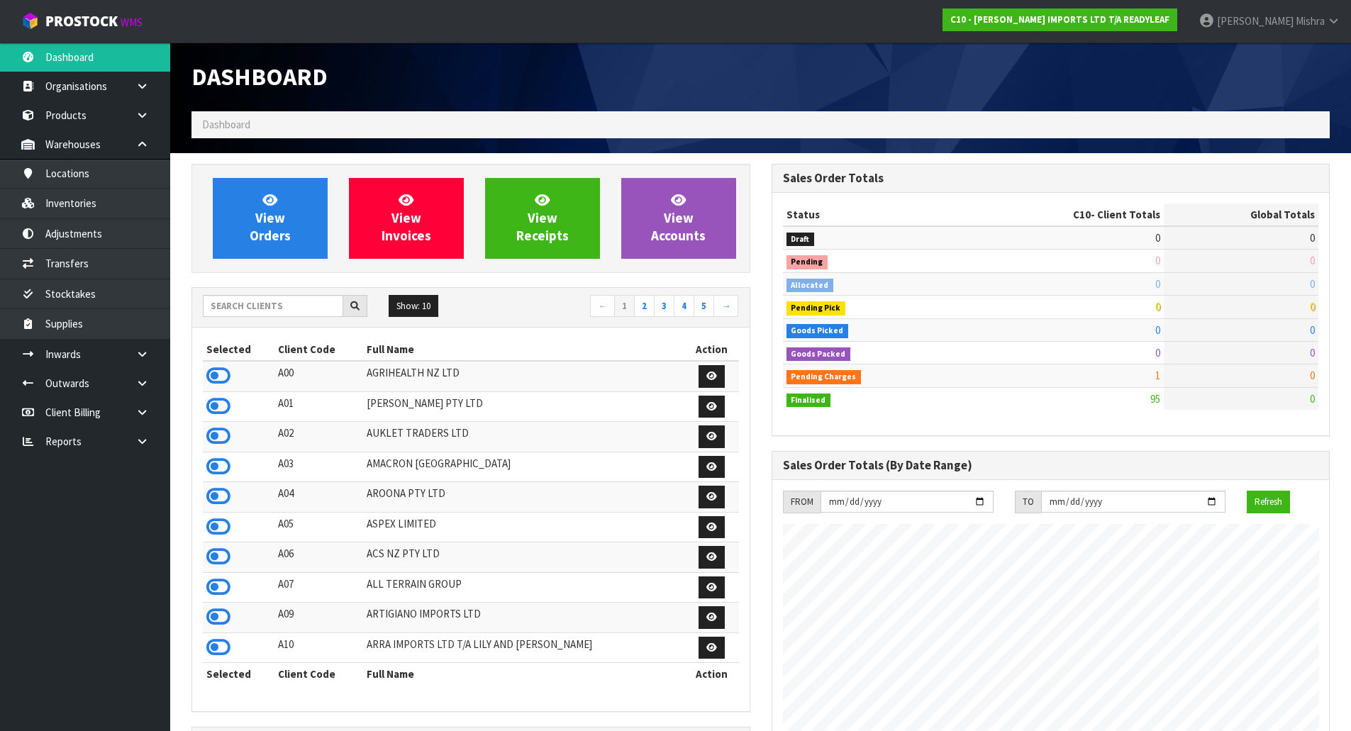
scroll to position [913, 579]
click at [299, 309] on input "text" at bounding box center [273, 306] width 140 height 22
drag, startPoint x: 299, startPoint y: 309, endPoint x: 225, endPoint y: 317, distance: 74.2
click at [225, 317] on div at bounding box center [285, 306] width 165 height 23
type input "B06"
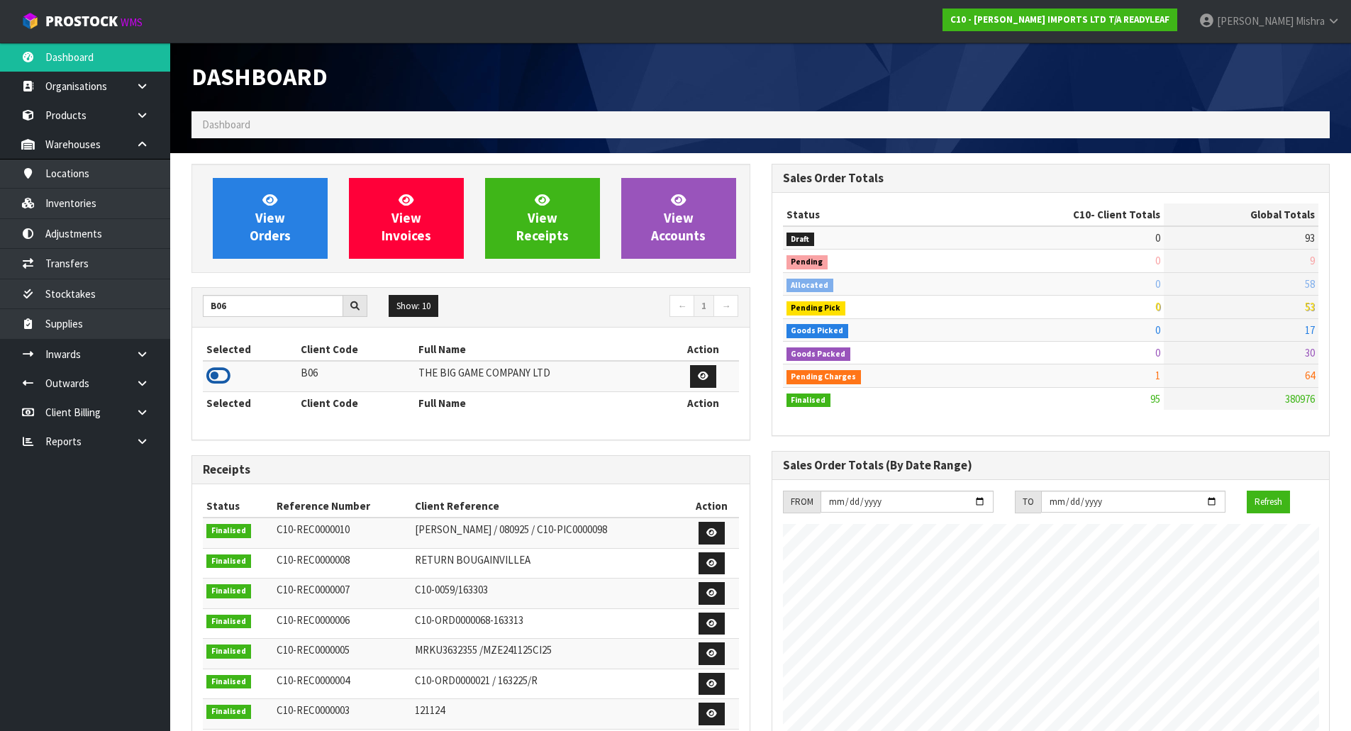
click at [216, 370] on icon at bounding box center [218, 375] width 24 height 21
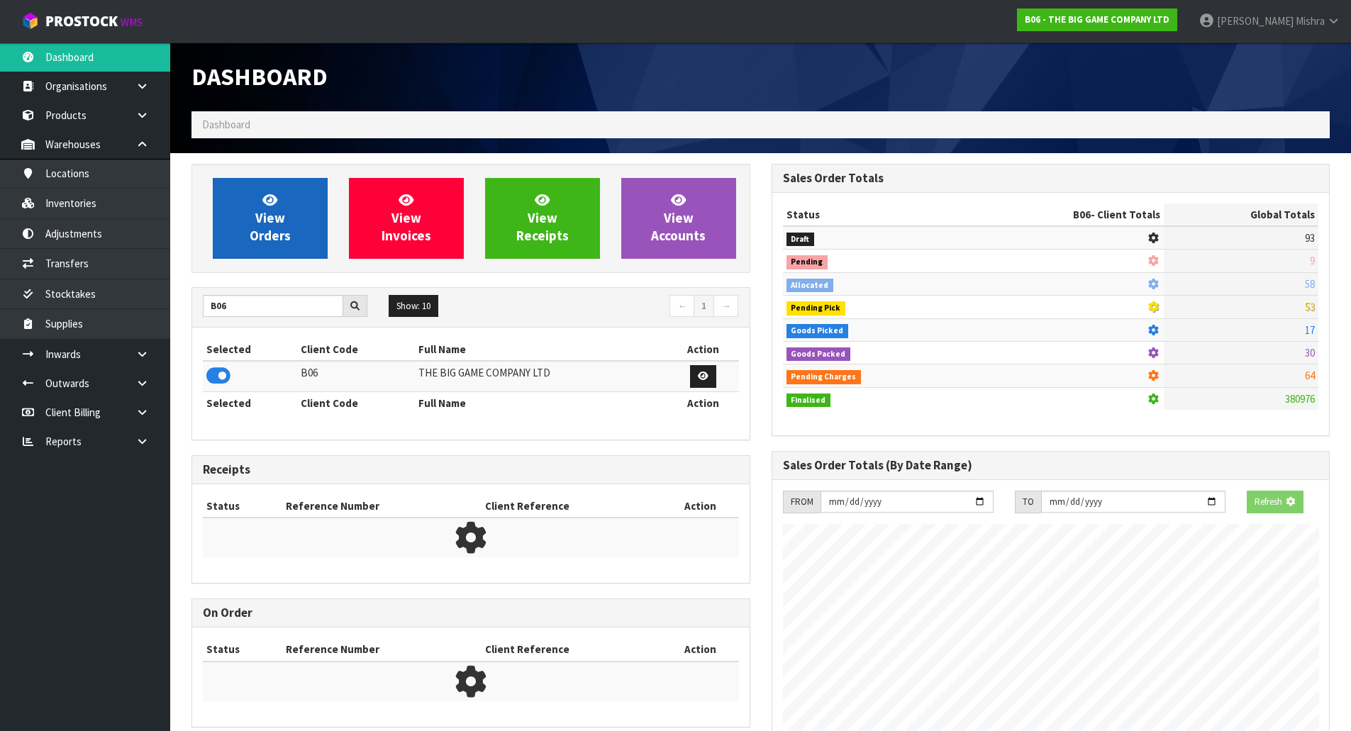
scroll to position [884, 579]
click at [277, 228] on span "View Orders" at bounding box center [270, 217] width 41 height 53
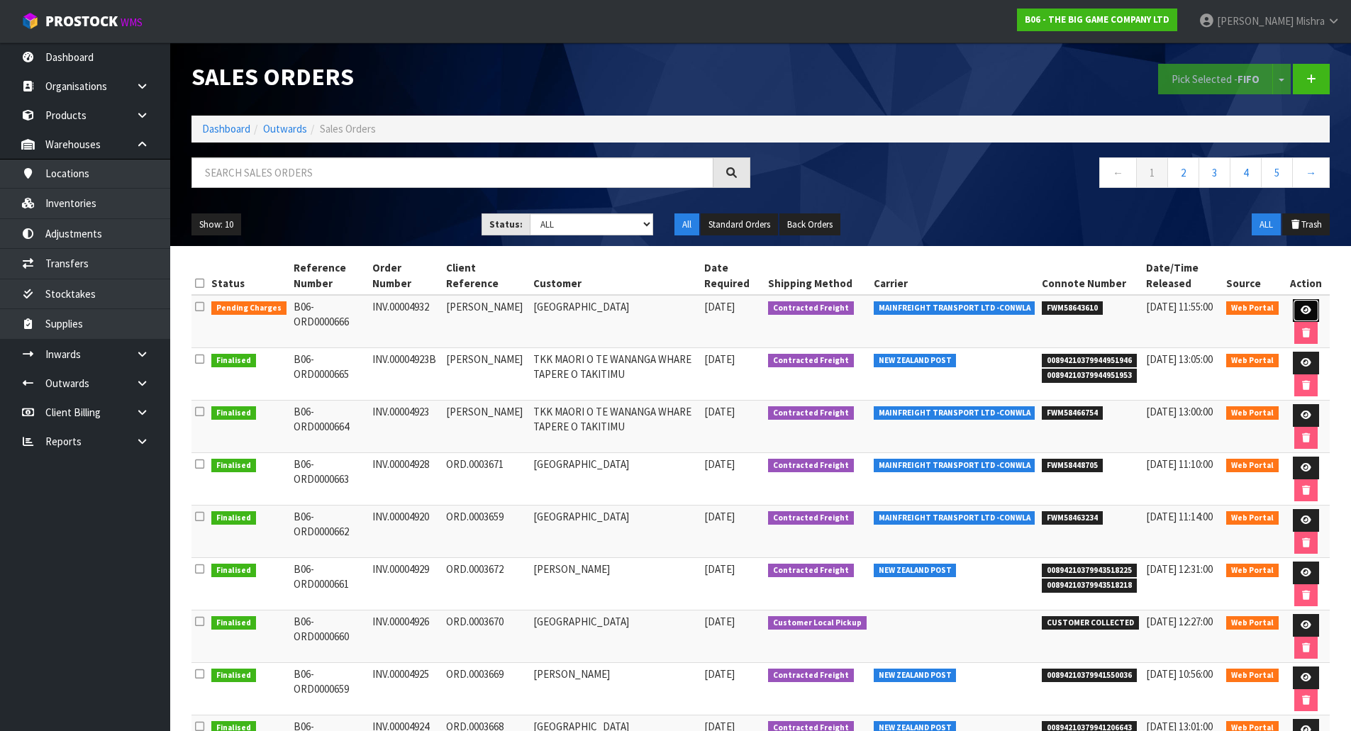
click at [1312, 310] on link at bounding box center [1306, 310] width 26 height 23
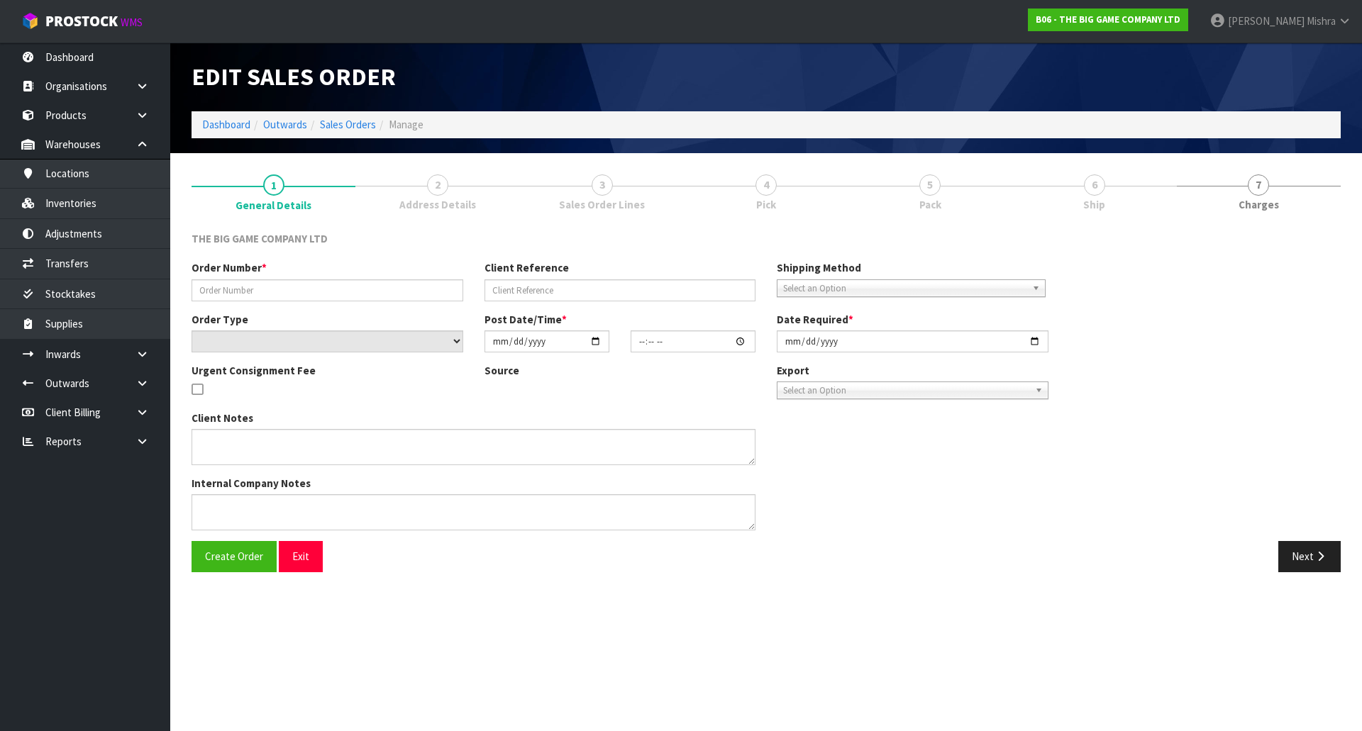
type input "INV.00004932"
type input "GEOFF STEYN"
select select "number:0"
type input "2025-09-10"
type input "13:21:00.000"
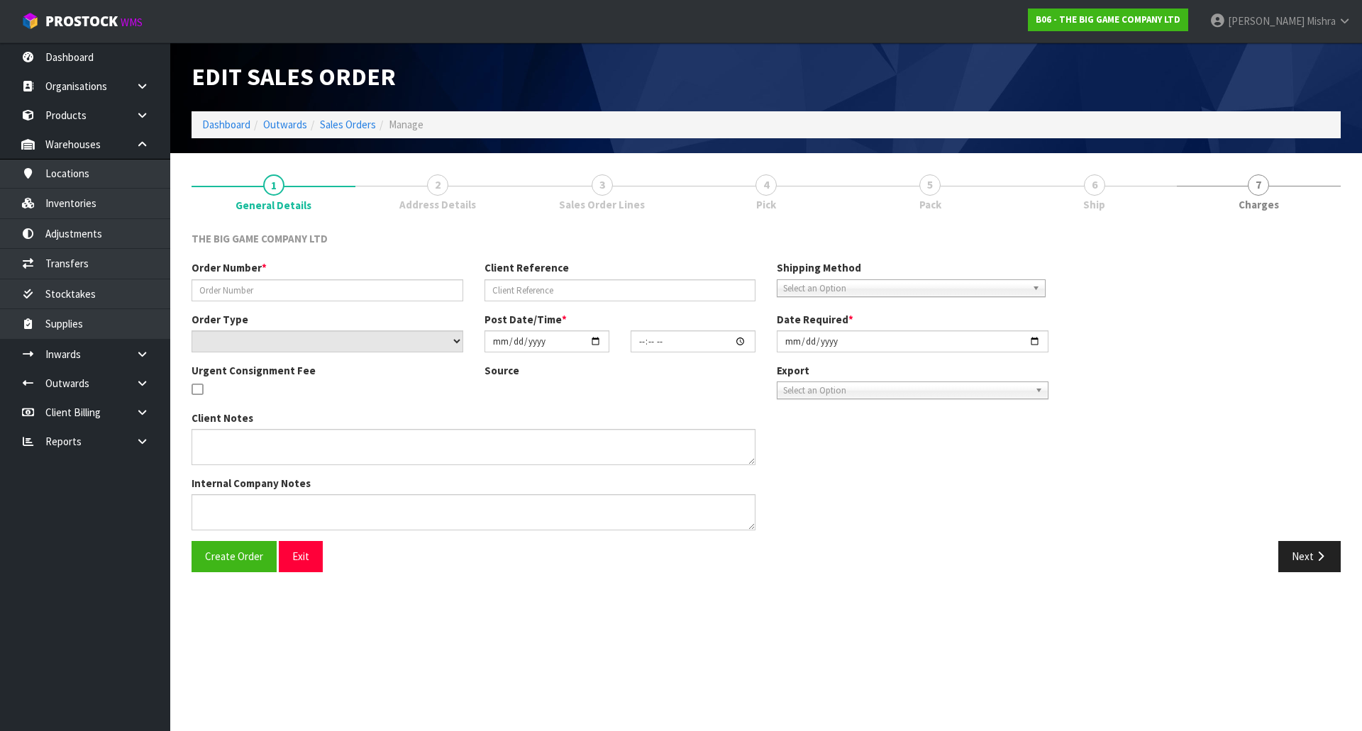
type input "2025-09-11"
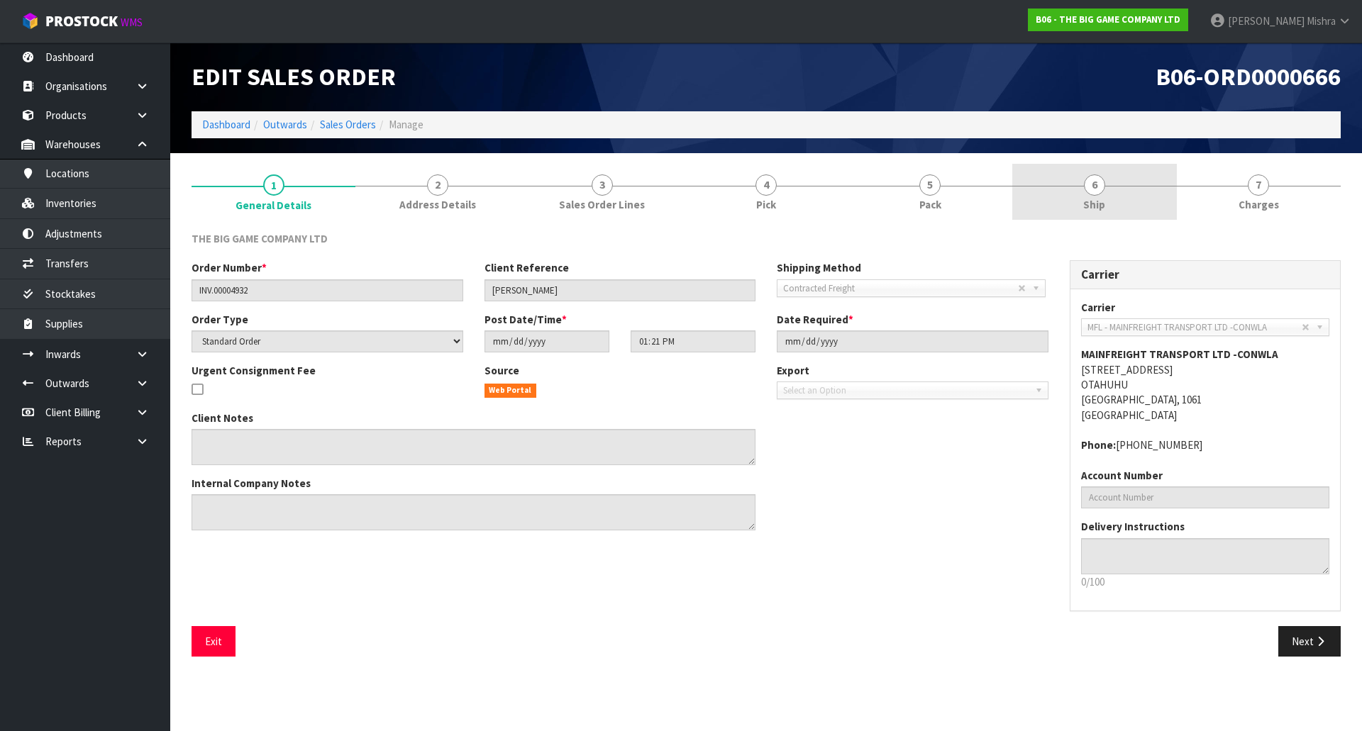
click at [1072, 183] on link "6 Ship" at bounding box center [1094, 192] width 164 height 56
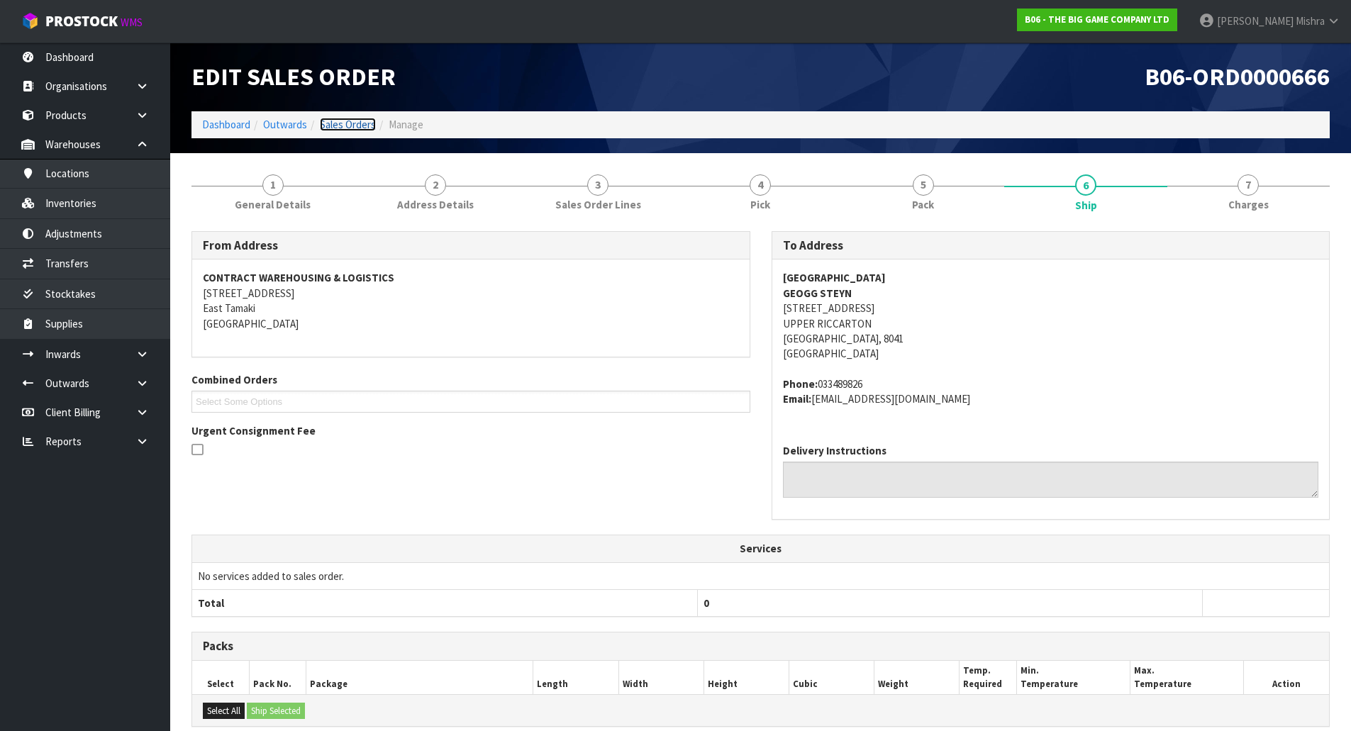
click at [347, 128] on link "Sales Orders" at bounding box center [348, 124] width 56 height 13
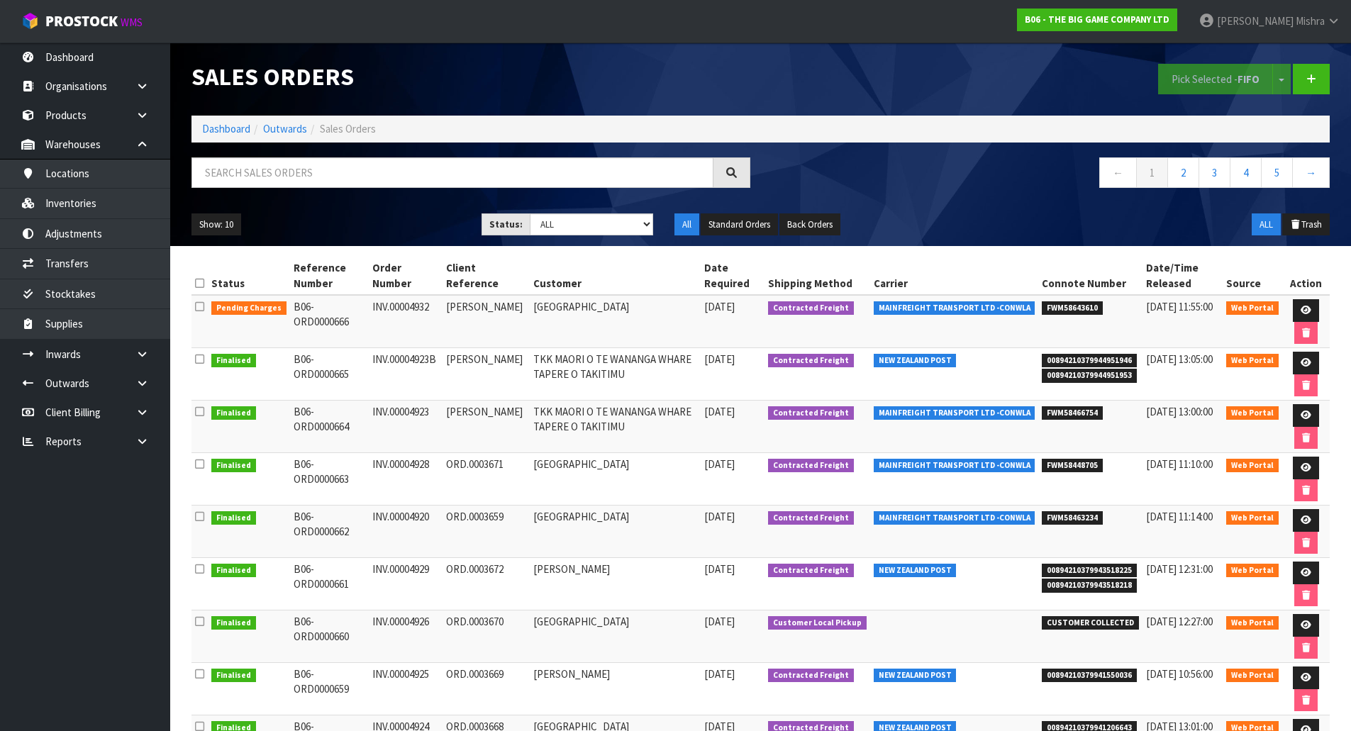
click at [235, 141] on ol "Dashboard Outwards Sales Orders" at bounding box center [760, 129] width 1138 height 26
click at [233, 130] on link "Dashboard" at bounding box center [226, 128] width 48 height 13
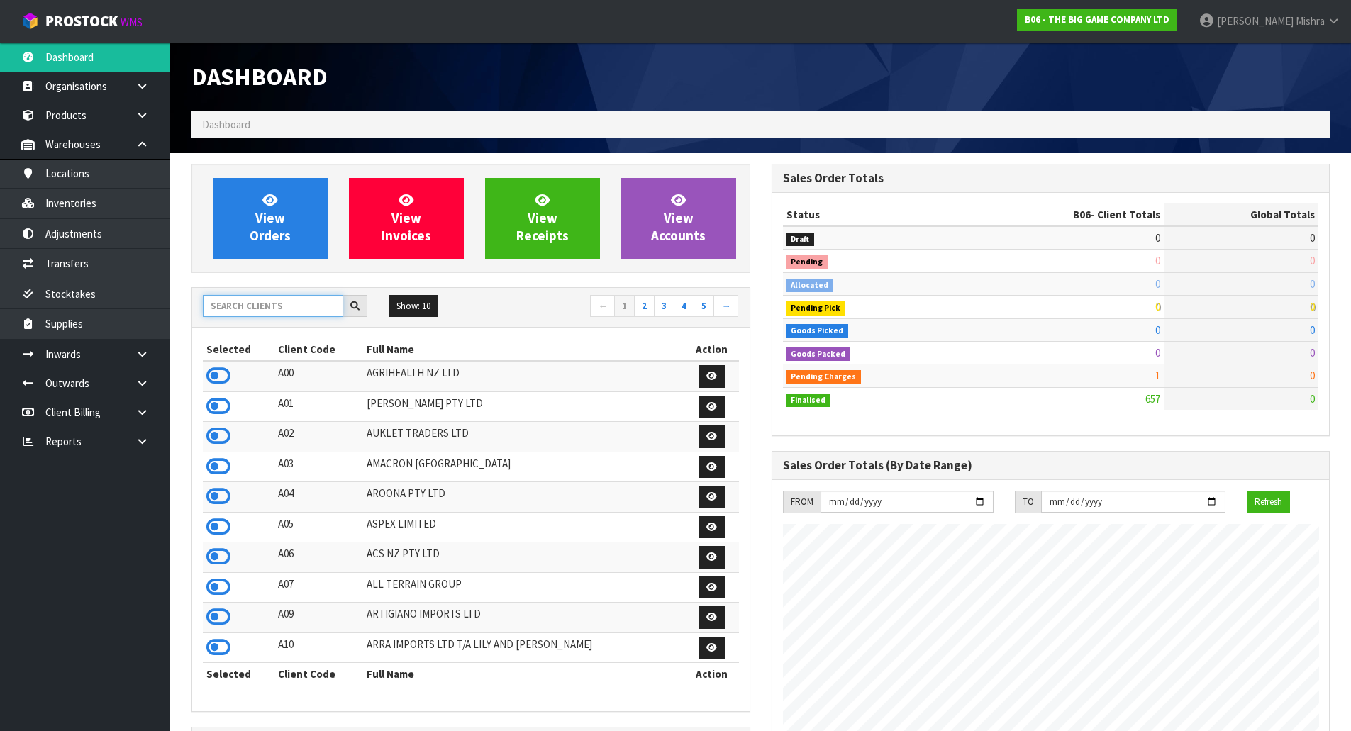
scroll to position [913, 579]
click at [256, 302] on input "text" at bounding box center [273, 306] width 140 height 22
type input "C09"
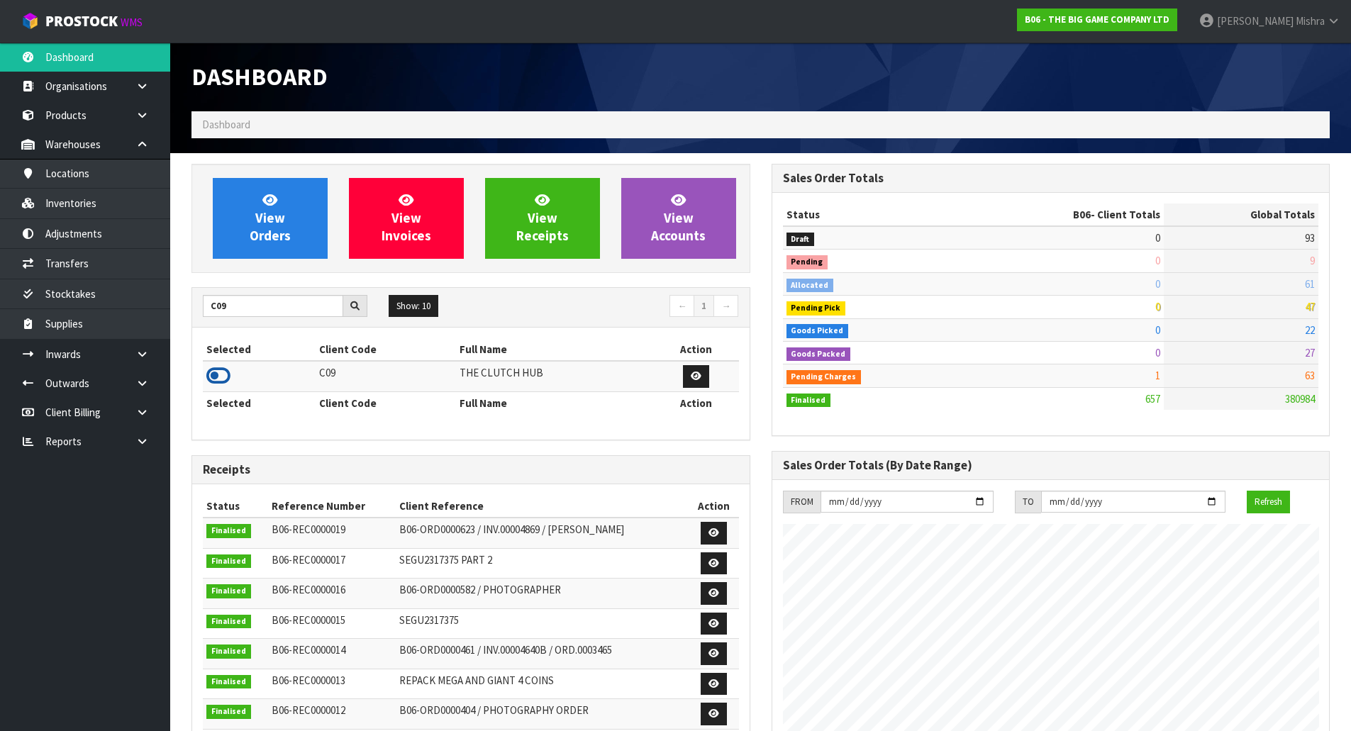
click at [210, 379] on icon at bounding box center [218, 375] width 24 height 21
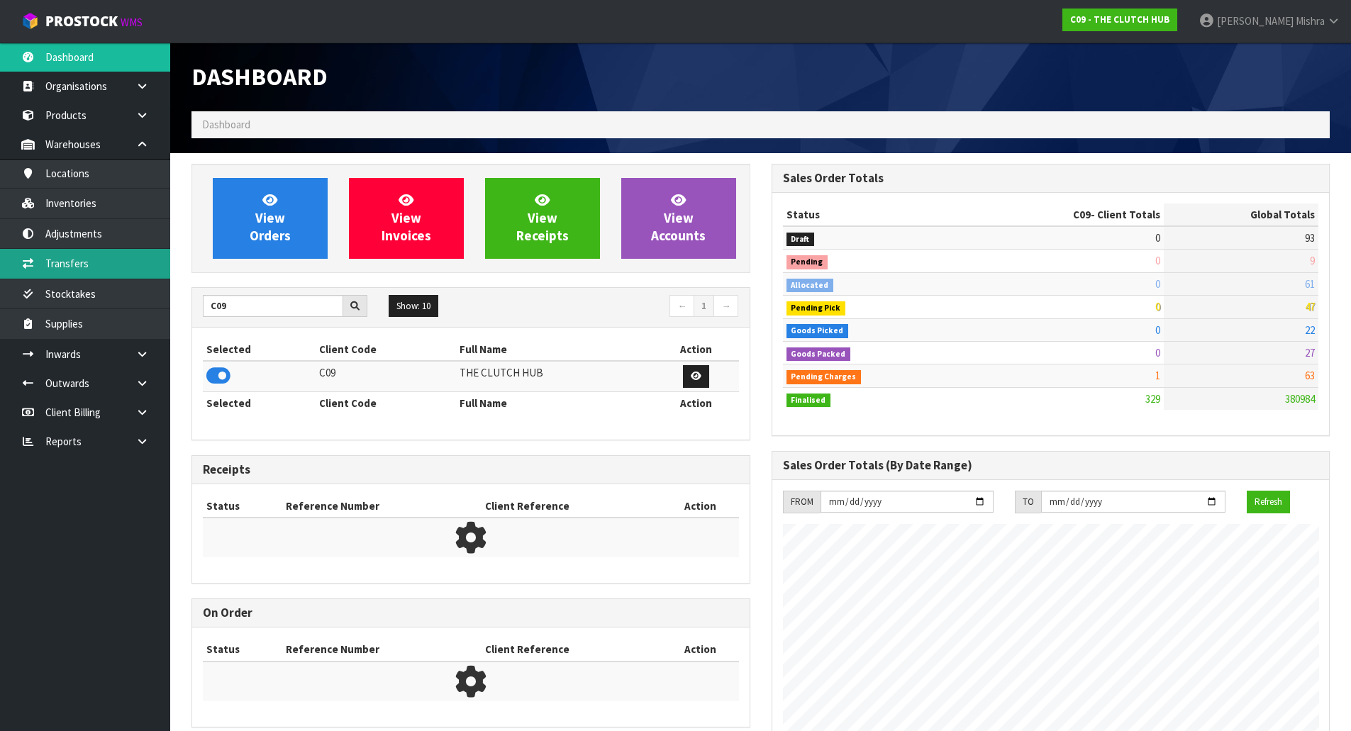
scroll to position [1074, 579]
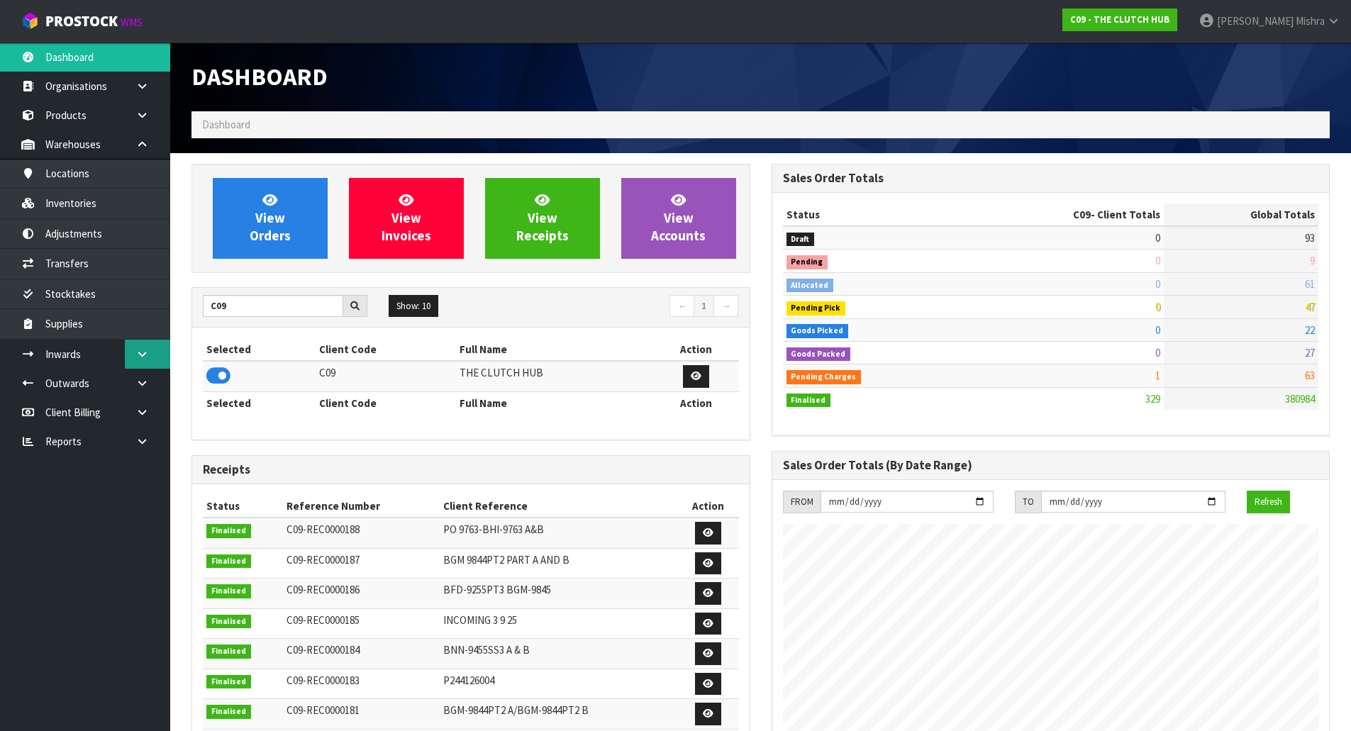
click at [141, 356] on icon at bounding box center [141, 354] width 13 height 11
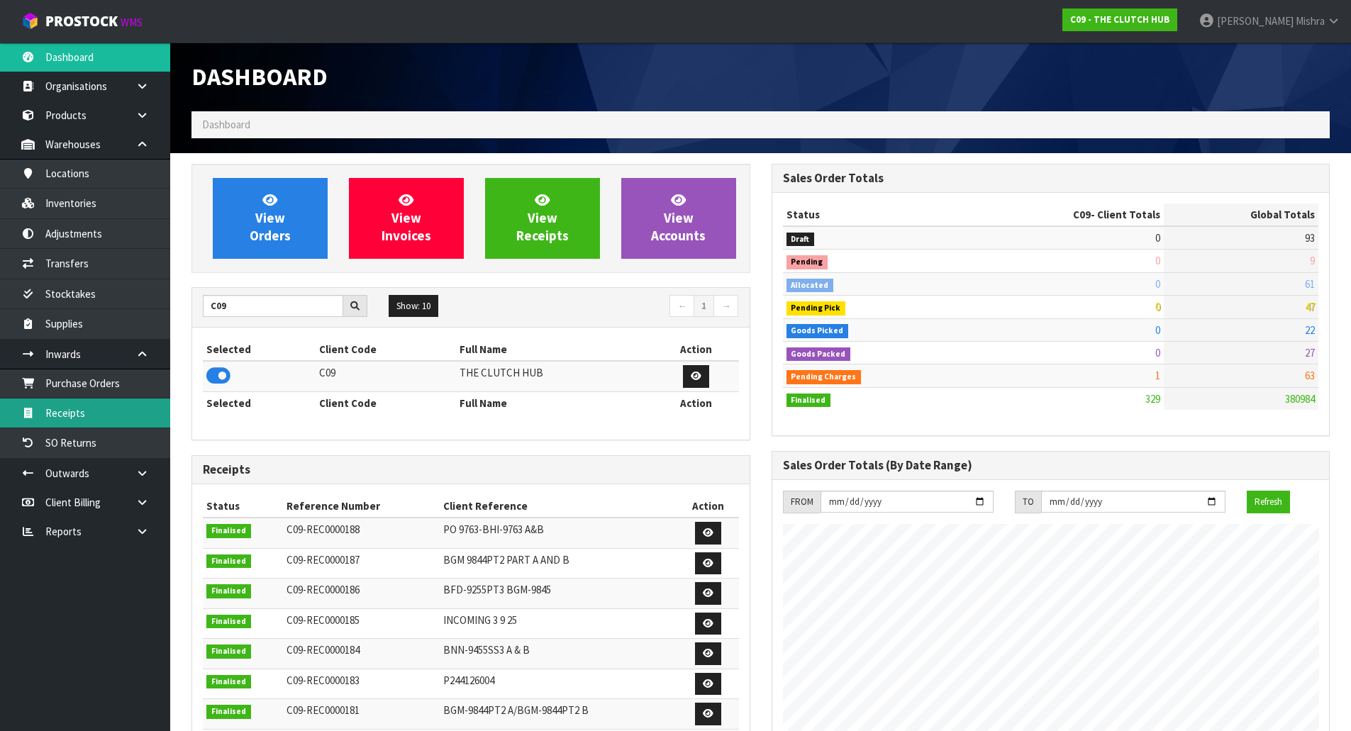
click at [130, 399] on link "Receipts" at bounding box center [85, 413] width 170 height 29
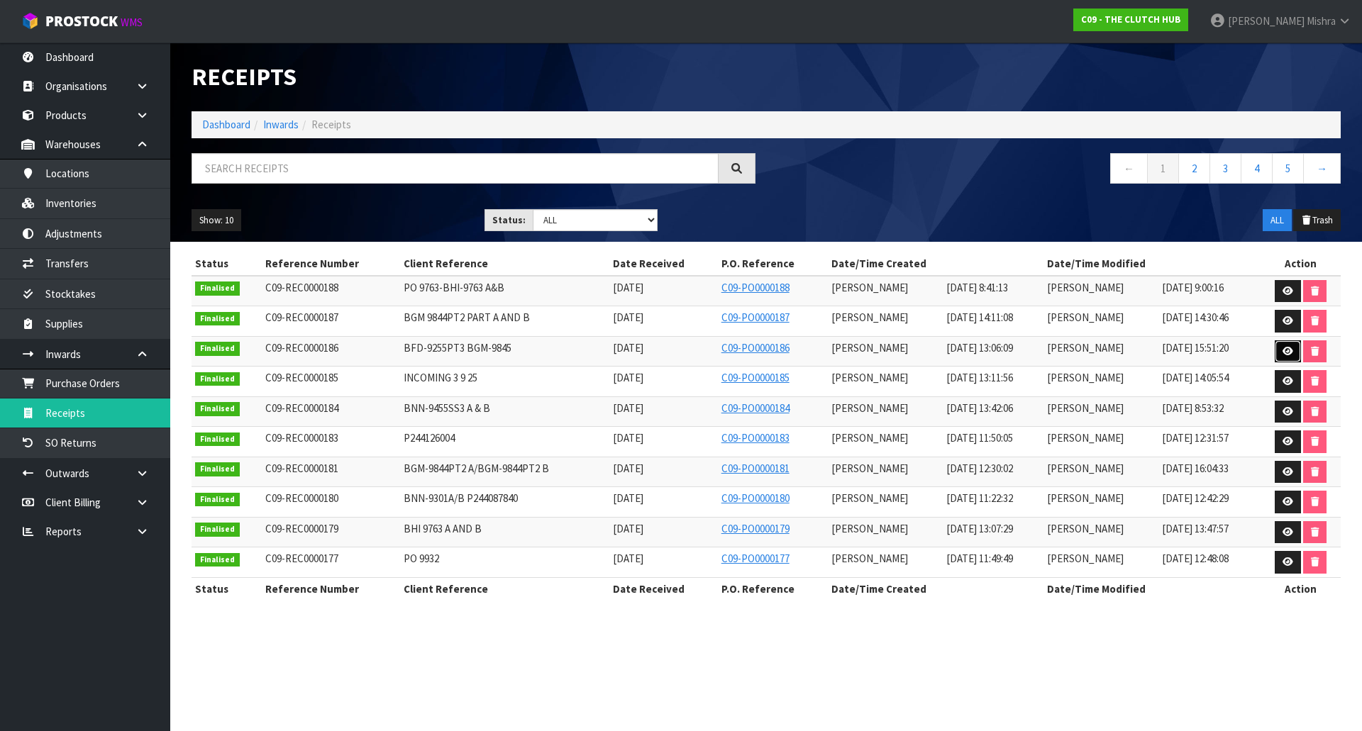
click at [1288, 354] on icon at bounding box center [1287, 351] width 11 height 9
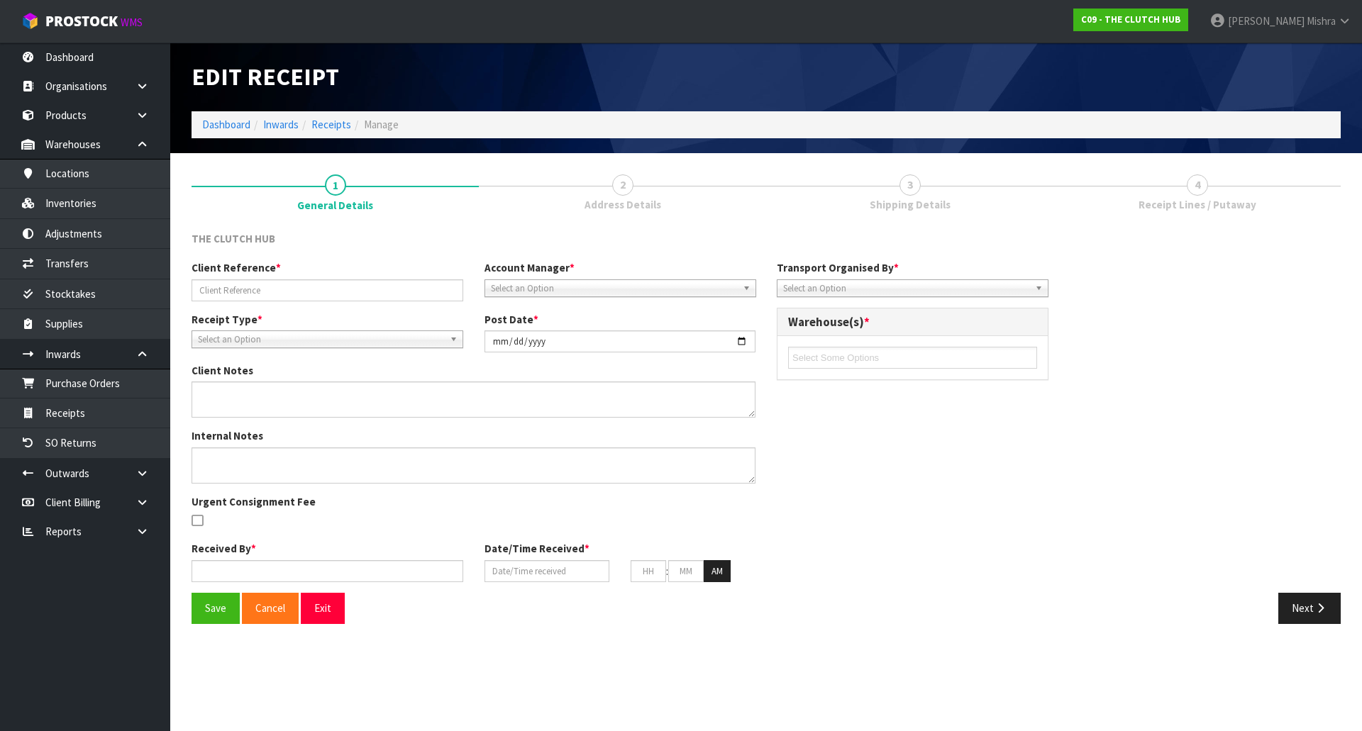
type input "BFD-9255PT3 BGM-9845"
type input "2025-09-09"
type input "[PERSON_NAME]"
type input "09/09/2025"
type input "01"
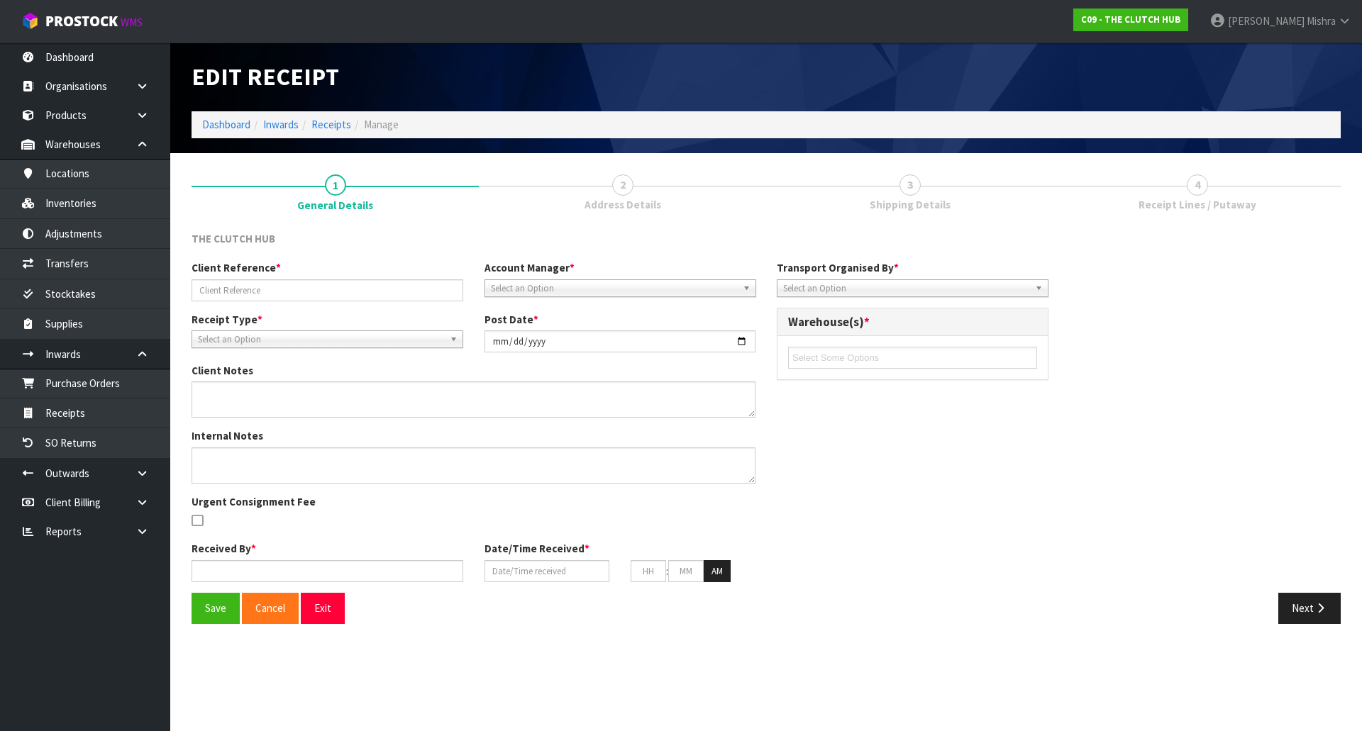
type input "06"
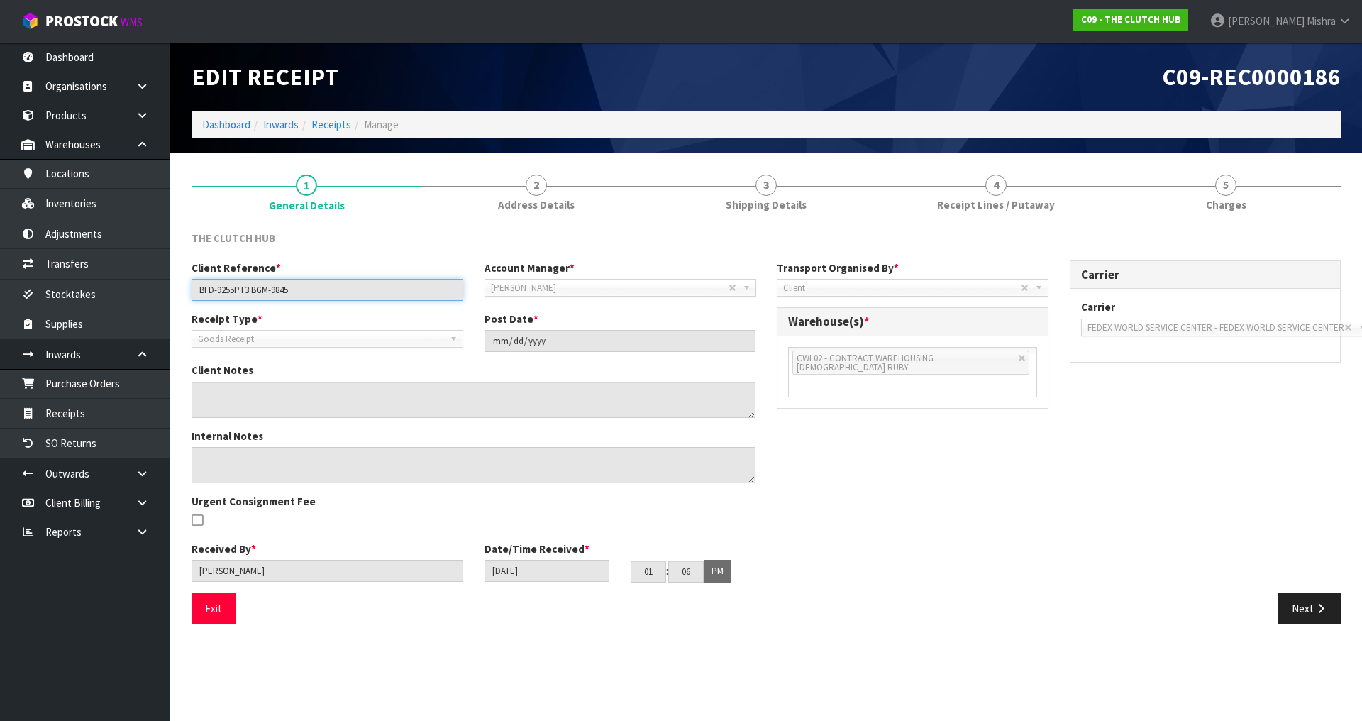
click at [252, 287] on input "BFD-9255PT3 BGM-9845" at bounding box center [327, 290] width 272 height 22
click at [318, 120] on link "Receipts" at bounding box center [331, 124] width 40 height 13
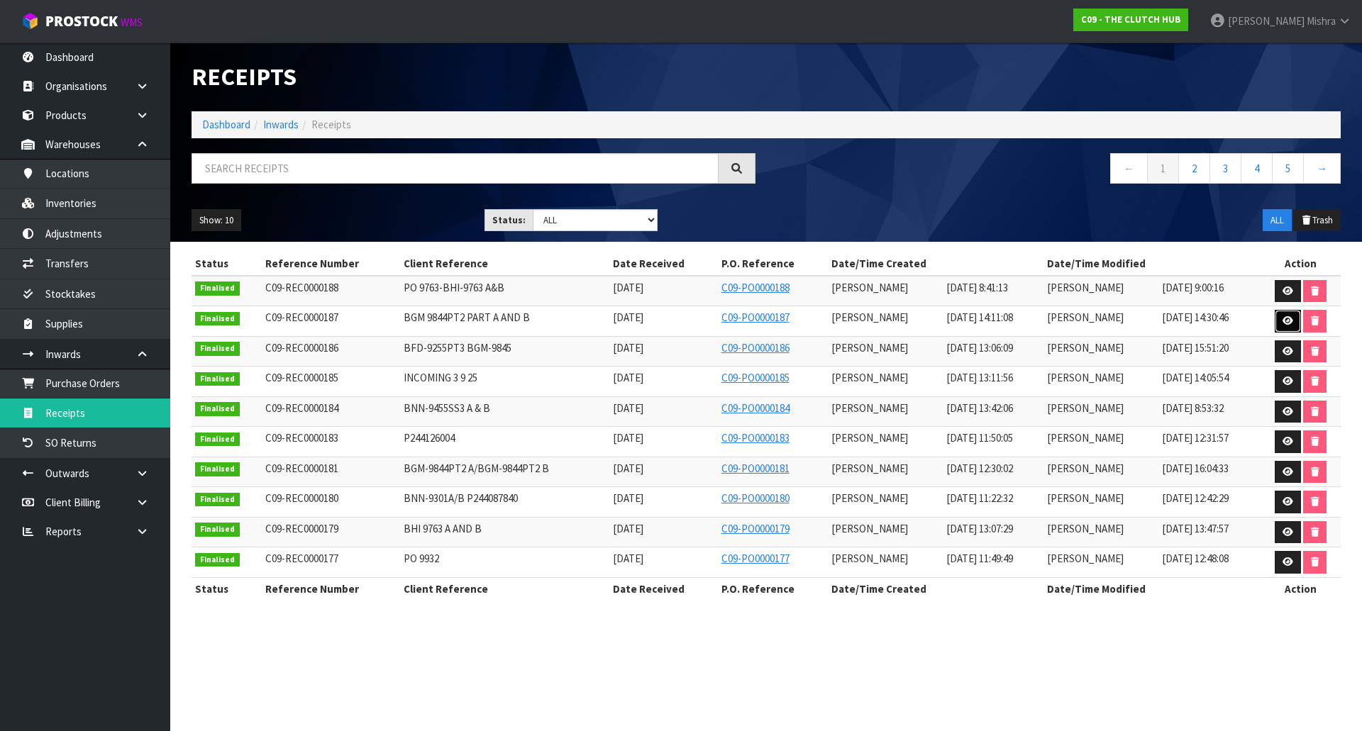
click at [1290, 320] on icon at bounding box center [1287, 320] width 11 height 9
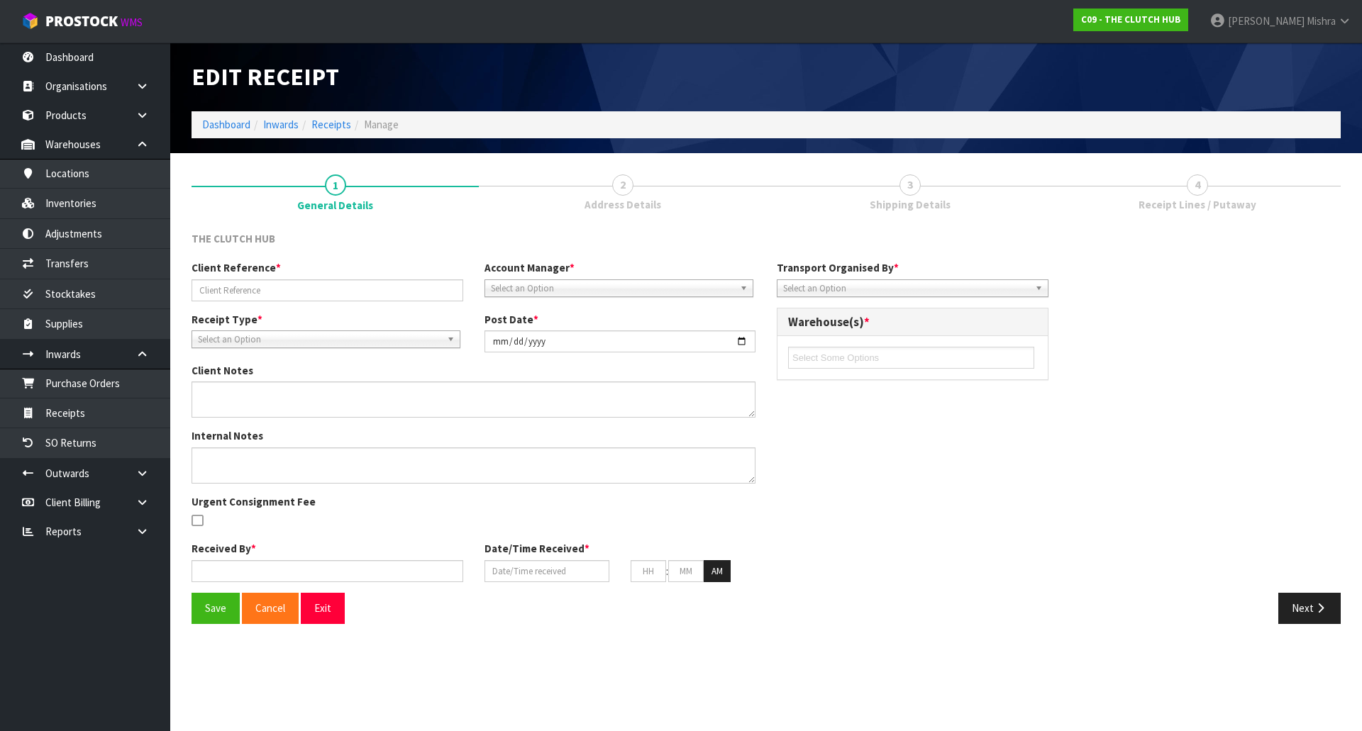
type input "BGM 9844PT2 PART A AND B"
type input "2025-09-10"
type input "[PERSON_NAME]"
type input "10/09/2025"
type input "02"
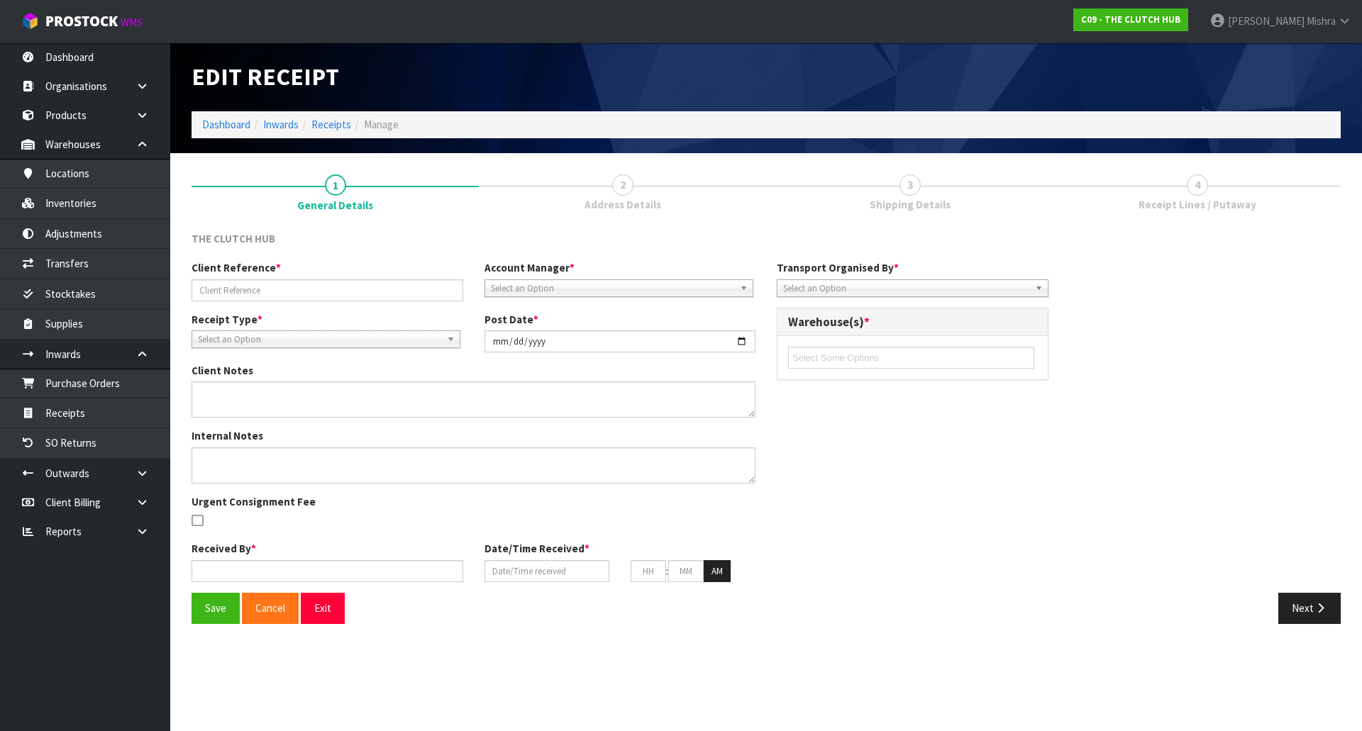
type input "11"
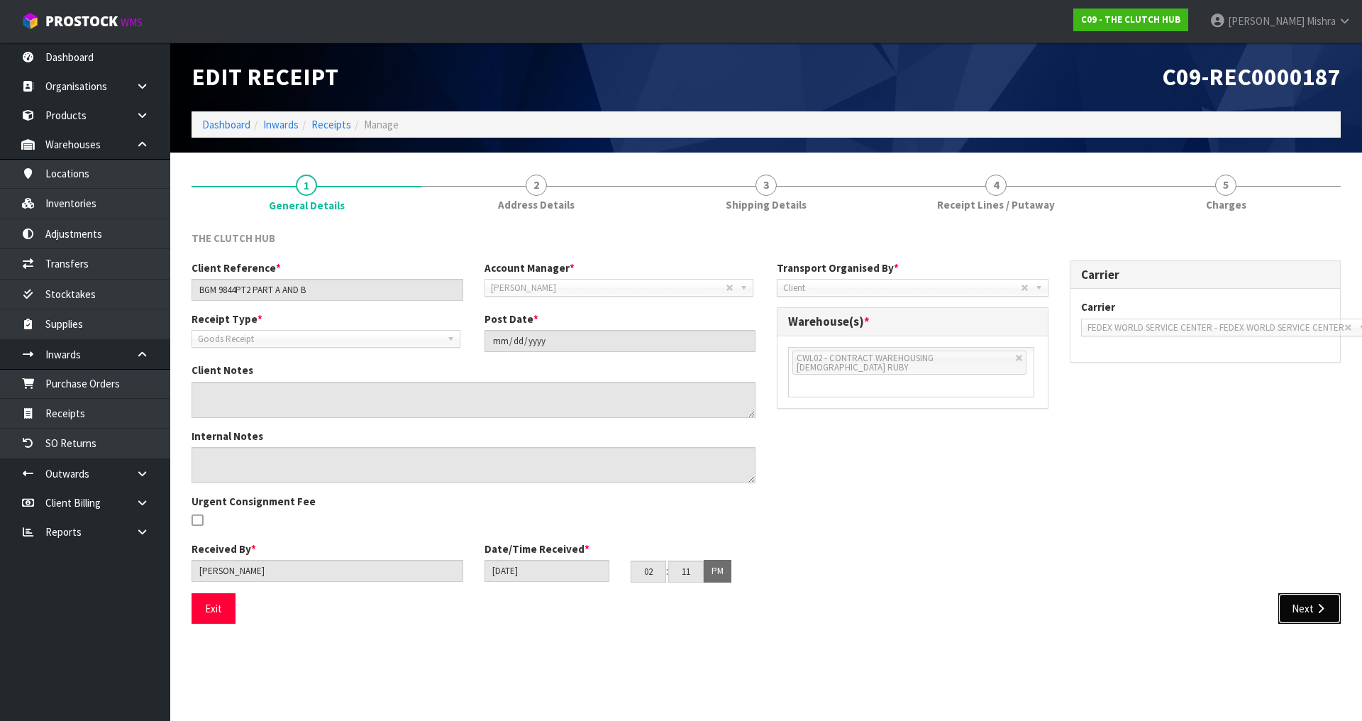
click at [1297, 601] on button "Next" at bounding box center [1309, 608] width 62 height 30
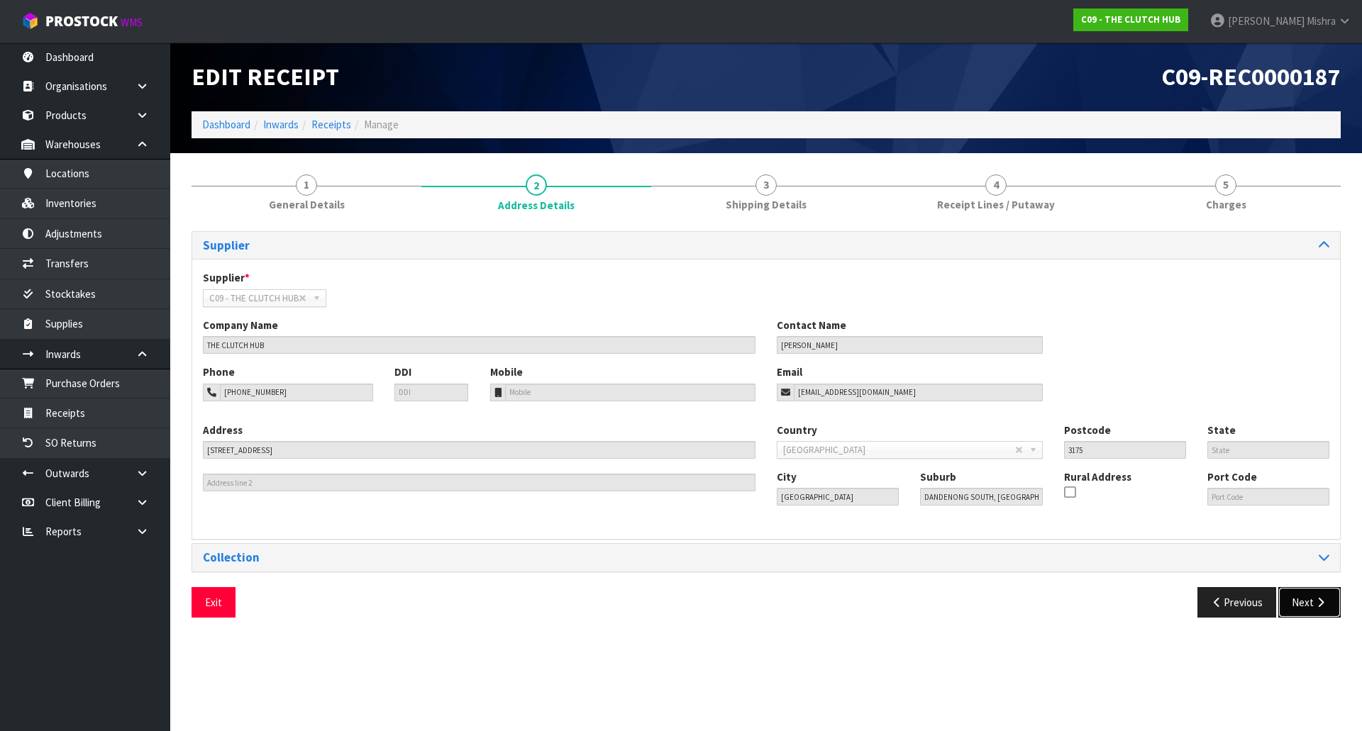
click at [1297, 609] on button "Next" at bounding box center [1309, 602] width 62 height 30
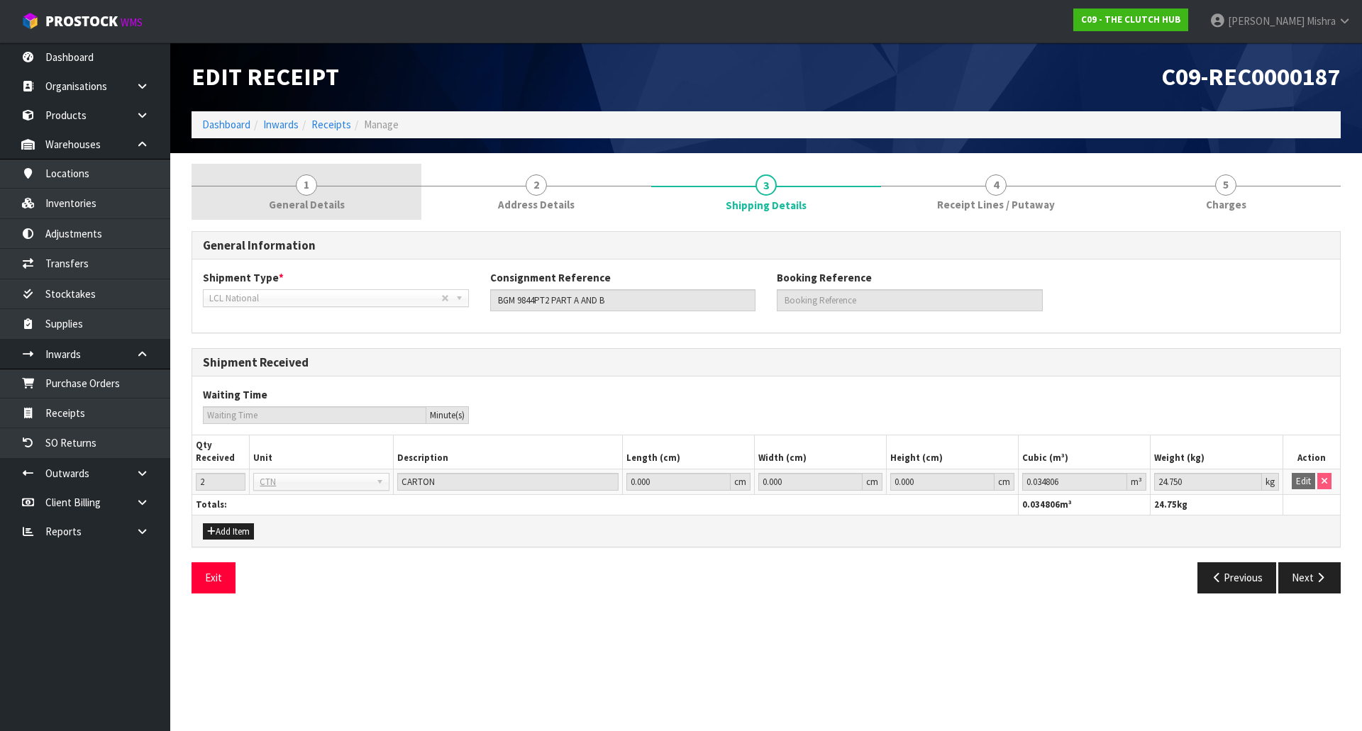
drag, startPoint x: 307, startPoint y: 200, endPoint x: 319, endPoint y: 204, distance: 12.8
click at [308, 199] on span "General Details" at bounding box center [307, 204] width 76 height 15
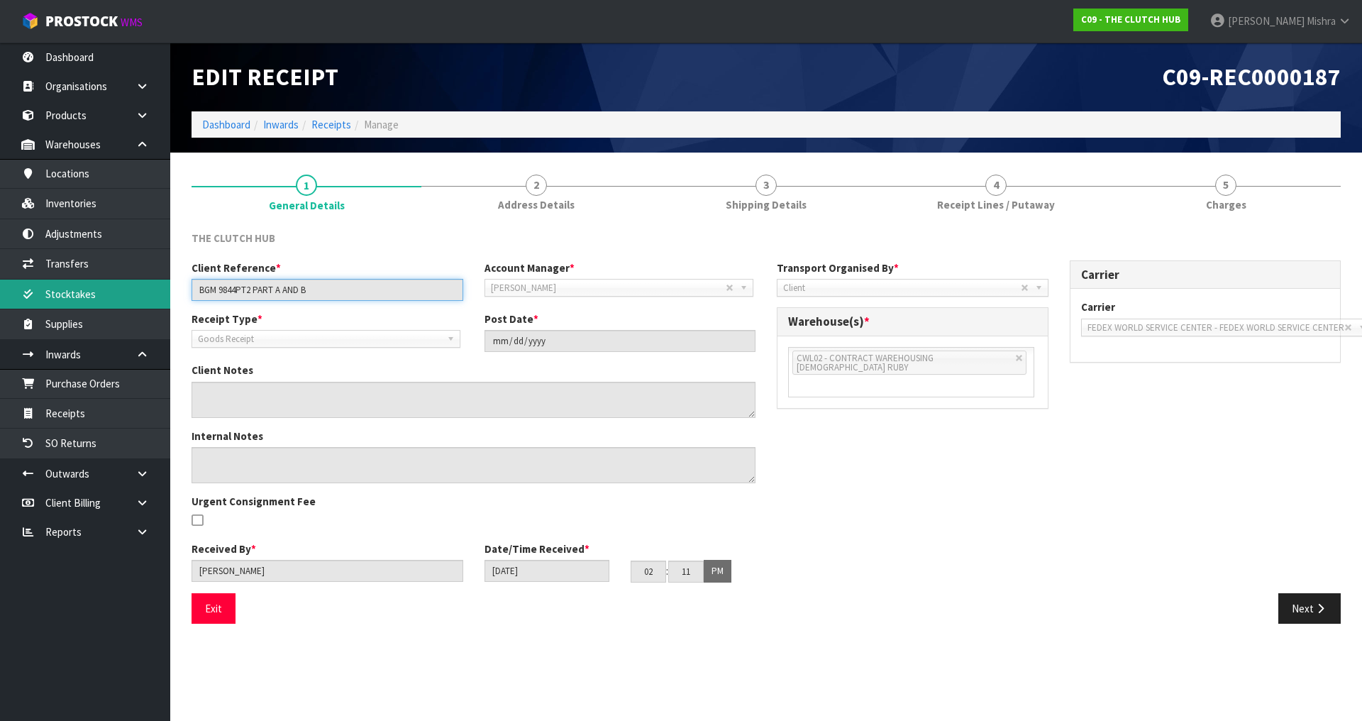
drag, startPoint x: 350, startPoint y: 292, endPoint x: 152, endPoint y: 294, distance: 197.2
click at [152, 294] on body "Toggle navigation ProStock WMS C09 - THE CLUTCH HUB Lalisha Mishra Logout Dashb…" at bounding box center [681, 360] width 1362 height 721
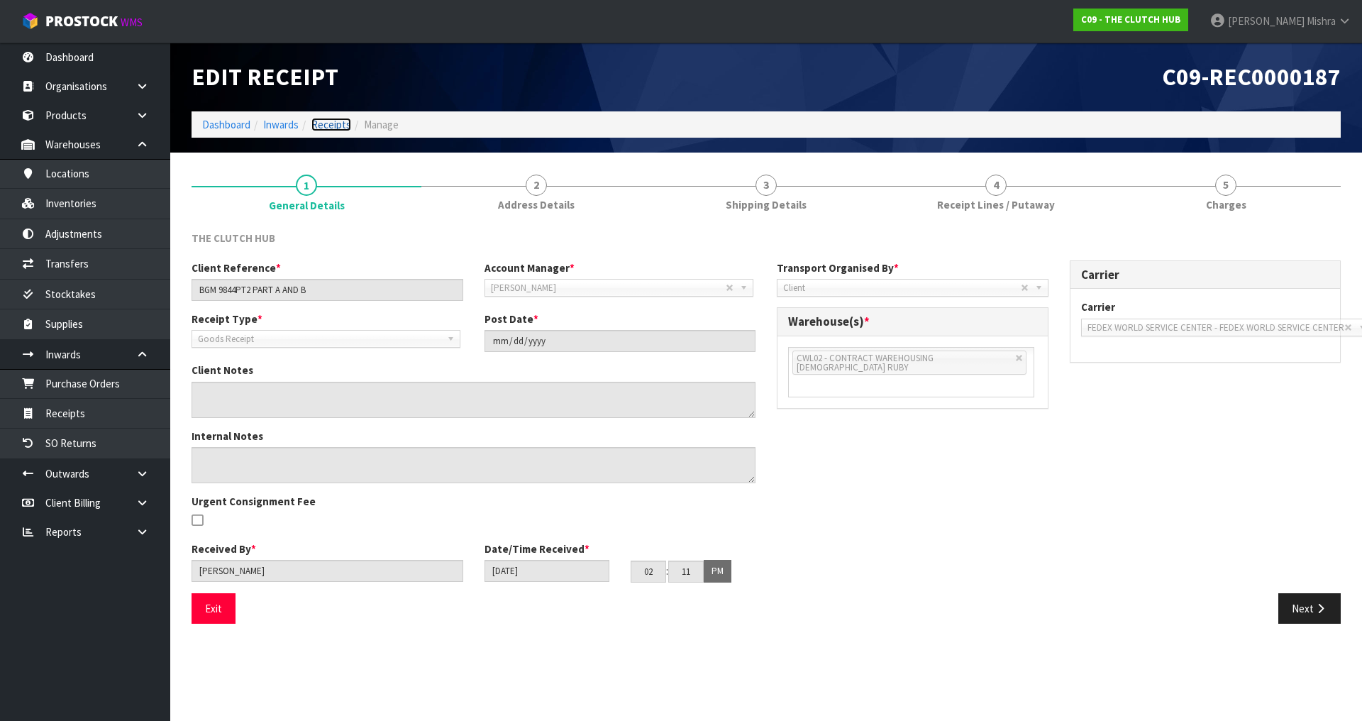
click at [323, 118] on link "Receipts" at bounding box center [331, 124] width 40 height 13
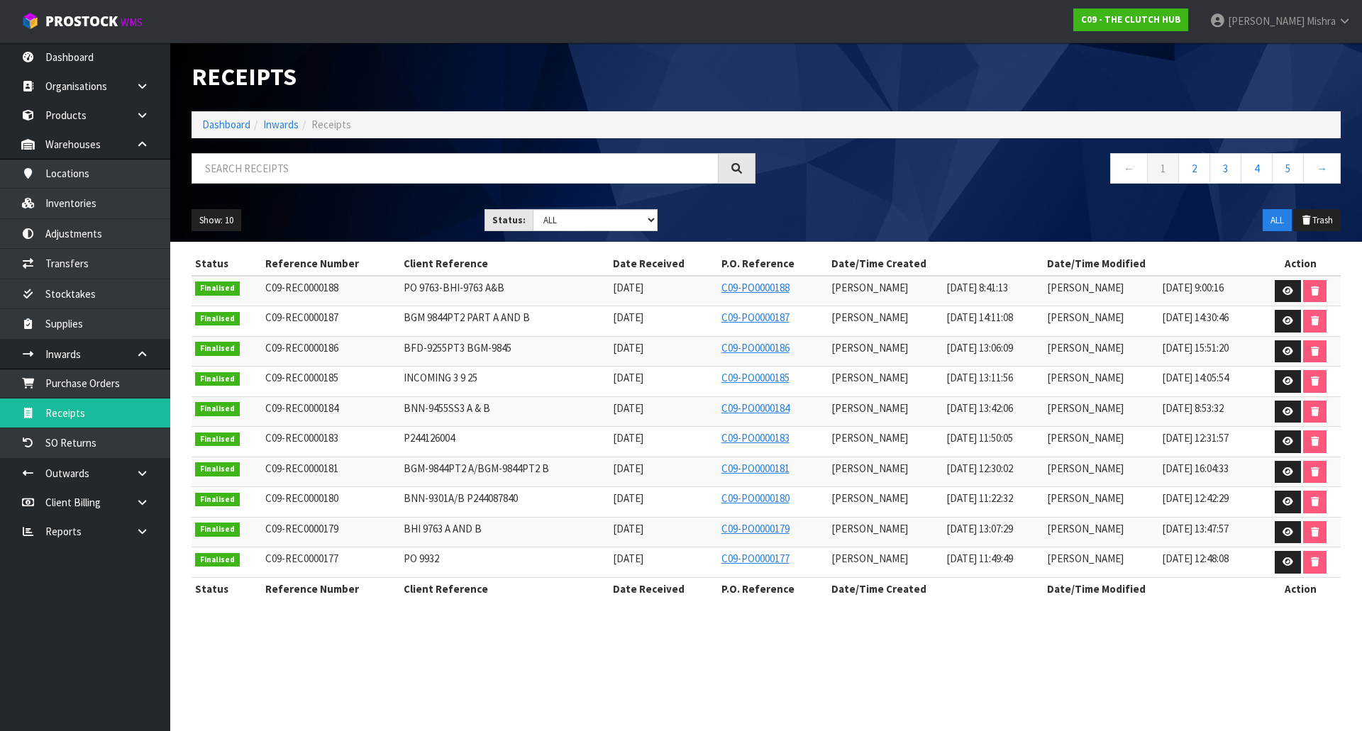
click at [435, 287] on span "PO 9763-BHI-9763 A&B" at bounding box center [454, 287] width 101 height 13
click at [435, 286] on span "PO 9763-BHI-9763 A&B" at bounding box center [454, 287] width 101 height 13
click at [435, 285] on span "PO 9763-BHI-9763 A&B" at bounding box center [454, 287] width 101 height 13
copy tr "PO 9763-BHI-9763 A&B"
click at [218, 122] on link "Dashboard" at bounding box center [226, 124] width 48 height 13
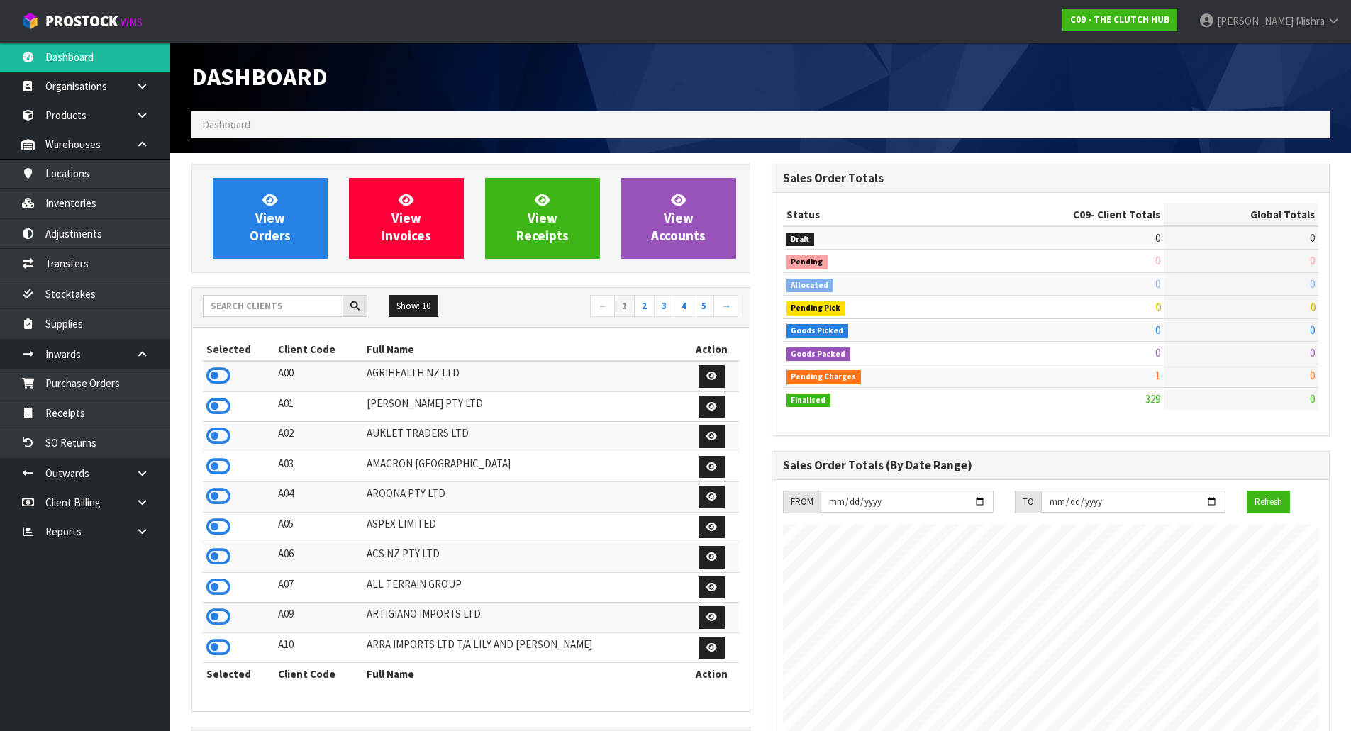
scroll to position [1074, 579]
